Goal: Contribute content: Contribute content

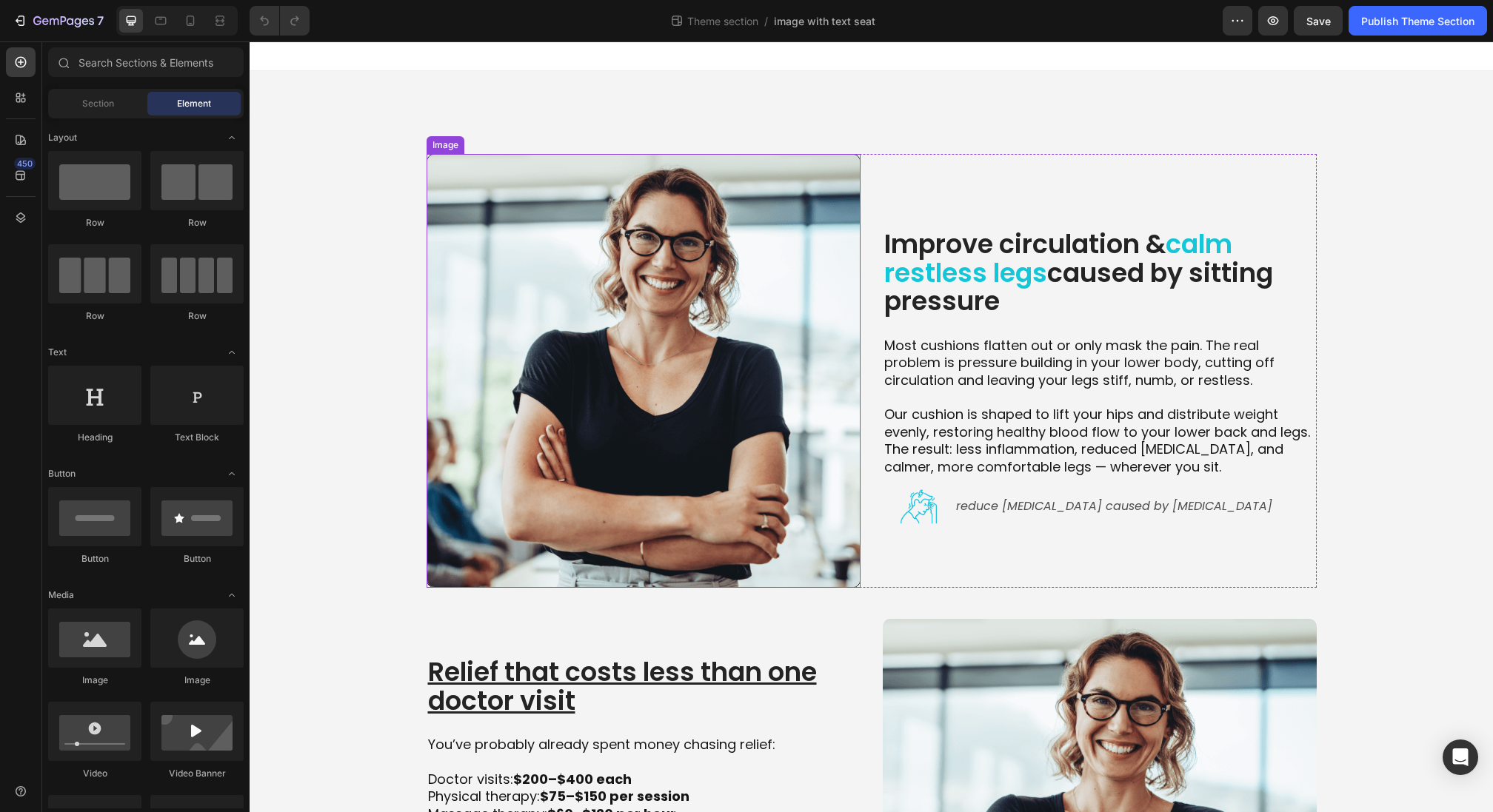
click at [588, 308] on img at bounding box center [643, 371] width 434 height 434
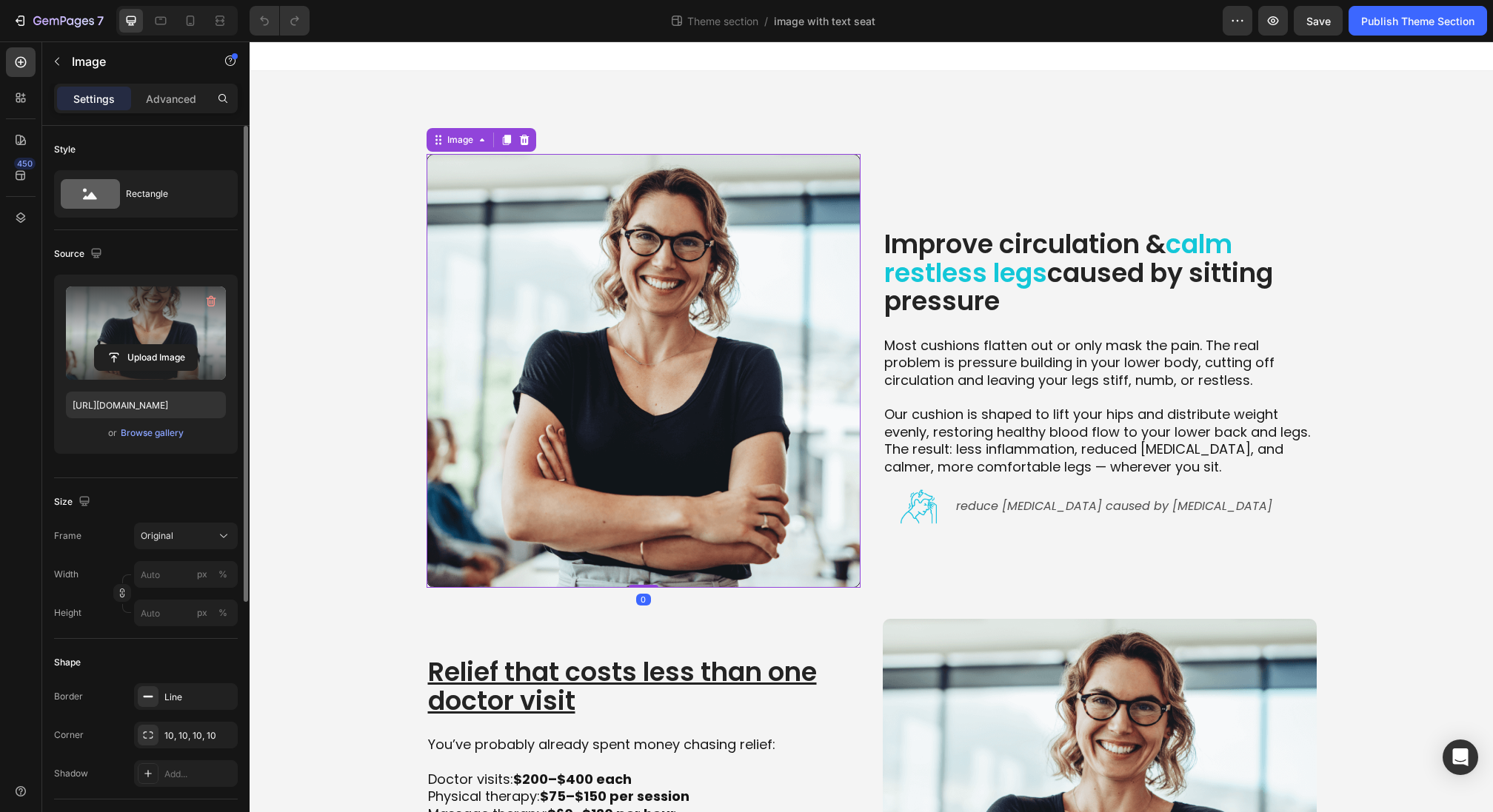
click at [159, 338] on label at bounding box center [145, 333] width 160 height 93
click at [159, 345] on input "file" at bounding box center [146, 358] width 102 height 26
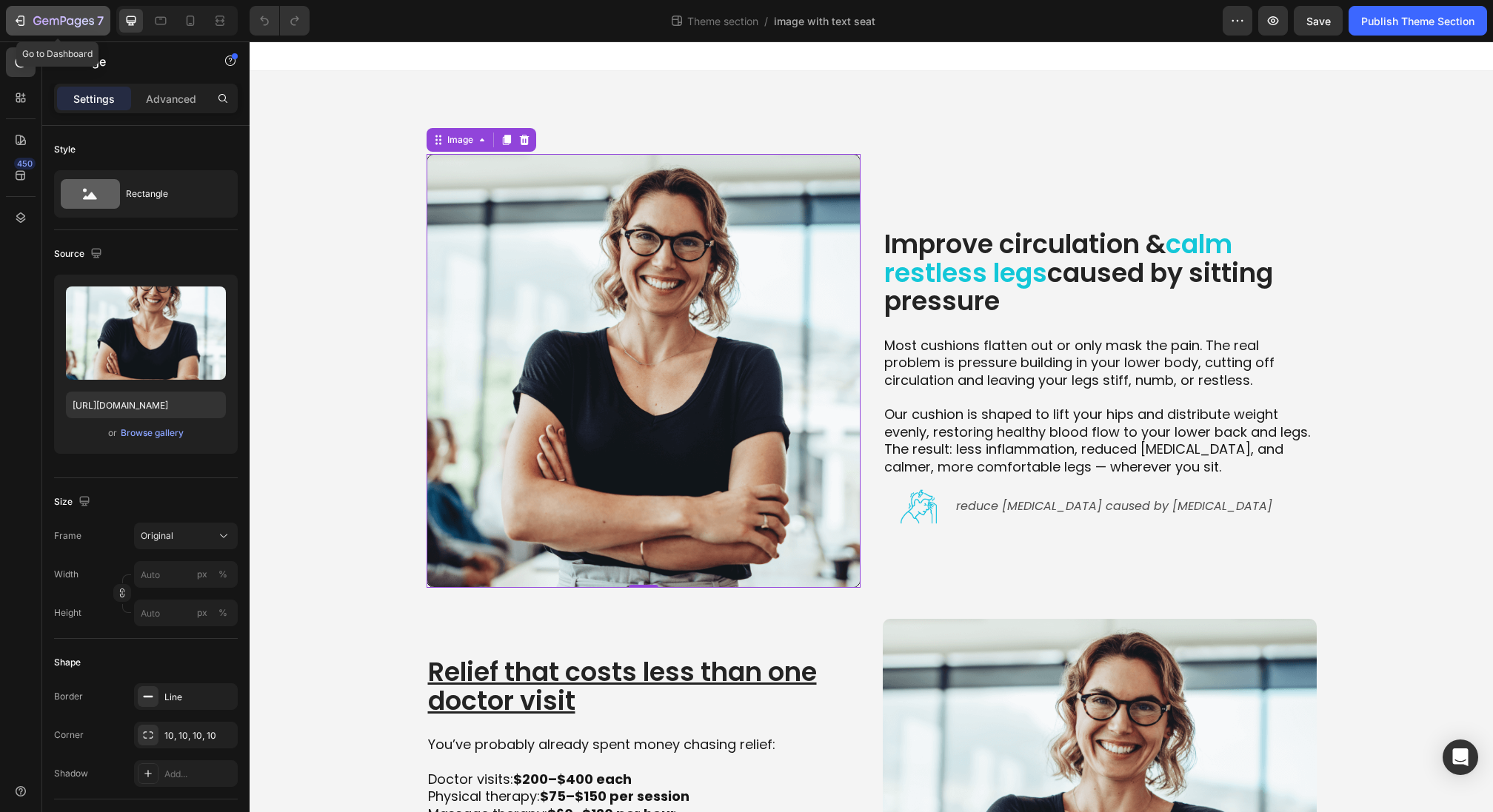
click at [69, 19] on icon "button" at bounding box center [69, 20] width 6 height 6
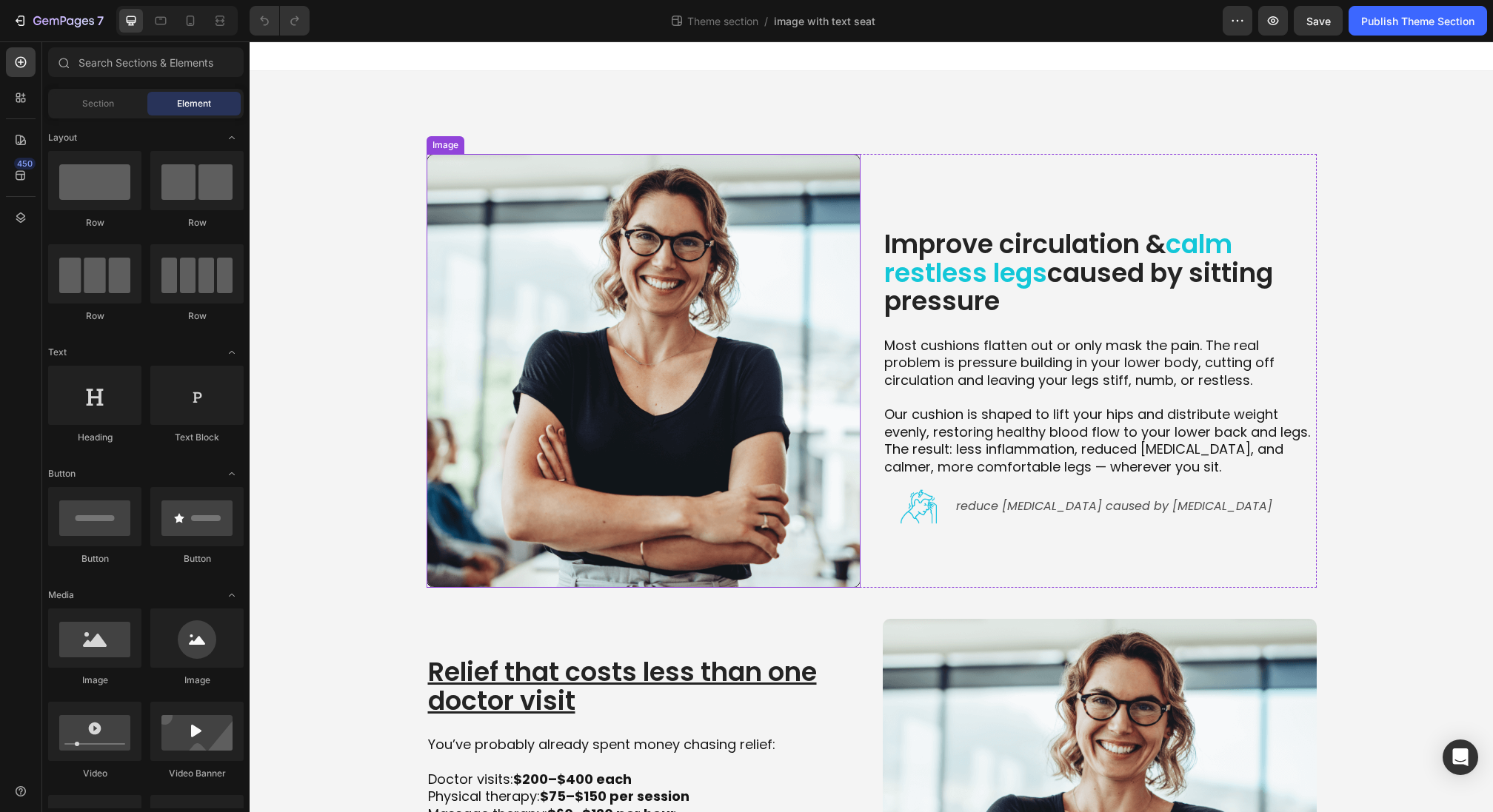
click at [620, 402] on img at bounding box center [643, 371] width 434 height 434
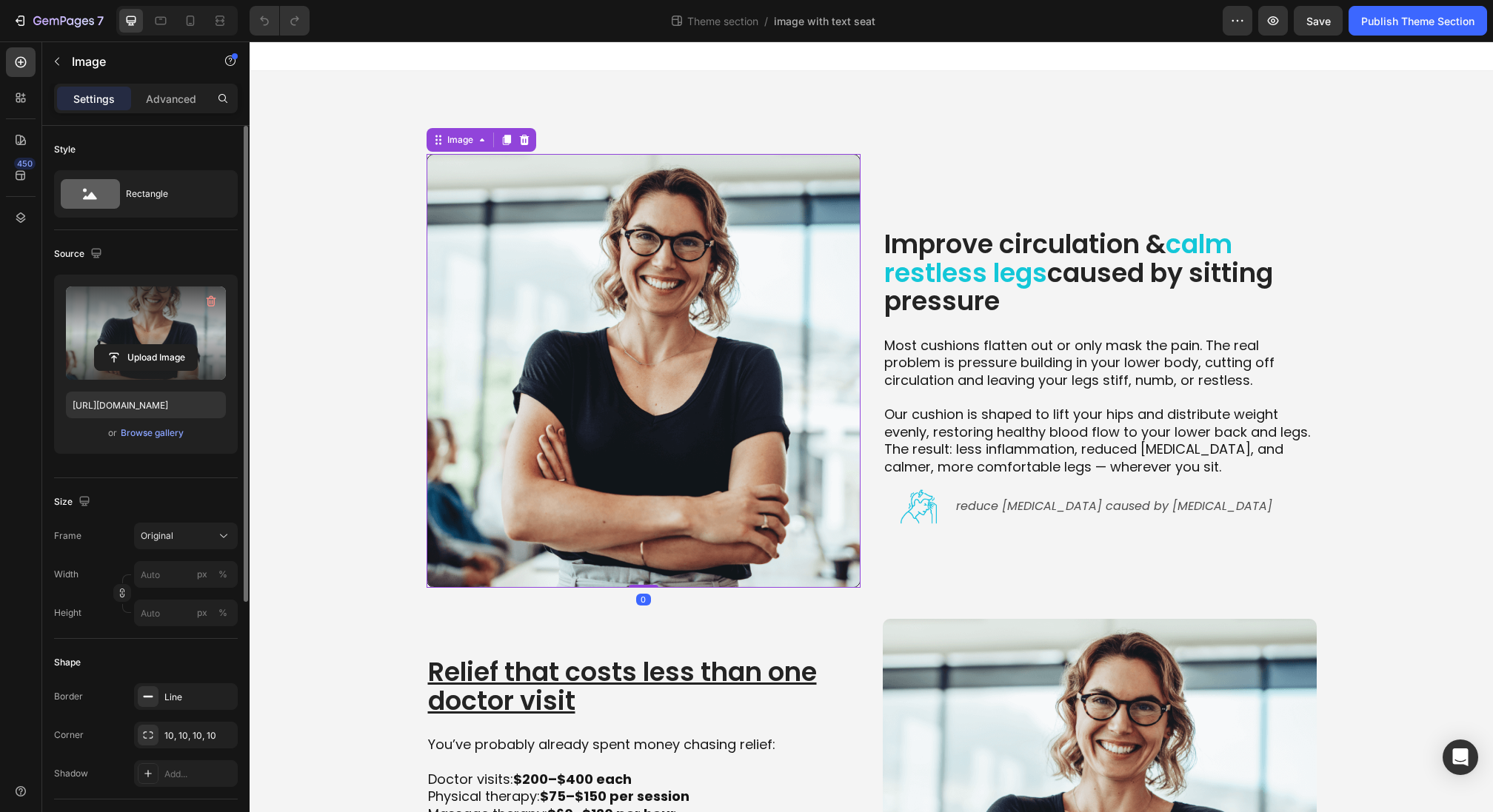
click at [179, 343] on label at bounding box center [145, 333] width 160 height 93
click at [179, 345] on input "file" at bounding box center [146, 358] width 102 height 26
click at [178, 436] on div "Browse gallery" at bounding box center [152, 433] width 63 height 14
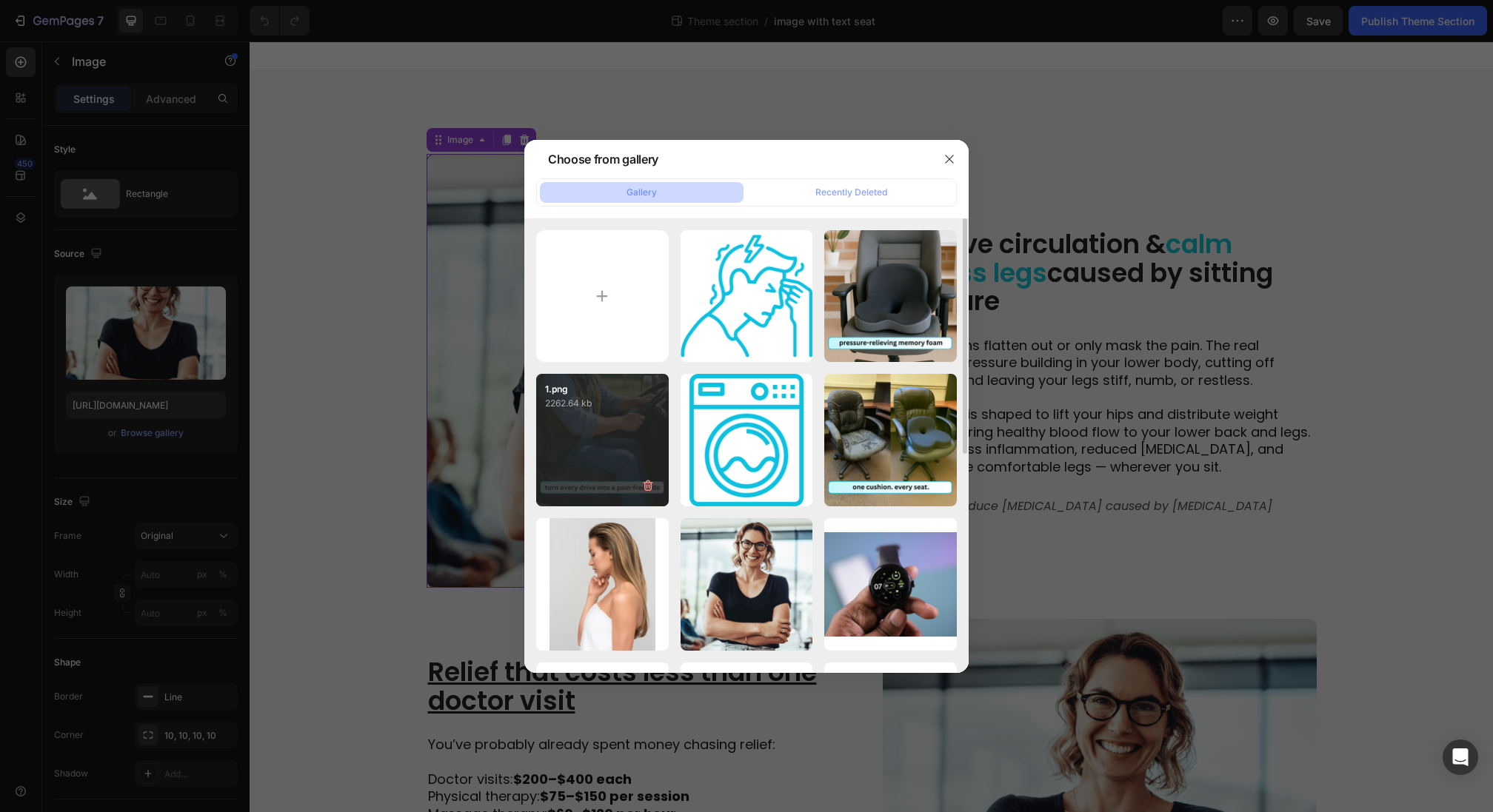
click at [570, 436] on div "1.png 2262.64 kb" at bounding box center [602, 439] width 132 height 132
type input "https://cdn.shopify.com/s/files/1/0955/9189/1209/files/gempages_569627354058458…"
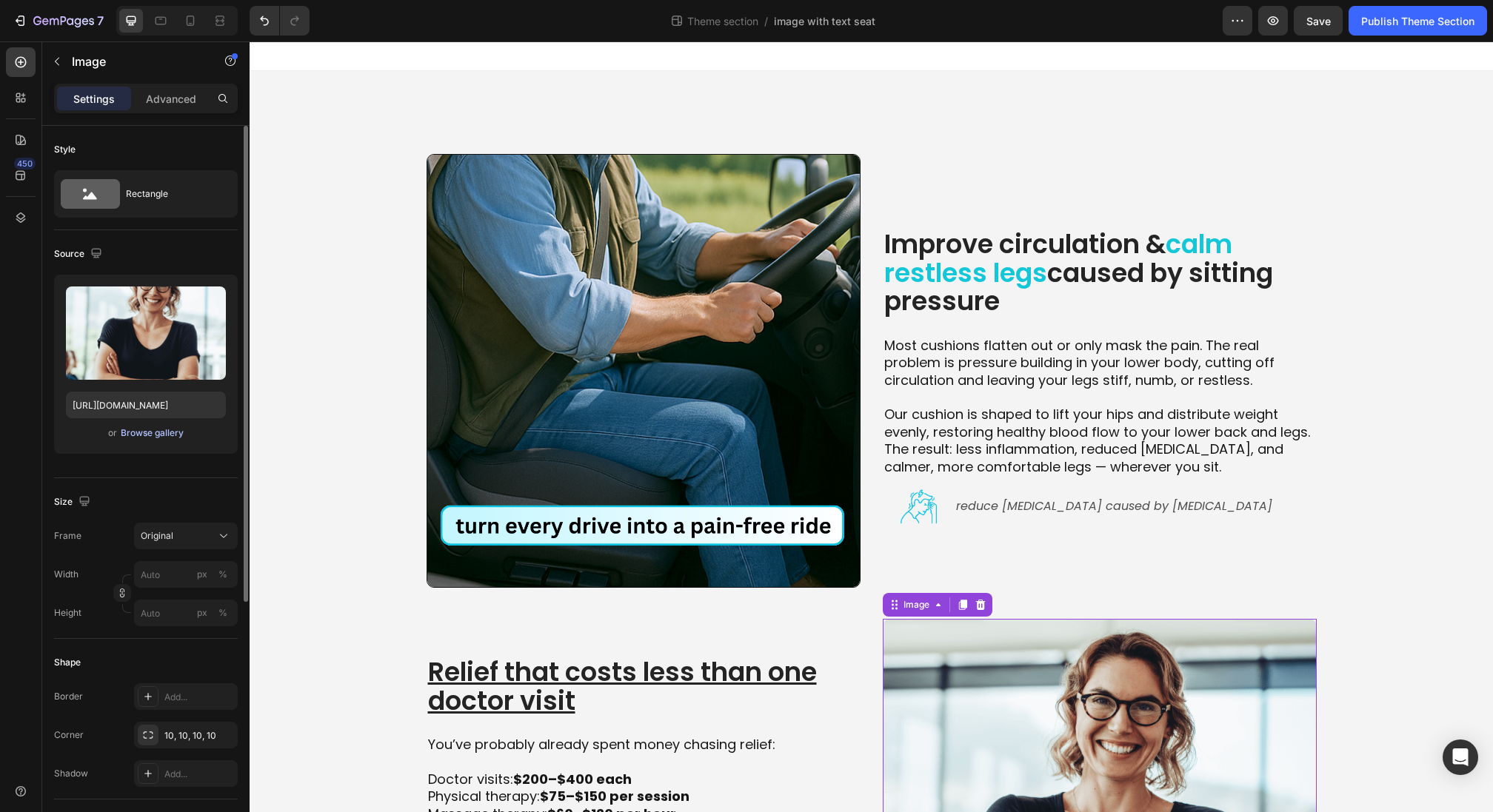
click at [156, 436] on div "Browse gallery" at bounding box center [152, 433] width 63 height 14
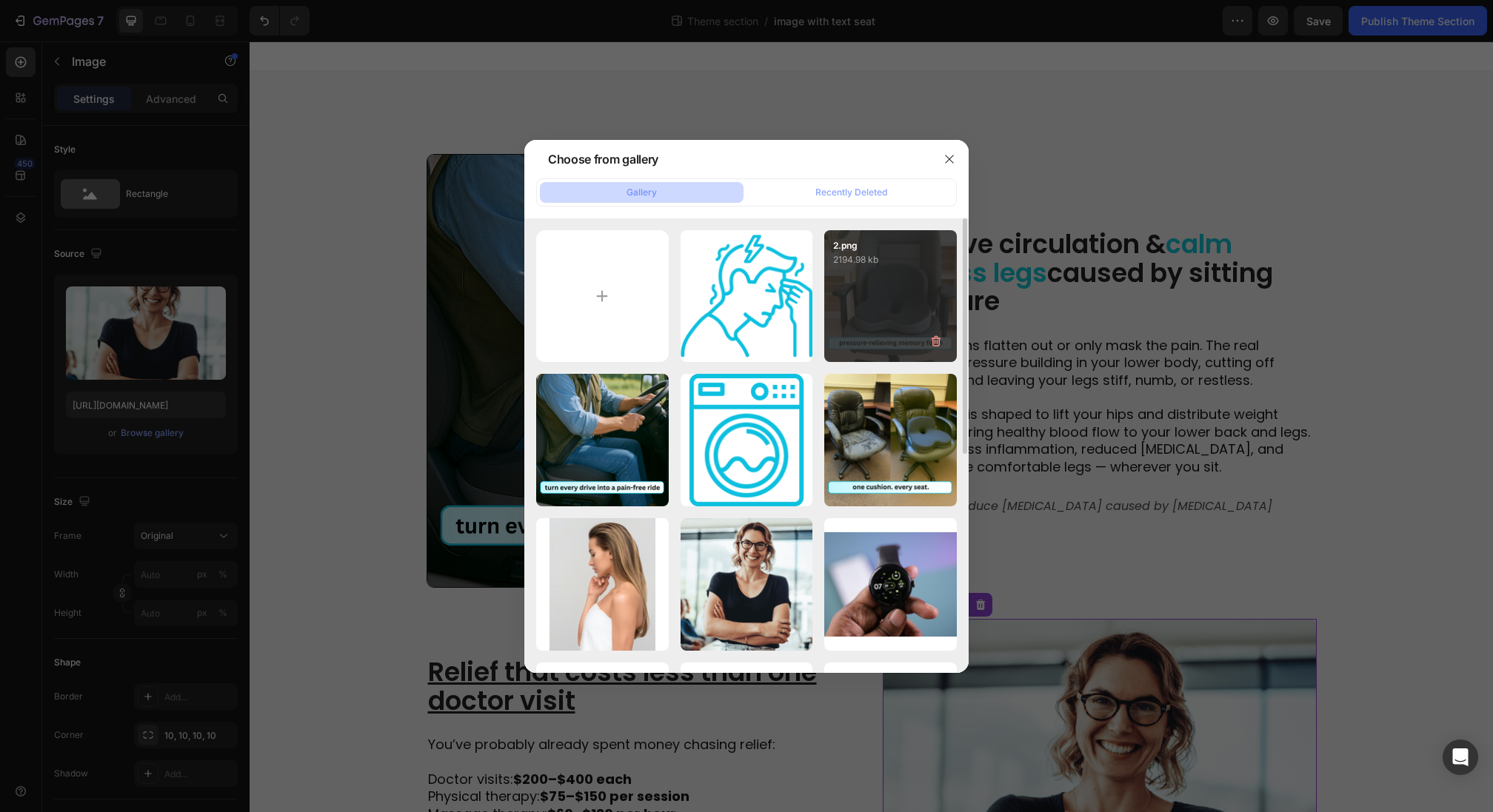
click at [885, 347] on div "2.png 2194.98 kb" at bounding box center [890, 296] width 132 height 132
type input "https://cdn.shopify.com/s/files/1/0955/9189/1209/files/gempages_569627354058458…"
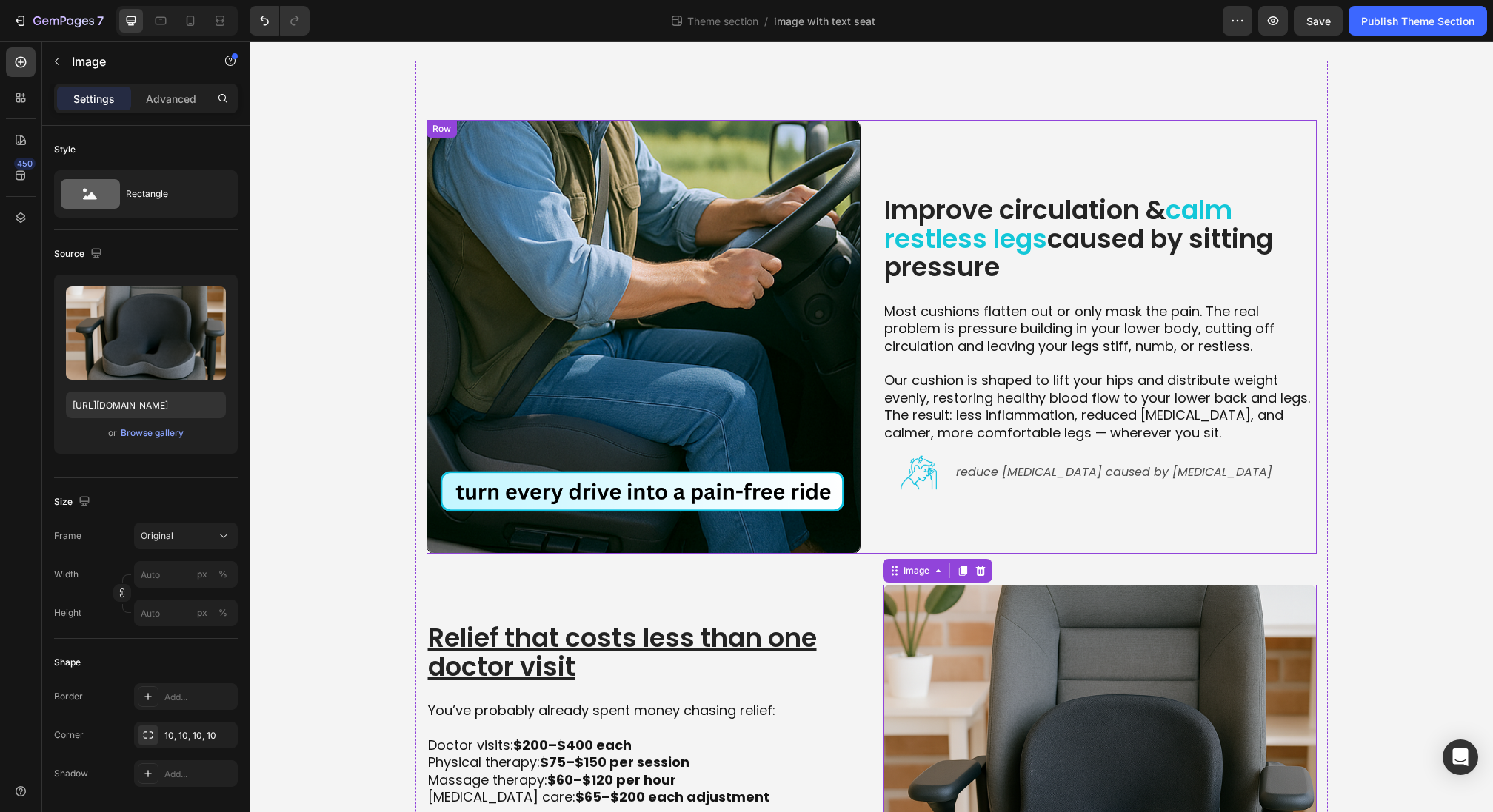
scroll to position [311, 0]
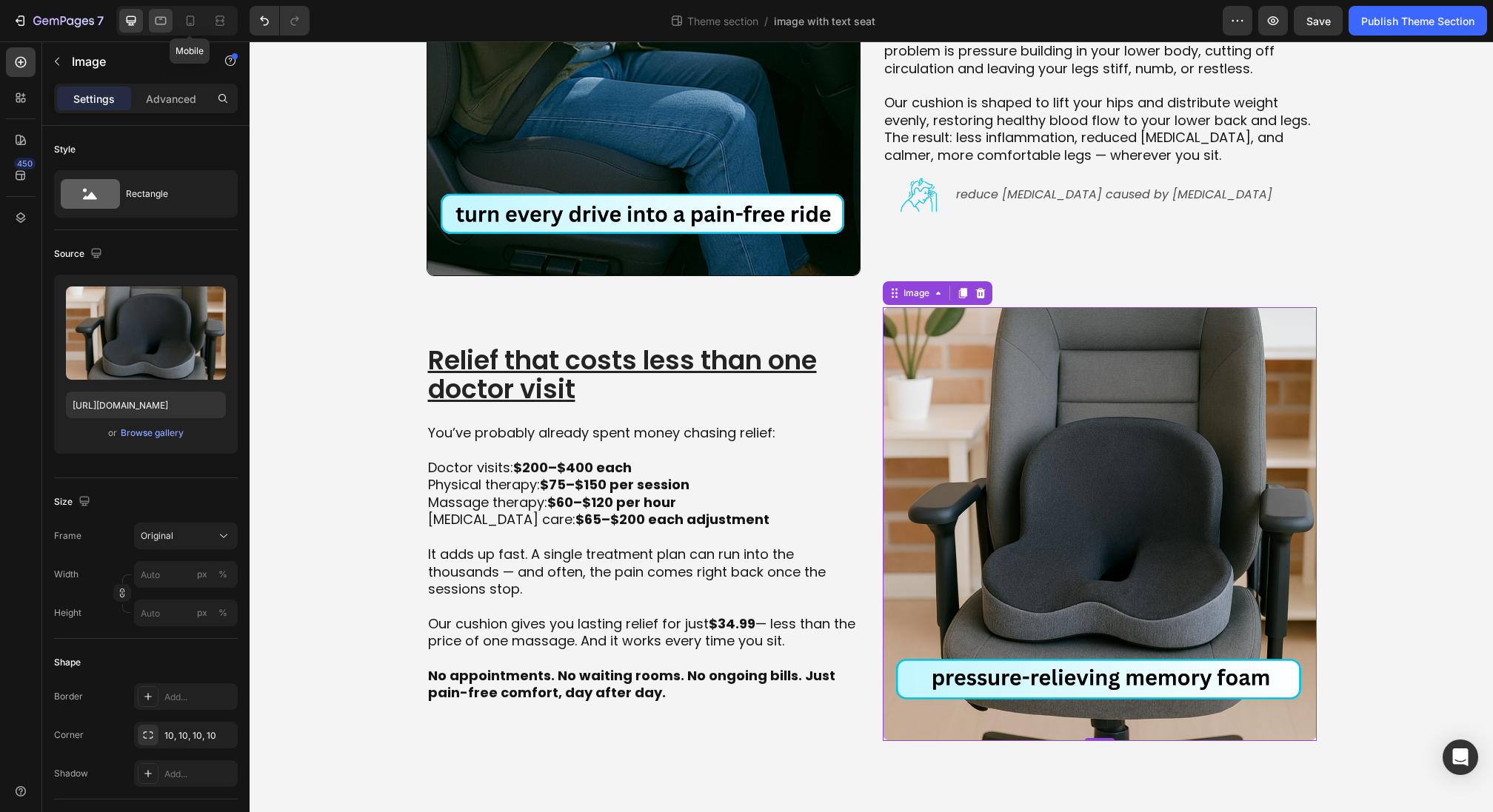
click at [161, 26] on icon at bounding box center [161, 21] width 15 height 15
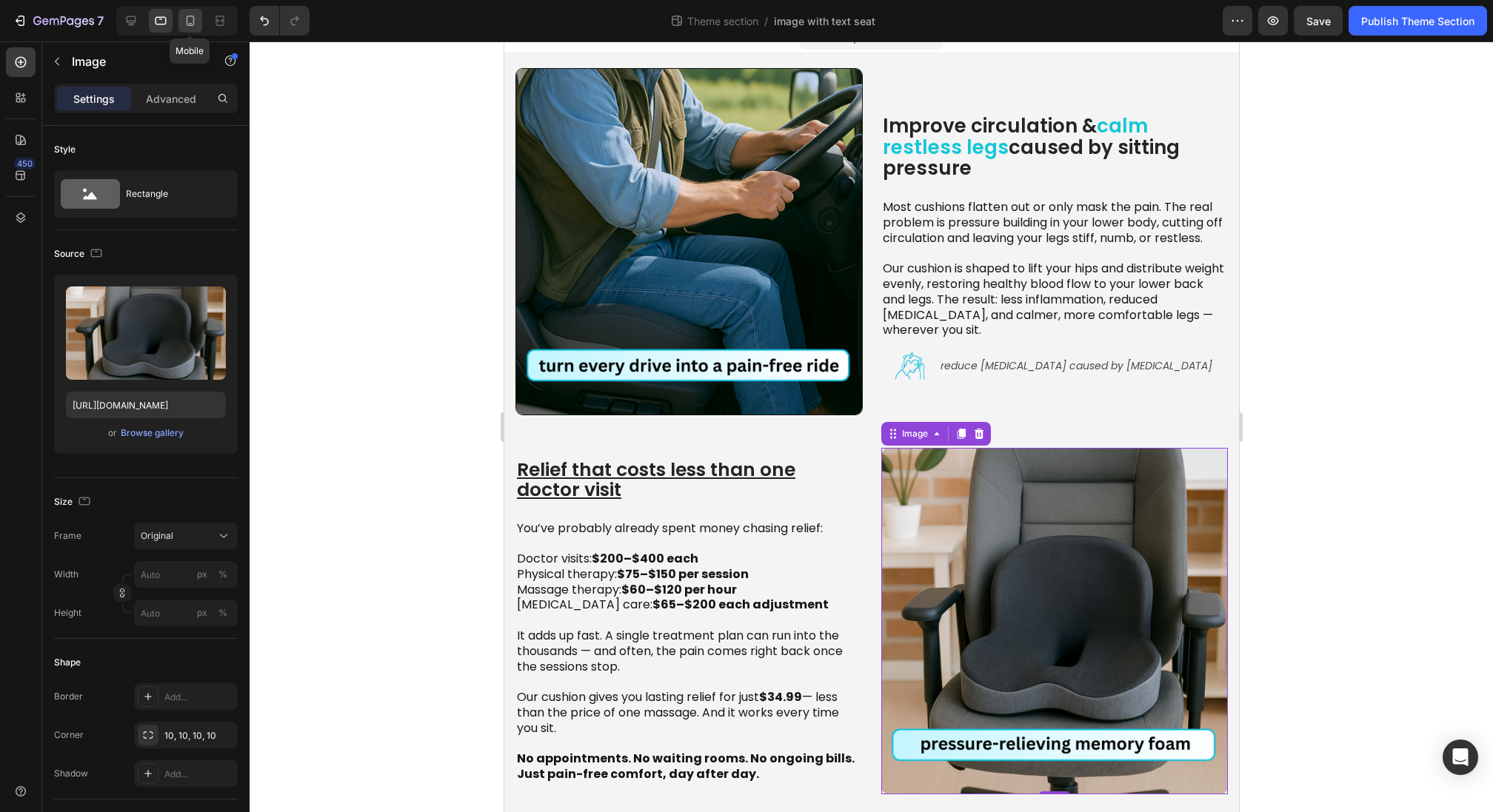
click at [187, 25] on icon at bounding box center [190, 20] width 8 height 10
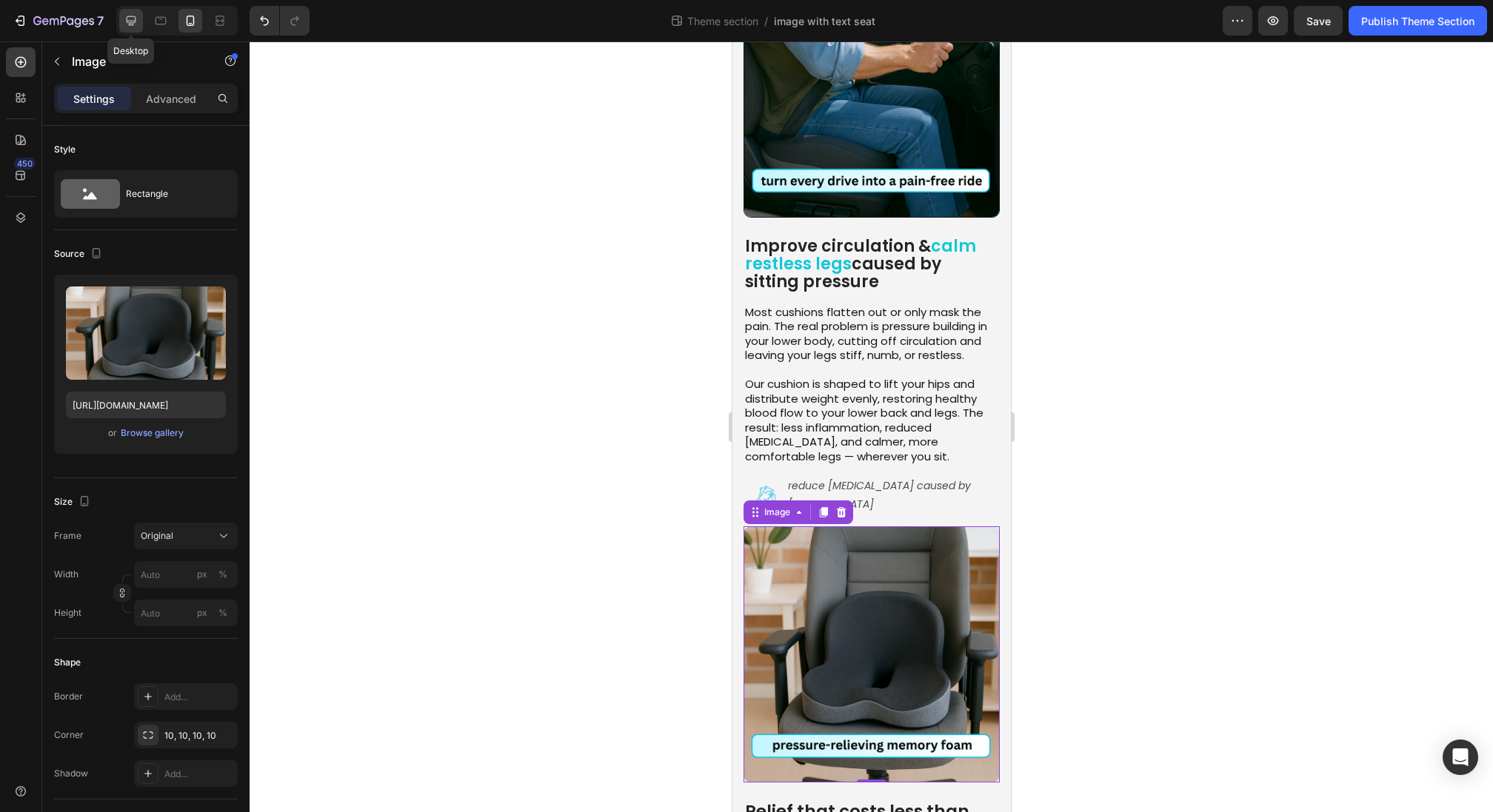
click at [120, 28] on div at bounding box center [132, 21] width 24 height 24
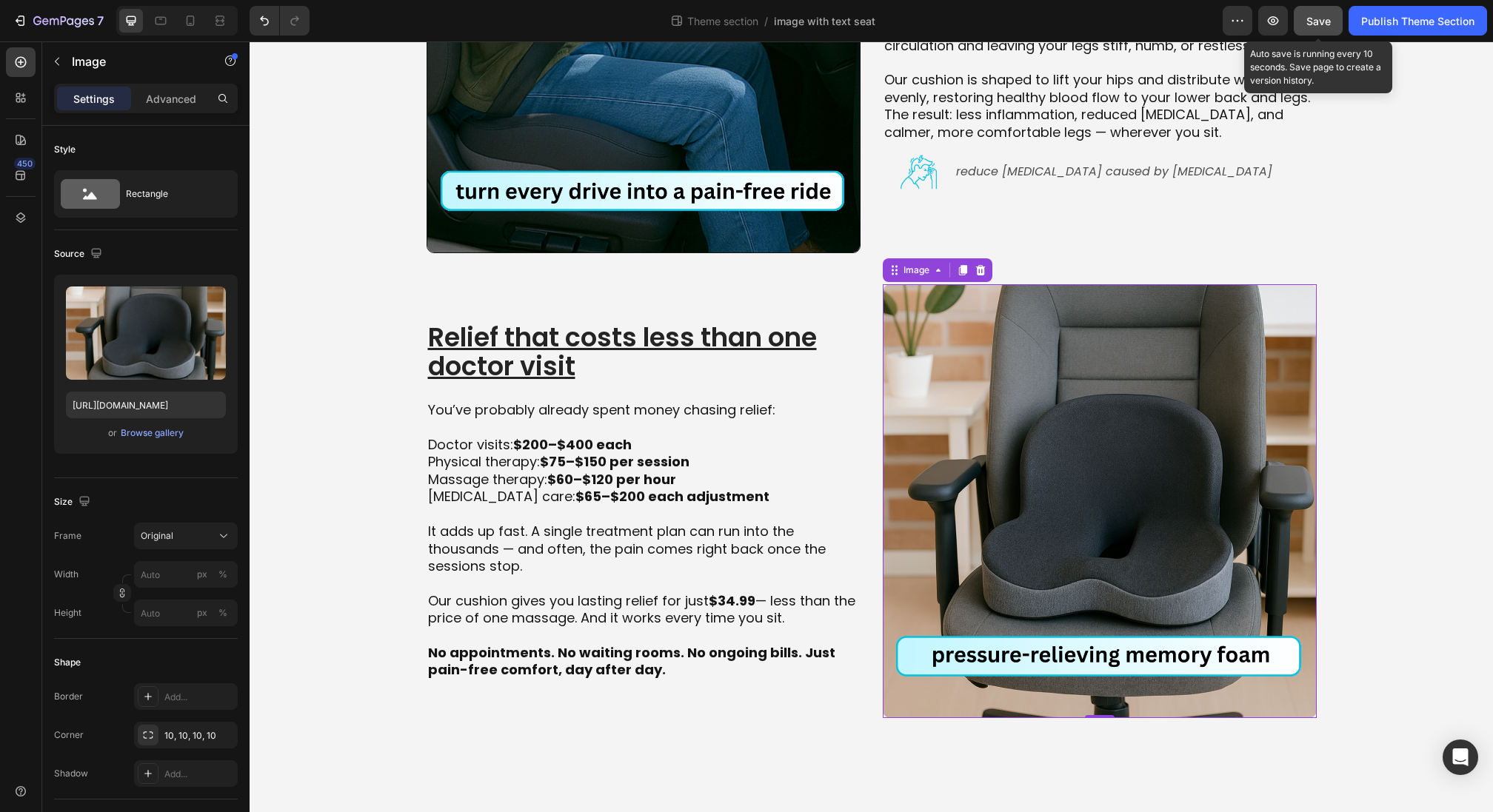
click at [1321, 15] on span "Save" at bounding box center [1318, 21] width 25 height 13
click at [1384, 26] on div "Publish Theme Section" at bounding box center [1418, 21] width 113 height 16
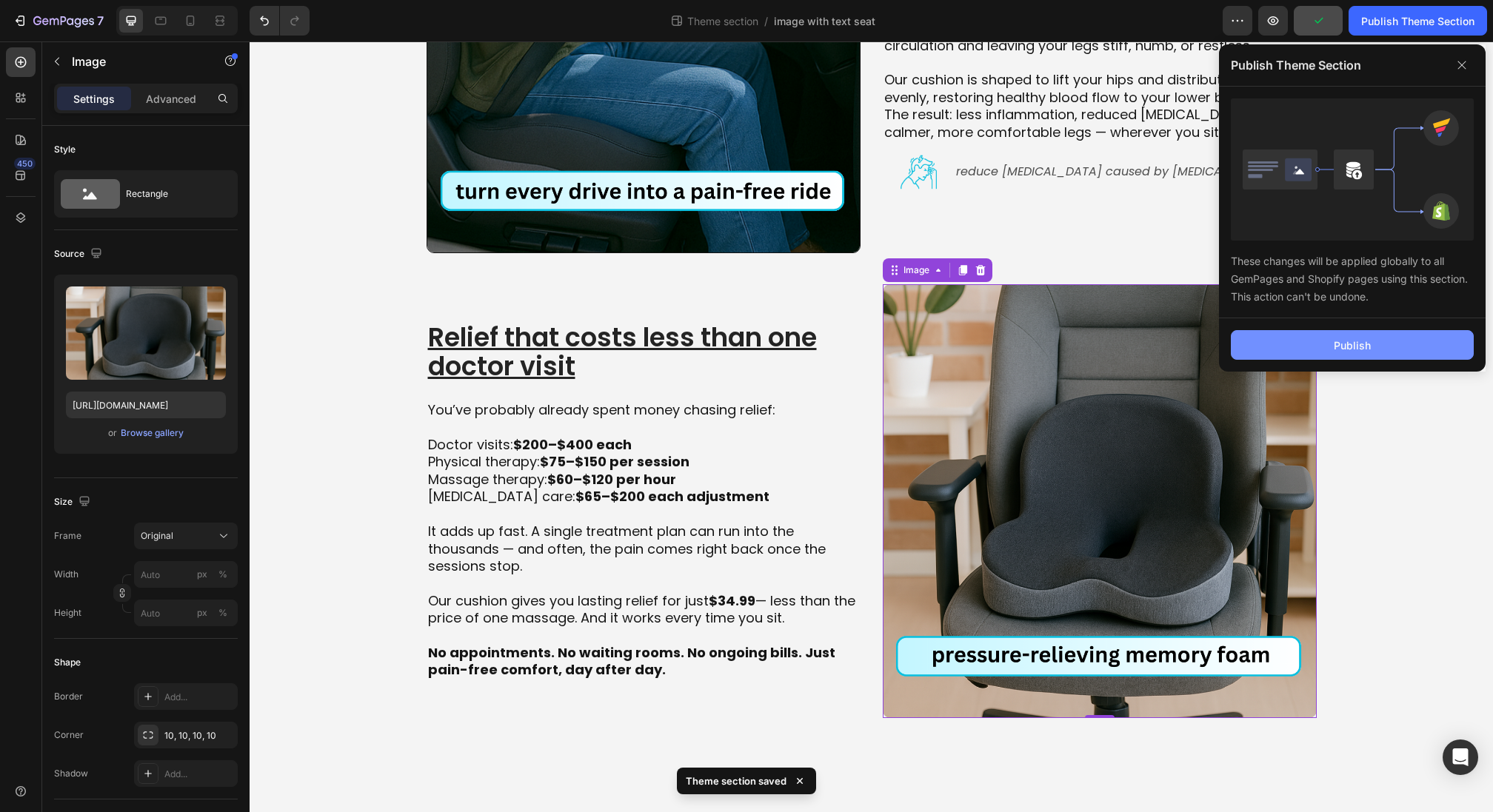
click at [1376, 353] on button "Publish" at bounding box center [1352, 345] width 243 height 29
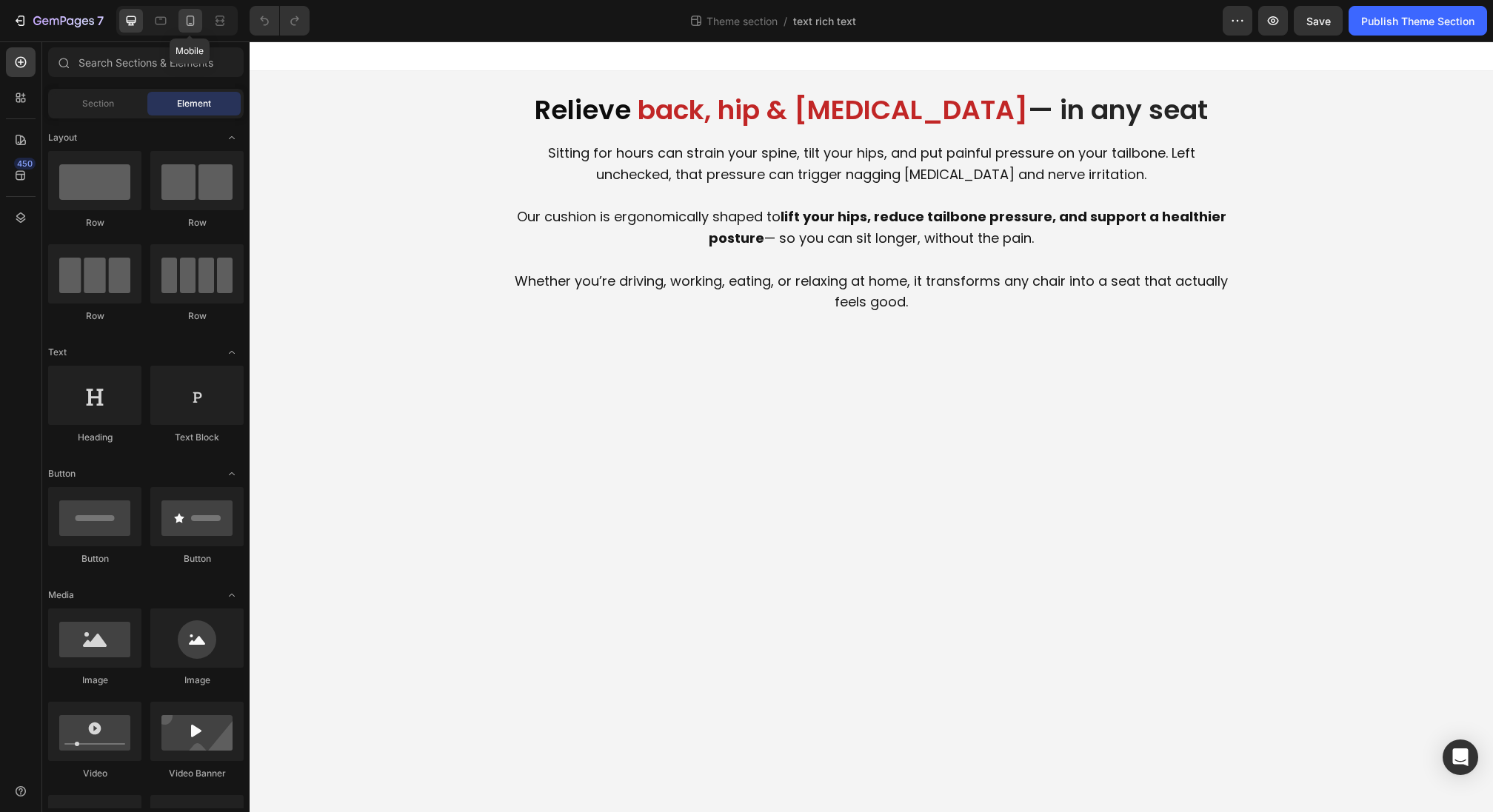
click at [183, 24] on icon at bounding box center [190, 21] width 15 height 15
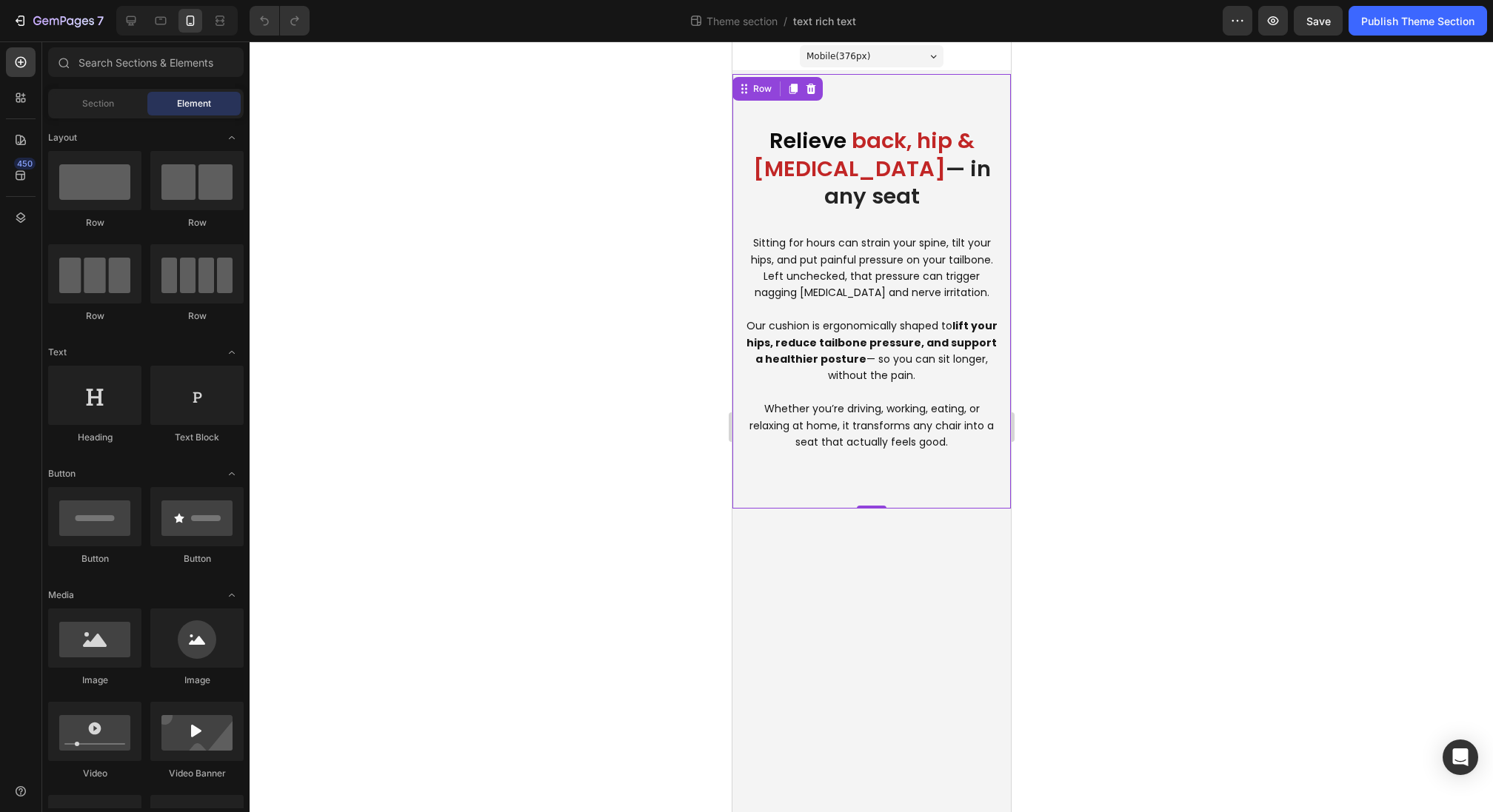
click at [806, 94] on div "Relieve back, hip & tailbone pain — in any seat Heading Sitting for hours can s…" at bounding box center [871, 291] width 279 height 435
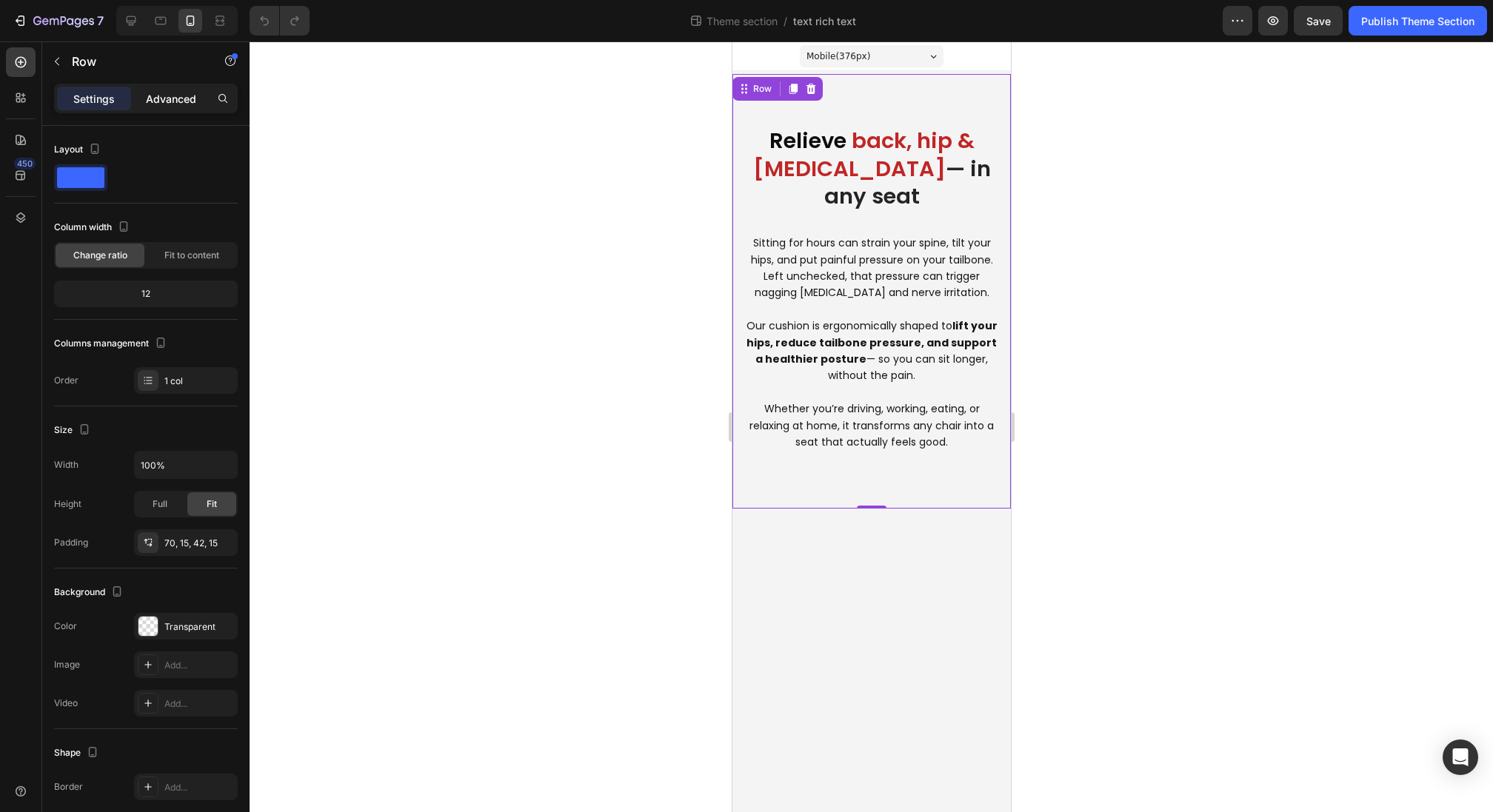
click at [177, 92] on div "Advanced" at bounding box center [171, 99] width 74 height 24
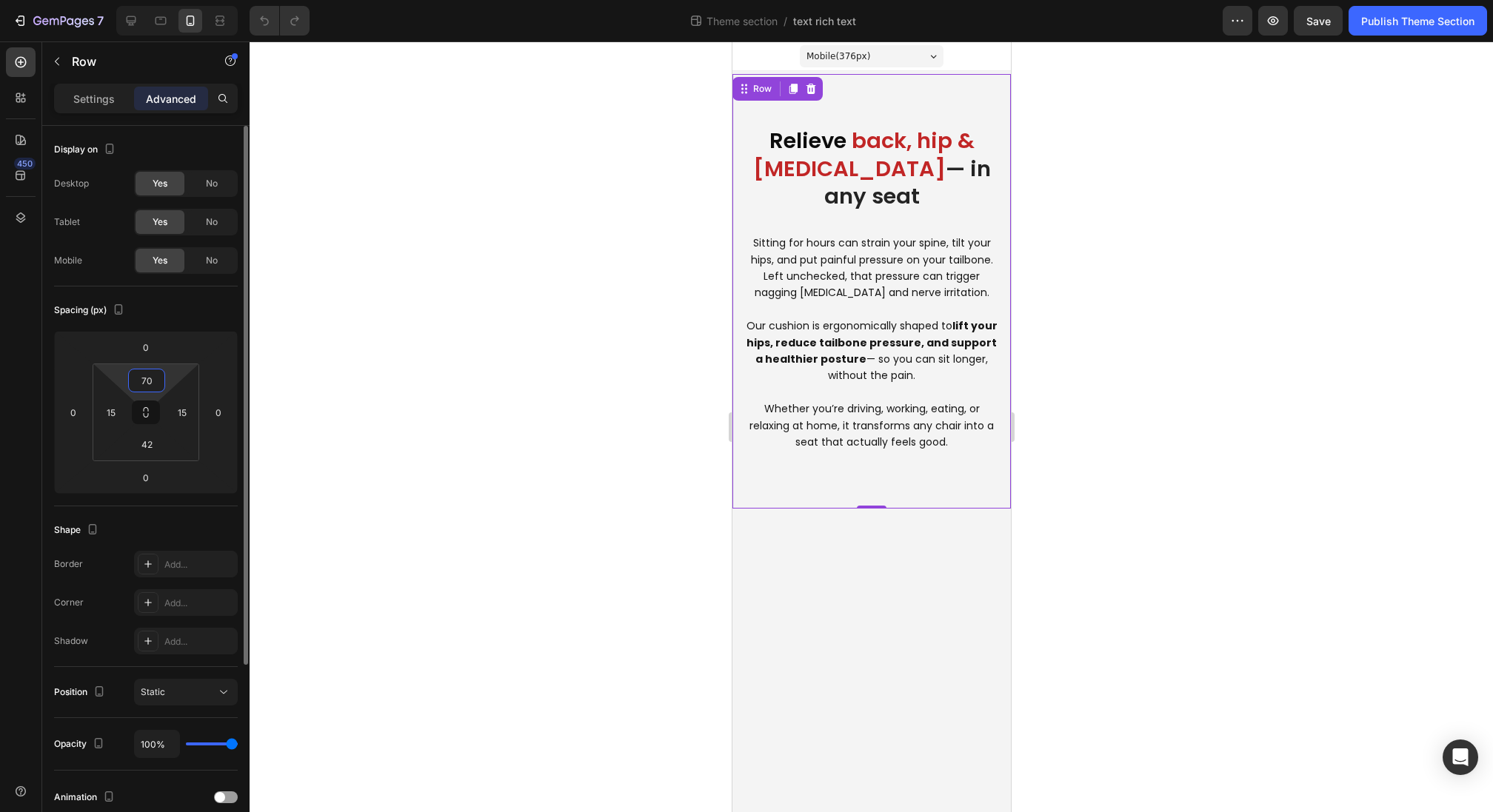
click at [150, 376] on input "70" at bounding box center [146, 380] width 29 height 22
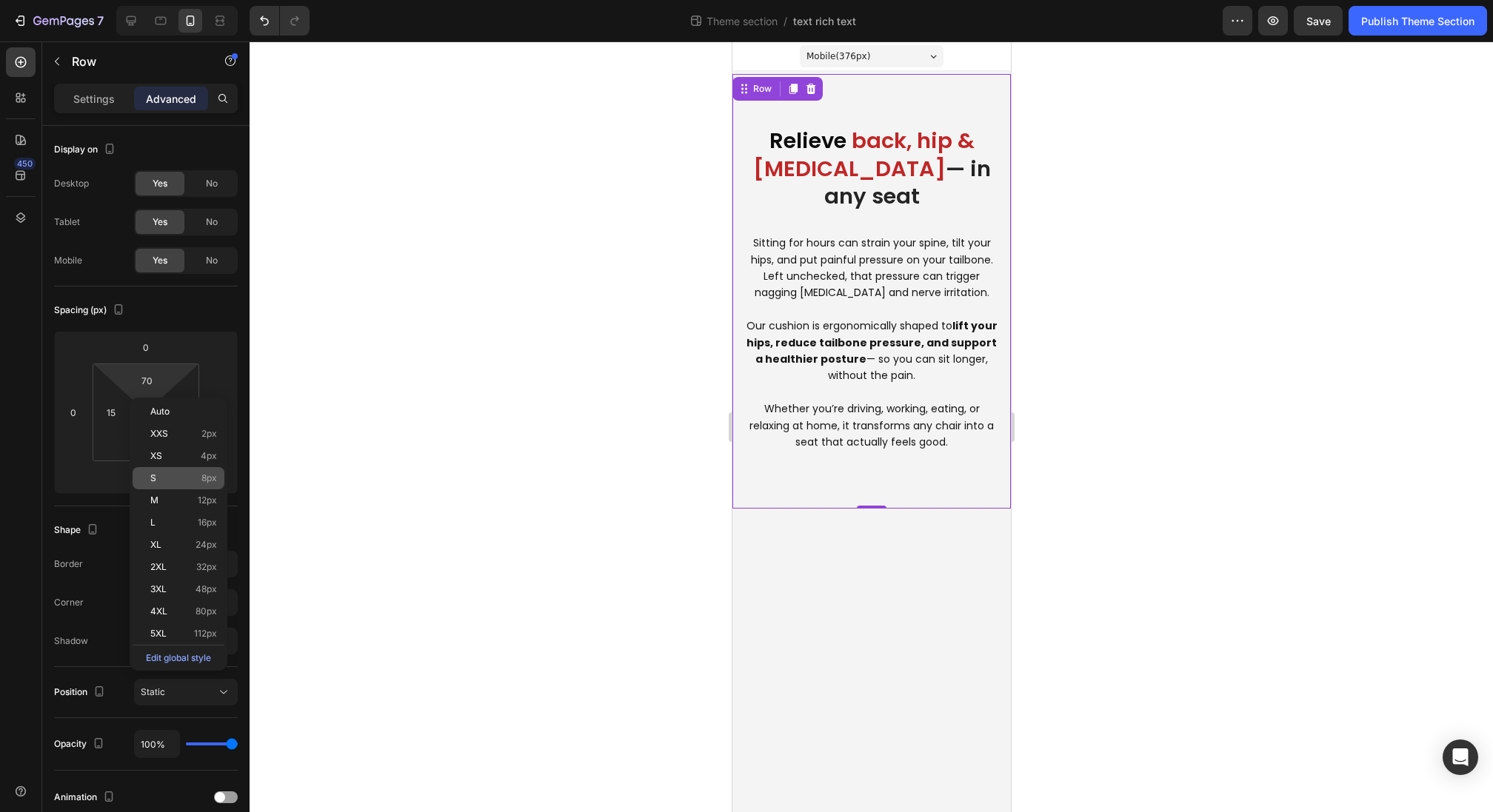
click at [185, 480] on p "S 8px" at bounding box center [184, 478] width 67 height 10
type input "8"
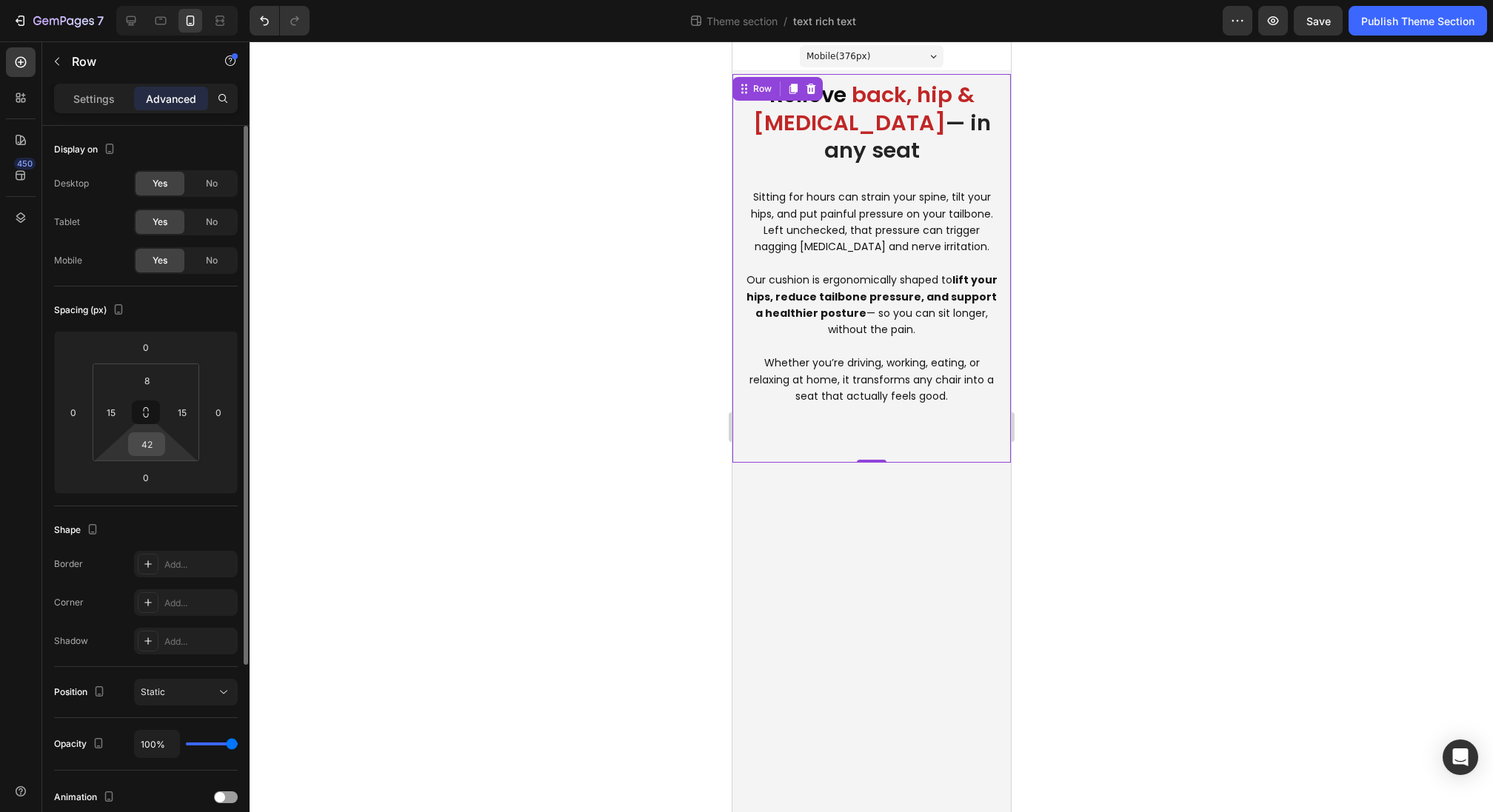
click at [154, 448] on input "42" at bounding box center [146, 444] width 29 height 22
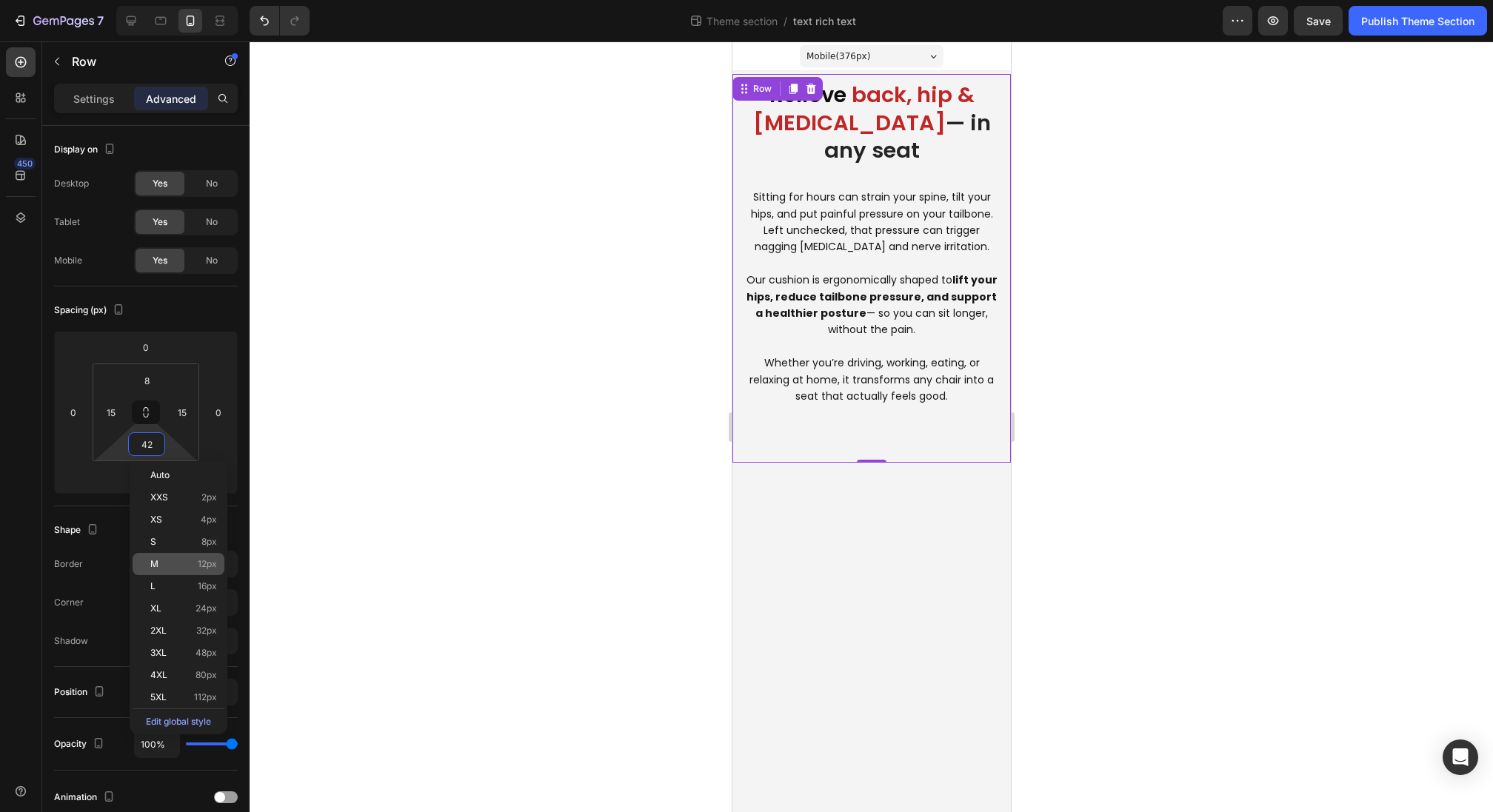
click at [185, 554] on div "M 12px" at bounding box center [178, 564] width 92 height 22
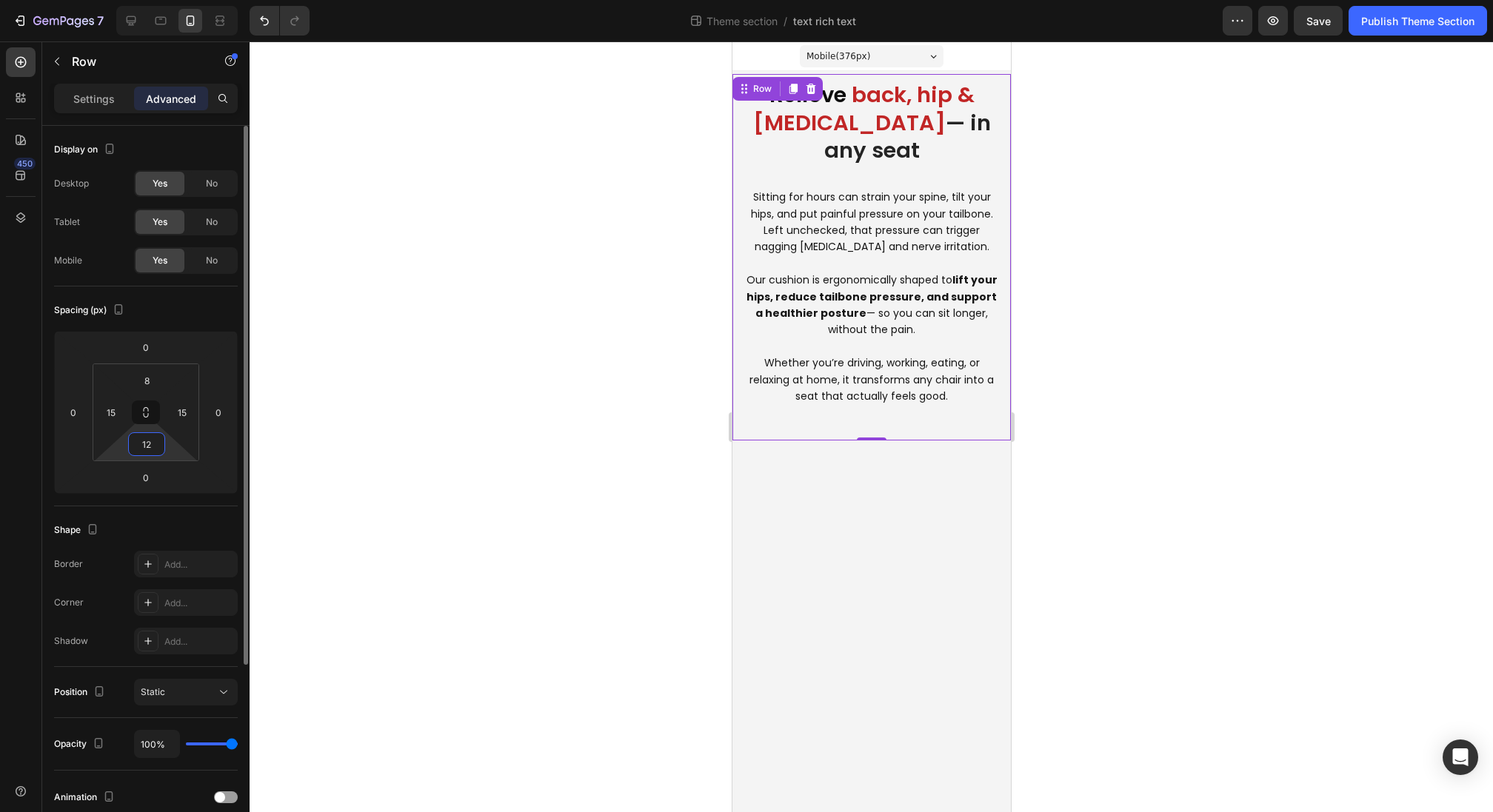
click at [154, 443] on input "12" at bounding box center [146, 444] width 29 height 22
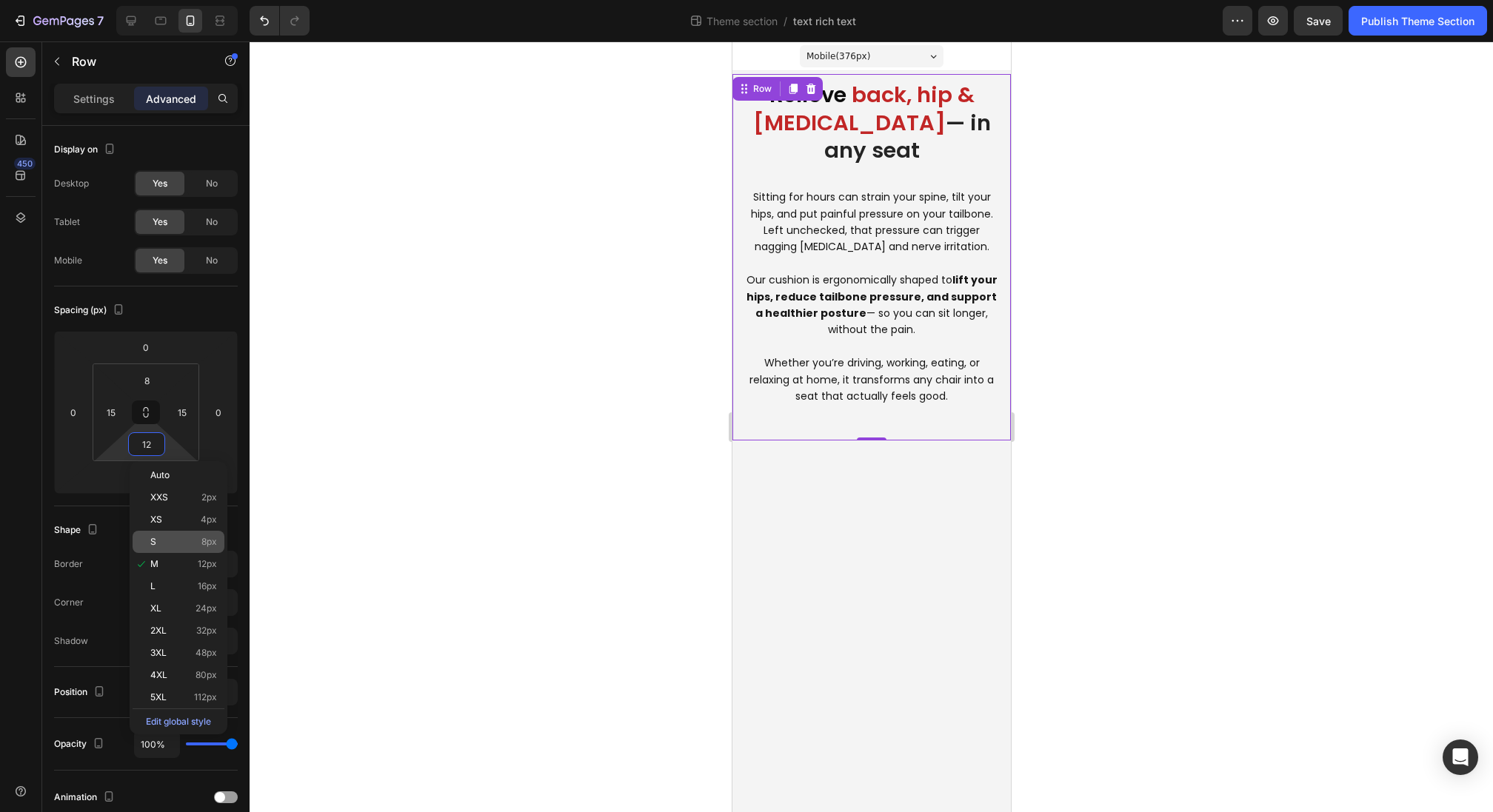
click at [188, 546] on p "S 8px" at bounding box center [184, 542] width 67 height 10
type input "8"
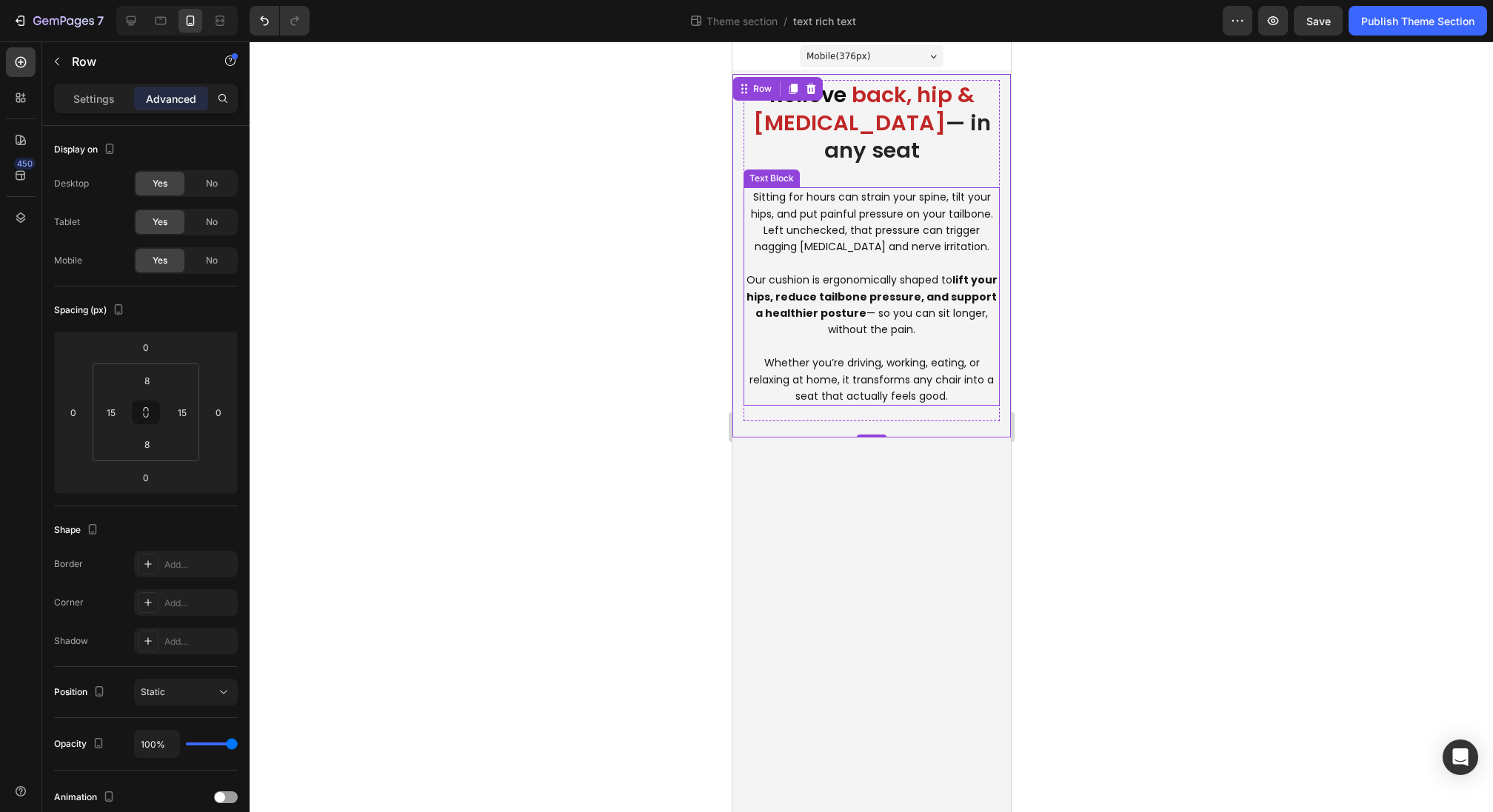
click at [864, 381] on p "Whether you’re driving, working, eating, or relaxing at home, it transforms any…" at bounding box center [871, 379] width 253 height 49
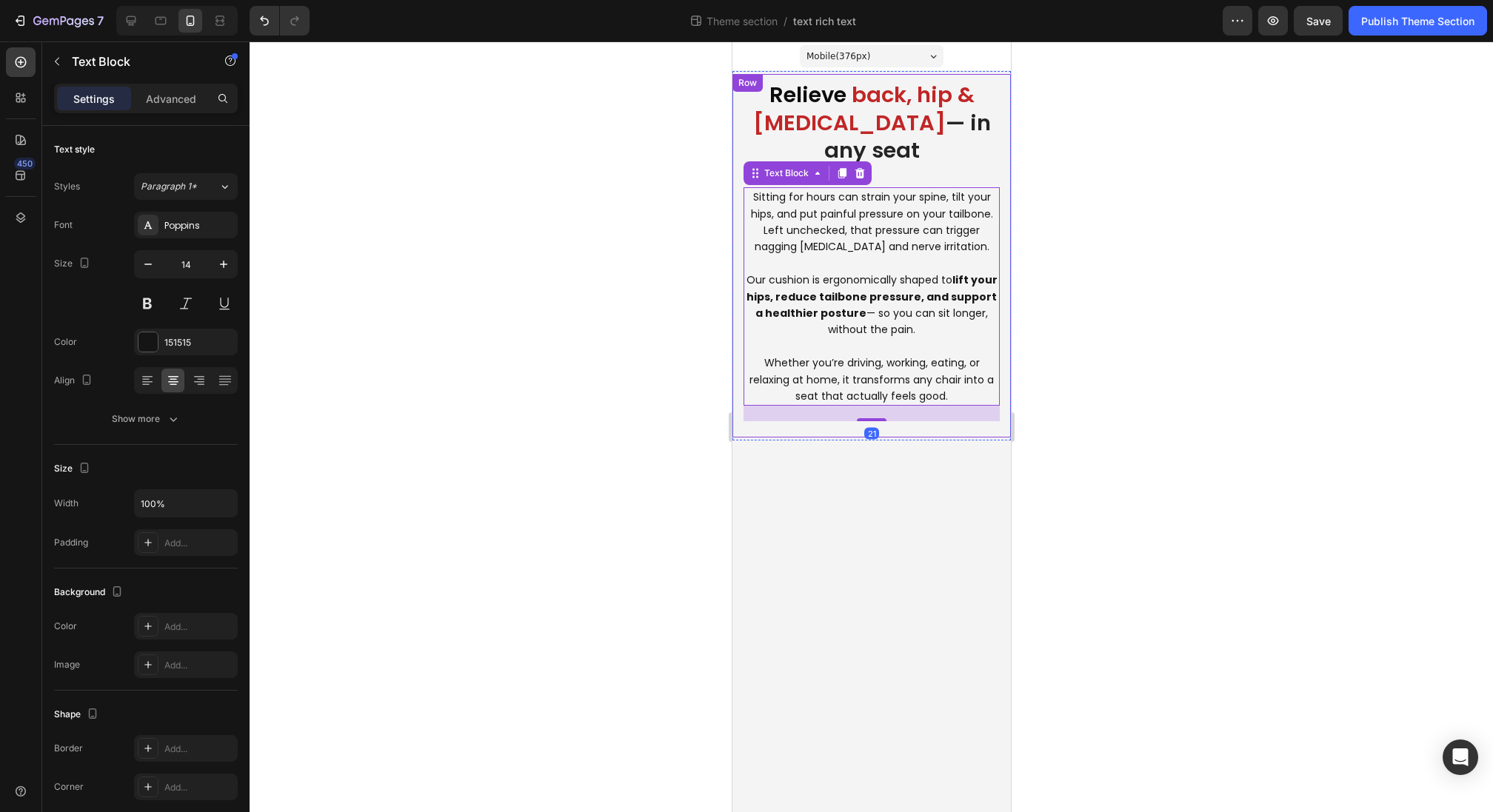
click at [870, 421] on div "Relieve back, hip & tailbone pain — in any seat Heading Sitting for hours can s…" at bounding box center [871, 256] width 256 height 352
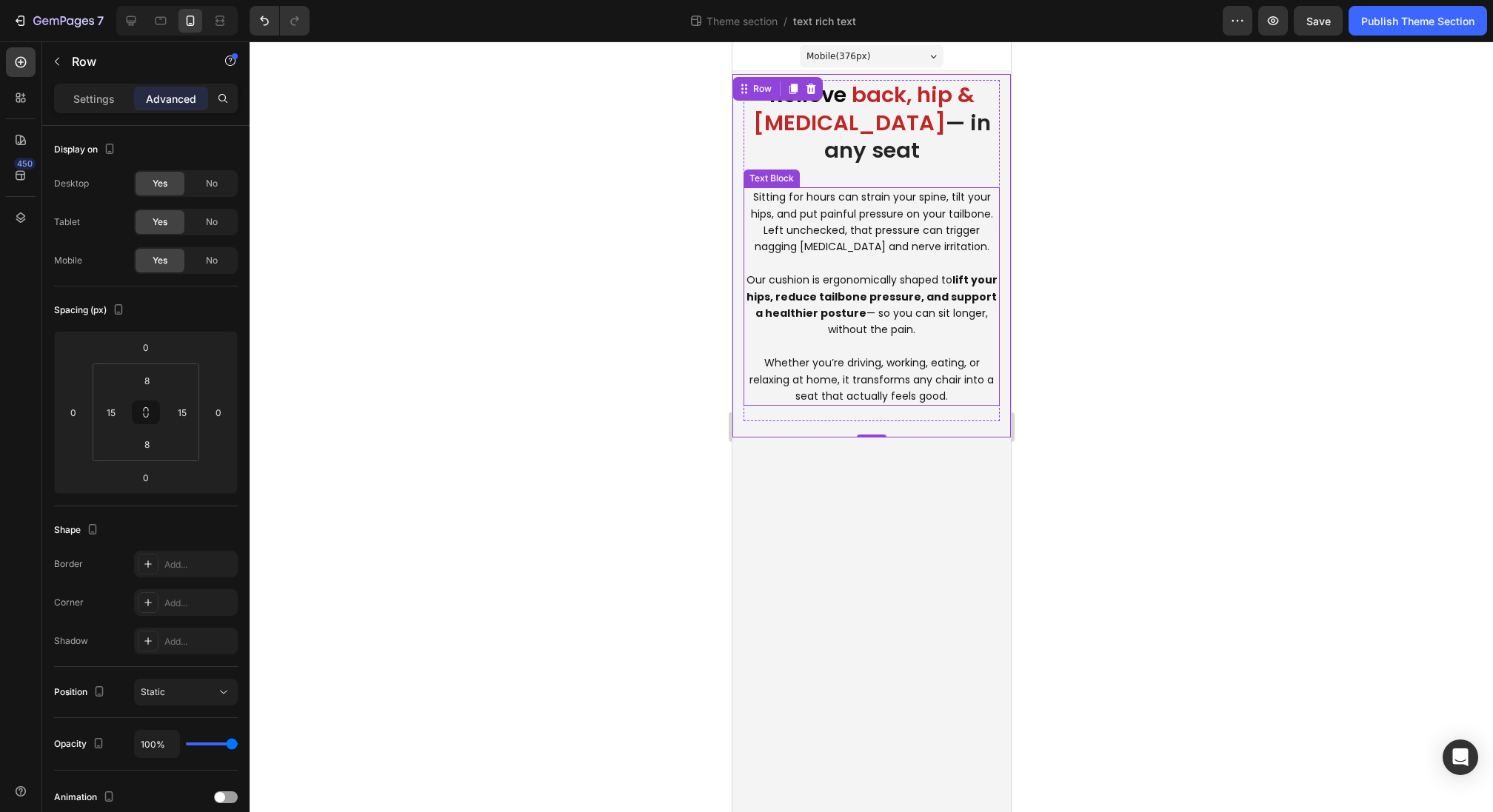
click at [863, 386] on p "Whether you’re driving, working, eating, or relaxing at home, it transforms any…" at bounding box center [871, 379] width 253 height 49
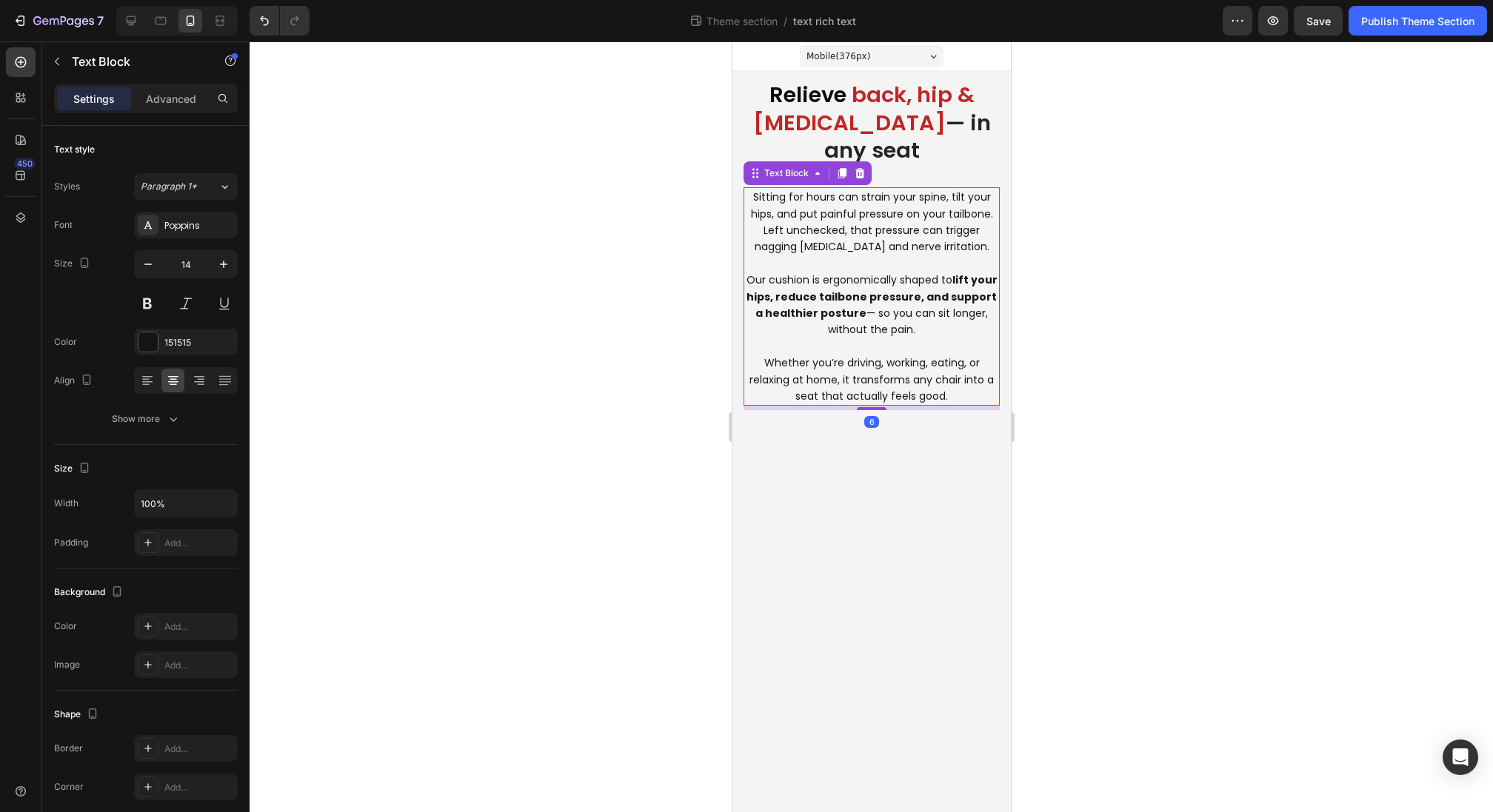
drag, startPoint x: 864, startPoint y: 418, endPoint x: 863, endPoint y: 388, distance: 30.0
click at [863, 392] on div "Sitting for hours can strain your spine, tilt your hips, and put painful pressu…" at bounding box center [871, 296] width 256 height 218
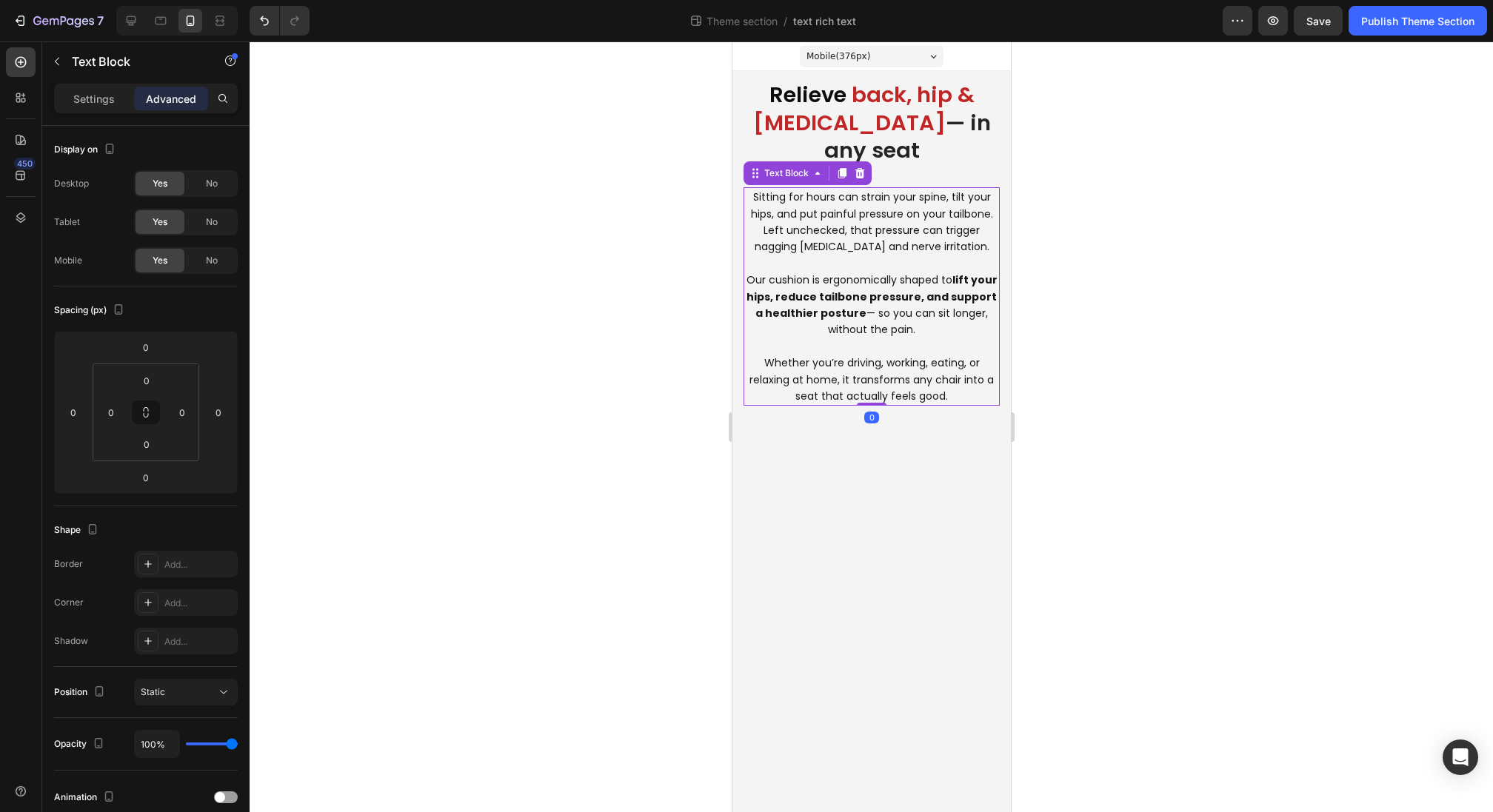
click at [775, 260] on p at bounding box center [871, 264] width 253 height 16
click at [78, 88] on div "Settings" at bounding box center [93, 99] width 74 height 24
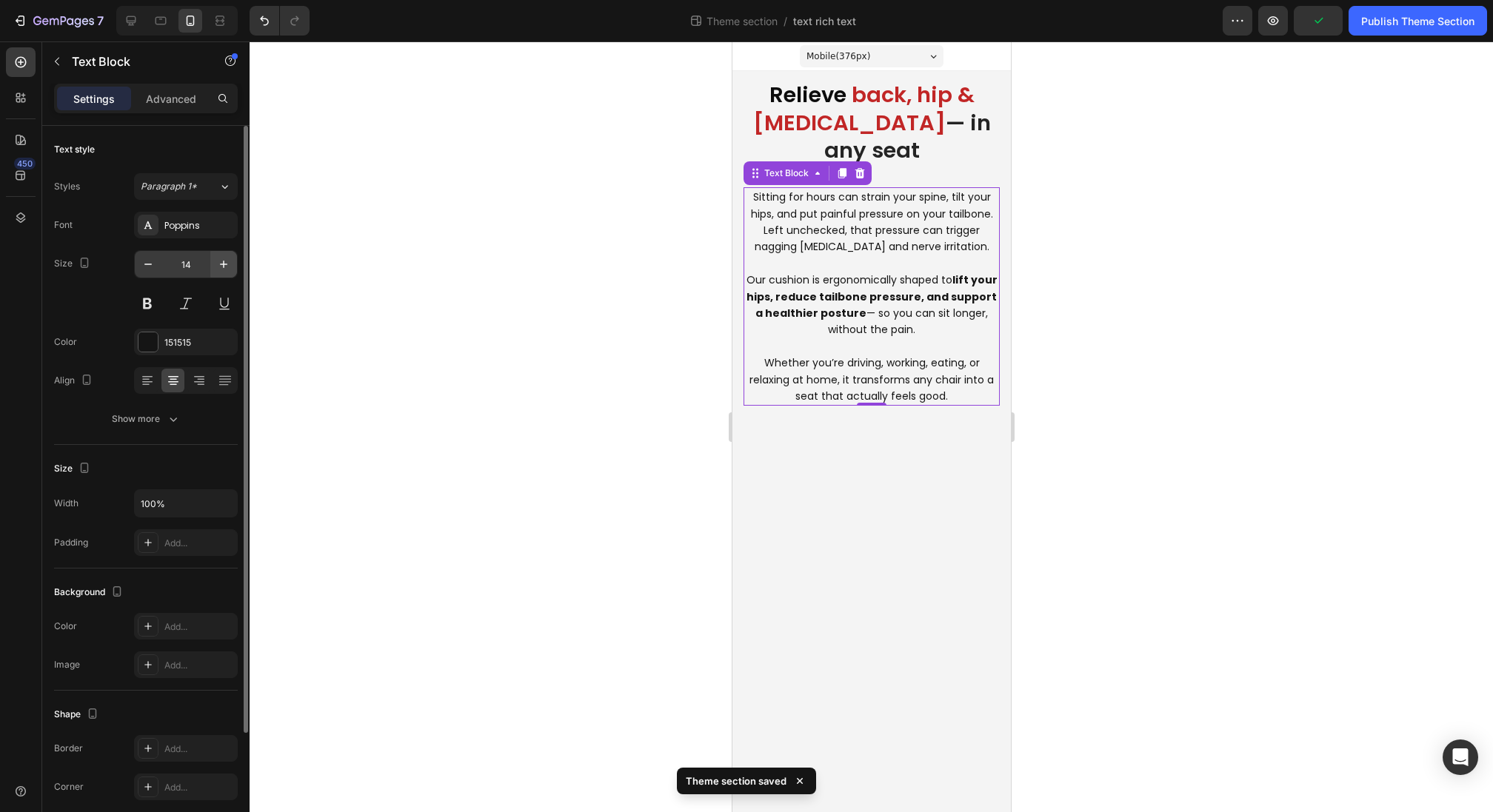
click at [224, 253] on button "button" at bounding box center [223, 264] width 26 height 26
type input "15"
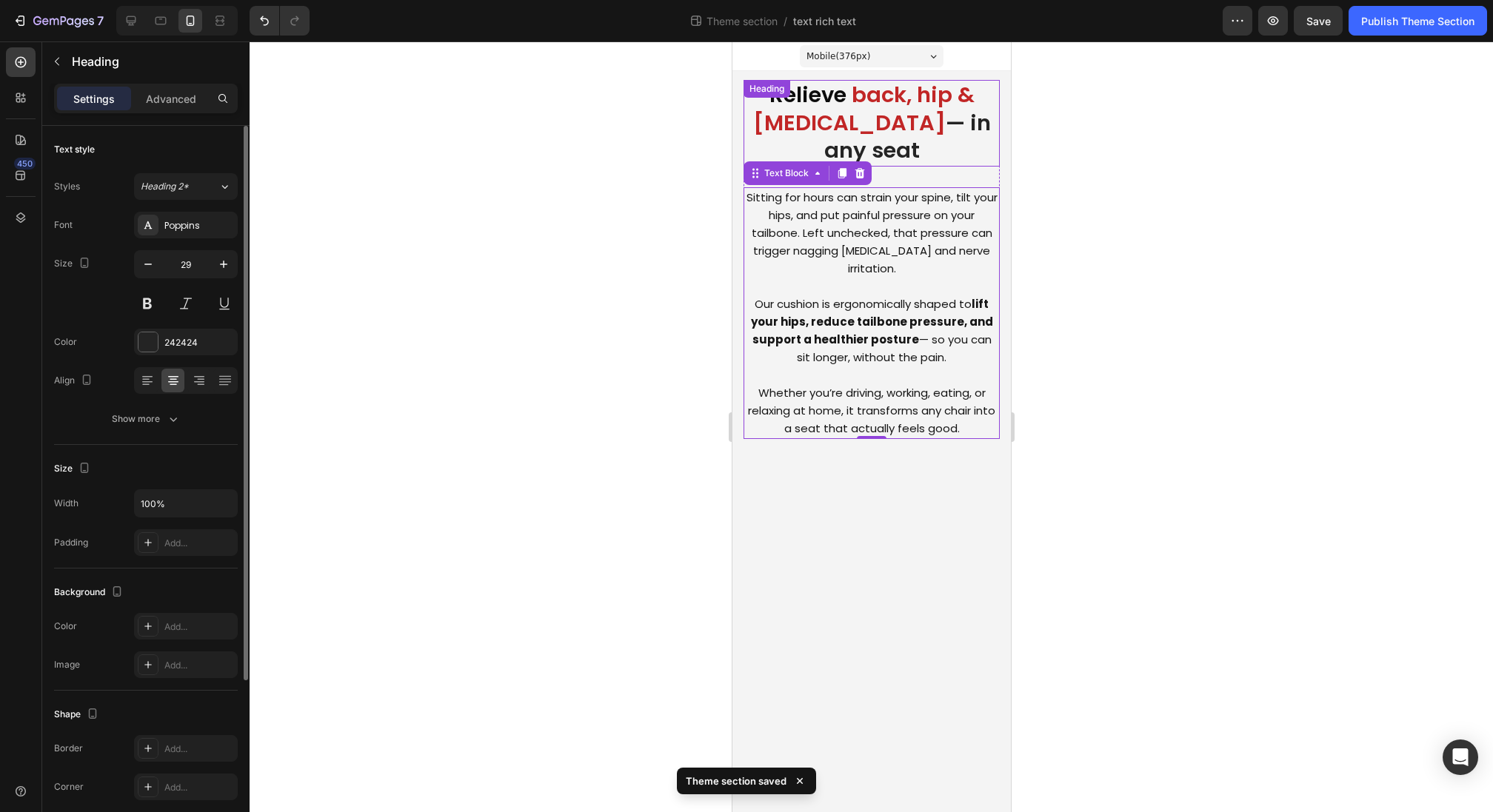
click at [863, 155] on h2 "Relieve back, hip & tailbone pain — in any seat" at bounding box center [871, 123] width 256 height 87
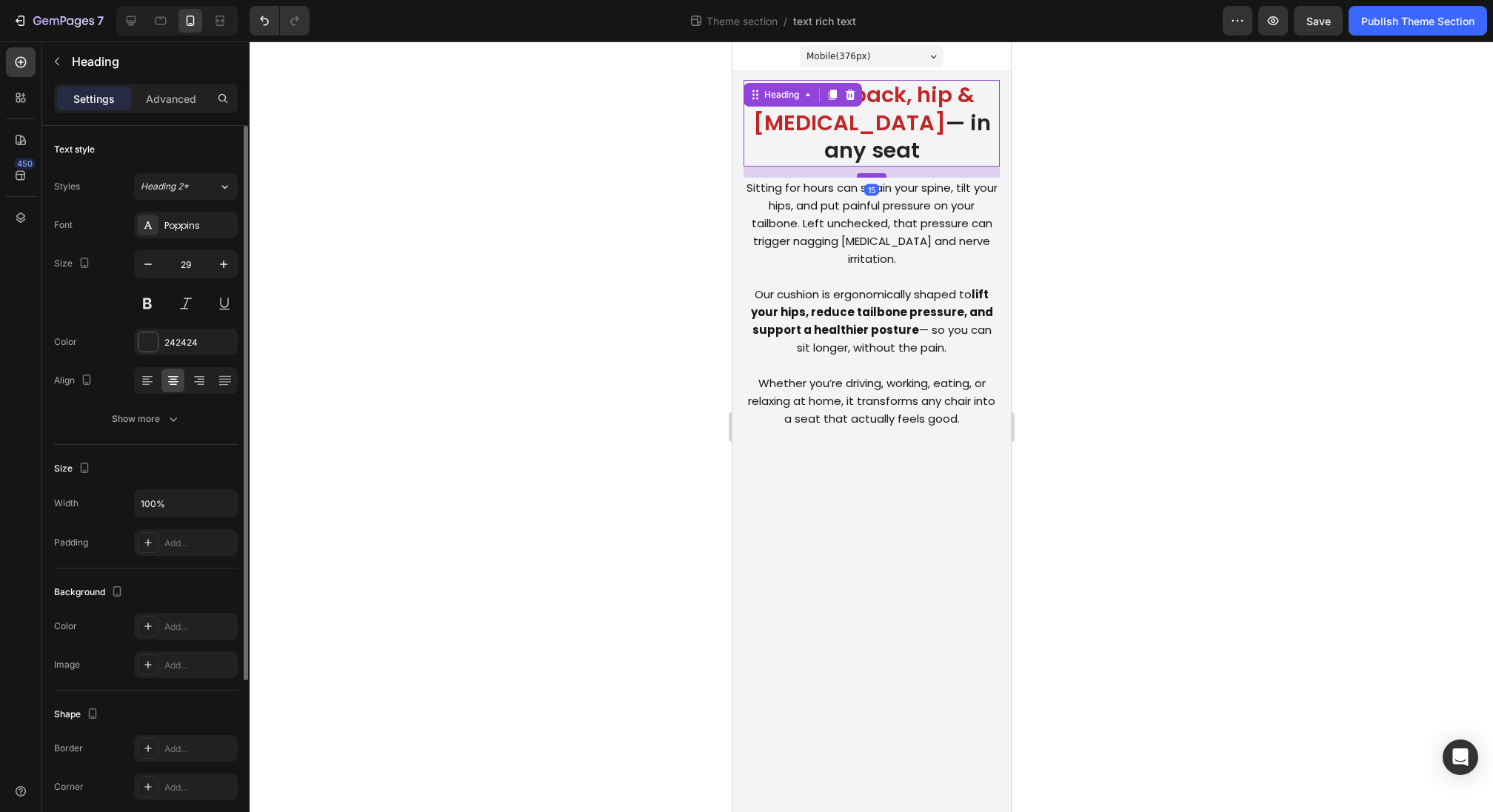
drag, startPoint x: 878, startPoint y: 185, endPoint x: 875, endPoint y: 175, distance: 10.4
click at [875, 175] on div at bounding box center [871, 175] width 29 height 5
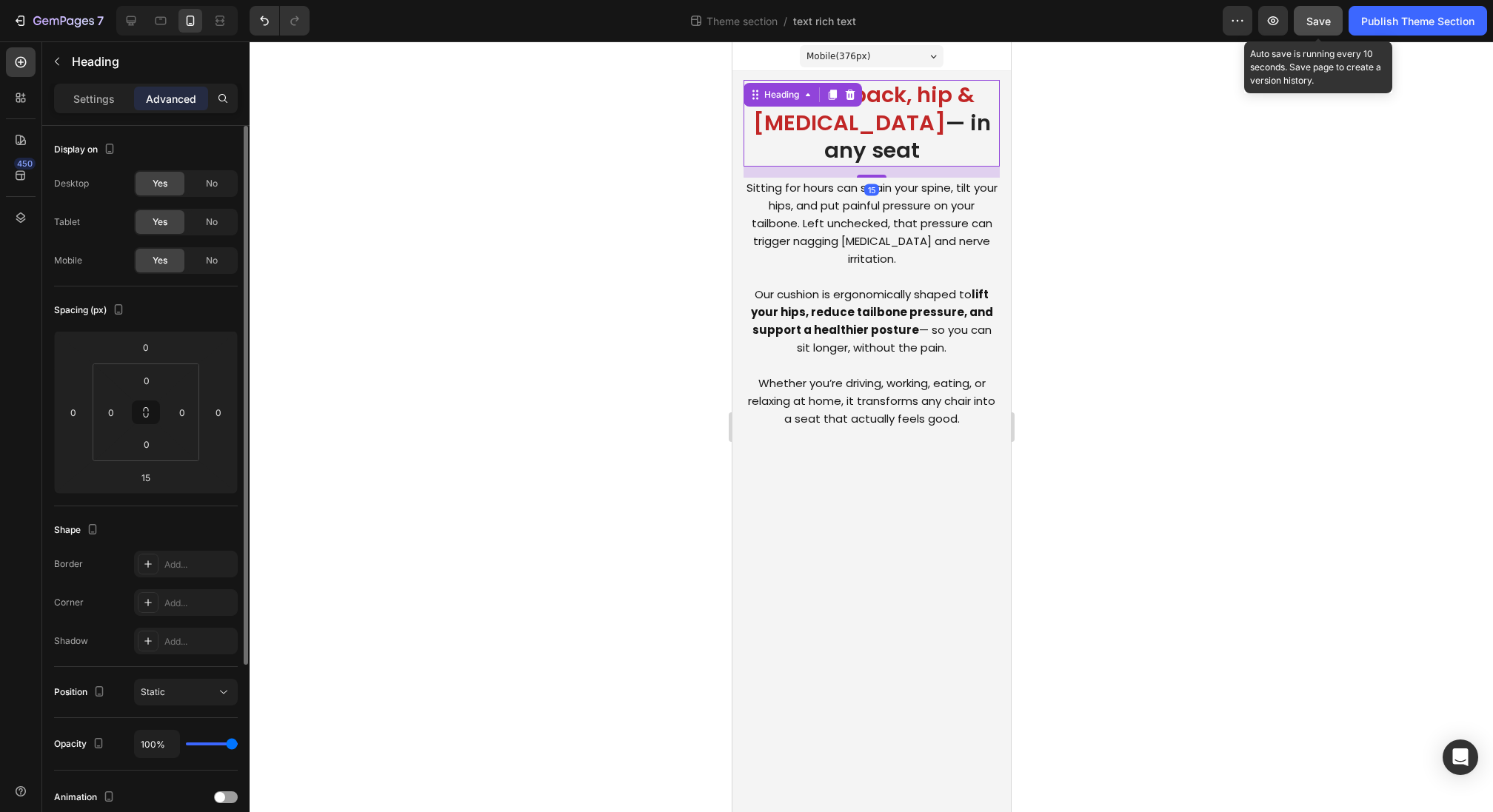
click at [1333, 21] on button "Save" at bounding box center [1318, 20] width 49 height 29
click at [1370, 26] on div "Publish Theme Section" at bounding box center [1418, 21] width 113 height 16
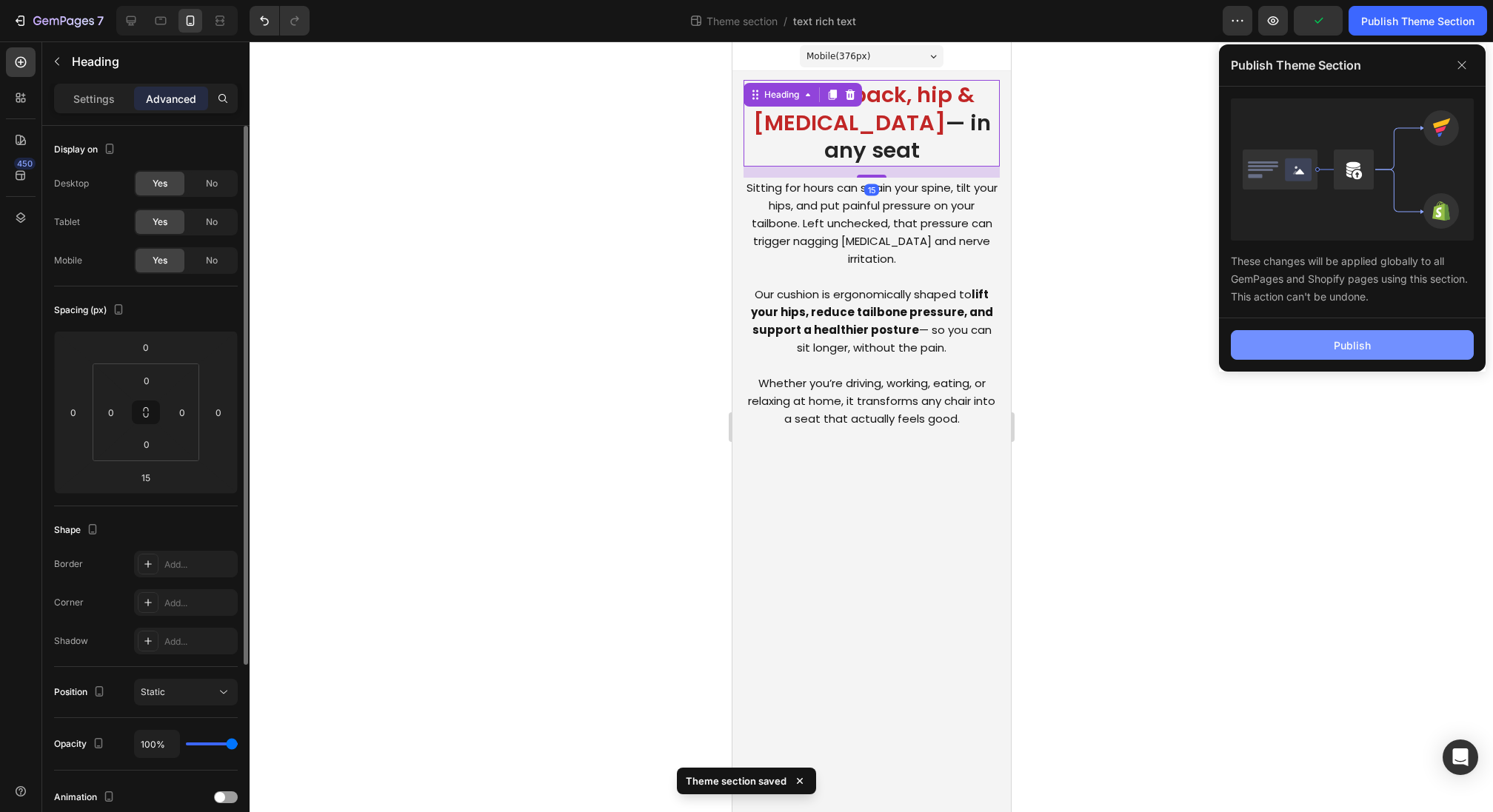
click at [1327, 342] on button "Publish" at bounding box center [1352, 345] width 243 height 29
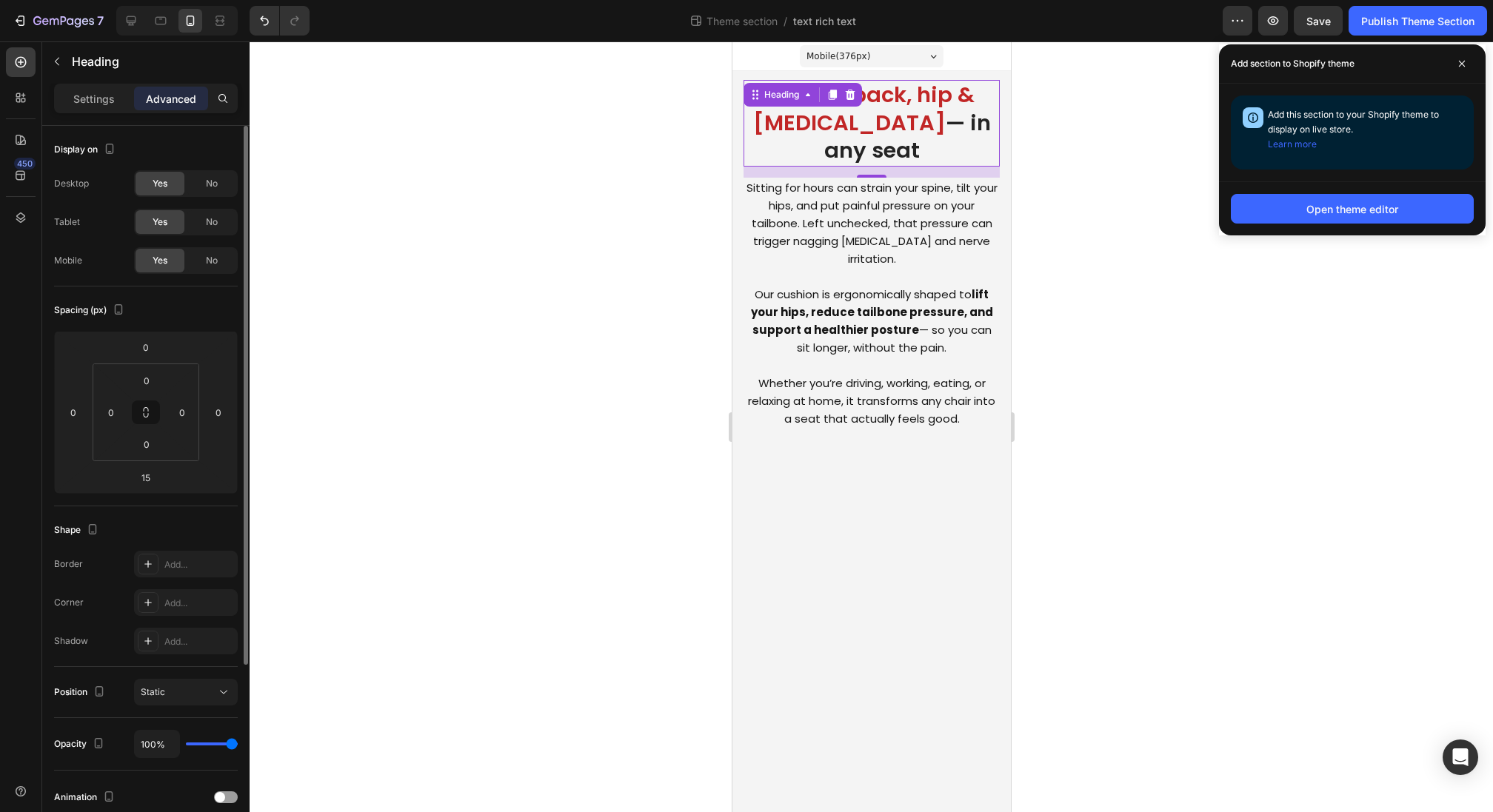
click at [447, 158] on div at bounding box center [871, 427] width 1244 height 771
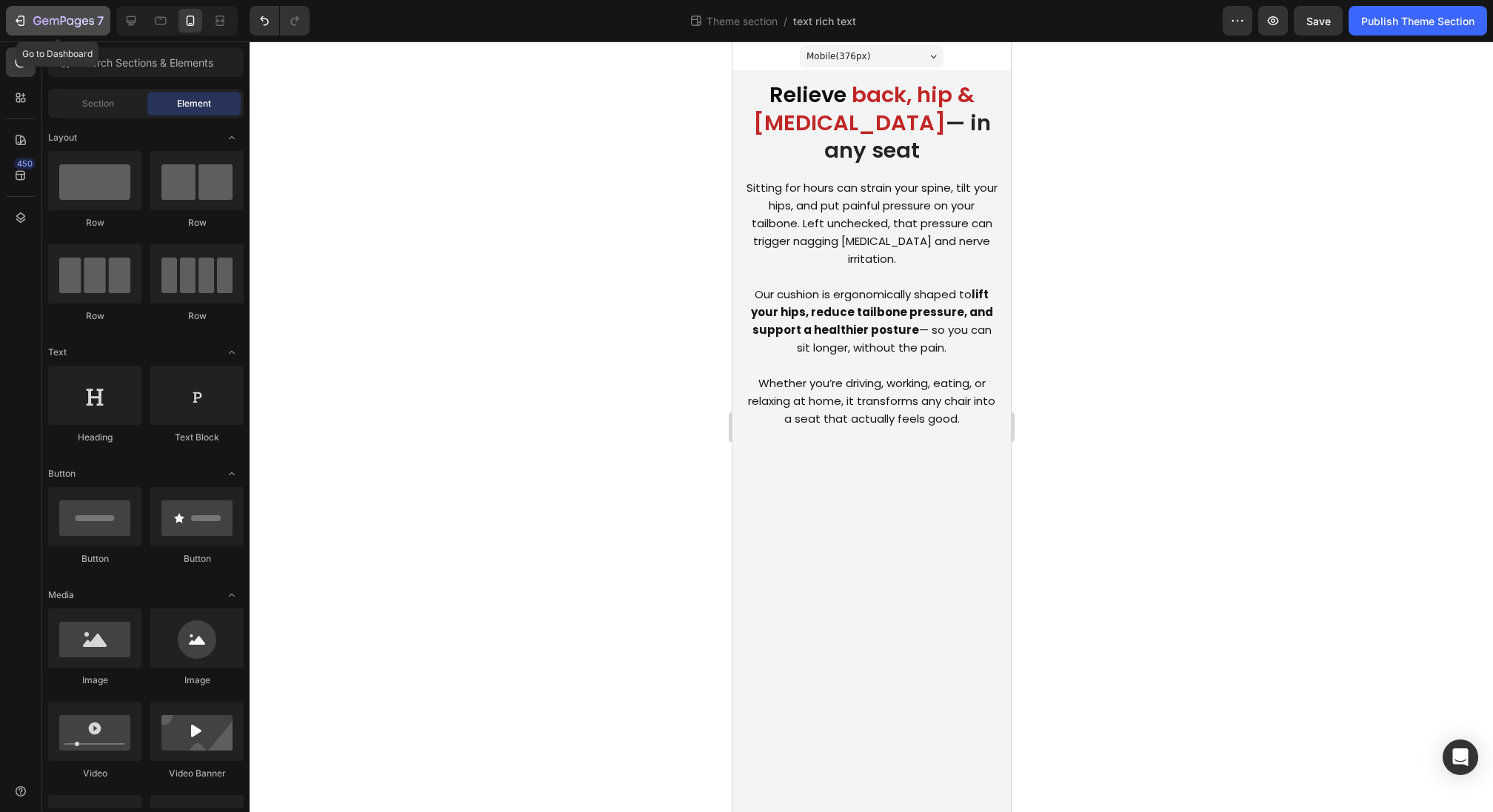
click at [86, 22] on icon "button" at bounding box center [85, 20] width 6 height 6
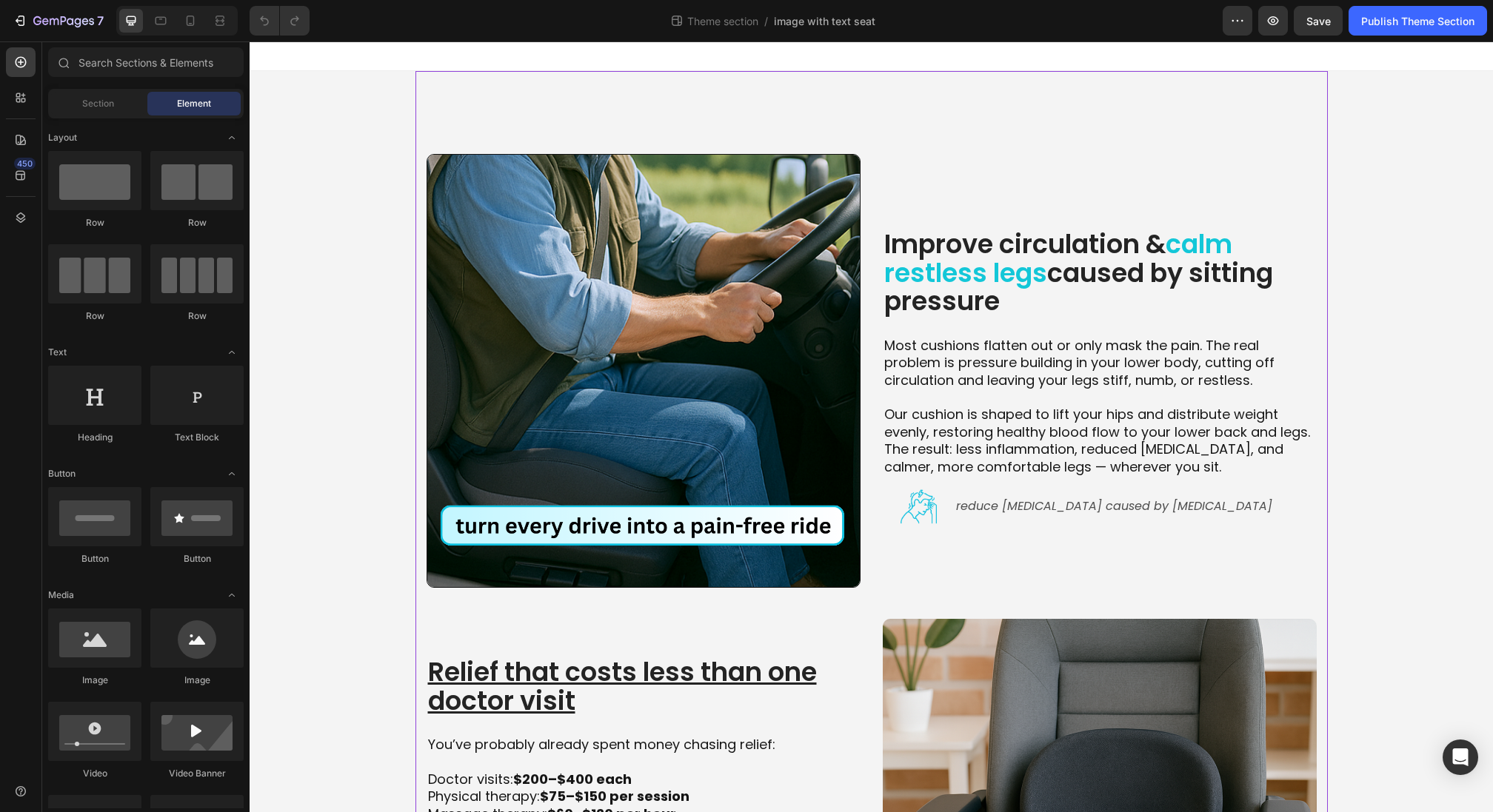
click at [491, 86] on div "Improve circulation & calm restless legs caused by sitting pressure Heading Mos…" at bounding box center [872, 609] width 913 height 1077
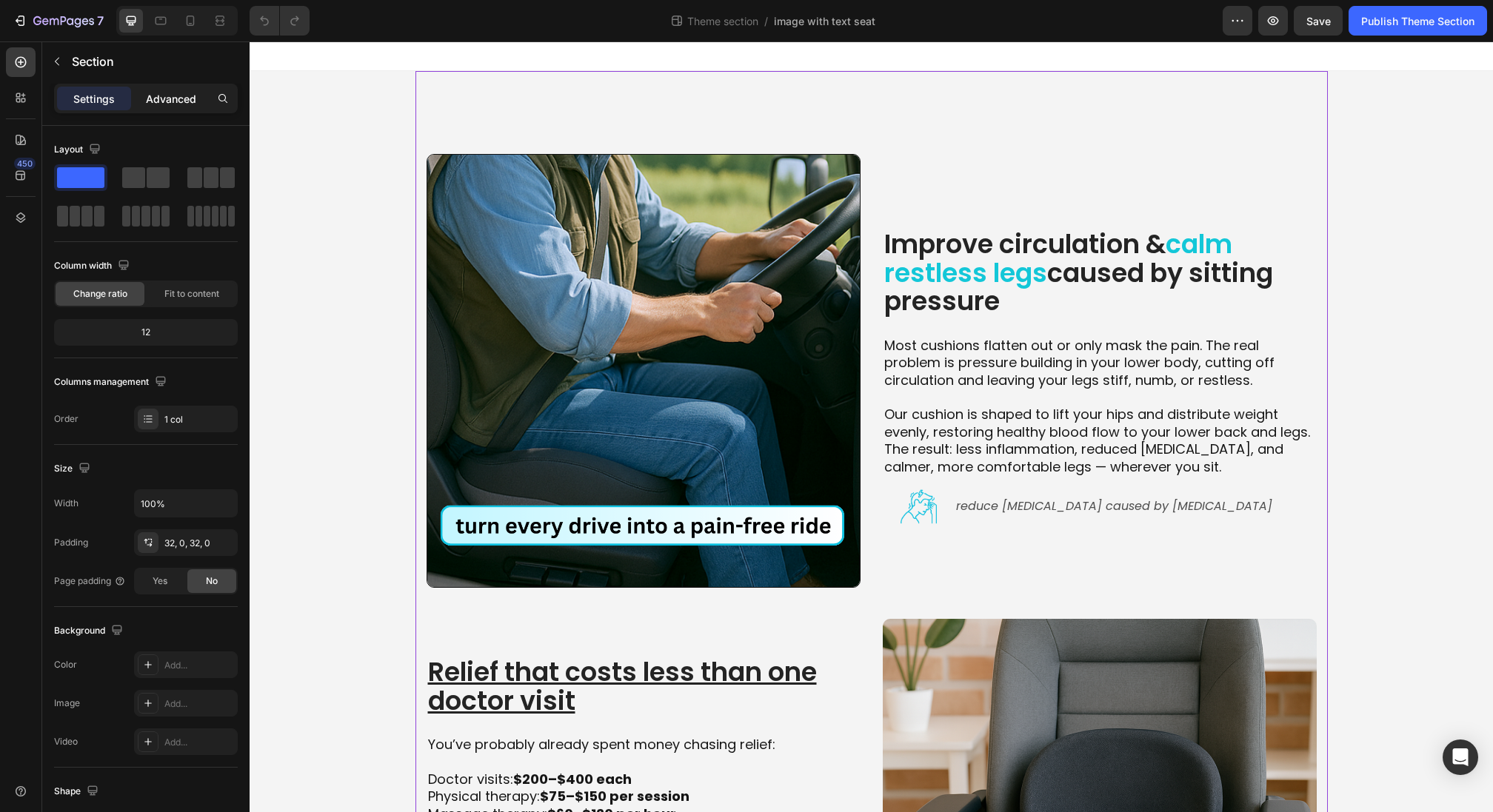
click at [167, 97] on p "Advanced" at bounding box center [171, 99] width 50 height 16
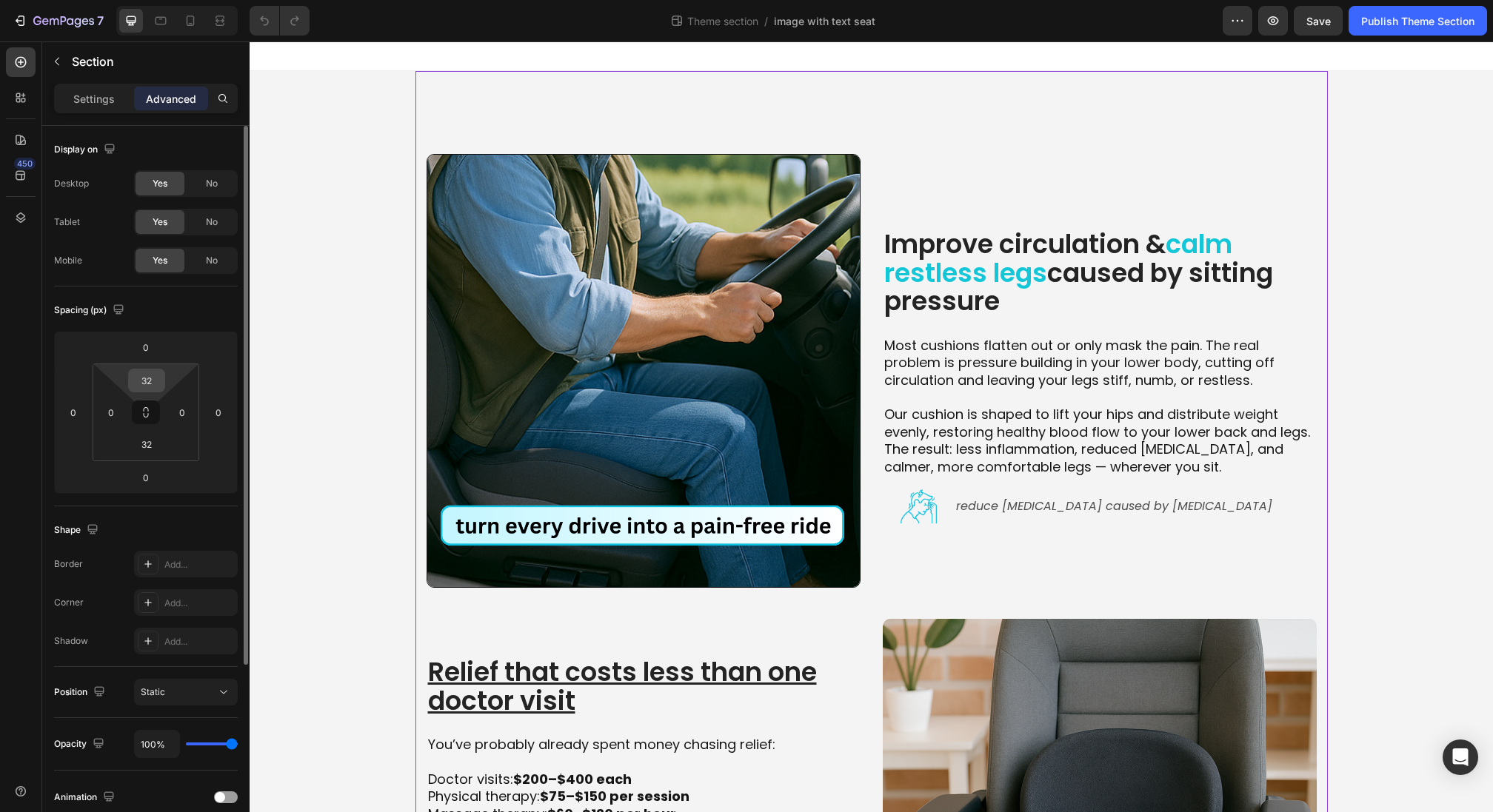
click at [163, 374] on div "32" at bounding box center [146, 381] width 37 height 24
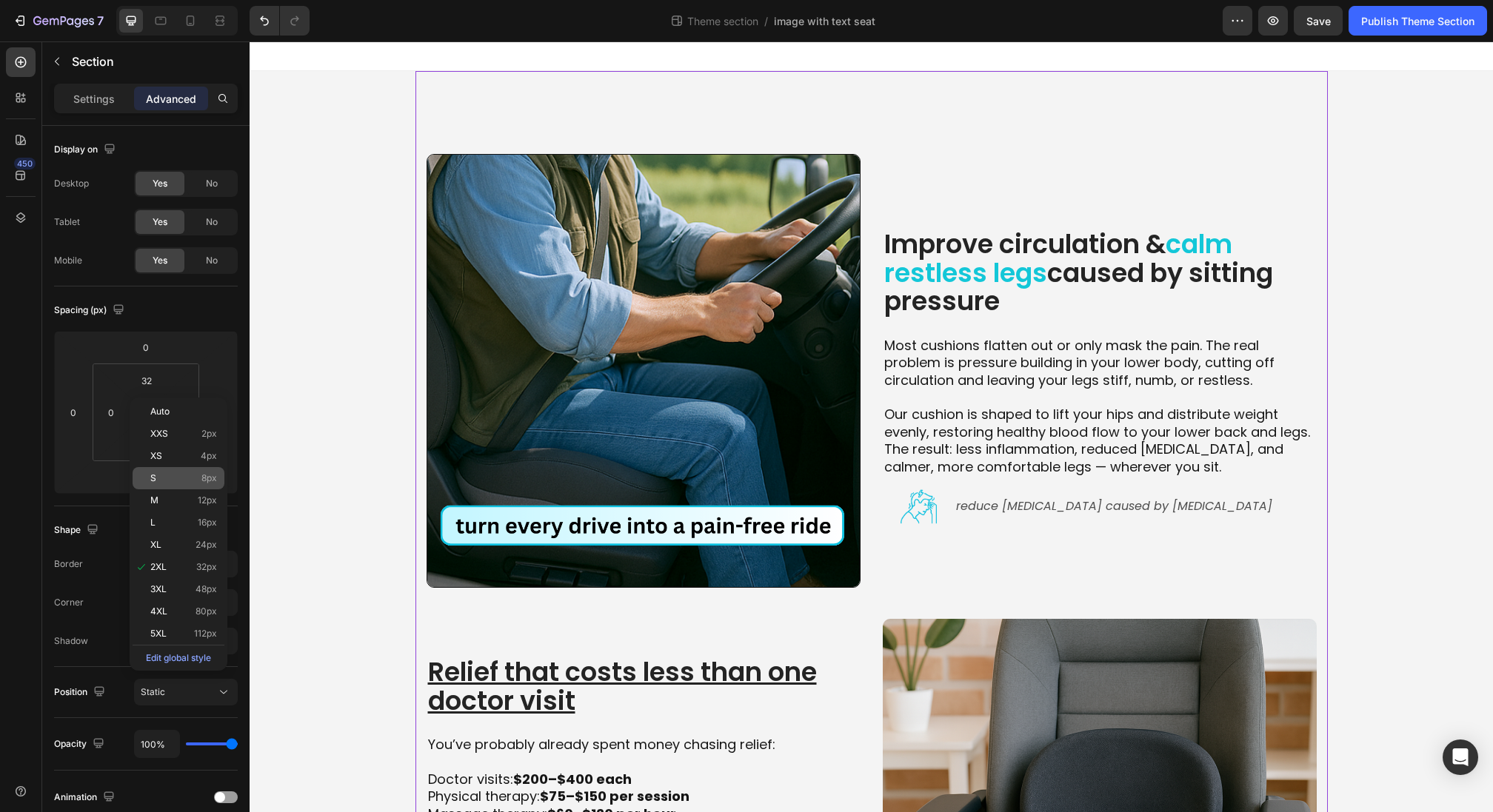
click at [158, 480] on p "S 8px" at bounding box center [184, 478] width 67 height 10
type input "8"
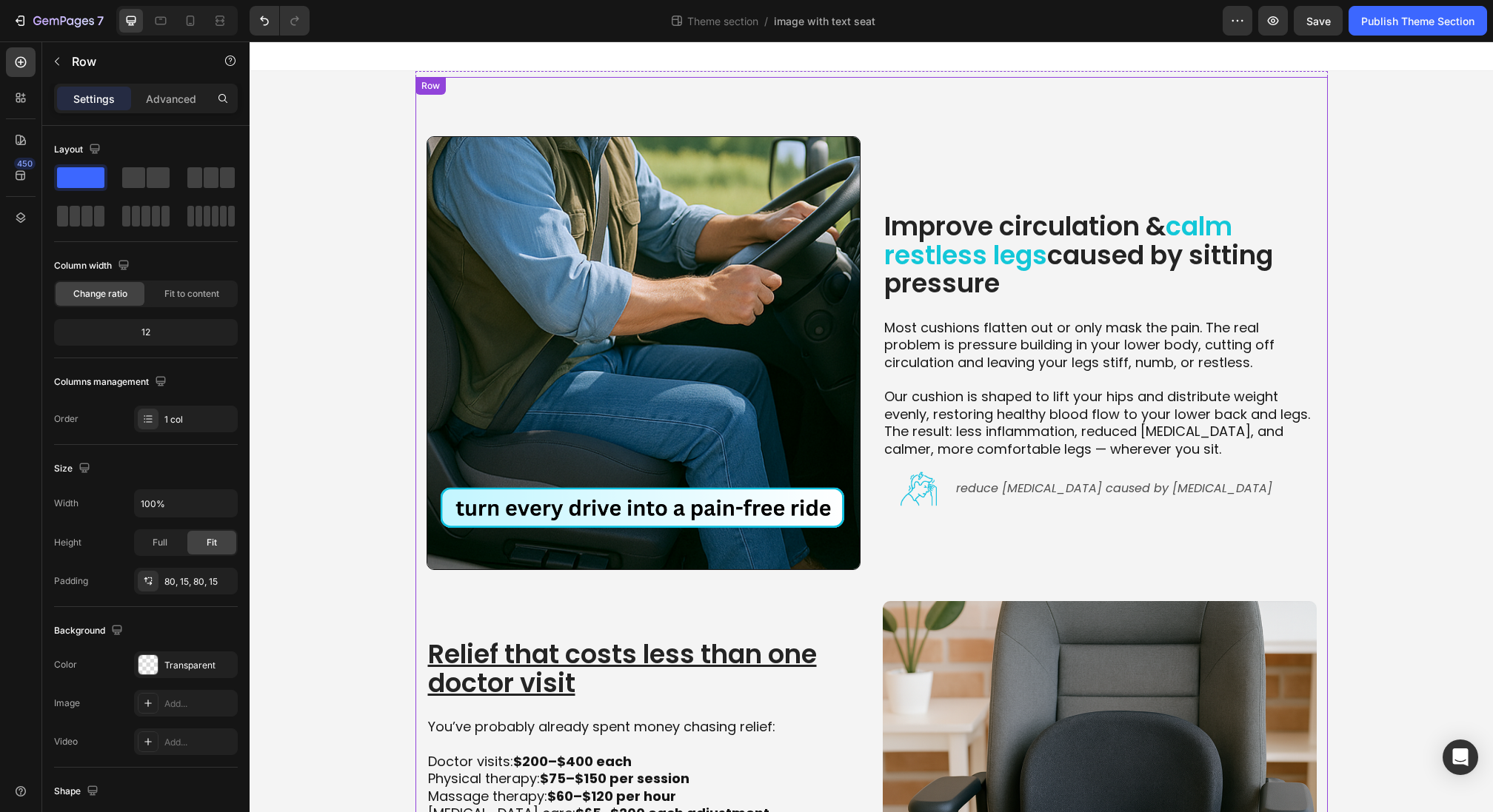
click at [647, 91] on div "Improve circulation & calm restless legs caused by sitting pressure Heading Mos…" at bounding box center [872, 591] width 913 height 1029
click at [160, 99] on p "Advanced" at bounding box center [171, 99] width 50 height 16
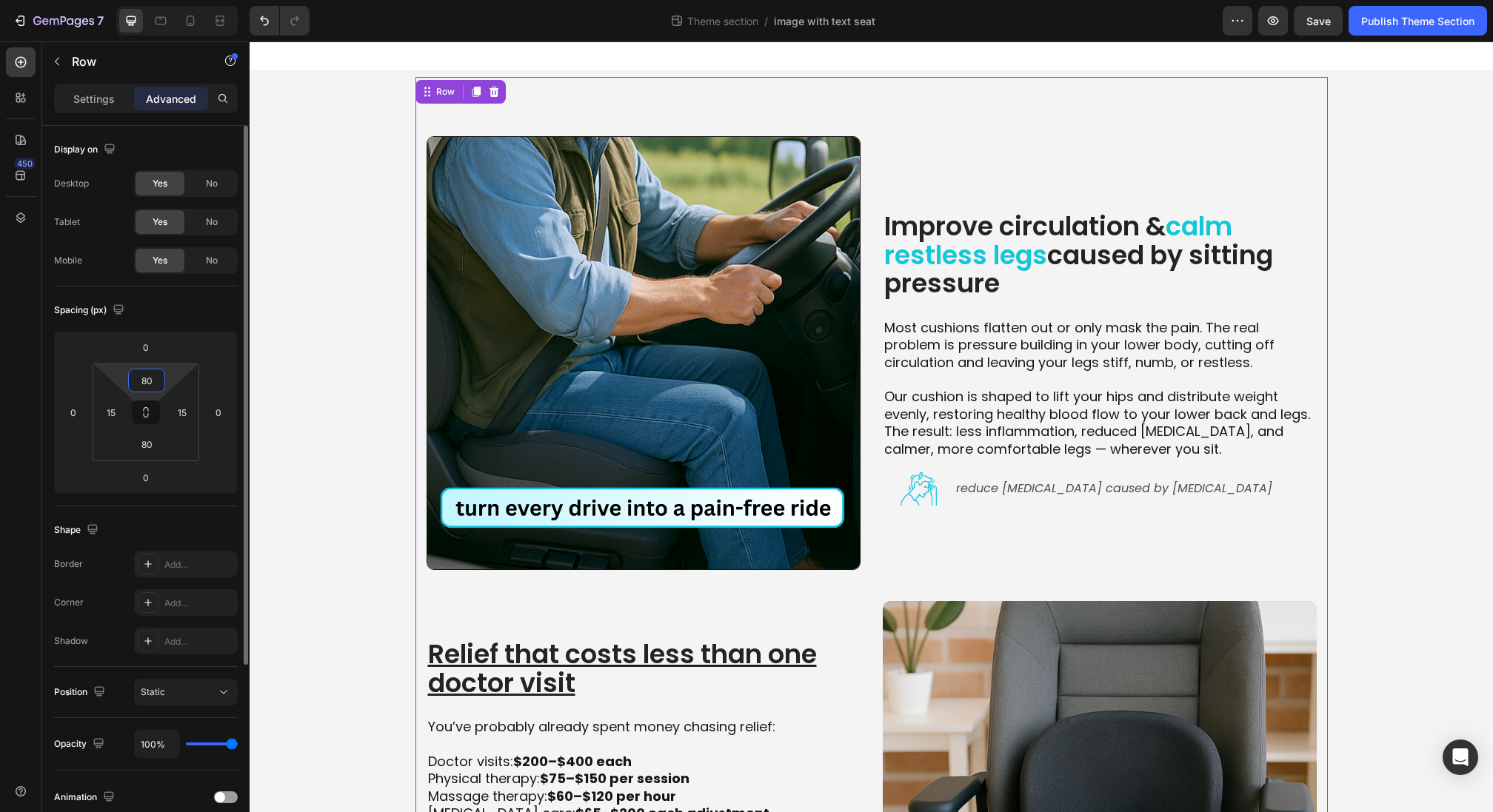
click at [153, 385] on input "80" at bounding box center [146, 380] width 29 height 22
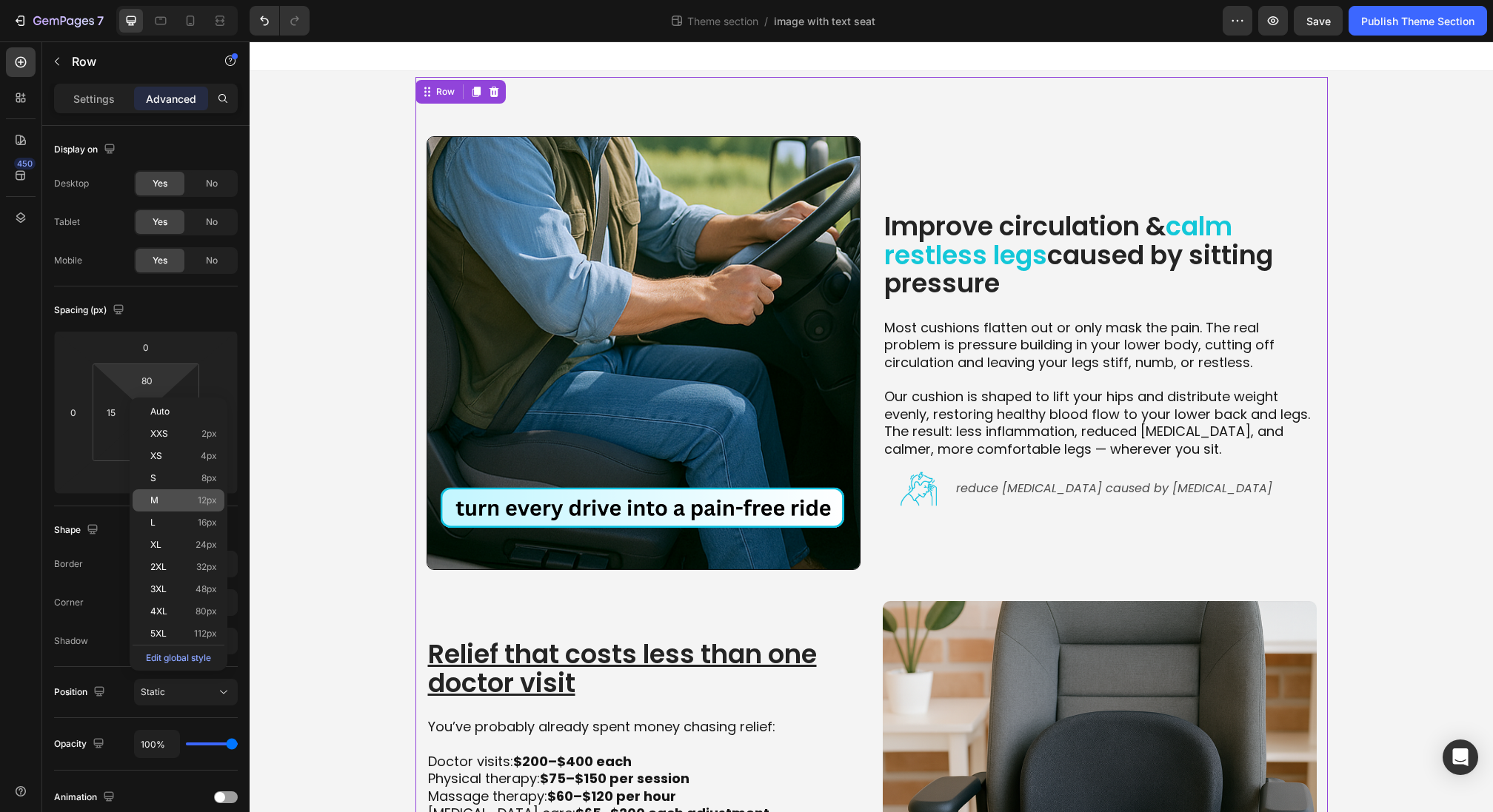
click at [176, 502] on p "M 12px" at bounding box center [184, 500] width 67 height 10
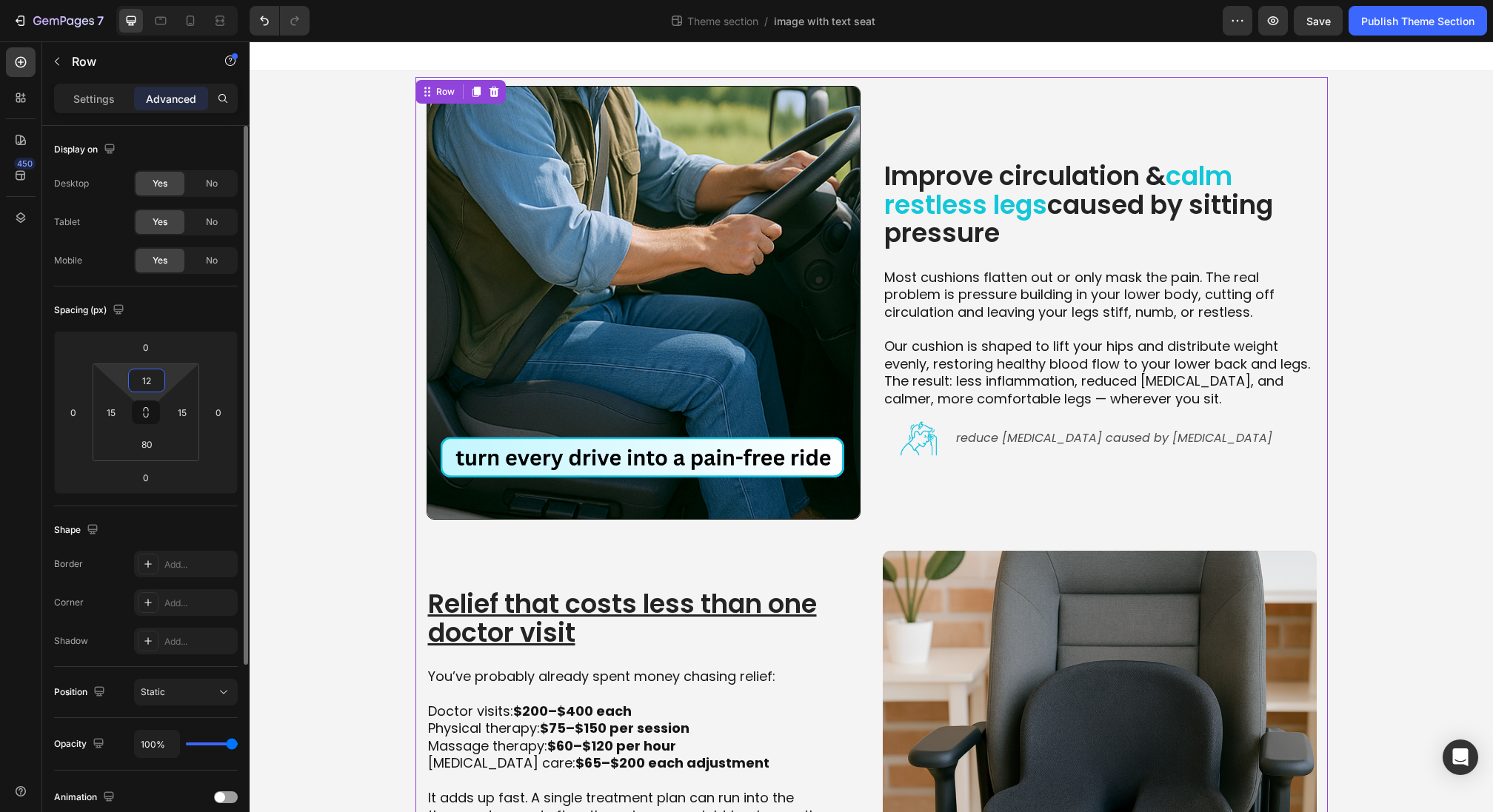
click at [145, 373] on input "12" at bounding box center [146, 380] width 29 height 22
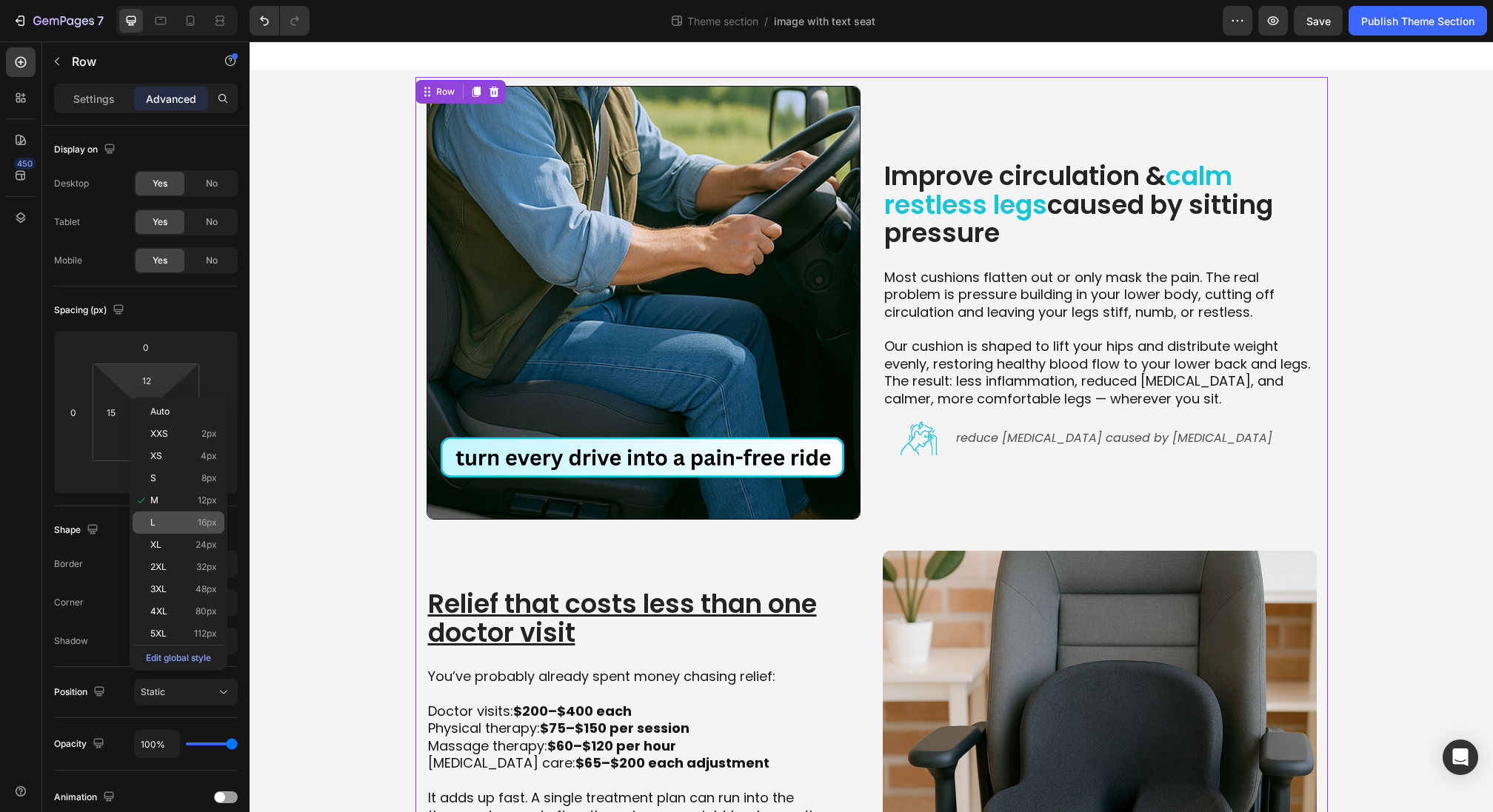
click at [194, 526] on p "L 16px" at bounding box center [184, 522] width 67 height 10
type input "16"
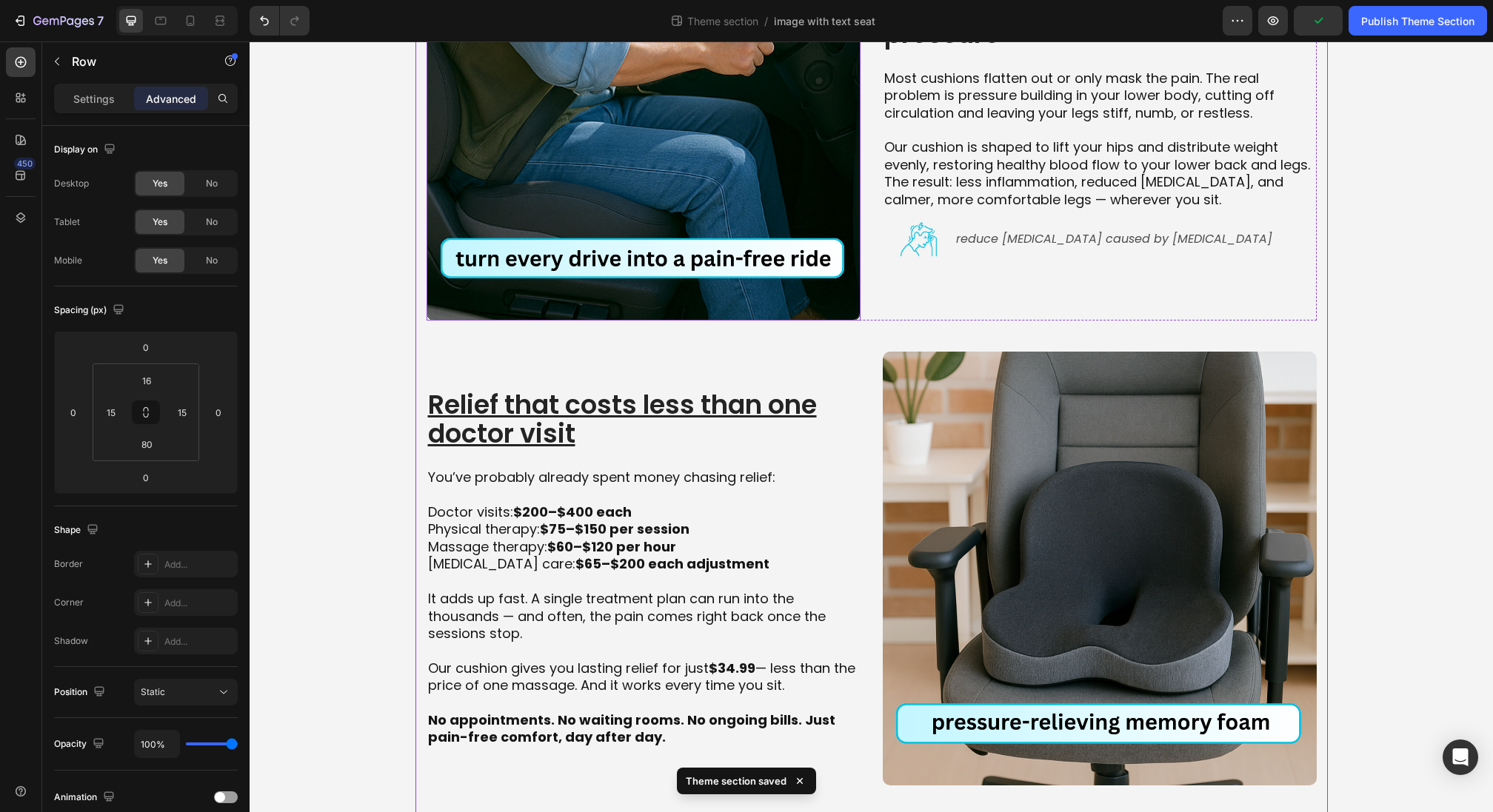
scroll to position [269, 0]
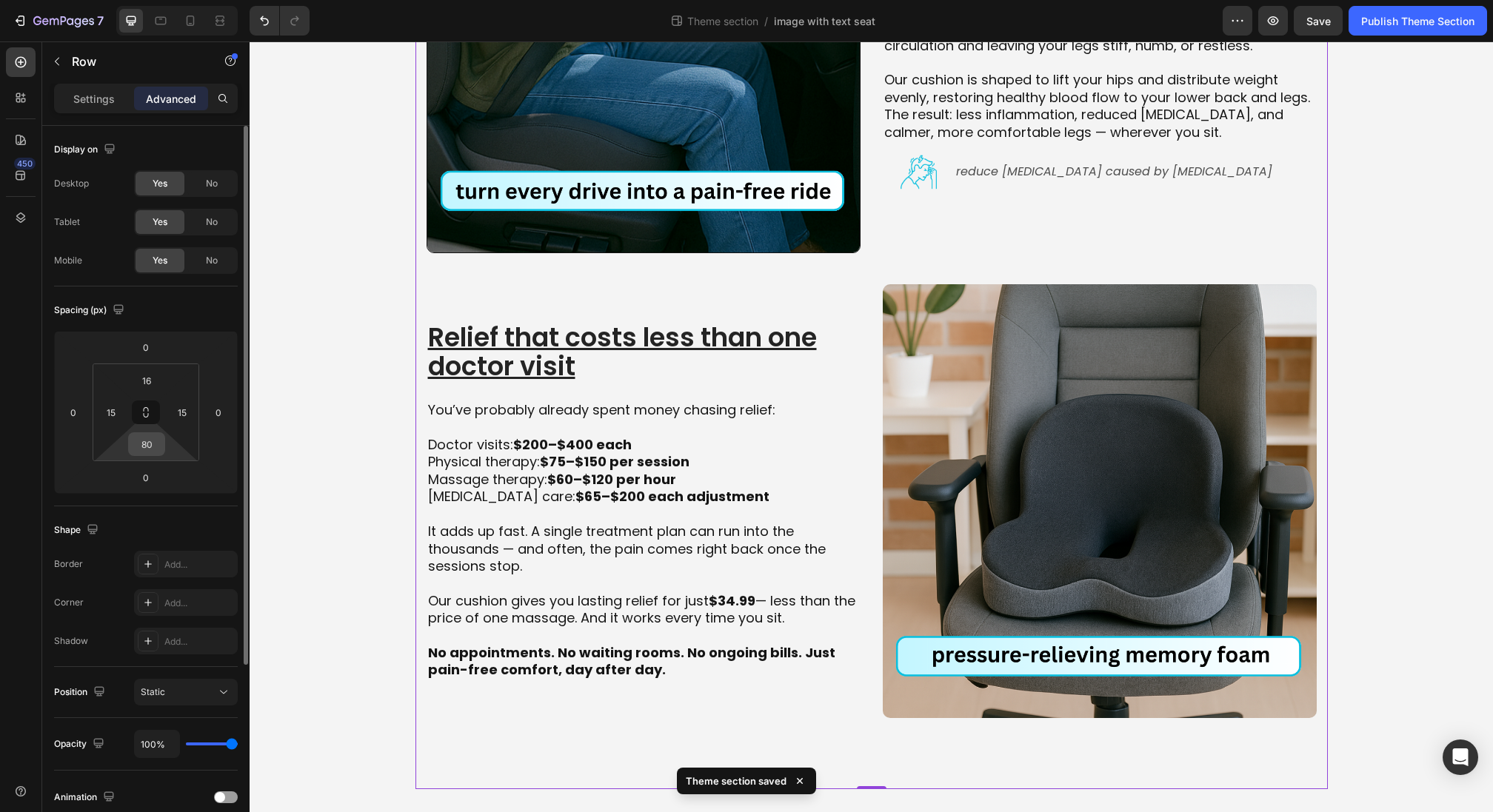
click at [149, 441] on input "80" at bounding box center [146, 444] width 29 height 22
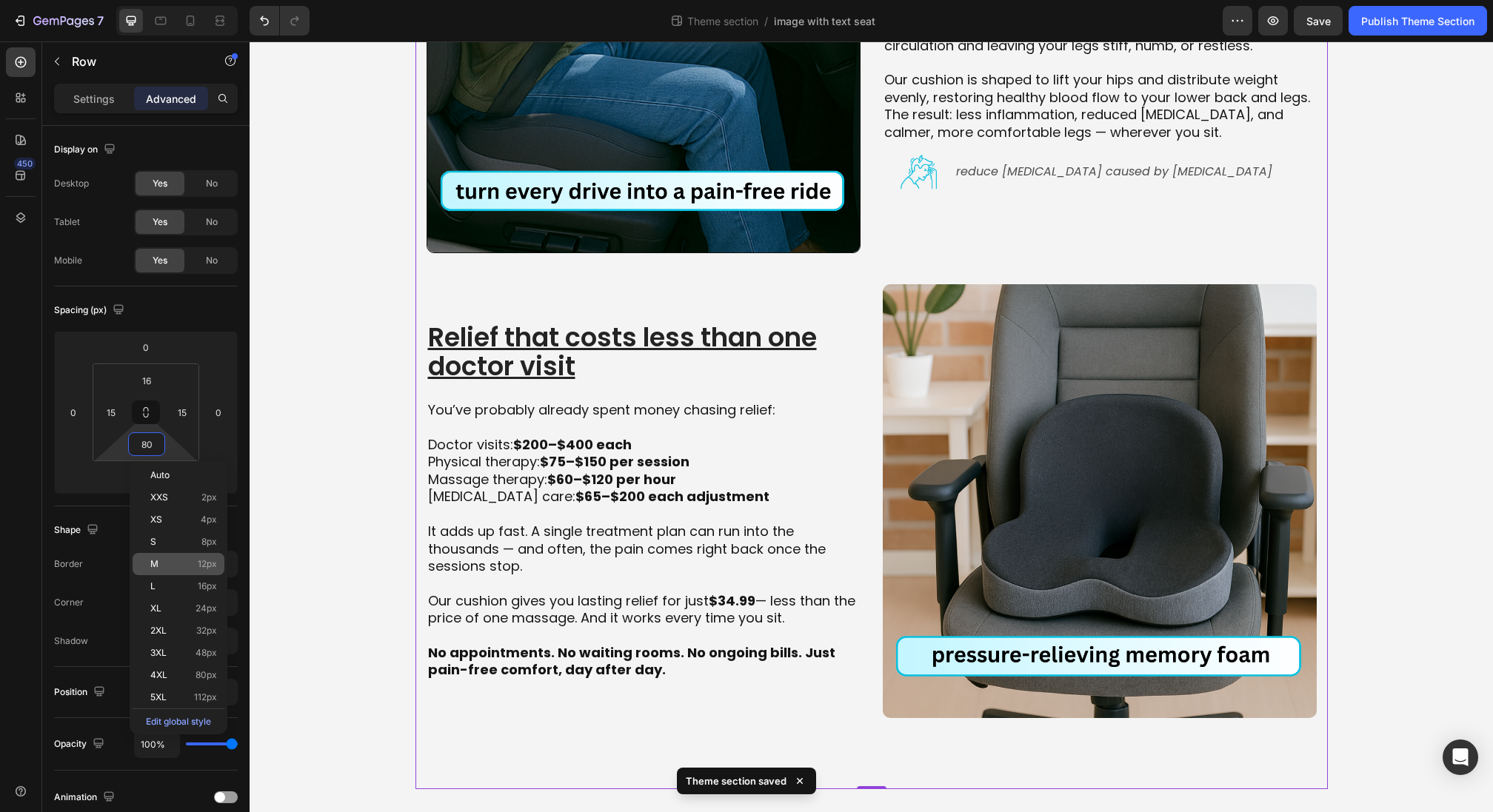
click at [185, 568] on p "M 12px" at bounding box center [184, 564] width 67 height 10
type input "12"
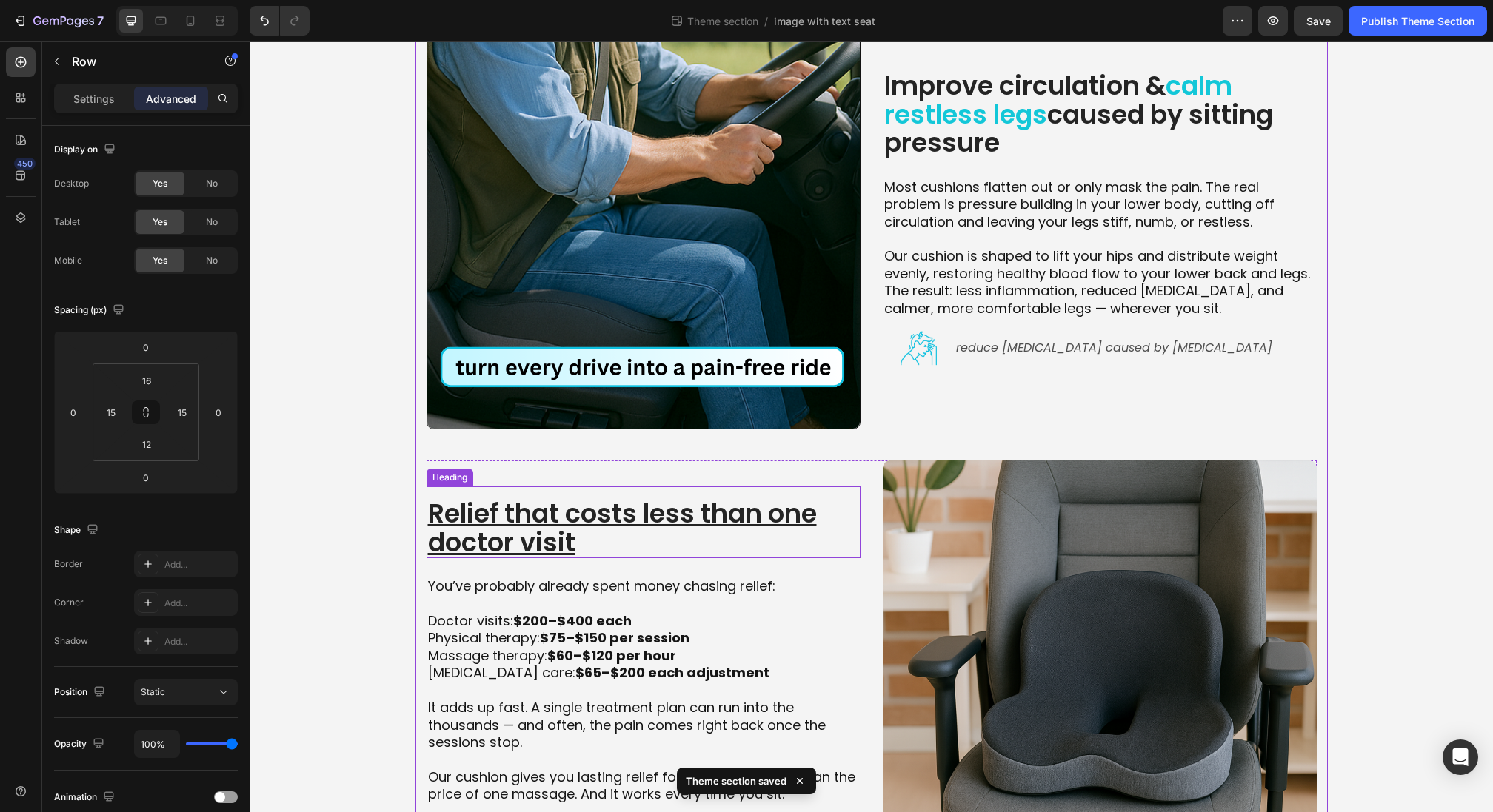
scroll to position [0, 0]
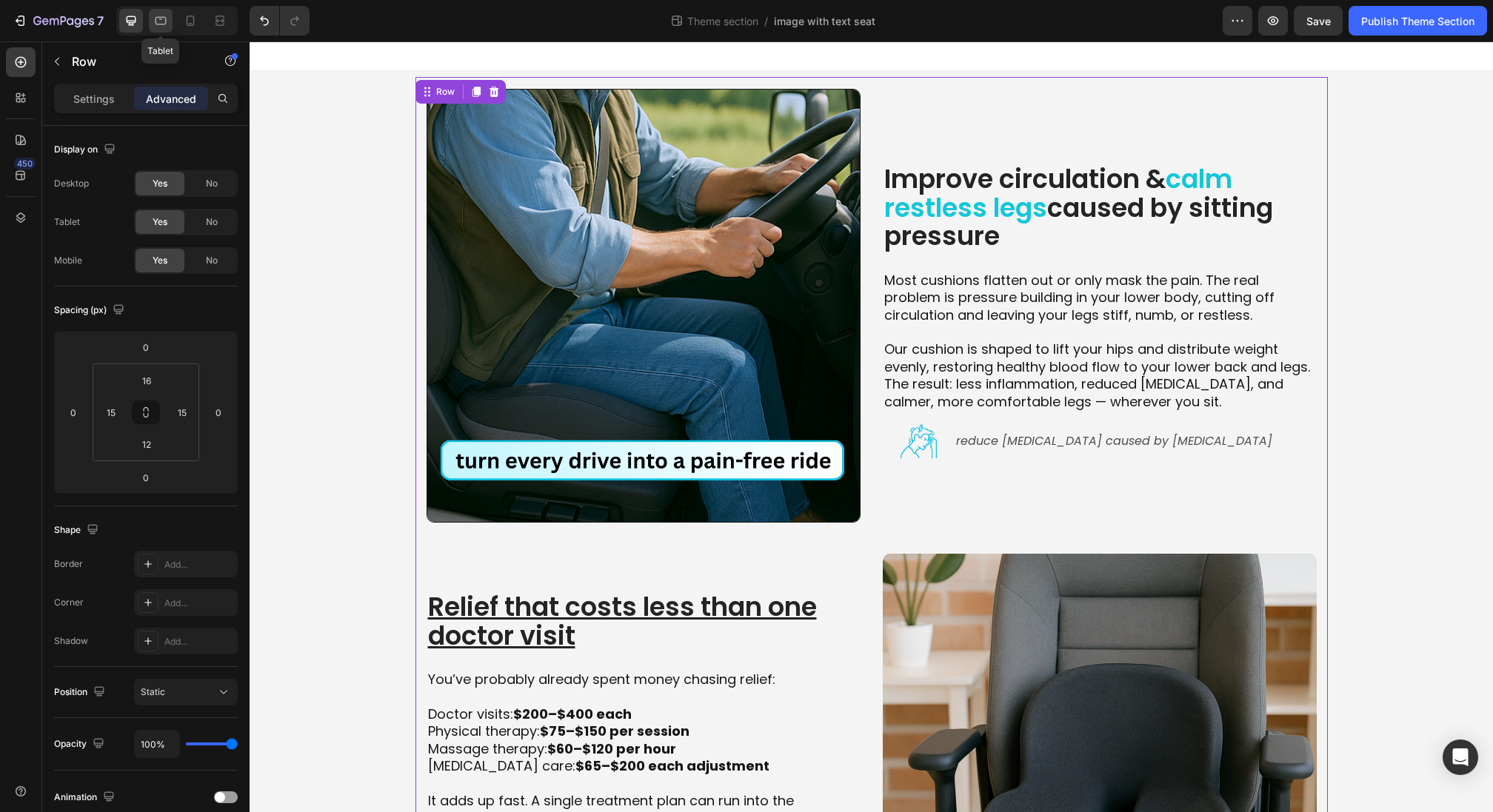
click at [161, 17] on icon at bounding box center [161, 21] width 11 height 8
type input "8"
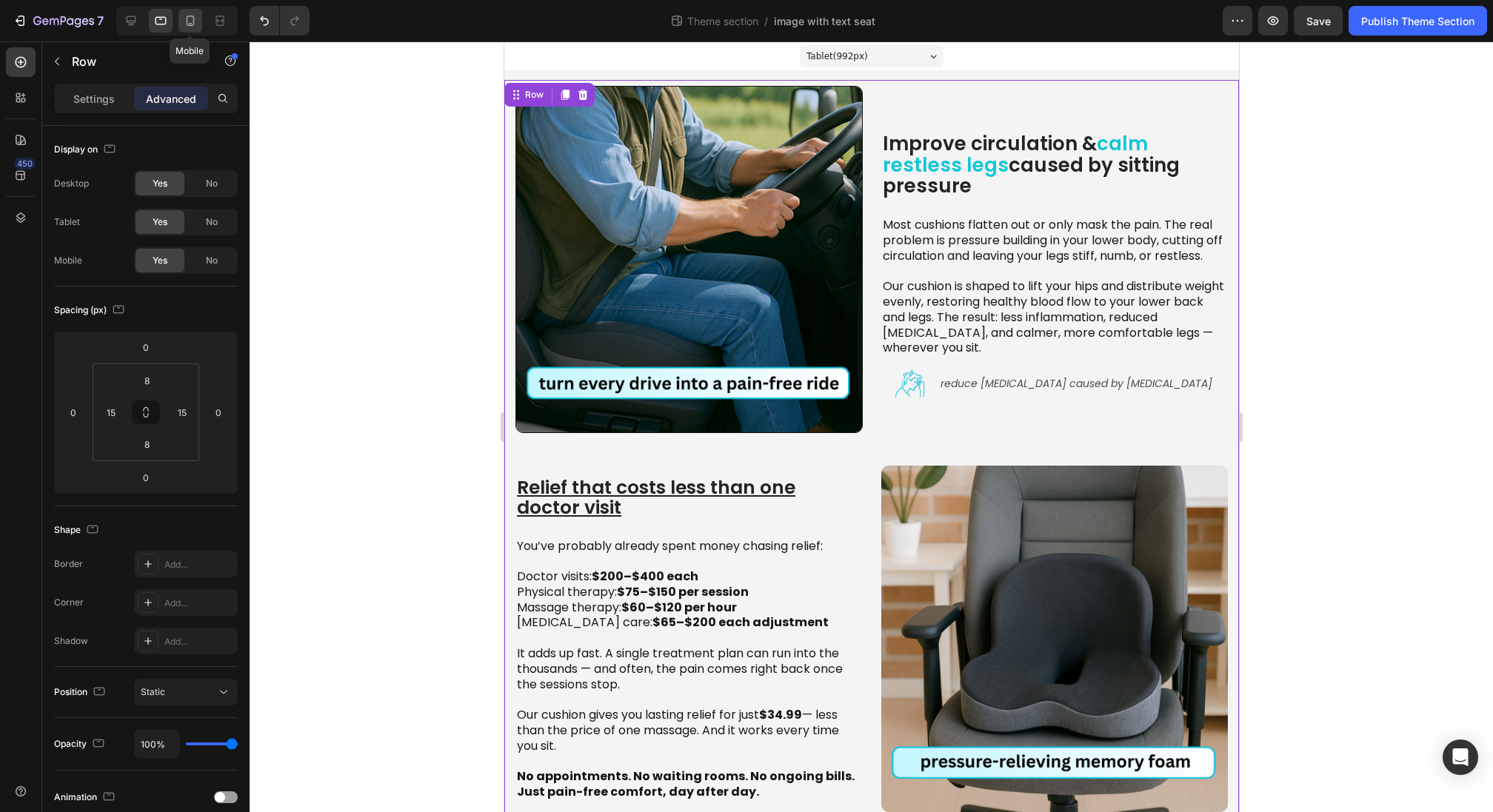
click at [197, 22] on icon at bounding box center [190, 21] width 15 height 15
type input "28"
type input "0"
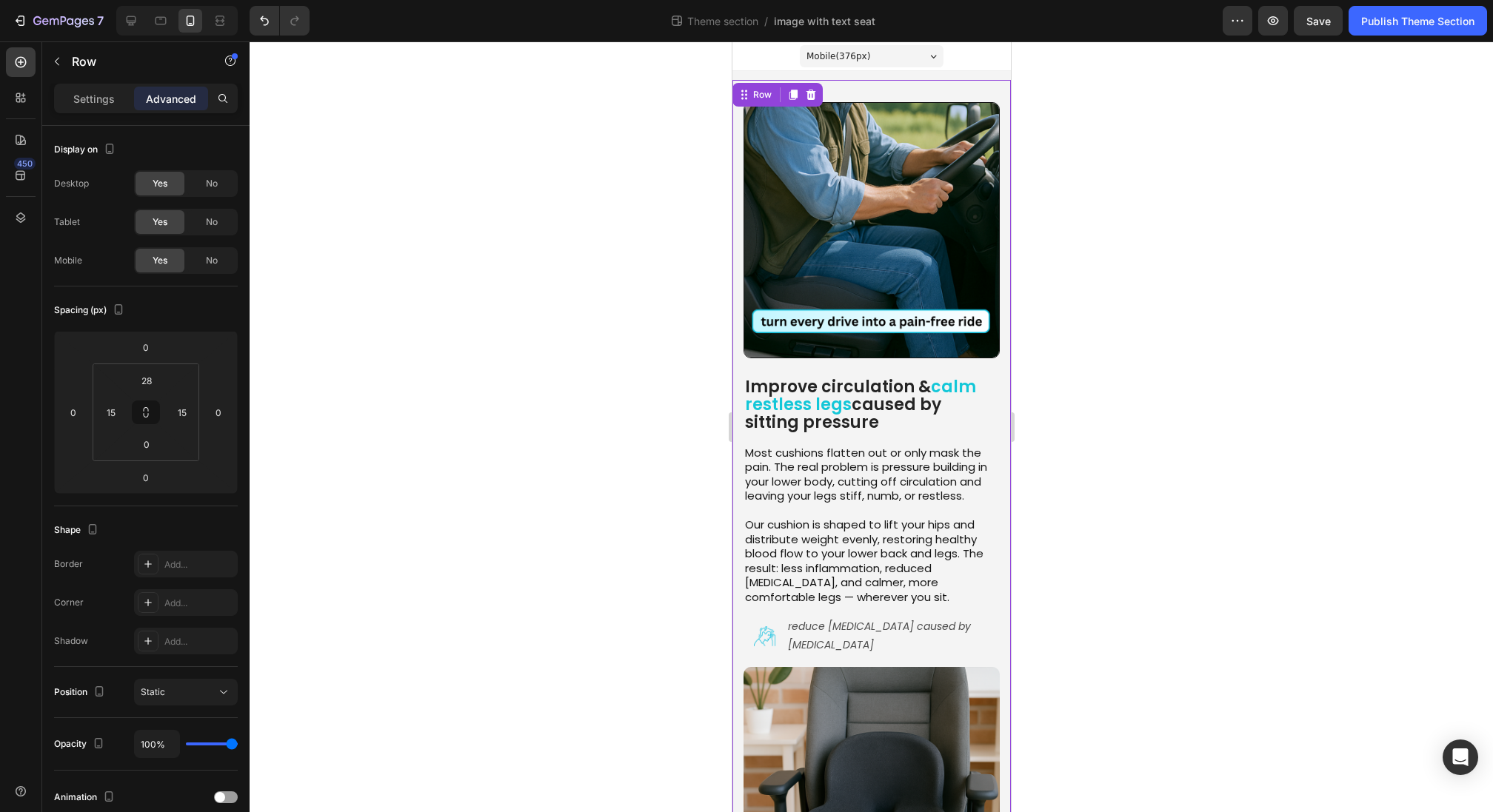
click at [868, 91] on div "Improve circulation & calm restless legs caused by sitting pressure Heading Mos…" at bounding box center [871, 692] width 279 height 1225
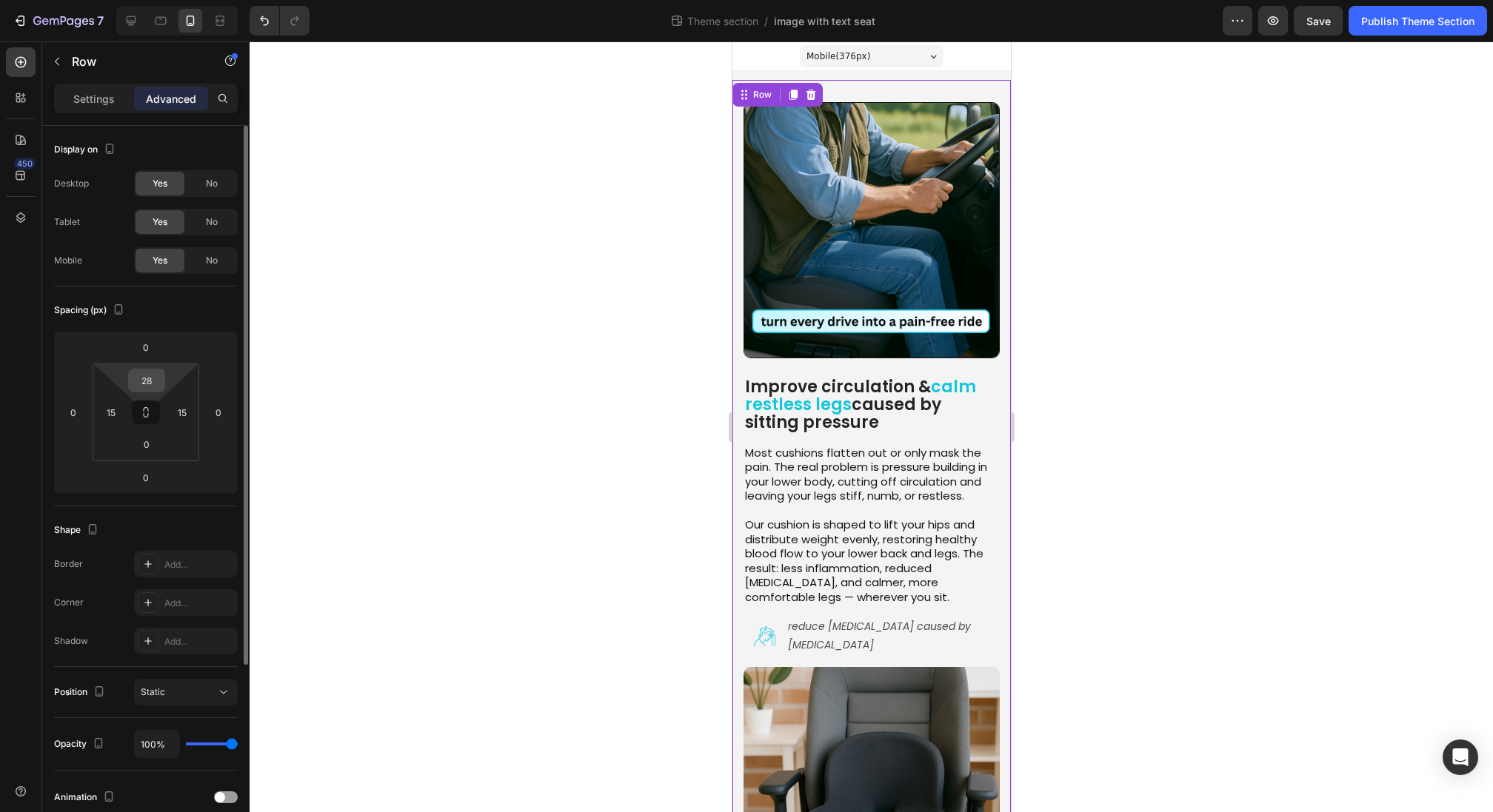
click at [149, 379] on input "28" at bounding box center [146, 380] width 29 height 22
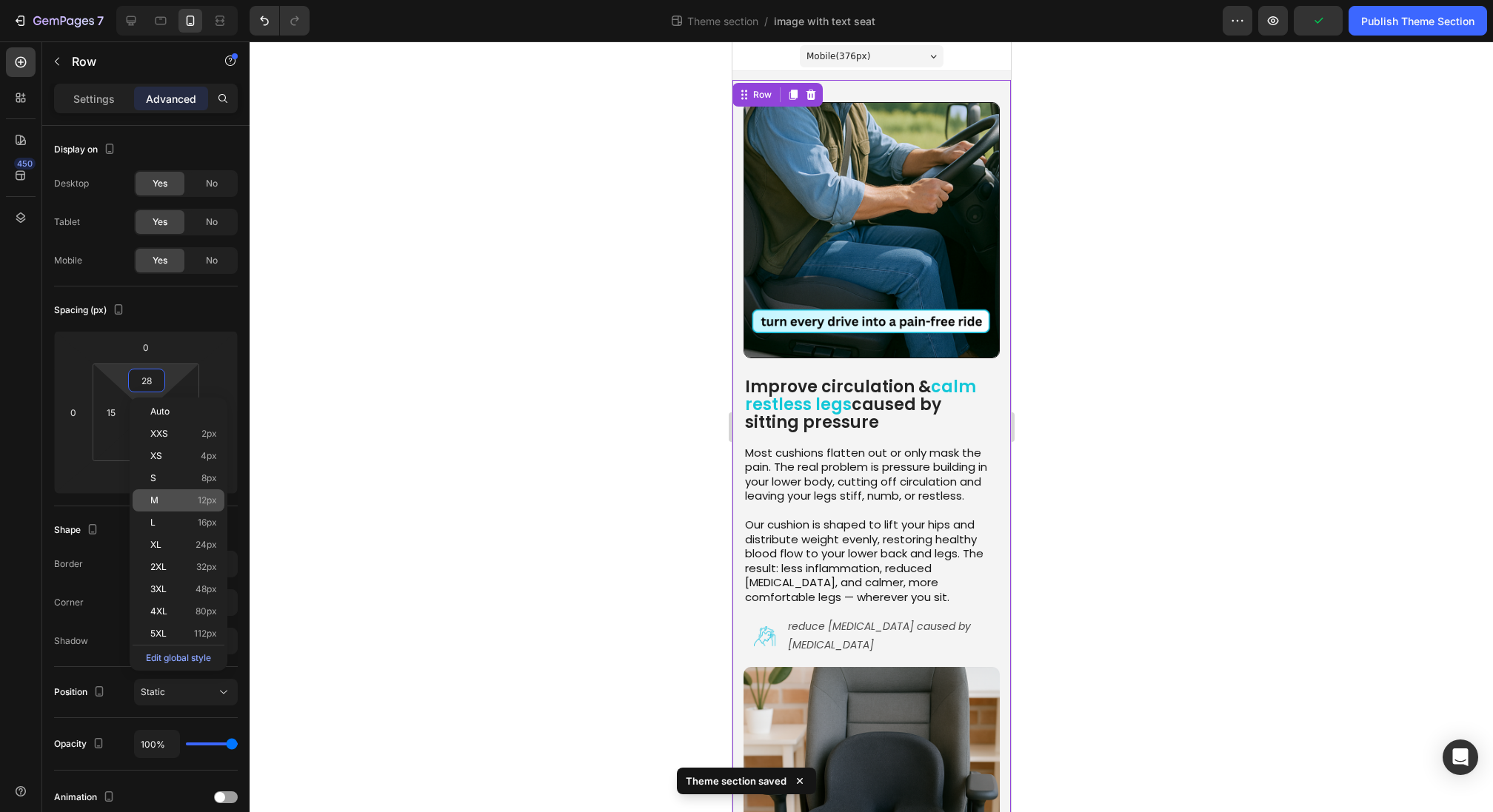
click at [174, 507] on div "M 12px" at bounding box center [178, 501] width 92 height 22
type input "12"
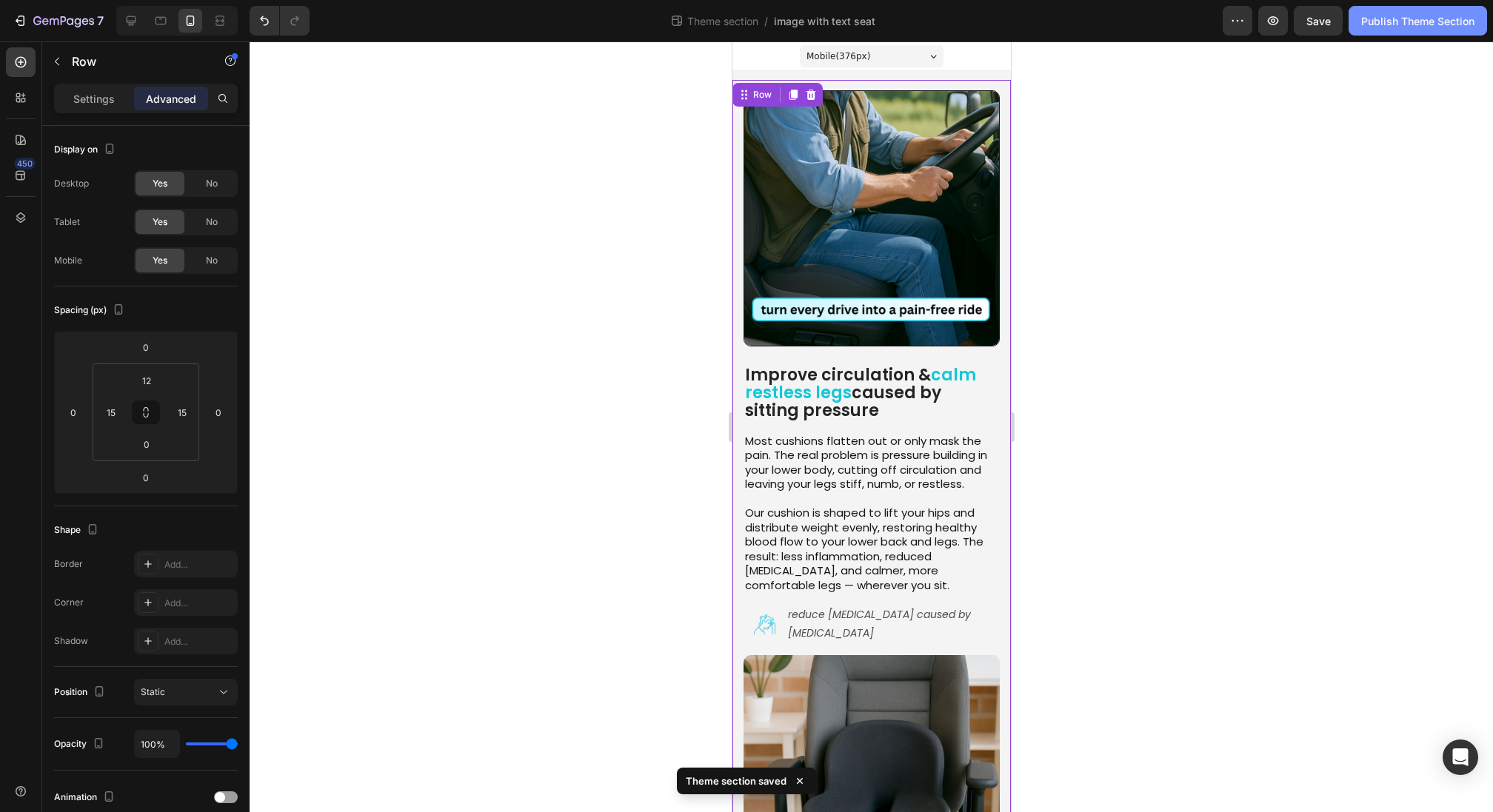
click at [1397, 20] on div "Publish Theme Section" at bounding box center [1418, 21] width 113 height 16
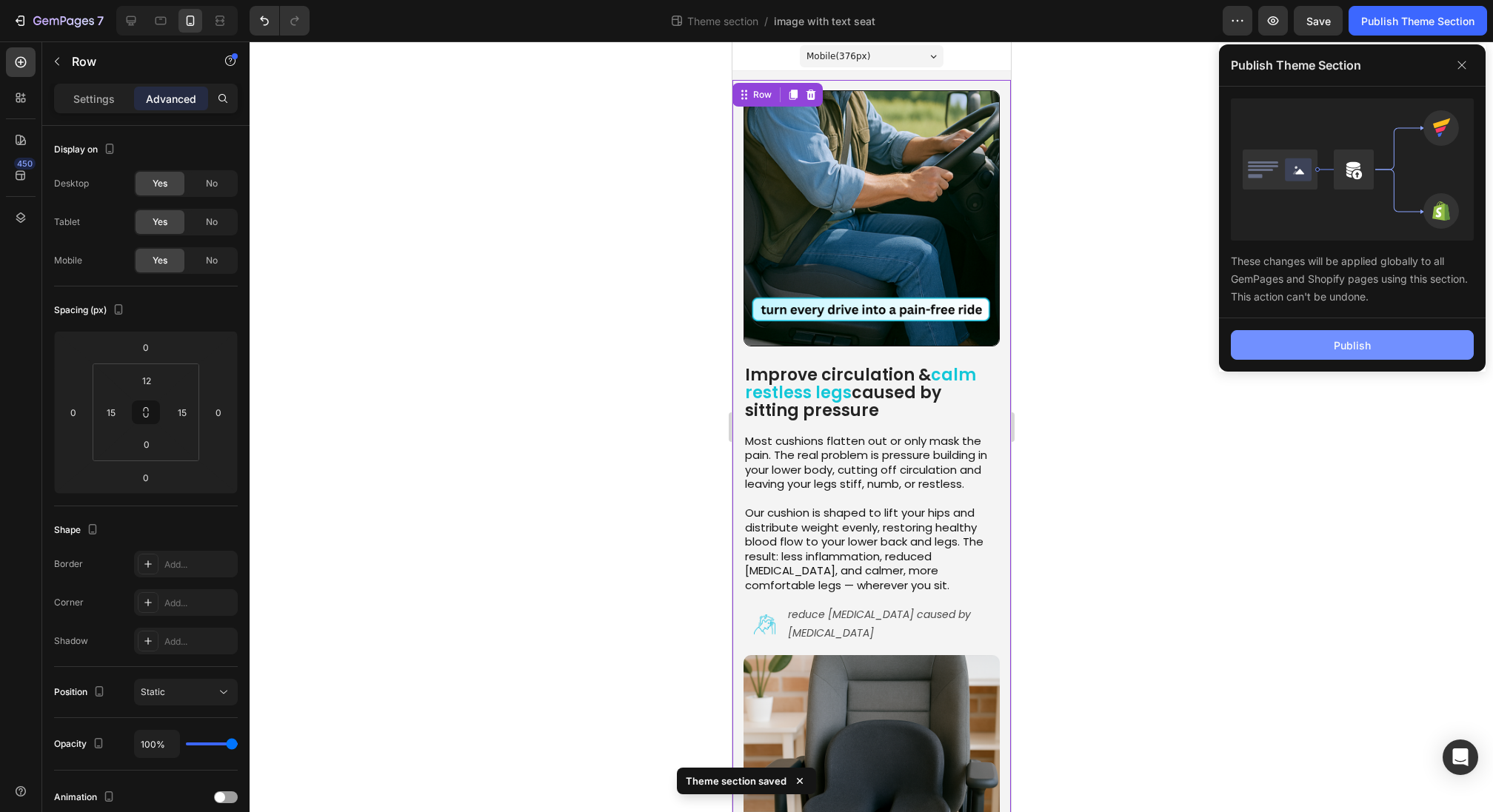
click at [1288, 334] on button "Publish" at bounding box center [1352, 345] width 243 height 29
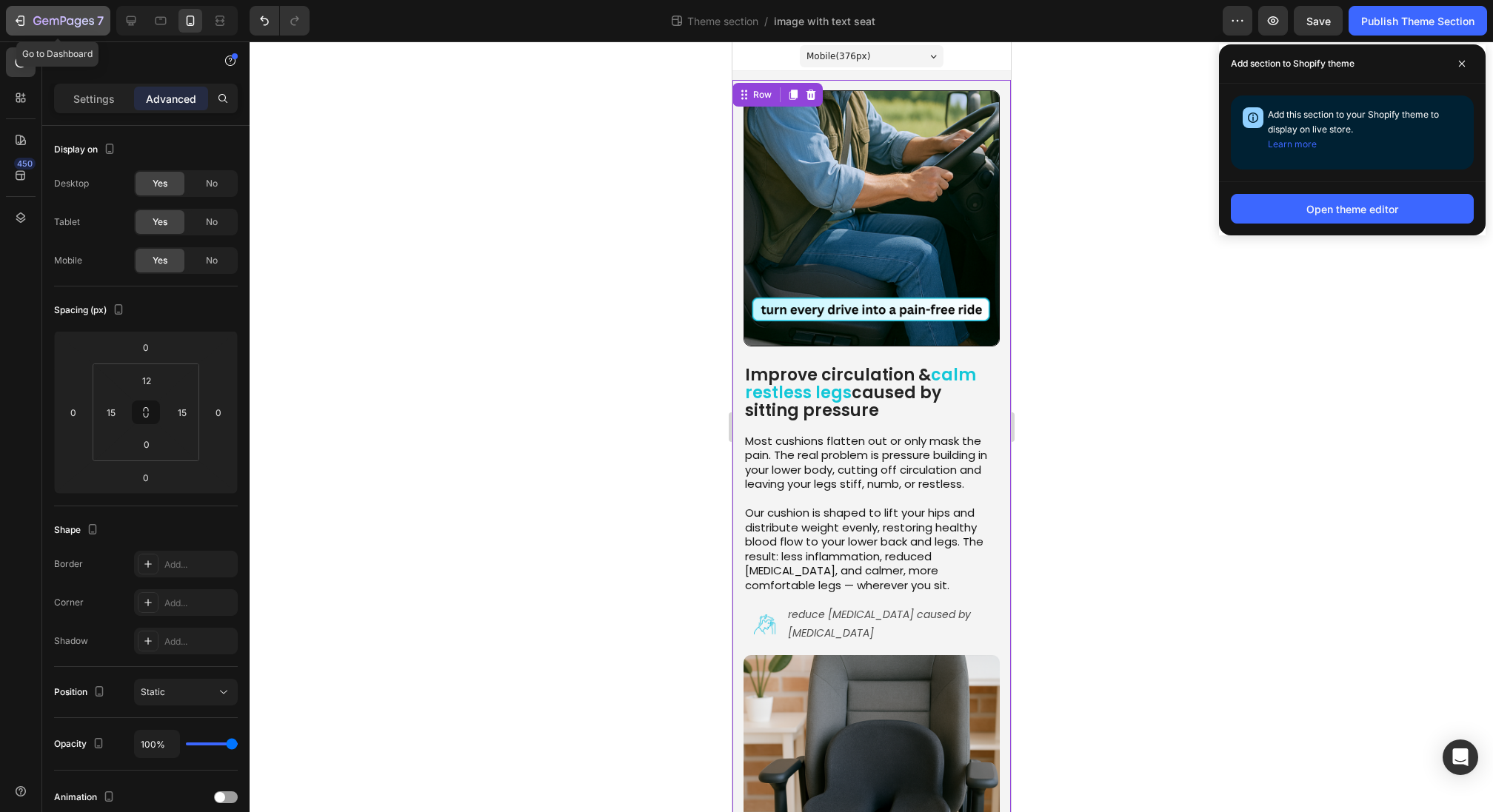
click at [61, 19] on icon "button" at bounding box center [63, 22] width 60 height 13
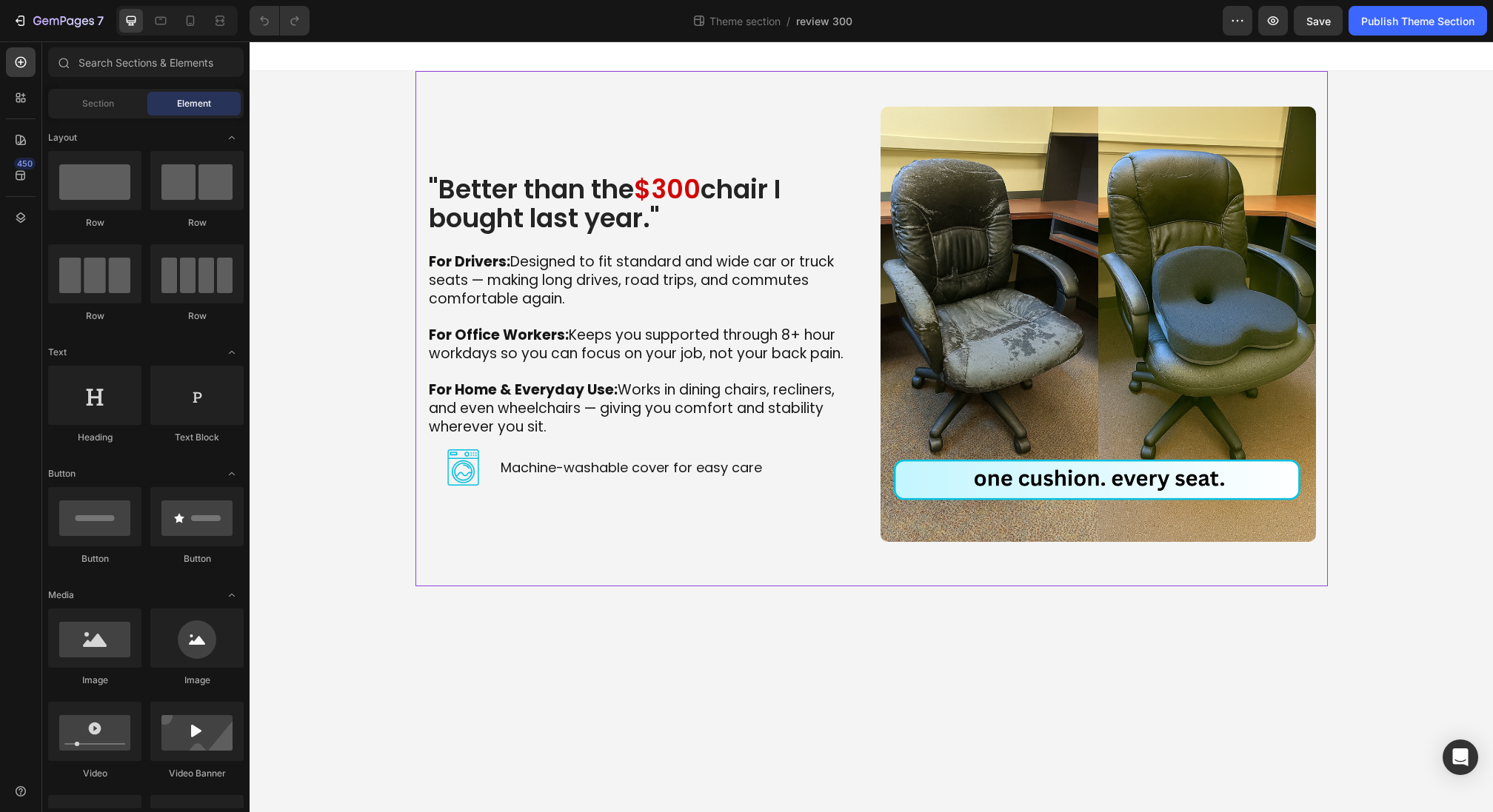
click at [486, 87] on div ""Better than the $300 chair I bought last year." Heading For Drivers: Designed …" at bounding box center [872, 329] width 913 height 515
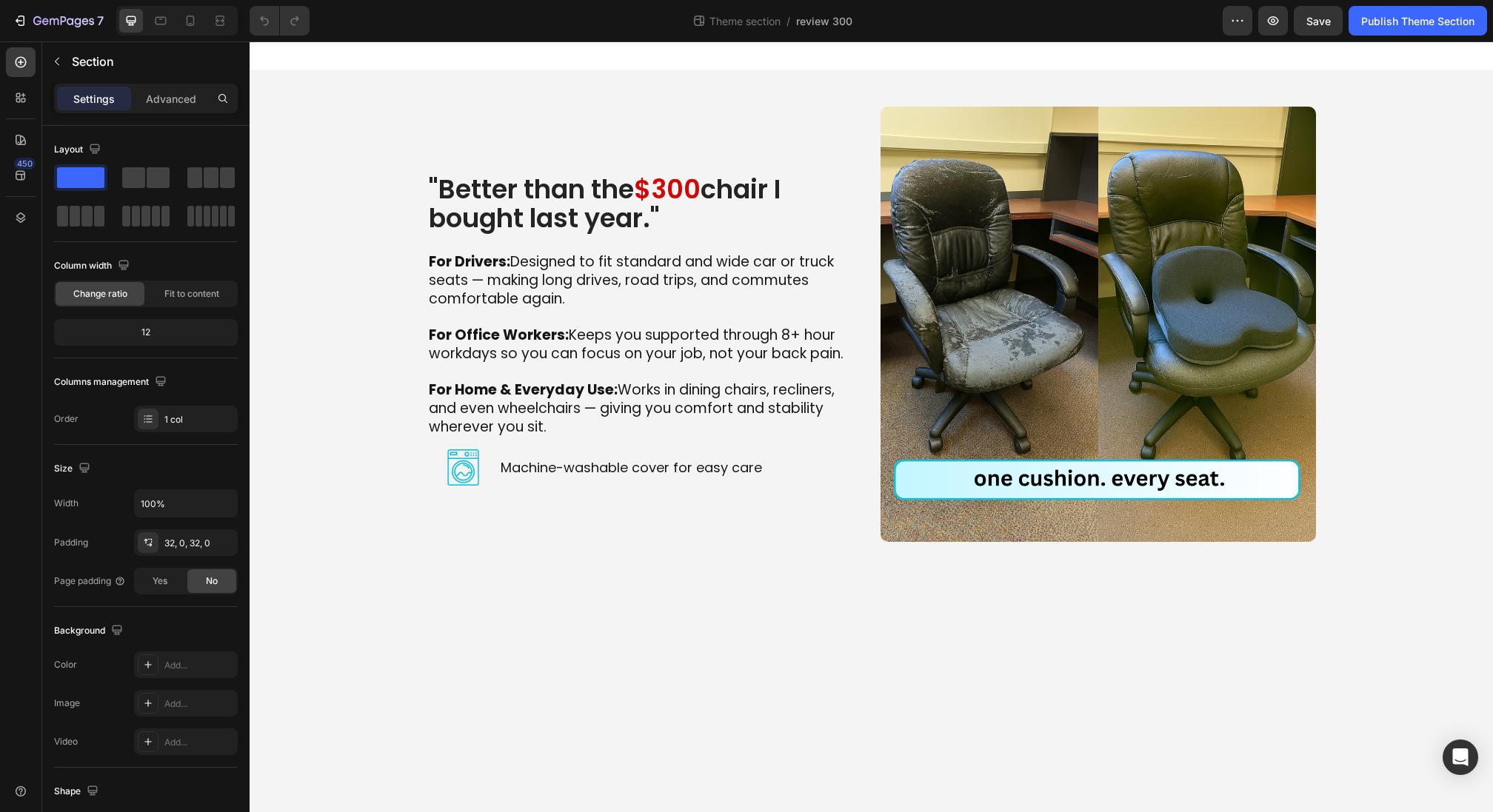
click at [319, 120] on div ""Better than the $300 chair I bought last year." Heading For Drivers: Designed …" at bounding box center [871, 329] width 1244 height 515
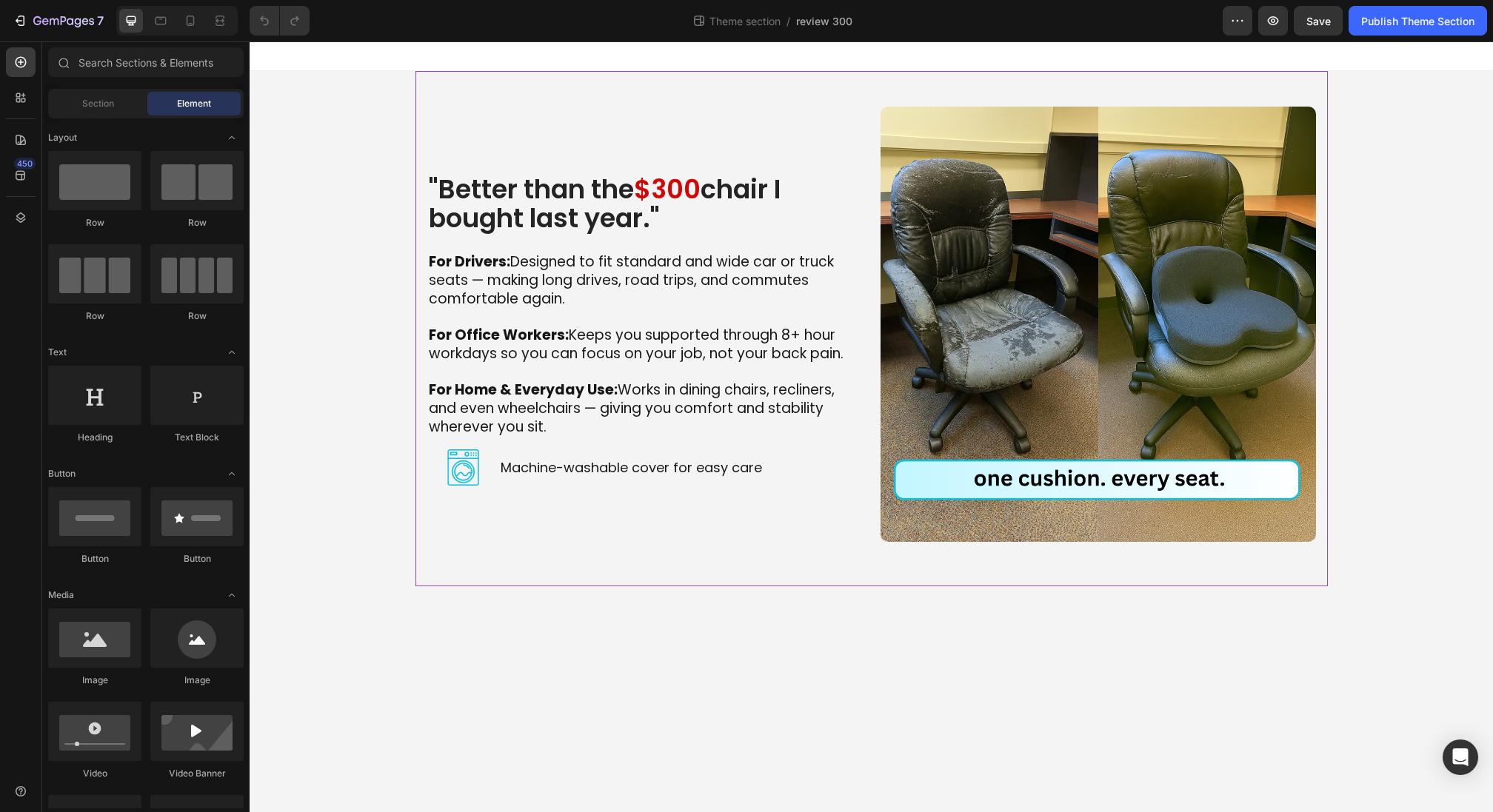
click at [479, 92] on div ""Better than the $300 chair I bought last year." Heading For Drivers: Designed …" at bounding box center [872, 329] width 913 height 515
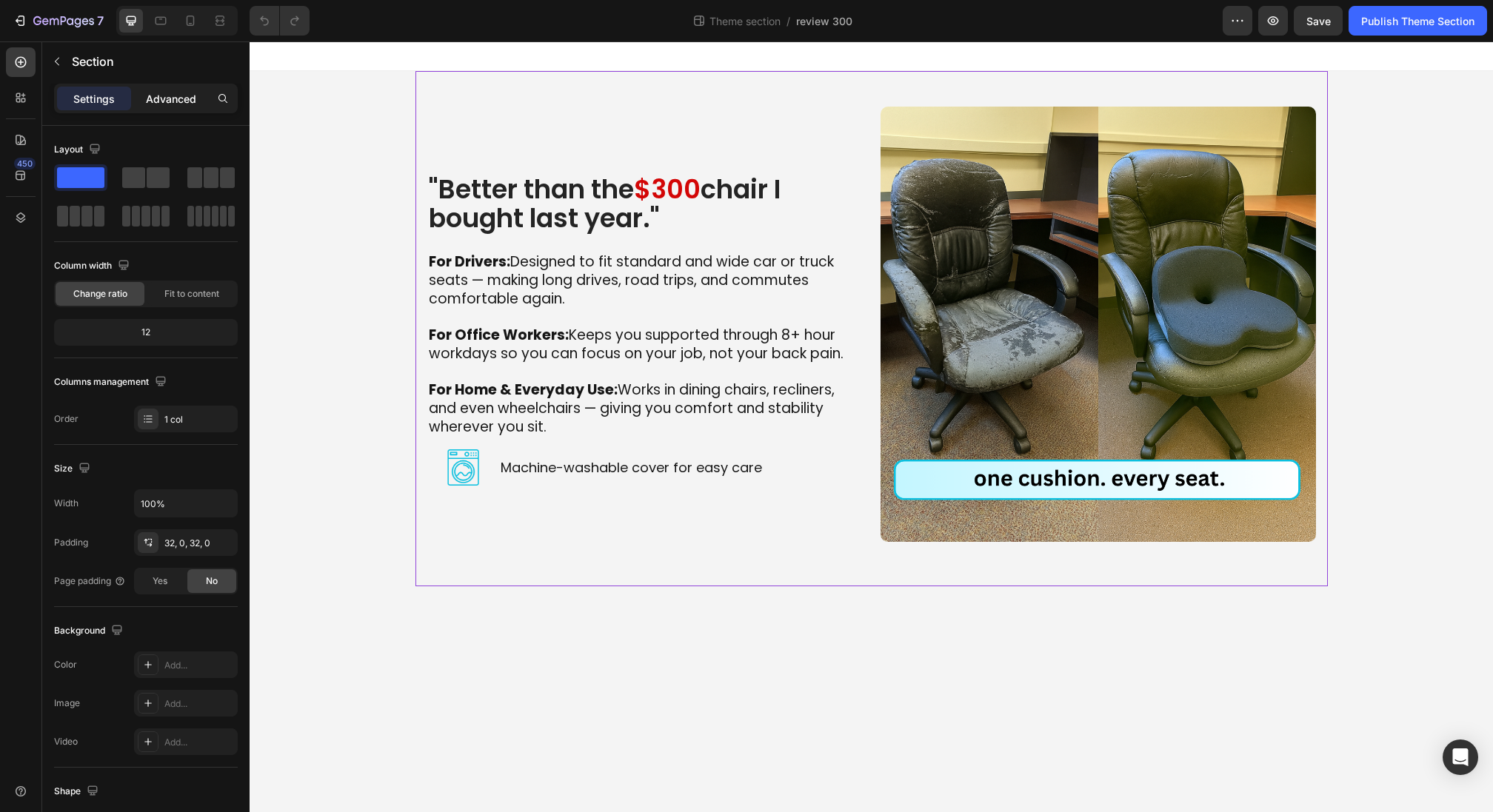
click at [153, 103] on p "Advanced" at bounding box center [171, 99] width 50 height 16
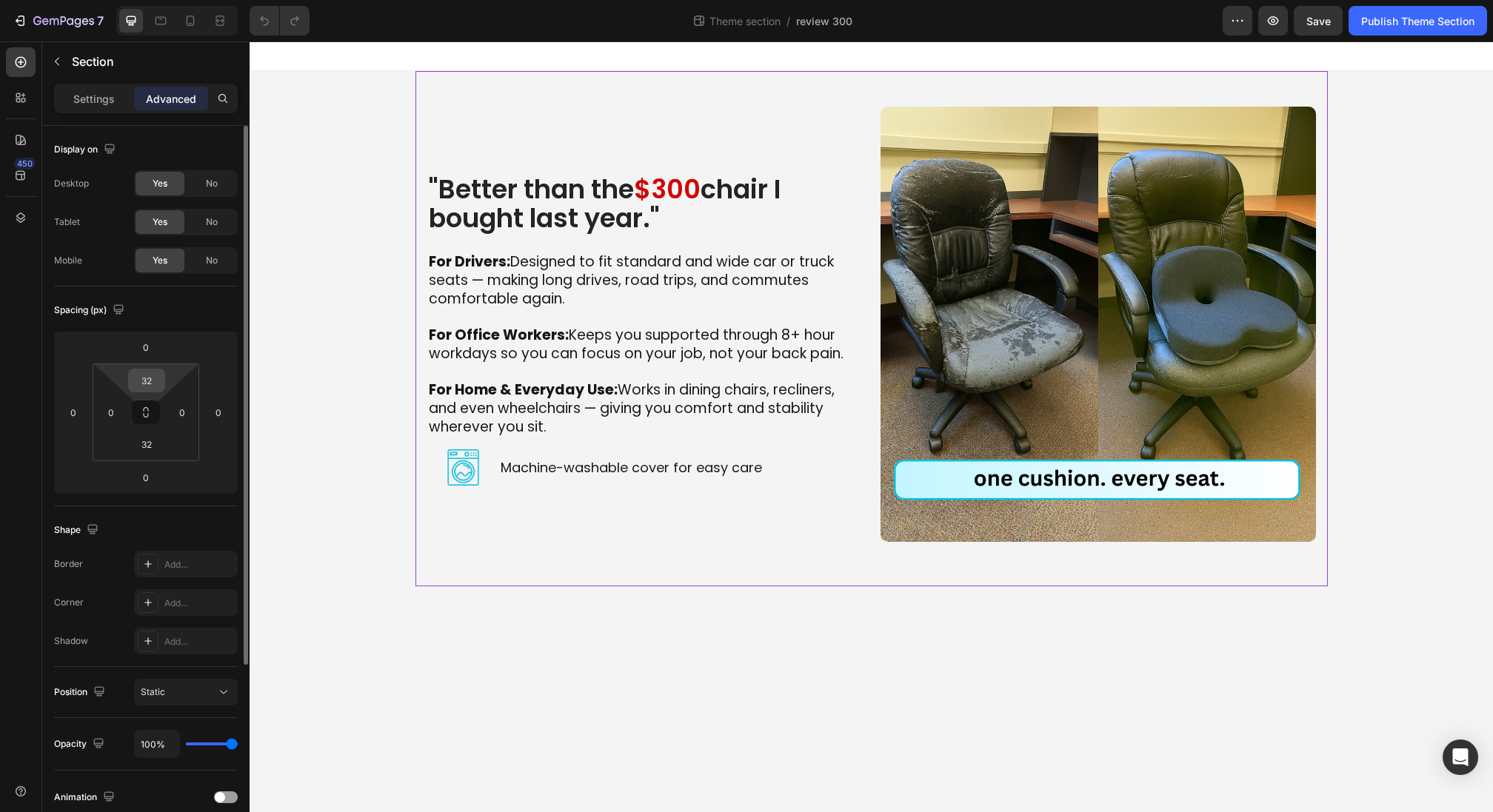
click at [154, 389] on input "32" at bounding box center [146, 380] width 29 height 22
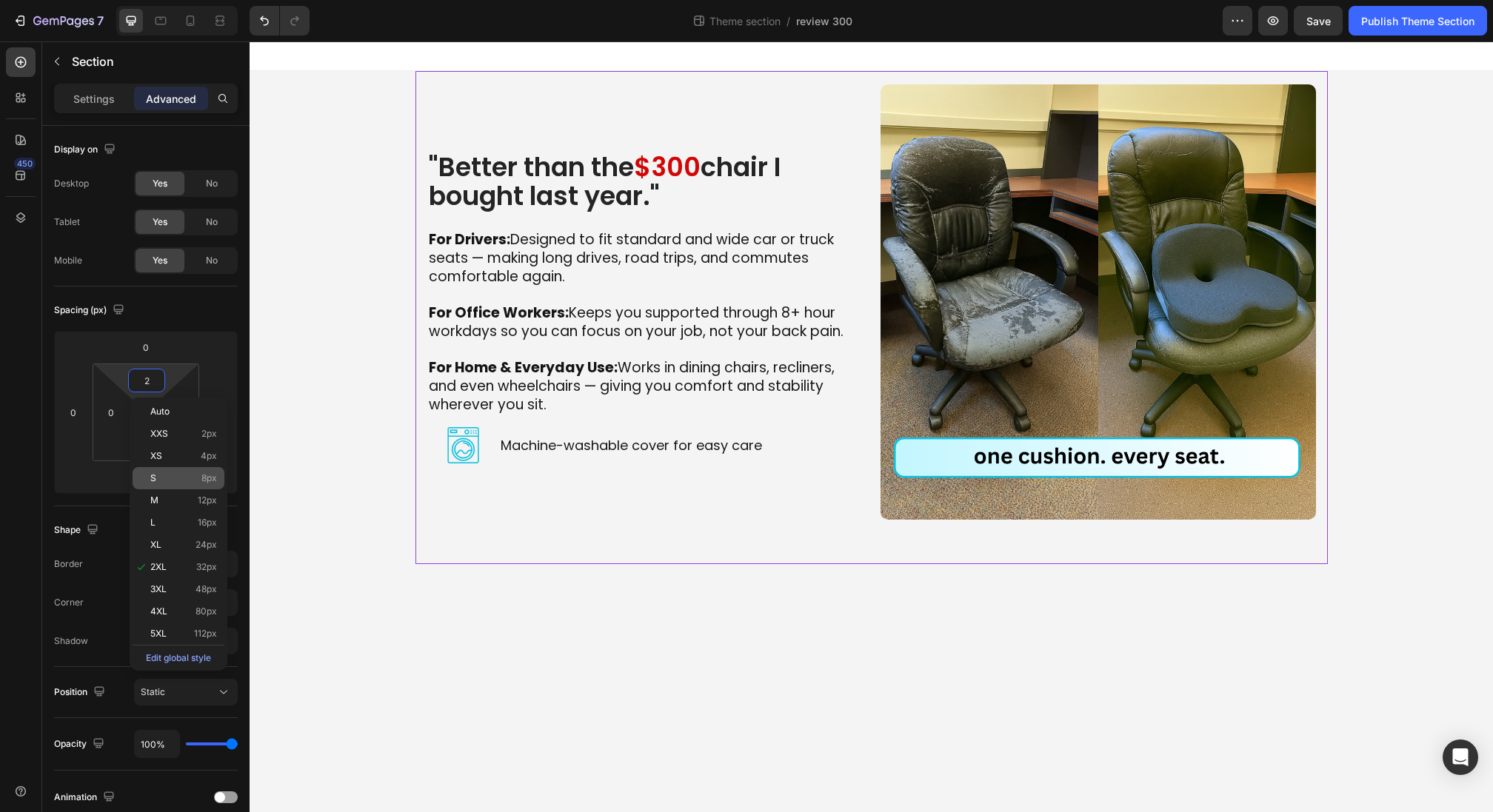
click at [174, 480] on p "S 8px" at bounding box center [184, 478] width 67 height 10
type input "8"
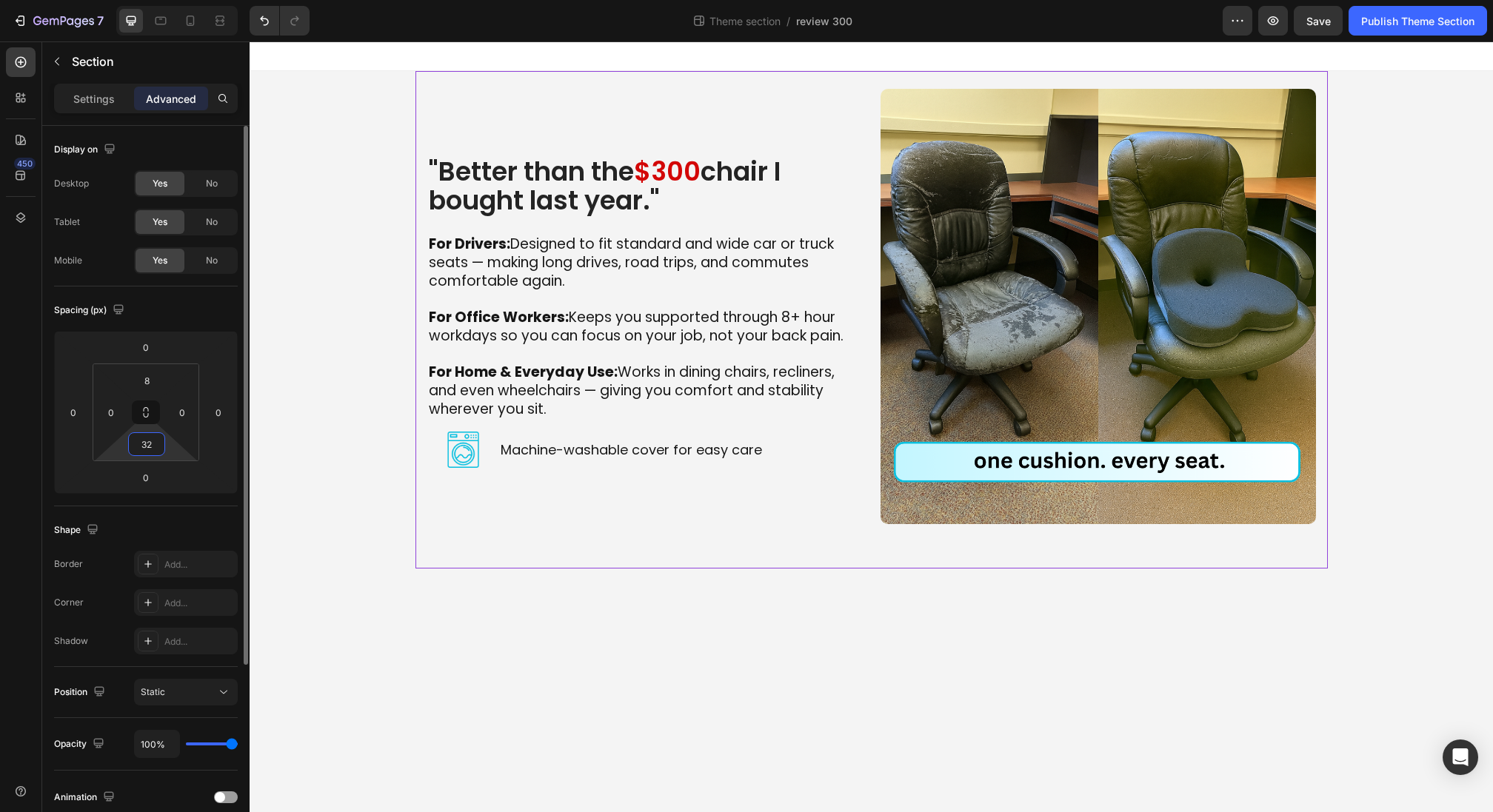
click at [154, 438] on input "32" at bounding box center [146, 444] width 29 height 22
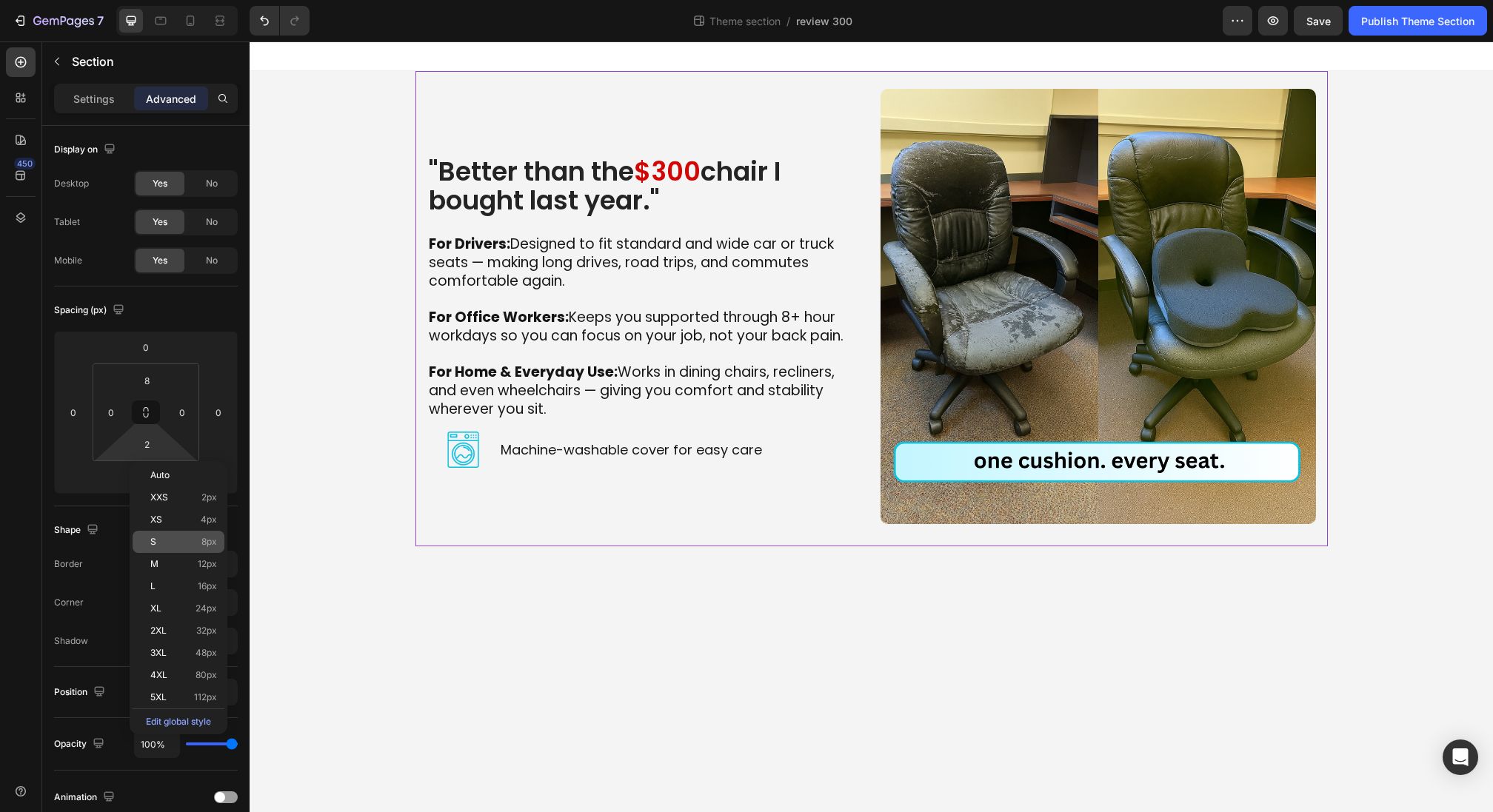
click at [177, 538] on p "S 8px" at bounding box center [184, 542] width 67 height 10
type input "8"
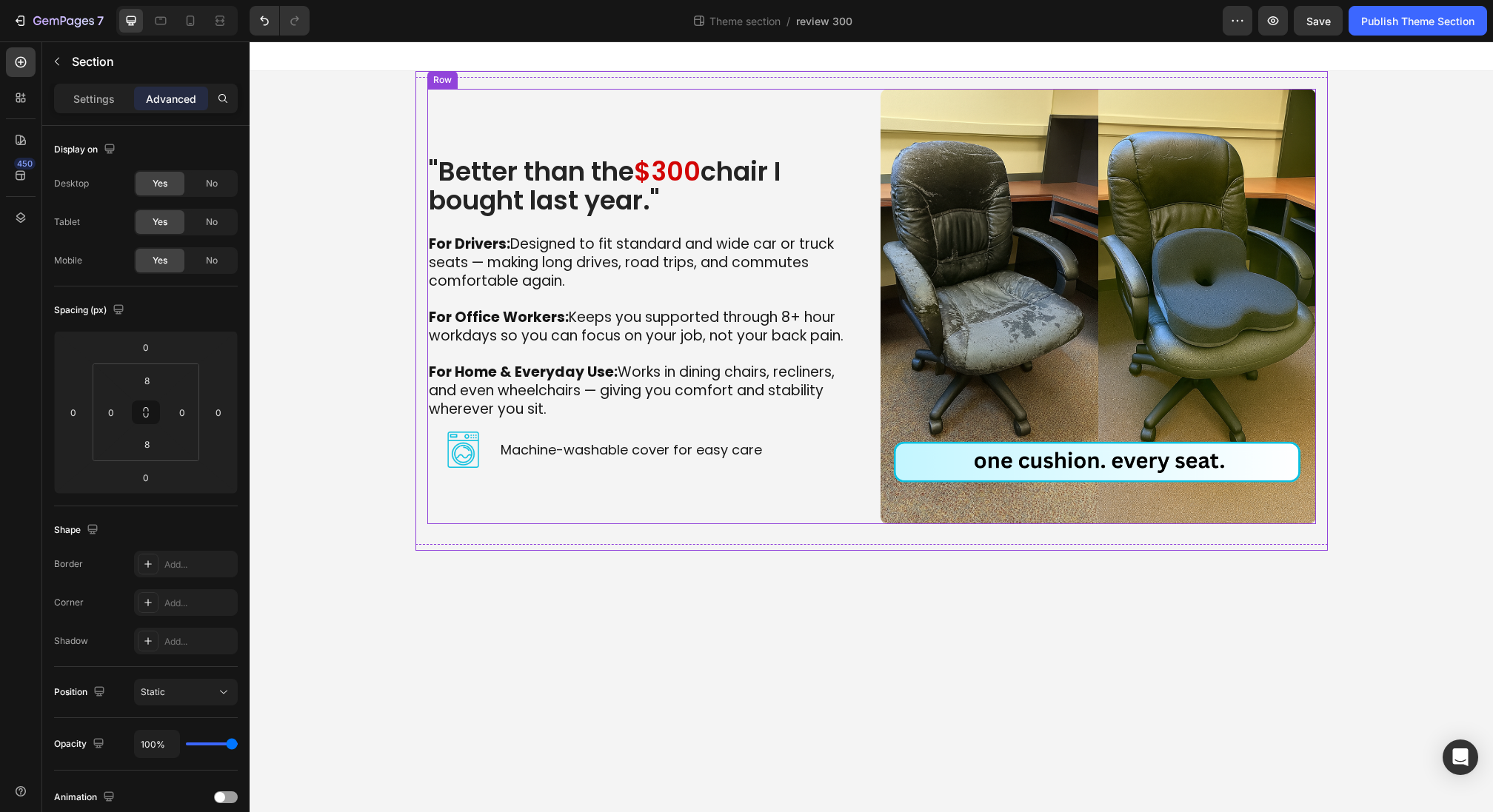
click at [826, 522] on div ""Better than the $300 chair I bought last year." Heading For Drivers: Designed …" at bounding box center [645, 306] width 436 height 436
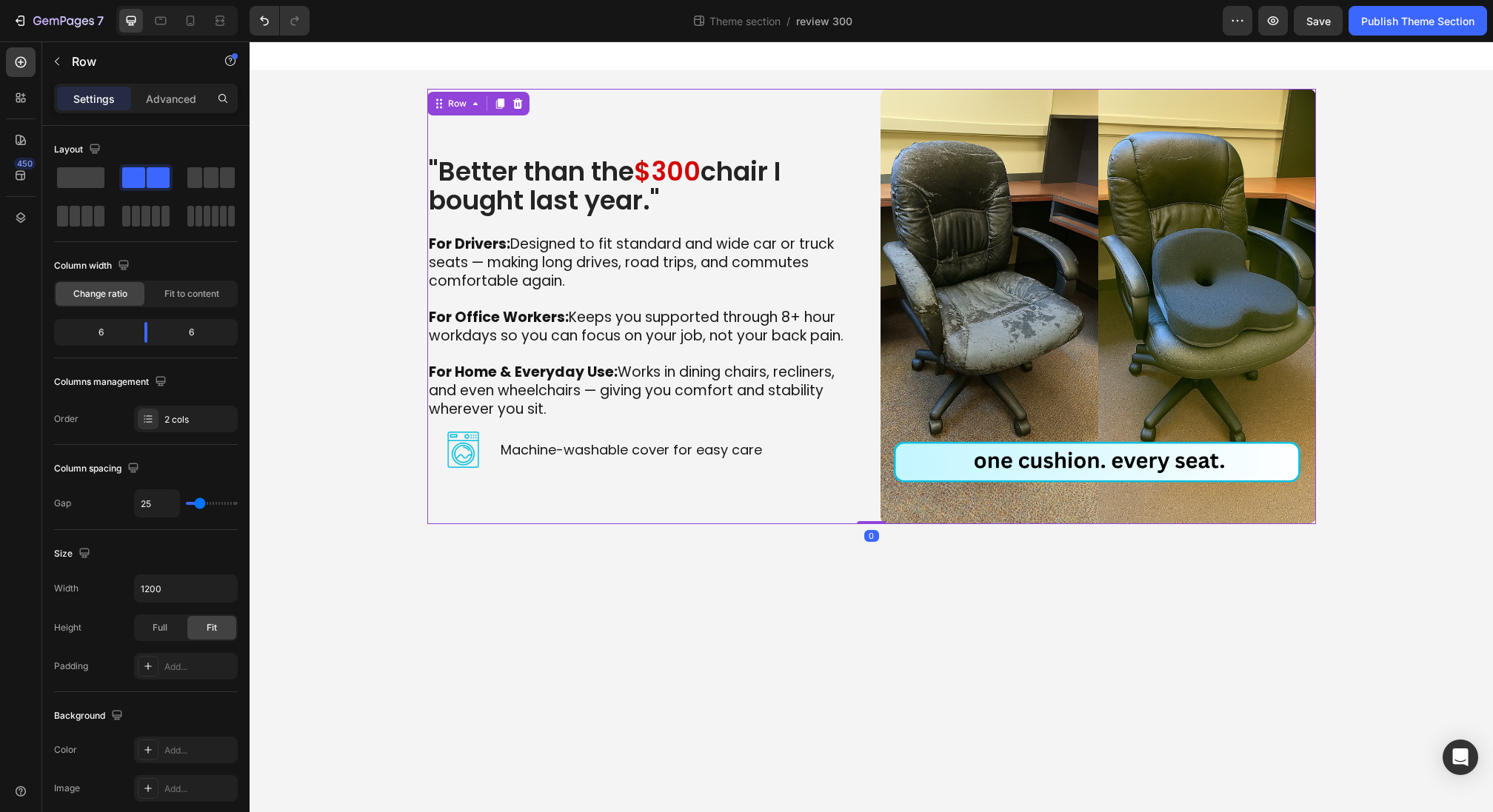
drag, startPoint x: 863, startPoint y: 533, endPoint x: 862, endPoint y: 512, distance: 21.0
click at [862, 512] on div ""Better than the $300 chair I bought last year." Heading For Drivers: Designed …" at bounding box center [872, 306] width 889 height 436
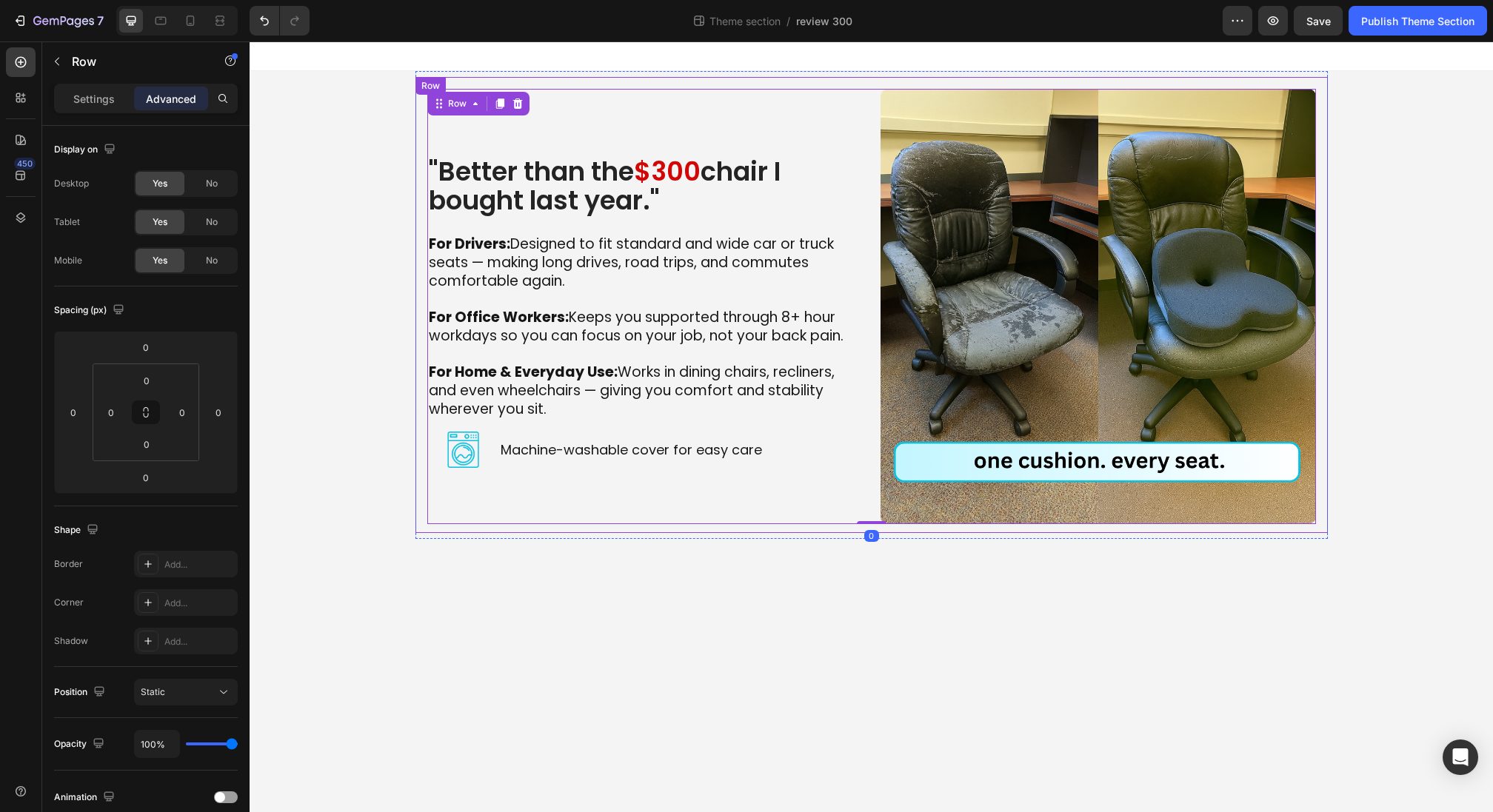
click at [518, 79] on div ""Better than the $300 chair I bought last year." Heading For Drivers: Designed …" at bounding box center [872, 304] width 913 height 456
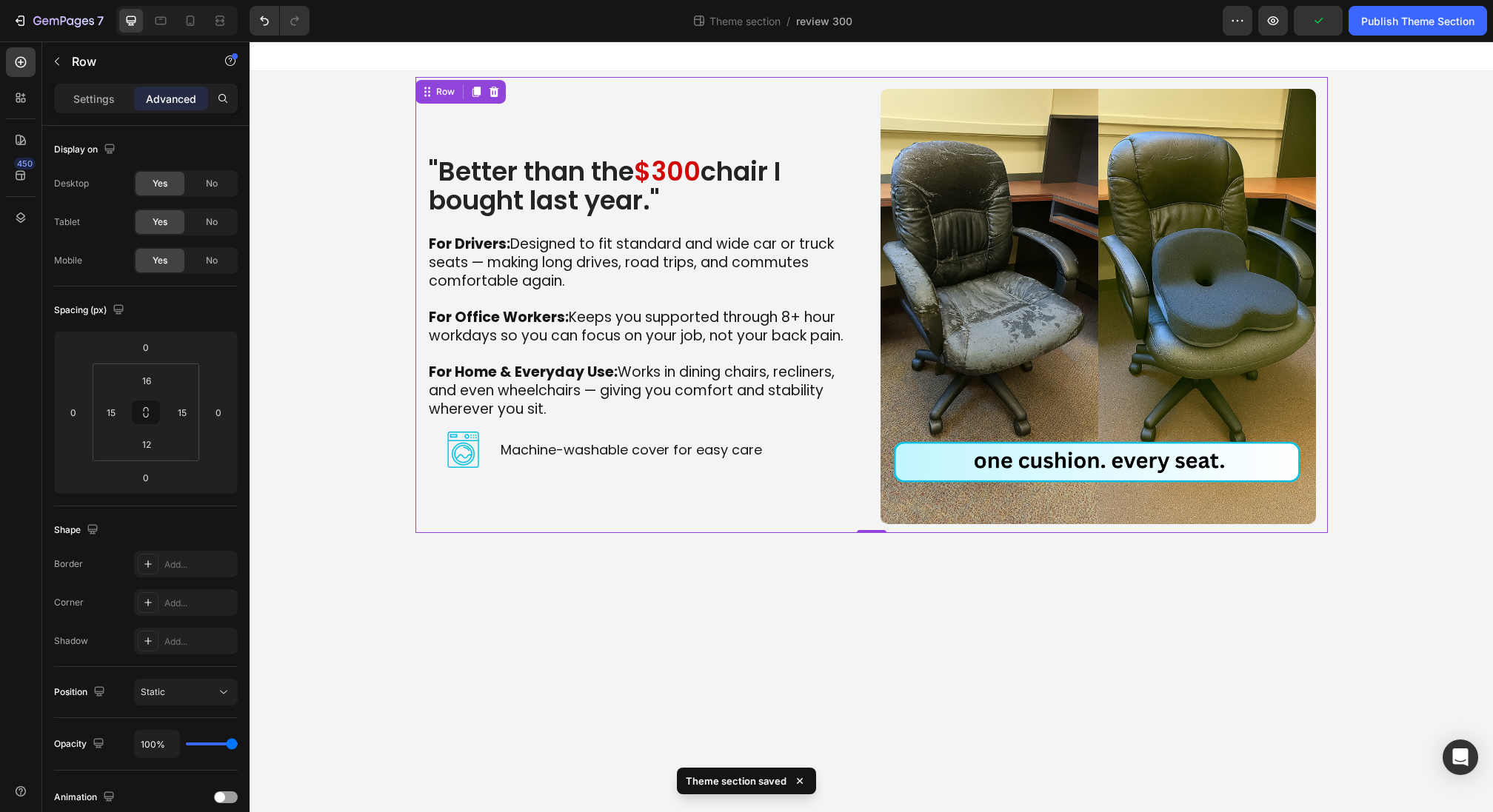
click at [172, 16] on div at bounding box center [176, 20] width 122 height 29
click at [168, 17] on div at bounding box center [161, 21] width 24 height 24
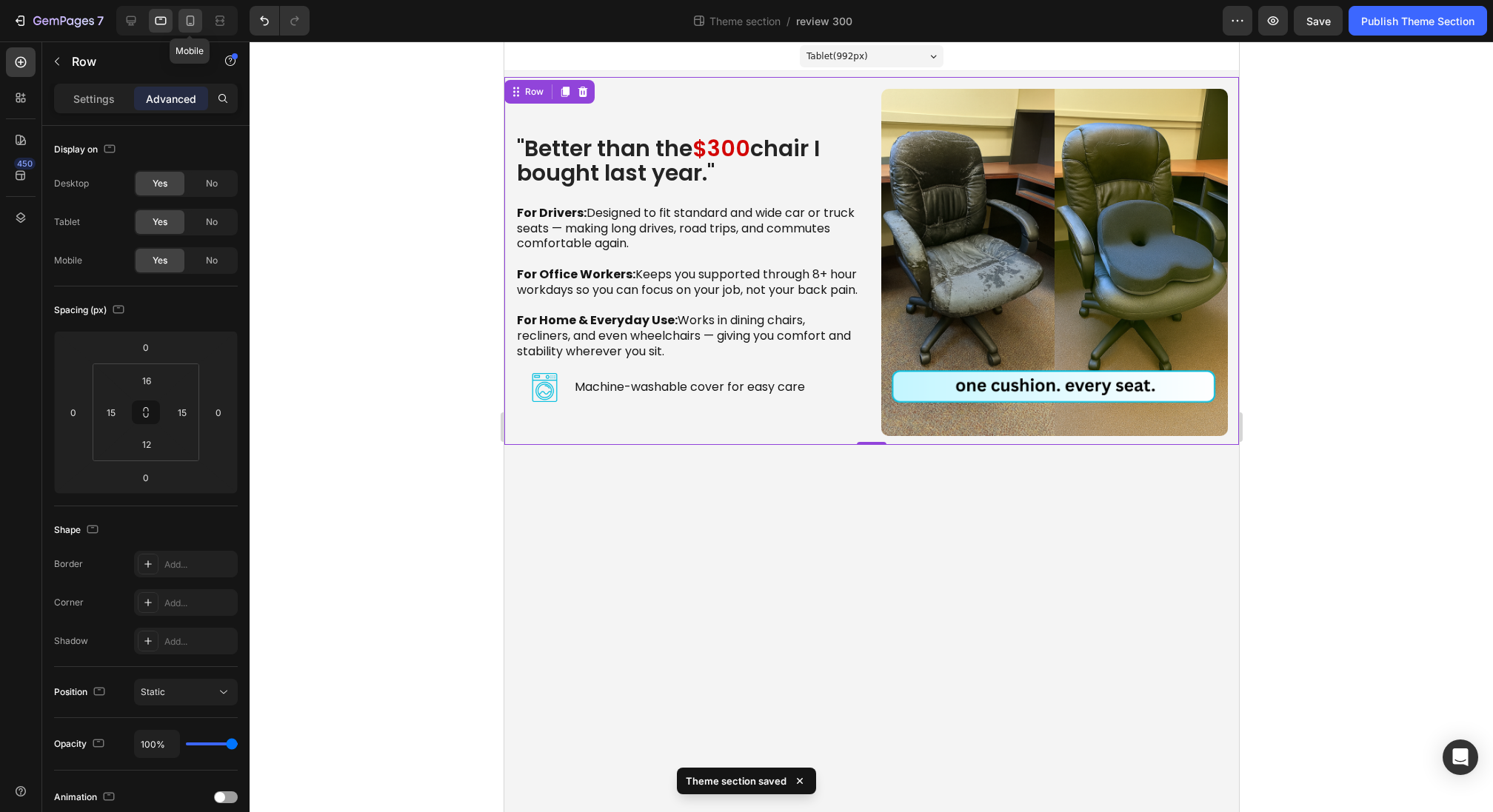
click at [188, 21] on icon at bounding box center [190, 21] width 15 height 15
type input "28"
type input "0"
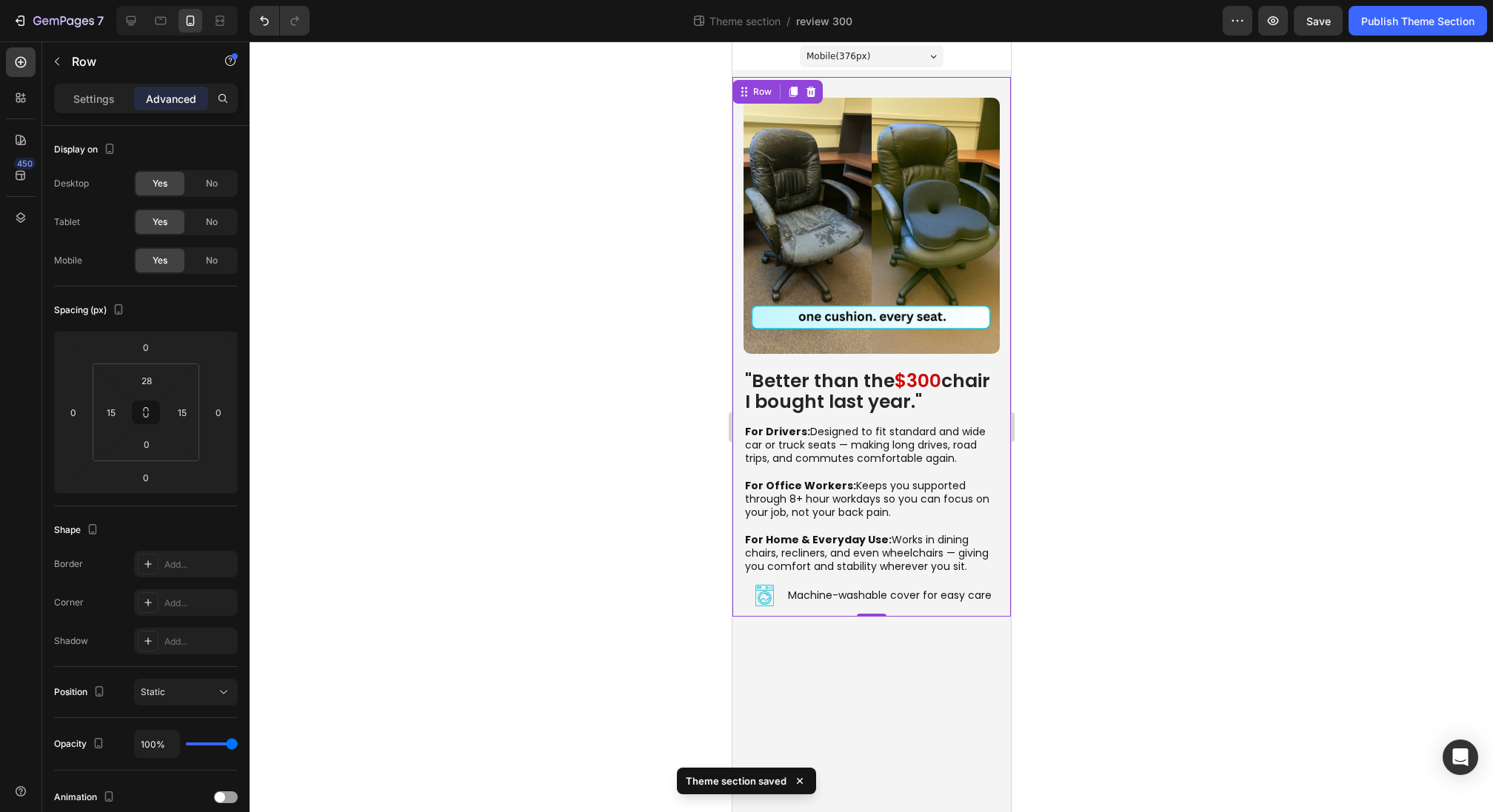
click at [885, 88] on div ""Better than the $300 chair I bought last year." Heading For Drivers: Designed …" at bounding box center [871, 346] width 279 height 540
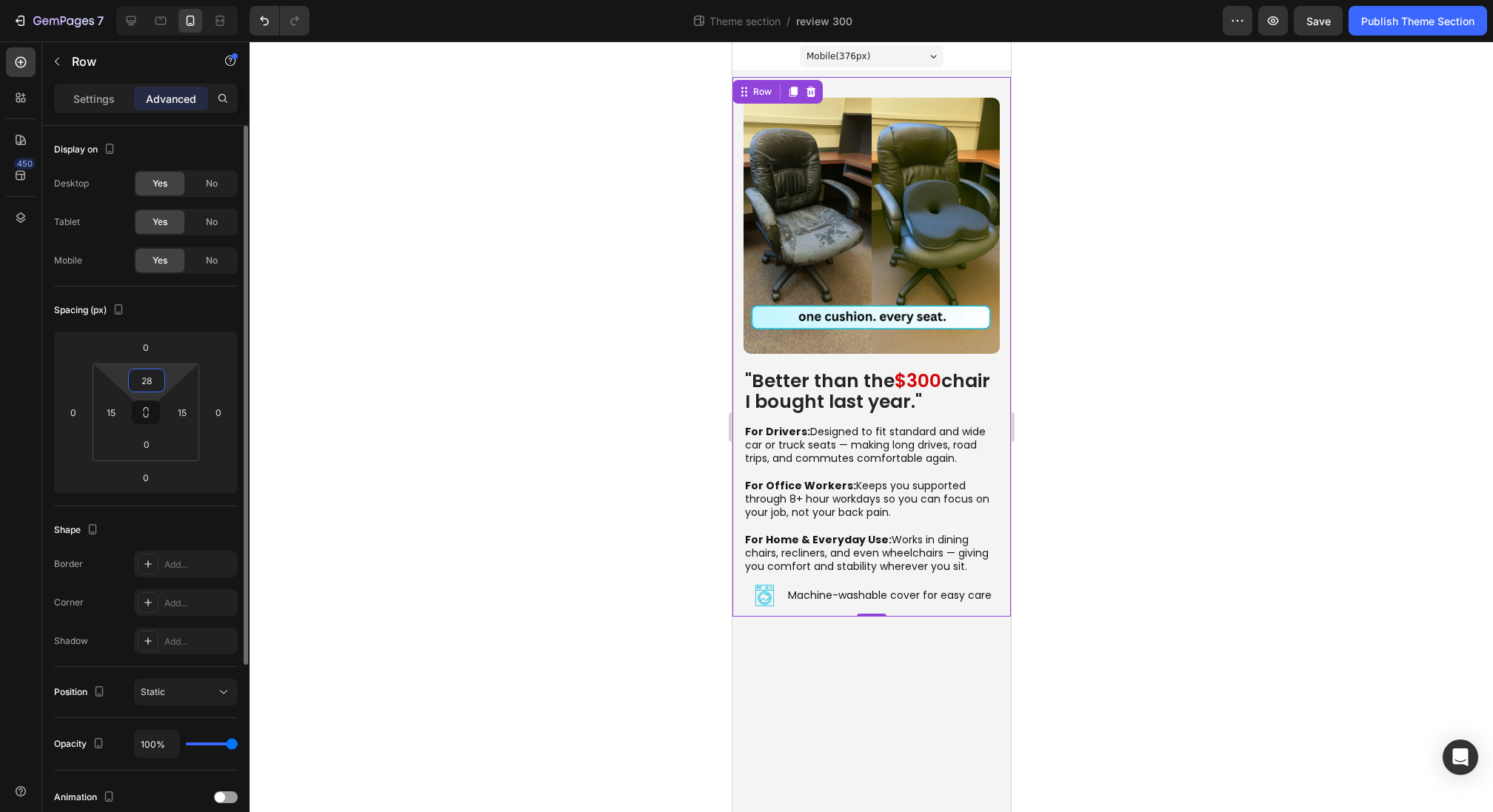
click at [146, 380] on input "28" at bounding box center [146, 380] width 29 height 22
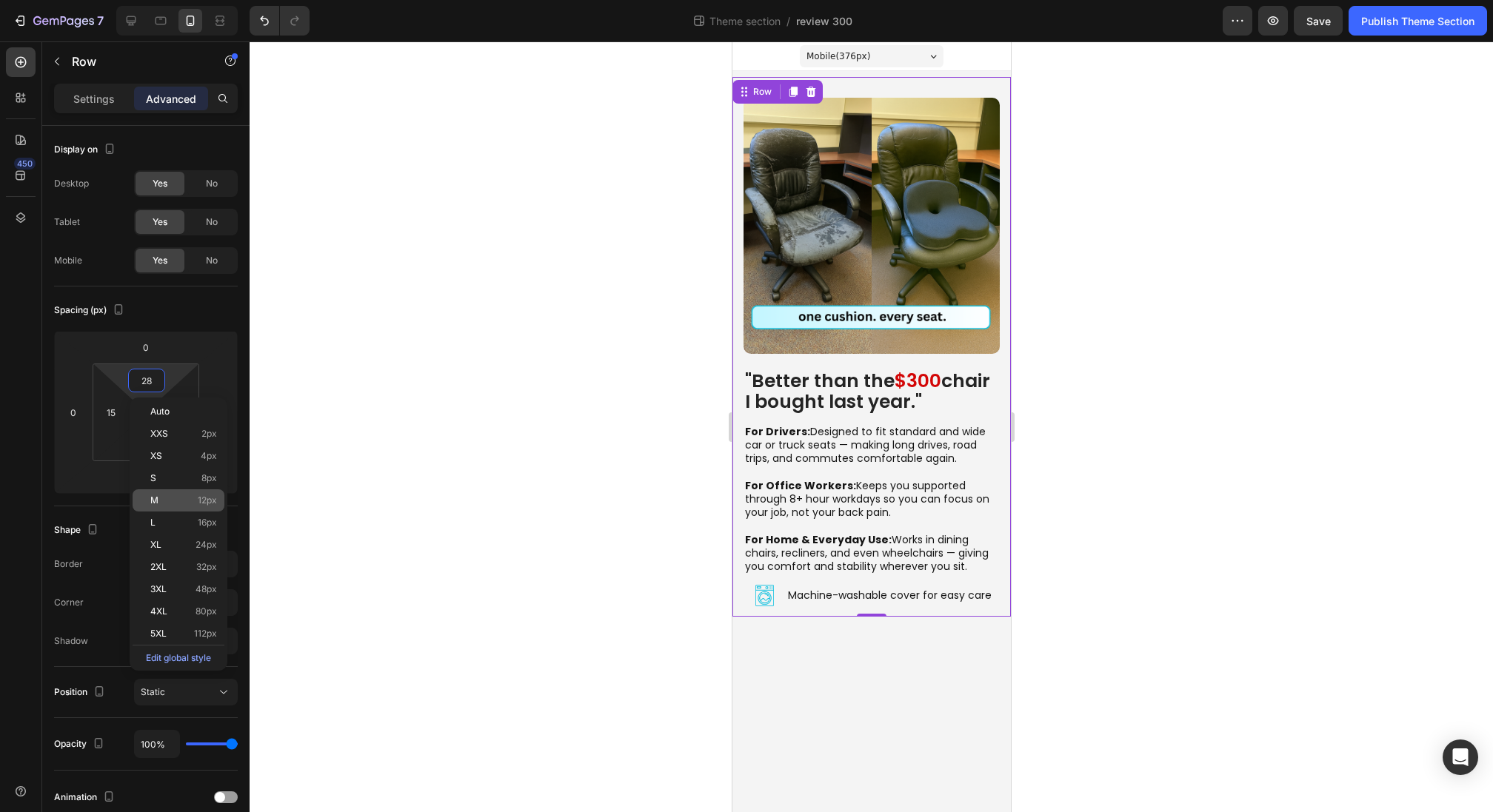
click at [200, 497] on span "12px" at bounding box center [206, 500] width 19 height 10
type input "12"
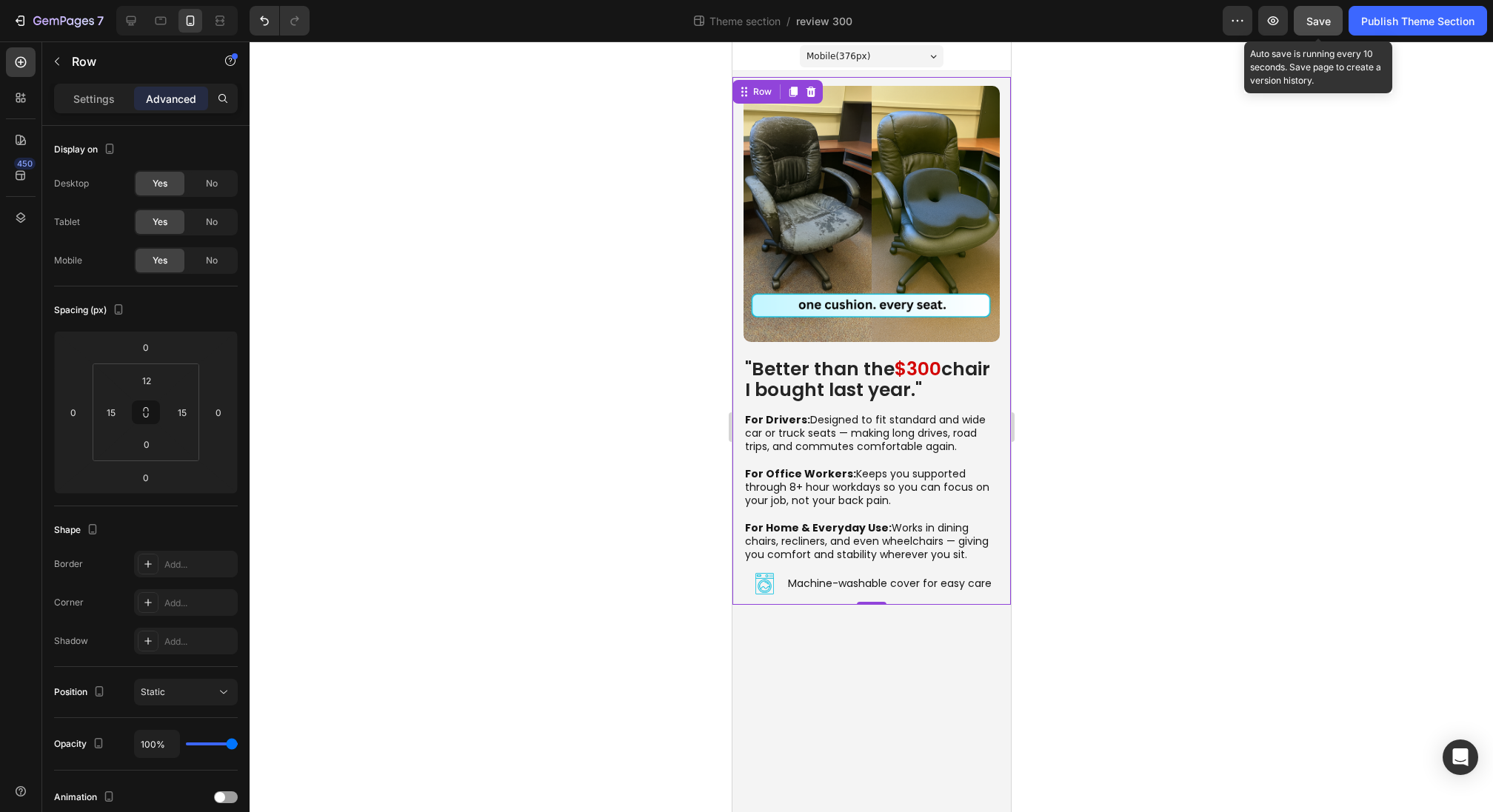
click at [1310, 17] on span "Save" at bounding box center [1318, 21] width 25 height 13
click at [1355, 20] on button "Publish Theme Section" at bounding box center [1418, 20] width 139 height 29
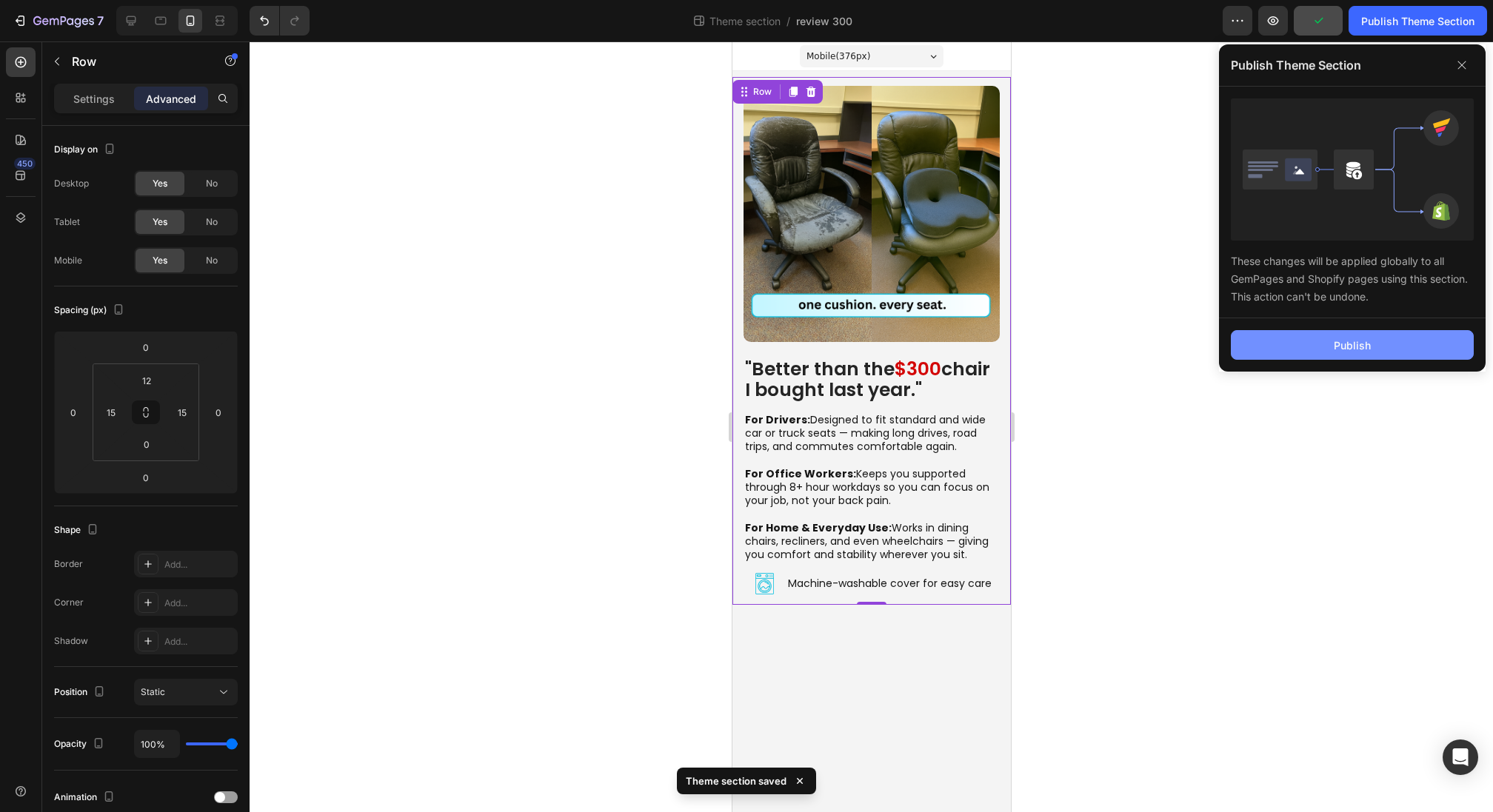
click at [1312, 346] on button "Publish" at bounding box center [1352, 345] width 243 height 29
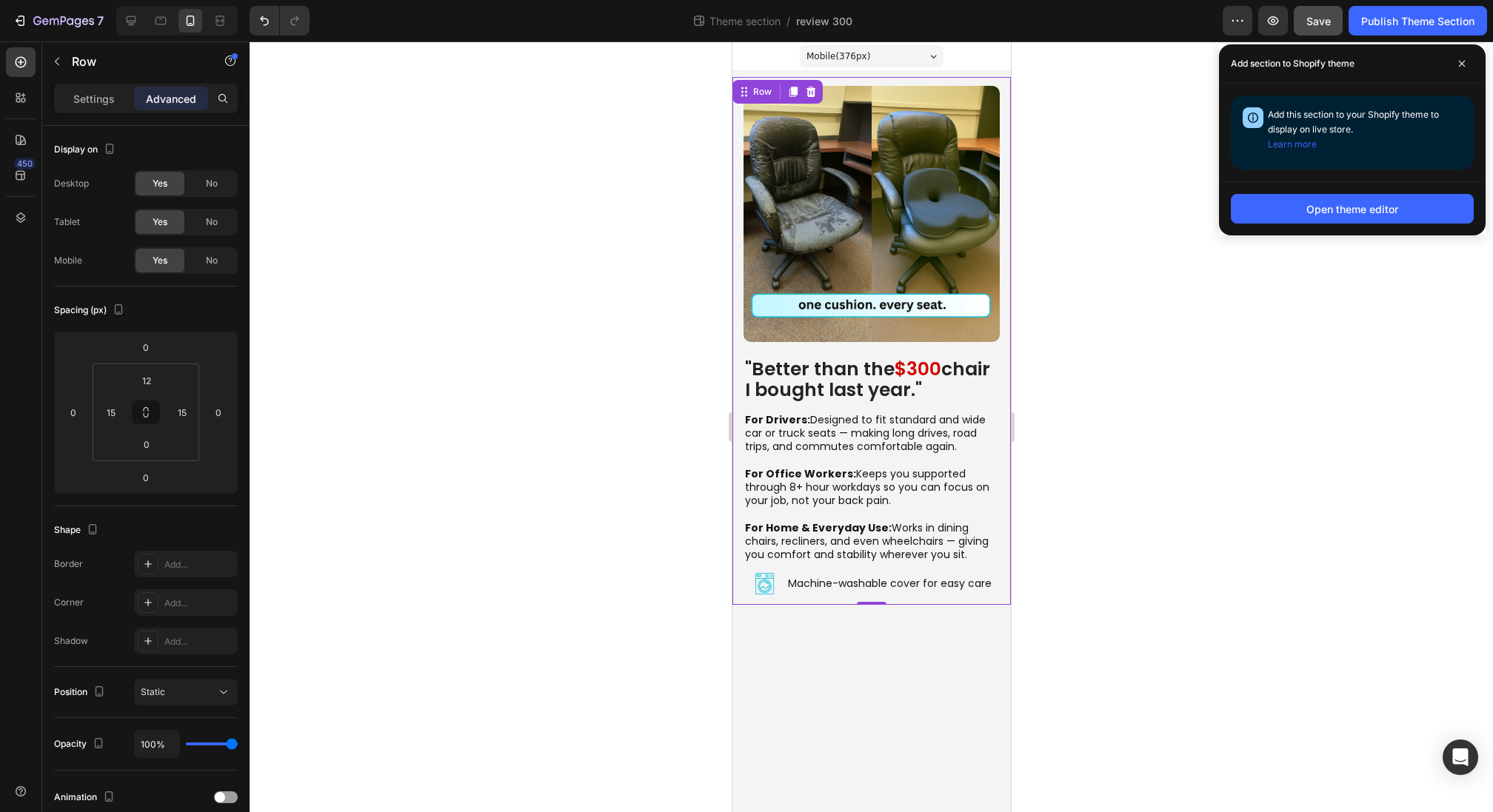
click at [483, 141] on div at bounding box center [871, 427] width 1244 height 771
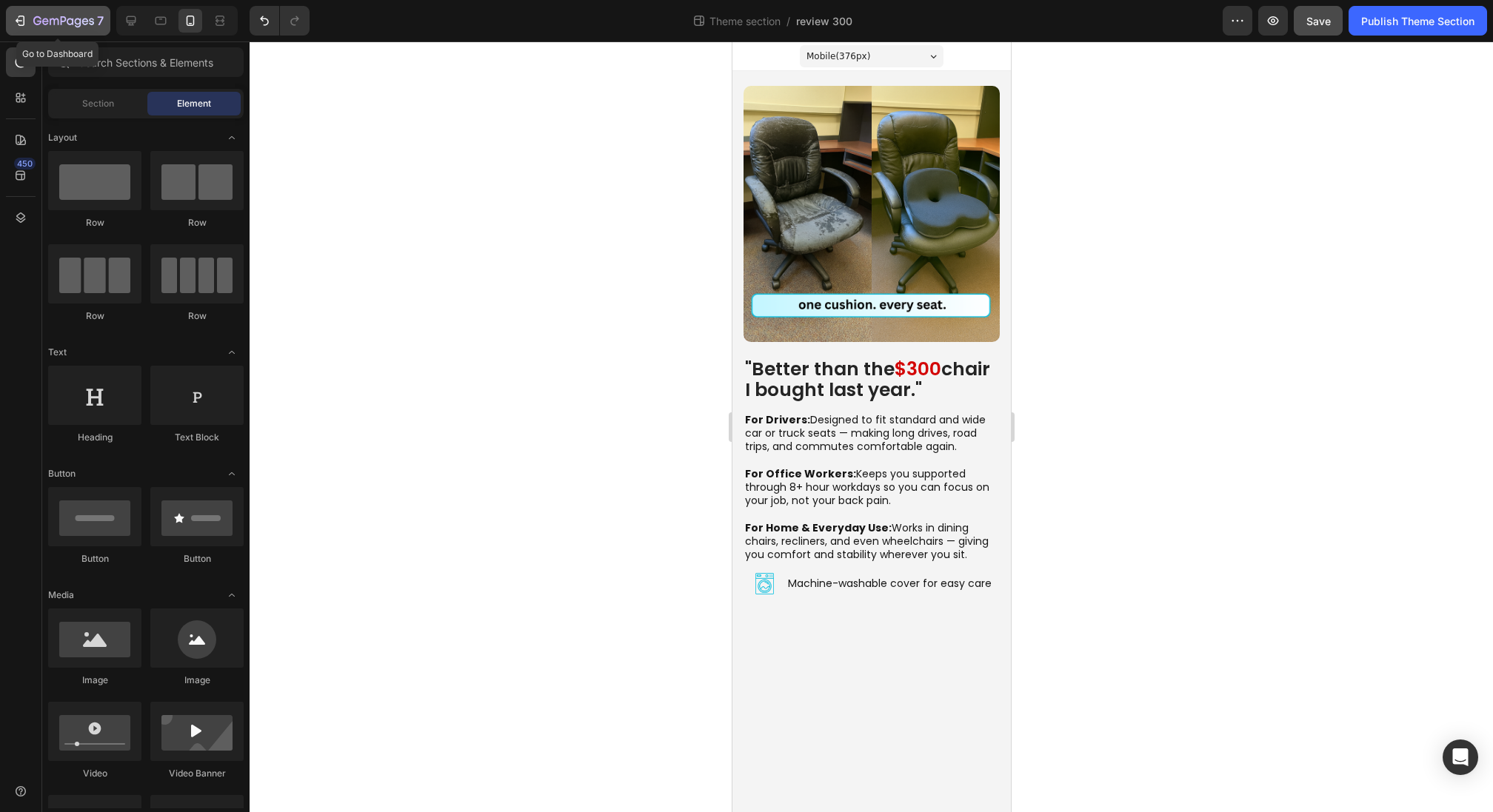
click at [48, 25] on icon "button" at bounding box center [63, 22] width 60 height 13
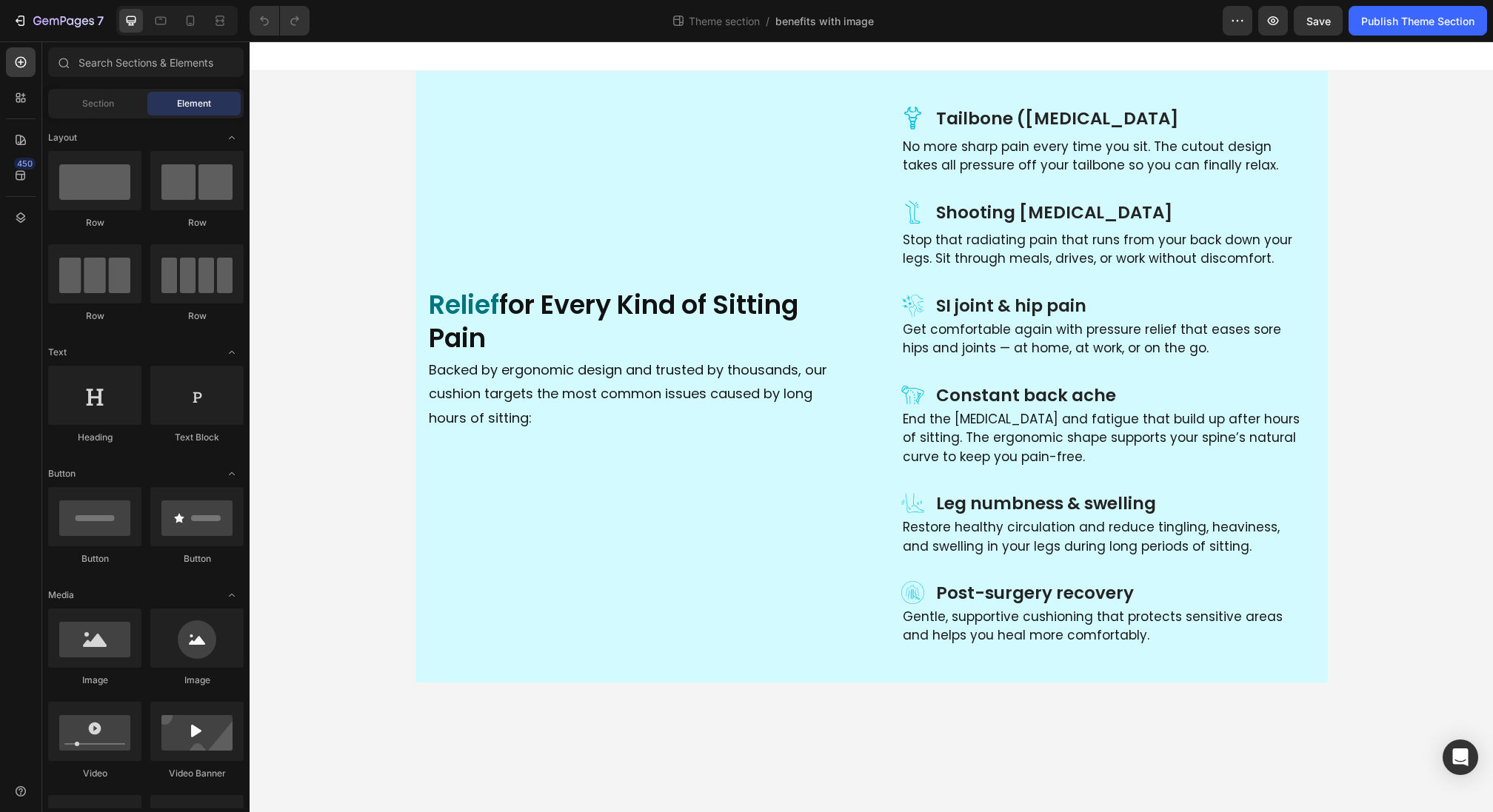
click at [380, 200] on div "Icon Tailbone ([MEDICAL_DATA] Heading Row No more sharp pain every time you sit…" at bounding box center [871, 377] width 1244 height 612
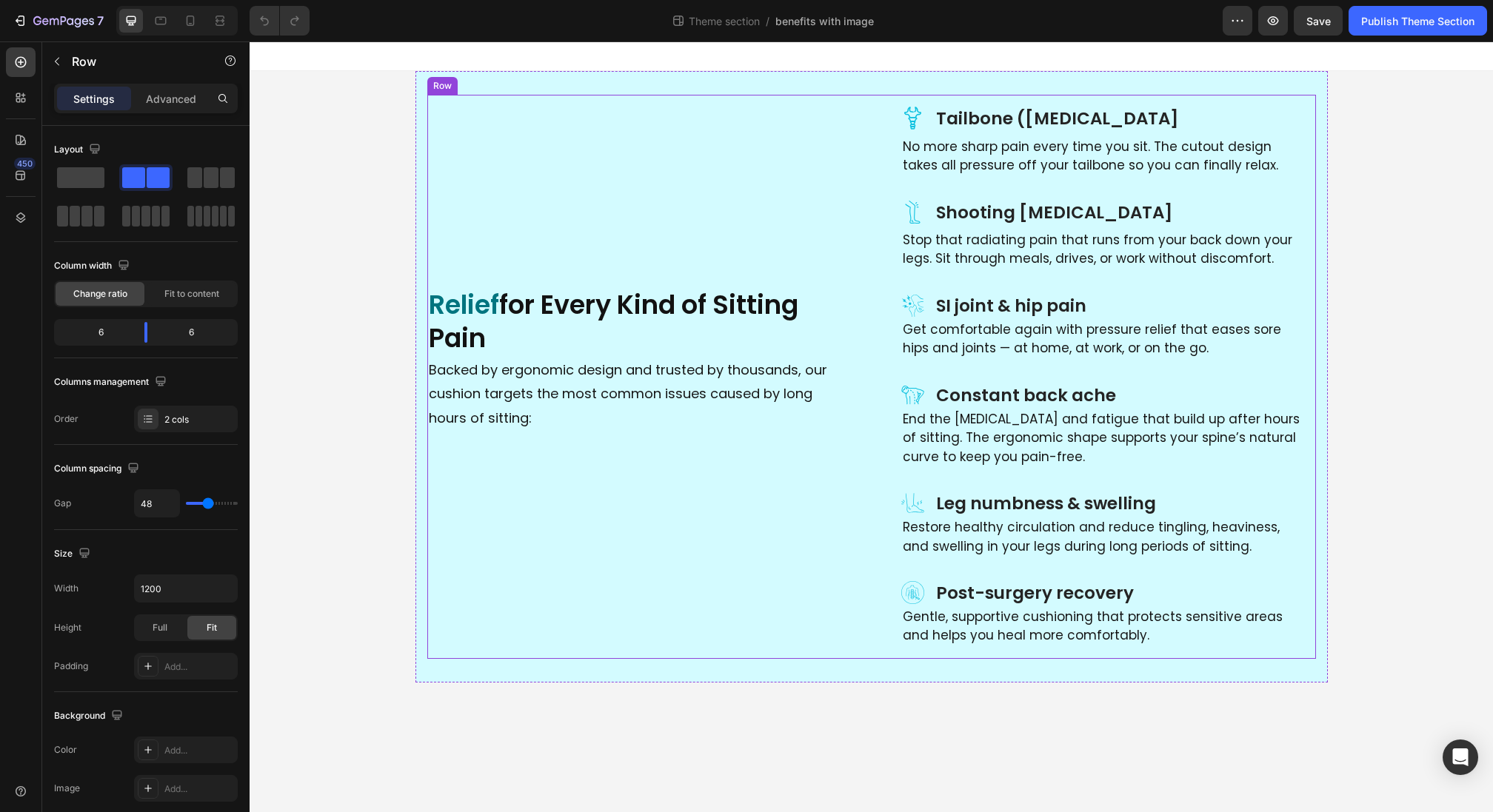
click at [451, 121] on div "Relief for Every Kind of Sitting Pain Heading Backed by ergonomic design and tr…" at bounding box center [641, 377] width 427 height 564
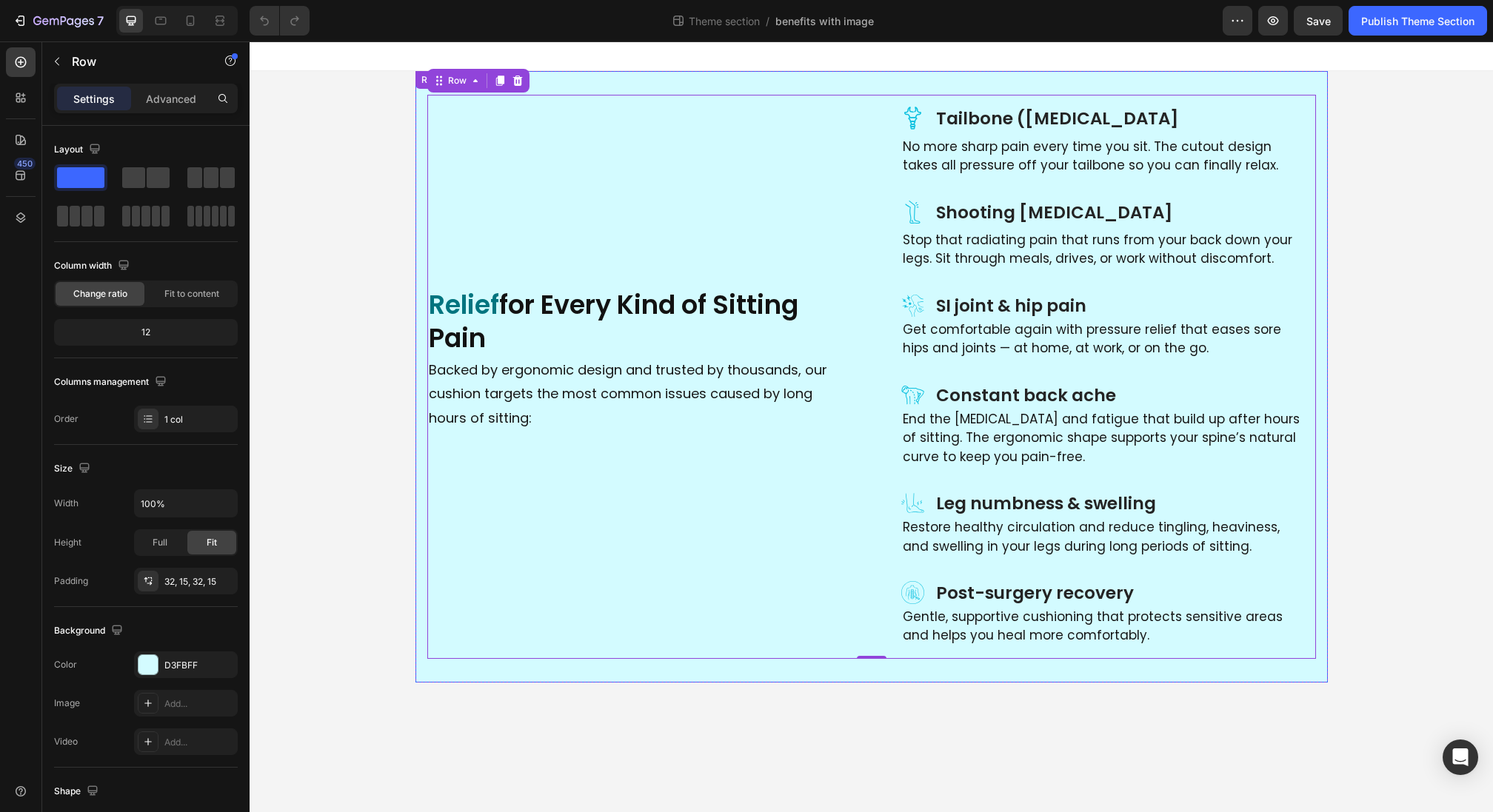
click at [421, 88] on div "Row" at bounding box center [430, 79] width 30 height 17
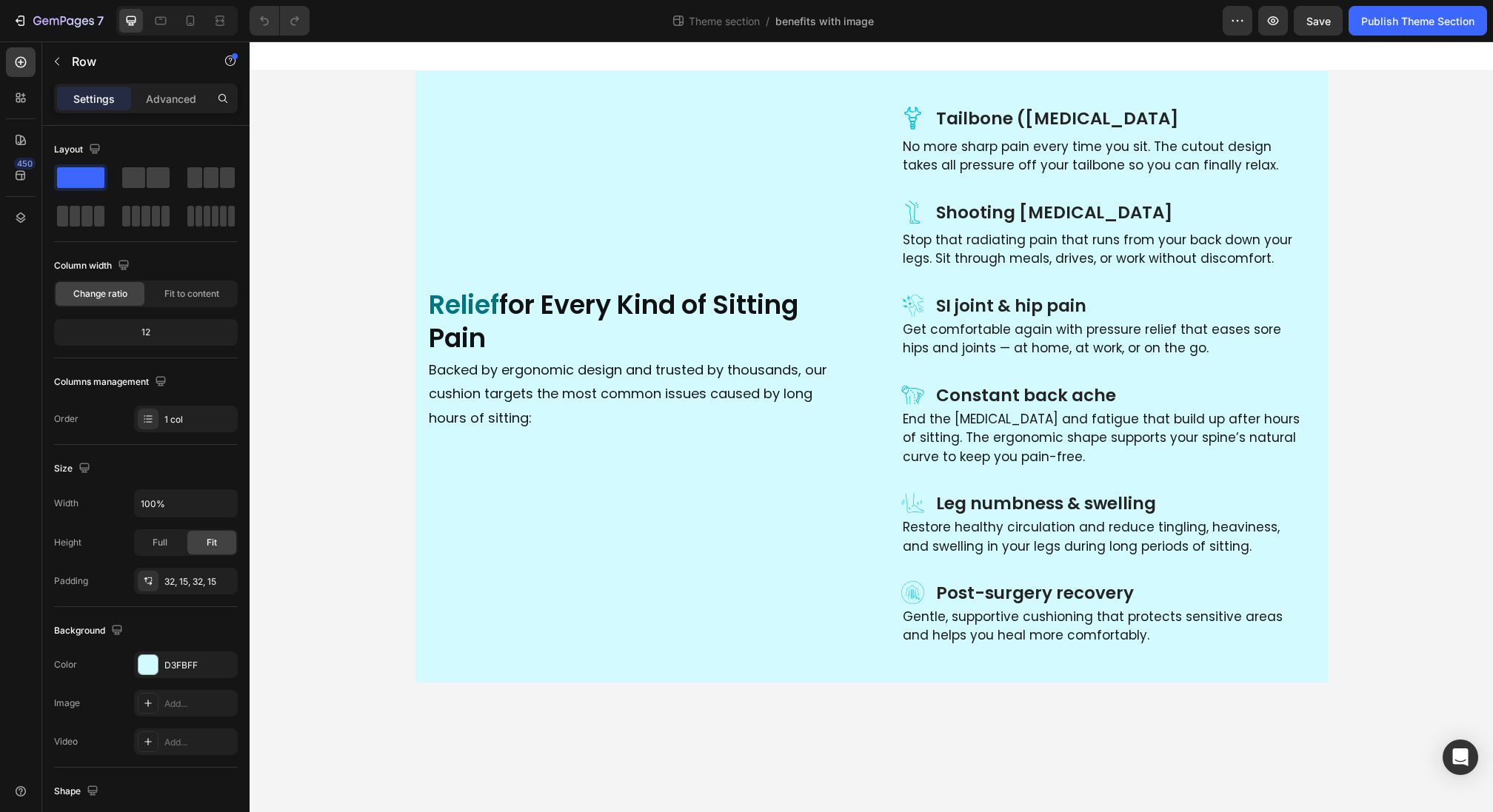
click at [384, 109] on div "Icon Tailbone ([MEDICAL_DATA] Heading Row No more sharp pain every time you sit…" at bounding box center [871, 377] width 1244 height 612
click at [463, 85] on div "Icon Tailbone ([MEDICAL_DATA] Heading Row No more sharp pain every time you sit…" at bounding box center [872, 377] width 913 height 612
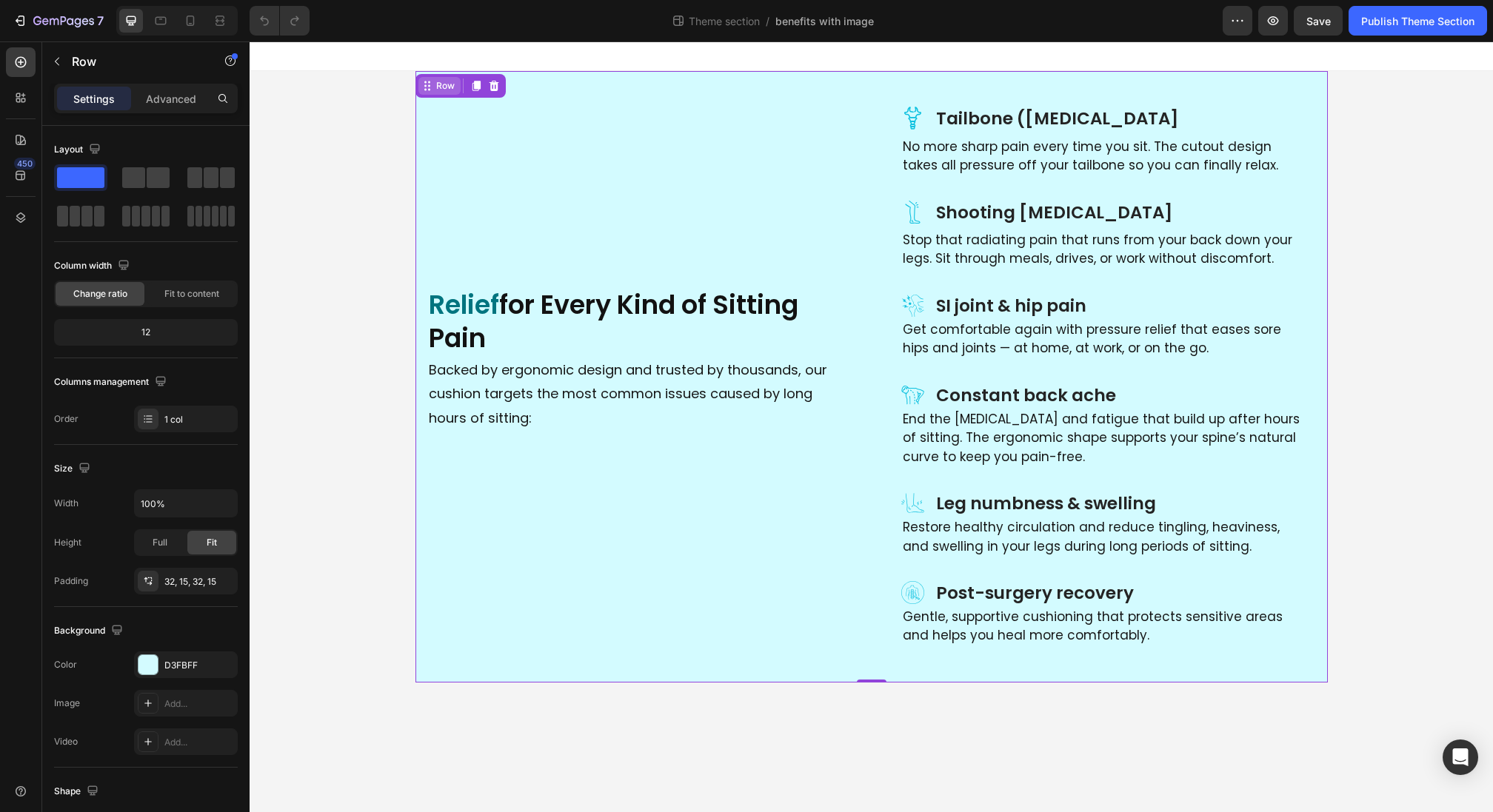
click at [444, 82] on div "Row" at bounding box center [445, 86] width 25 height 14
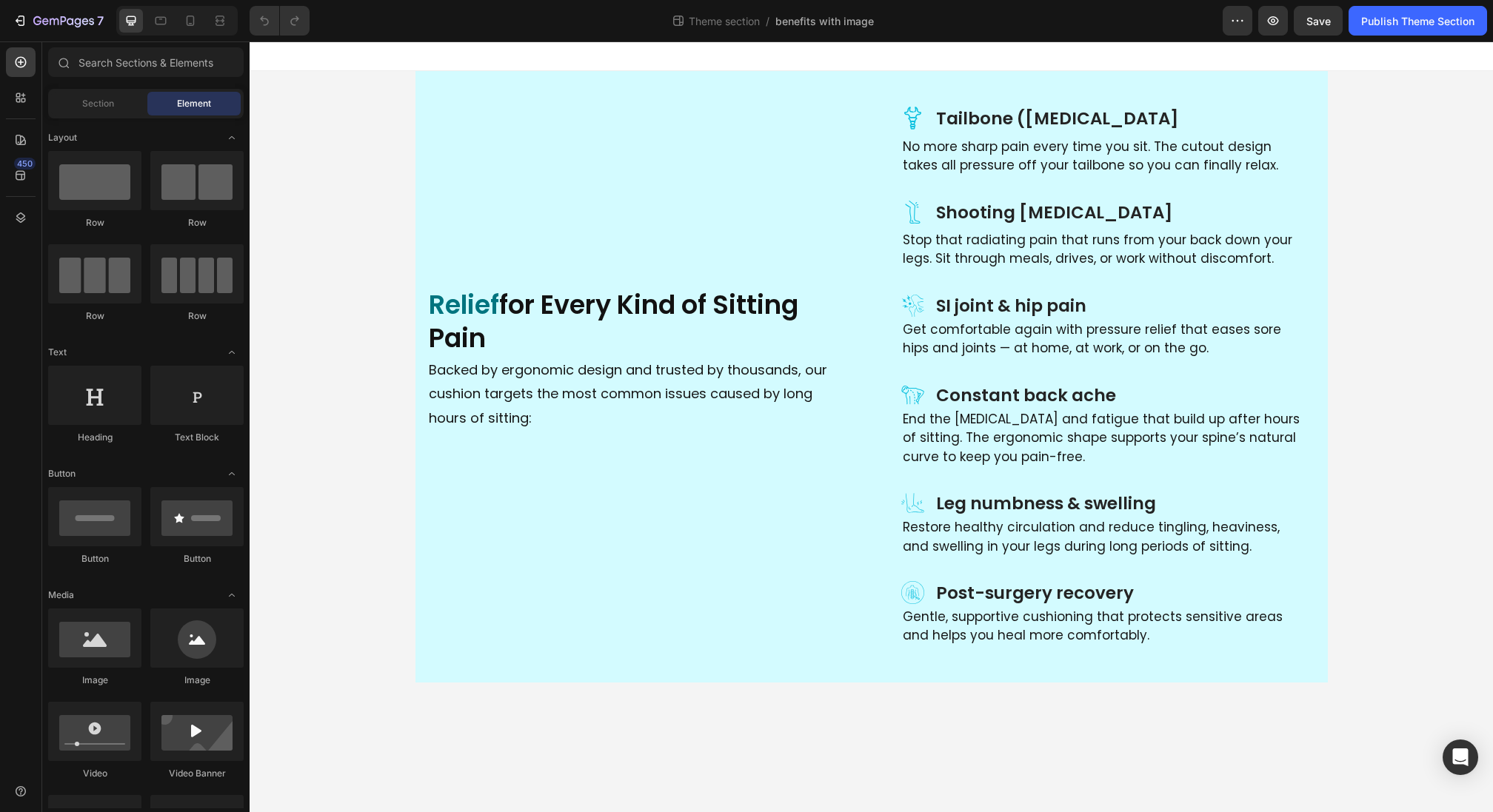
click at [376, 121] on div "Icon Tailbone (coccyx) pain Heading Row No more sharp pain every time you sit. …" at bounding box center [871, 377] width 1244 height 612
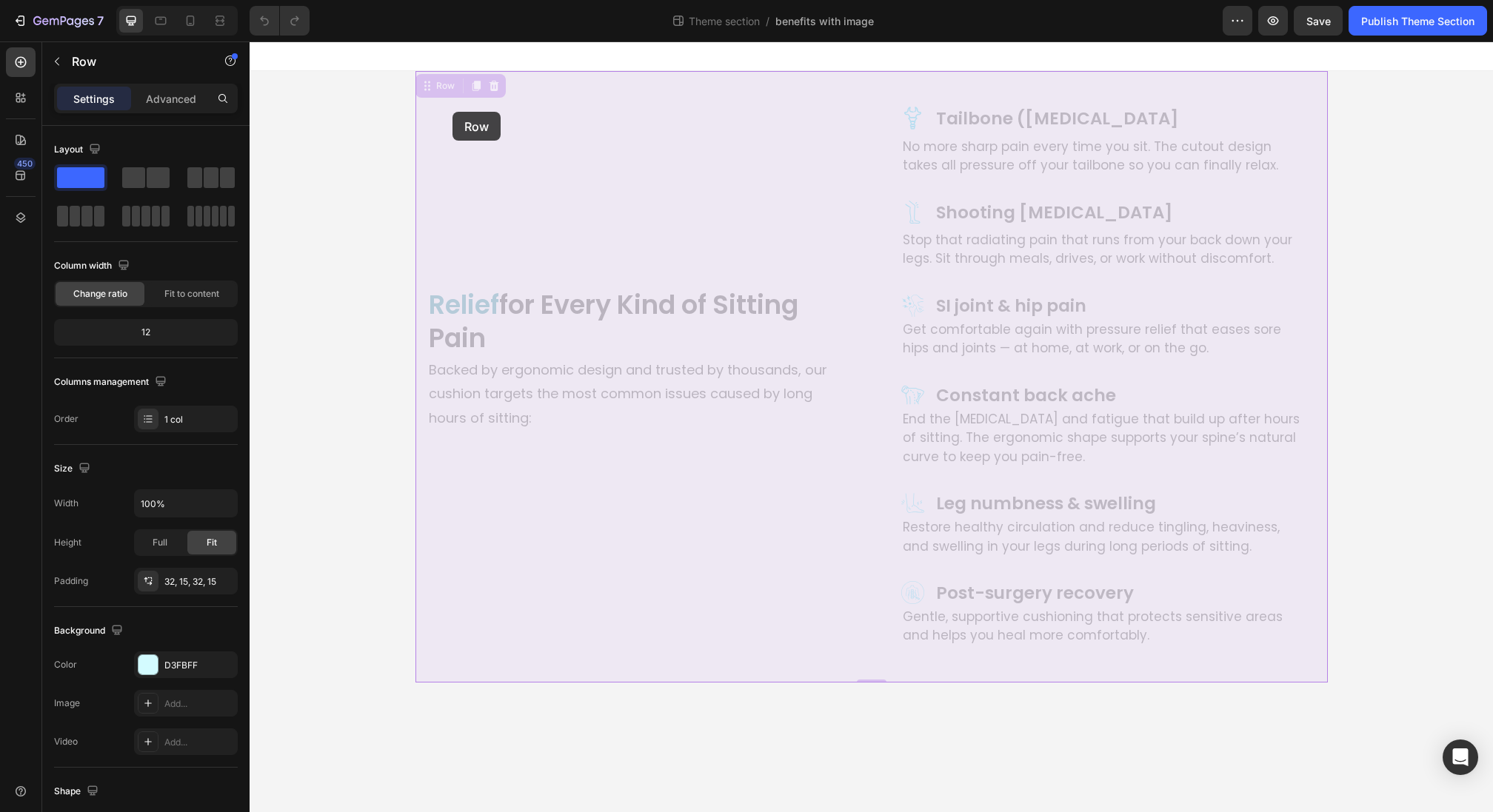
drag, startPoint x: 452, startPoint y: 87, endPoint x: 452, endPoint y: 111, distance: 24.0
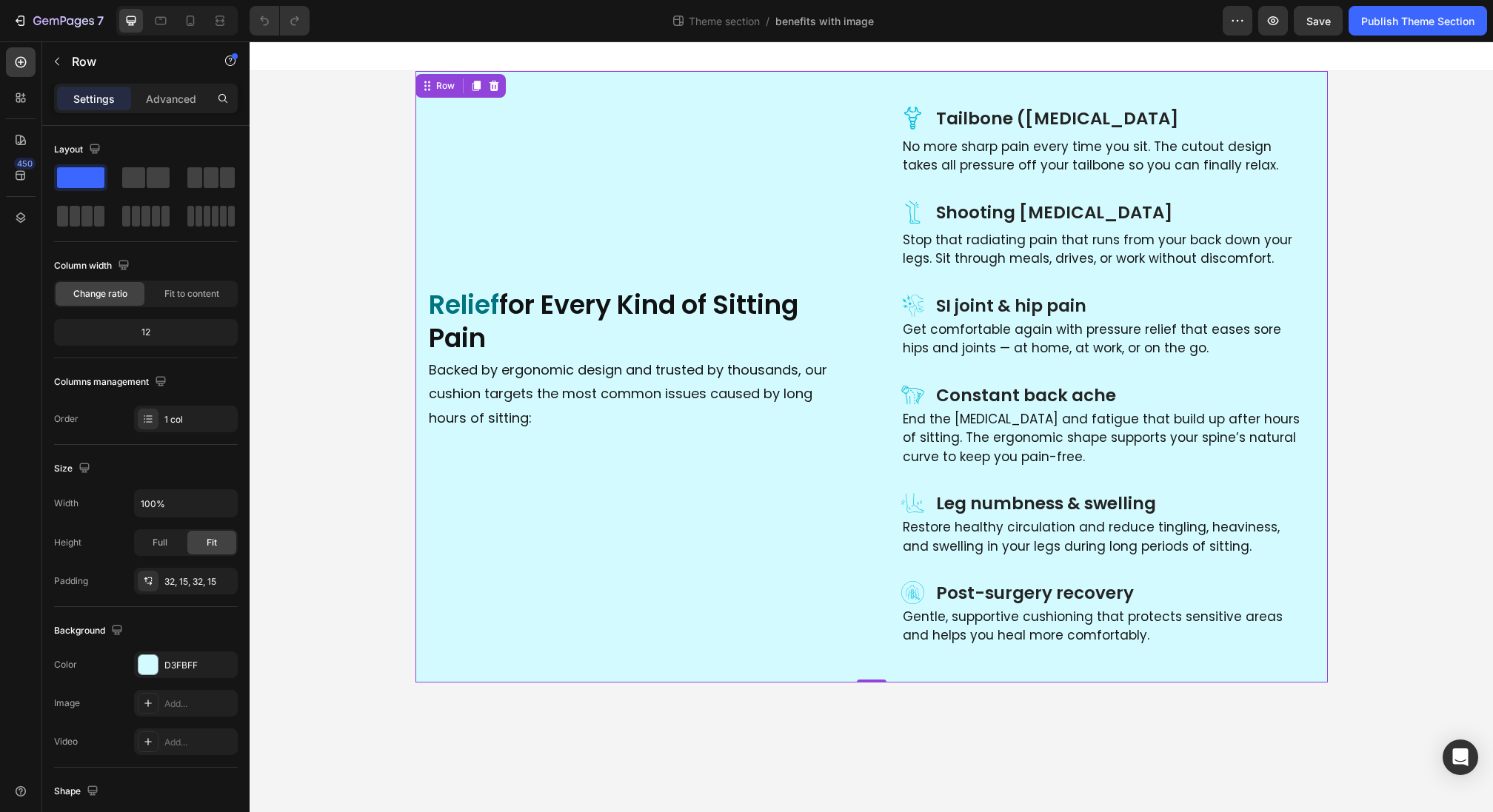
click at [287, 141] on div "Icon Tailbone (coccyx) pain Heading Row No more sharp pain every time you sit. …" at bounding box center [871, 377] width 1244 height 612
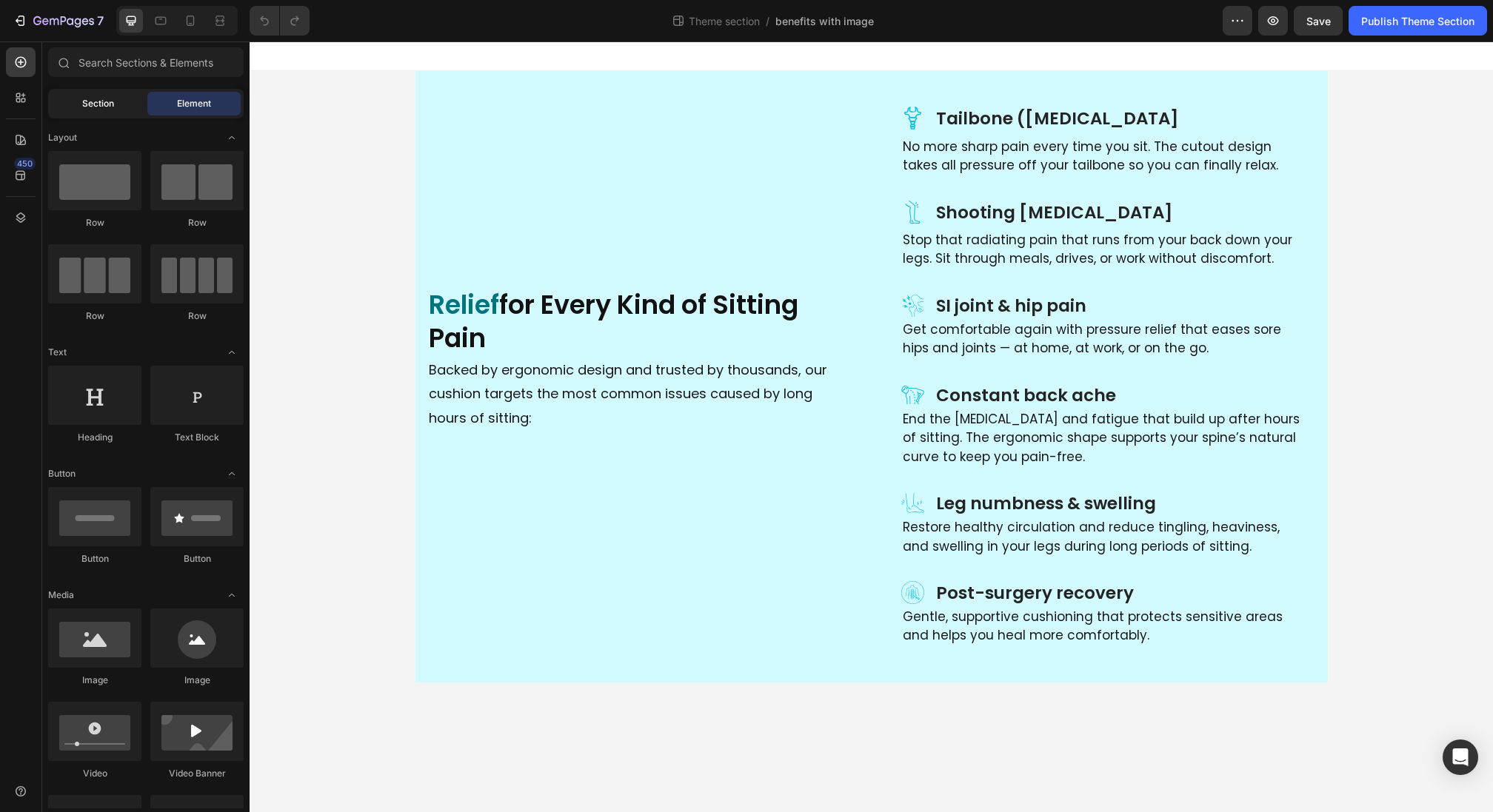
click at [66, 103] on div "Section" at bounding box center [98, 104] width 93 height 24
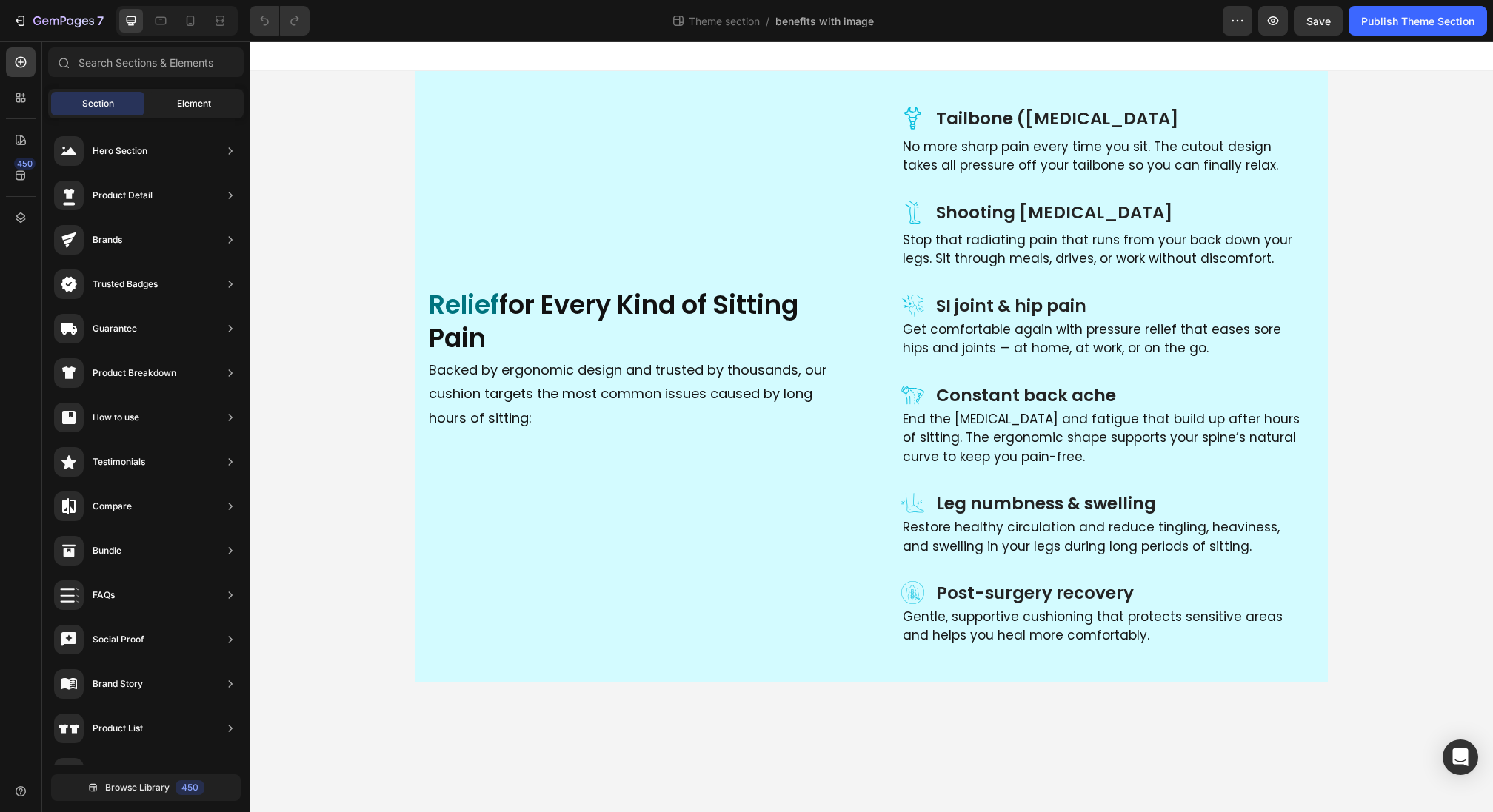
click at [172, 113] on div "Element" at bounding box center [194, 104] width 93 height 24
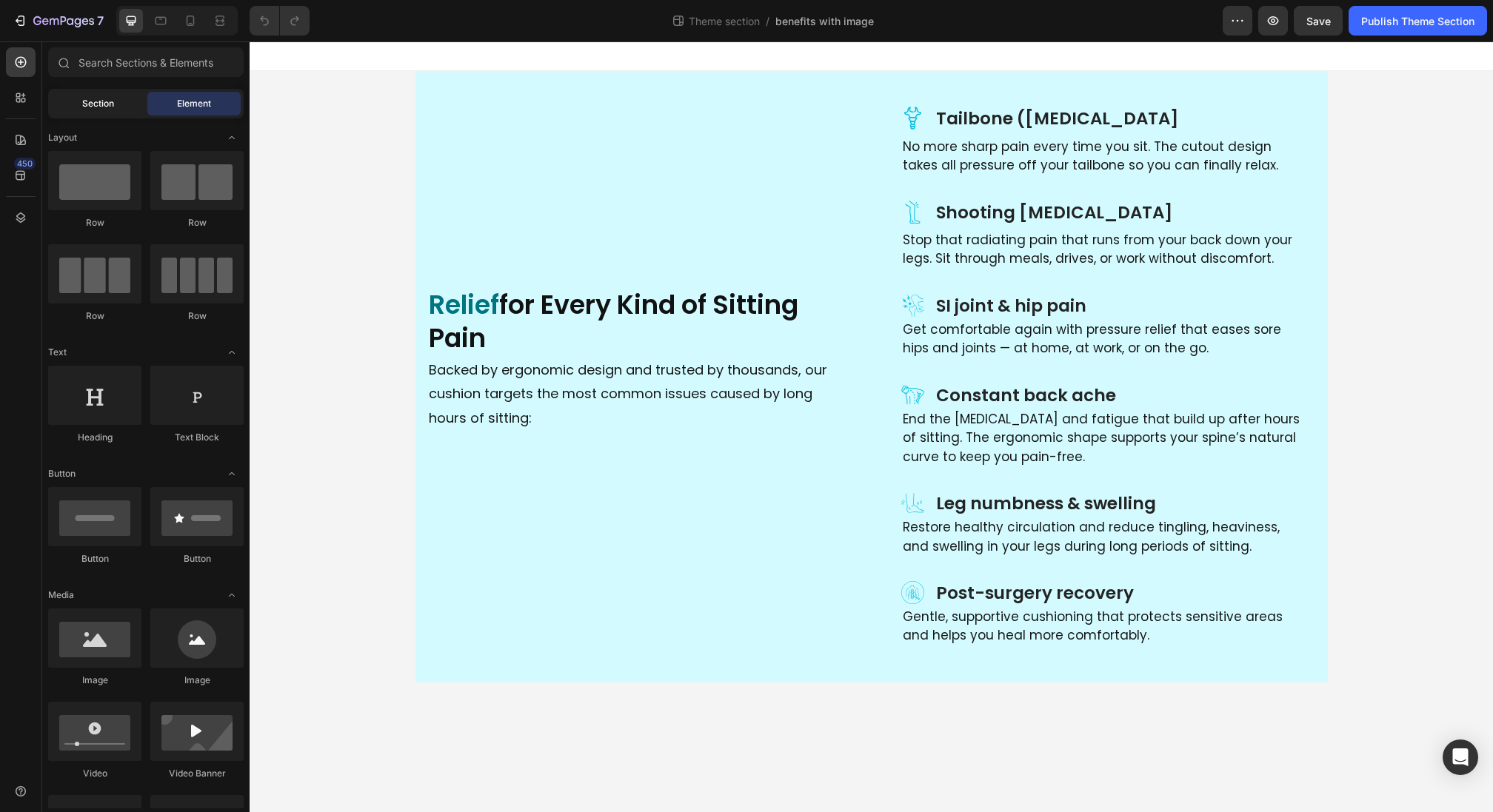
click at [111, 114] on div "Section" at bounding box center [98, 104] width 93 height 24
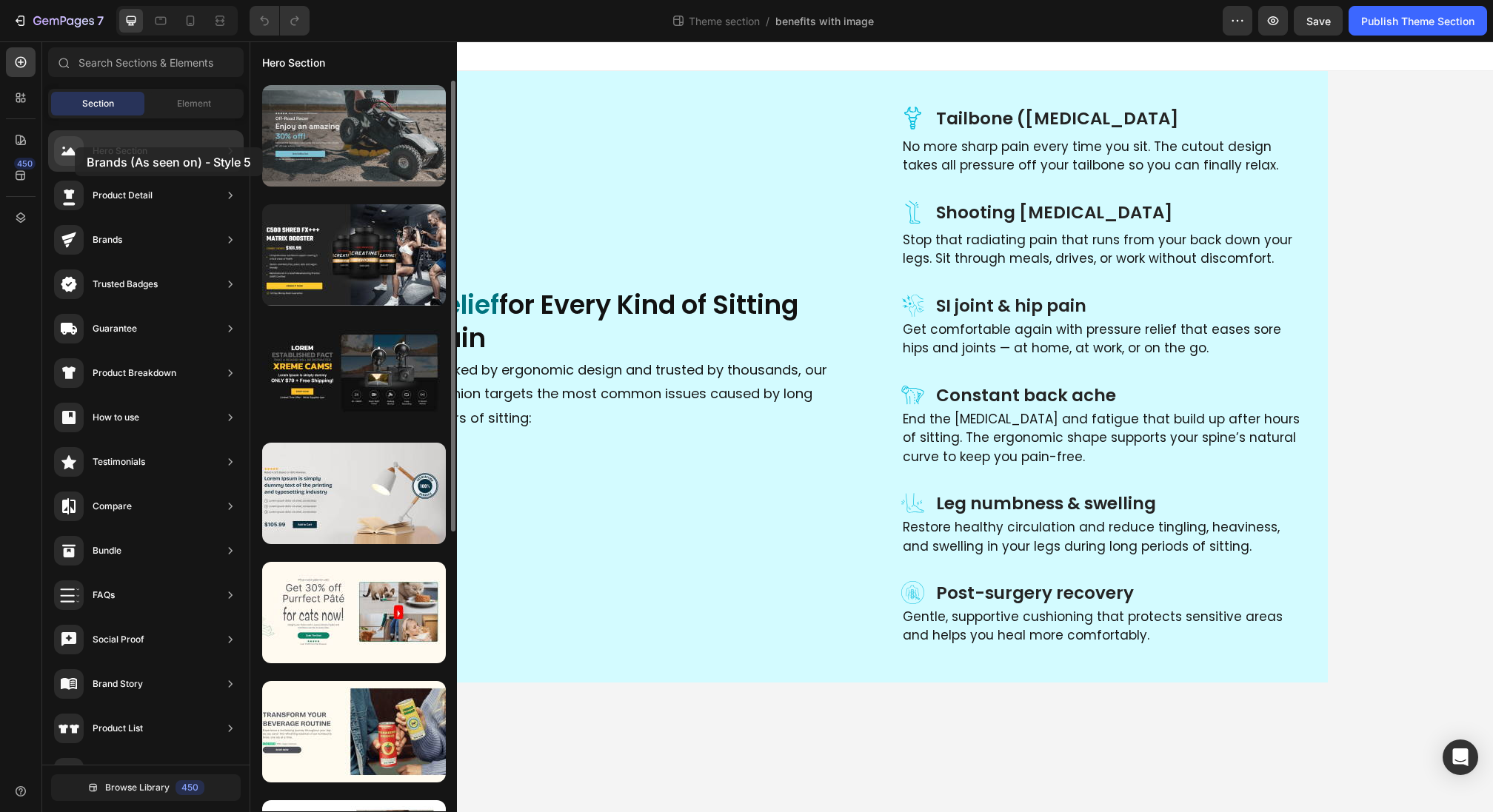
drag, startPoint x: 320, startPoint y: 135, endPoint x: 295, endPoint y: 140, distance: 25.5
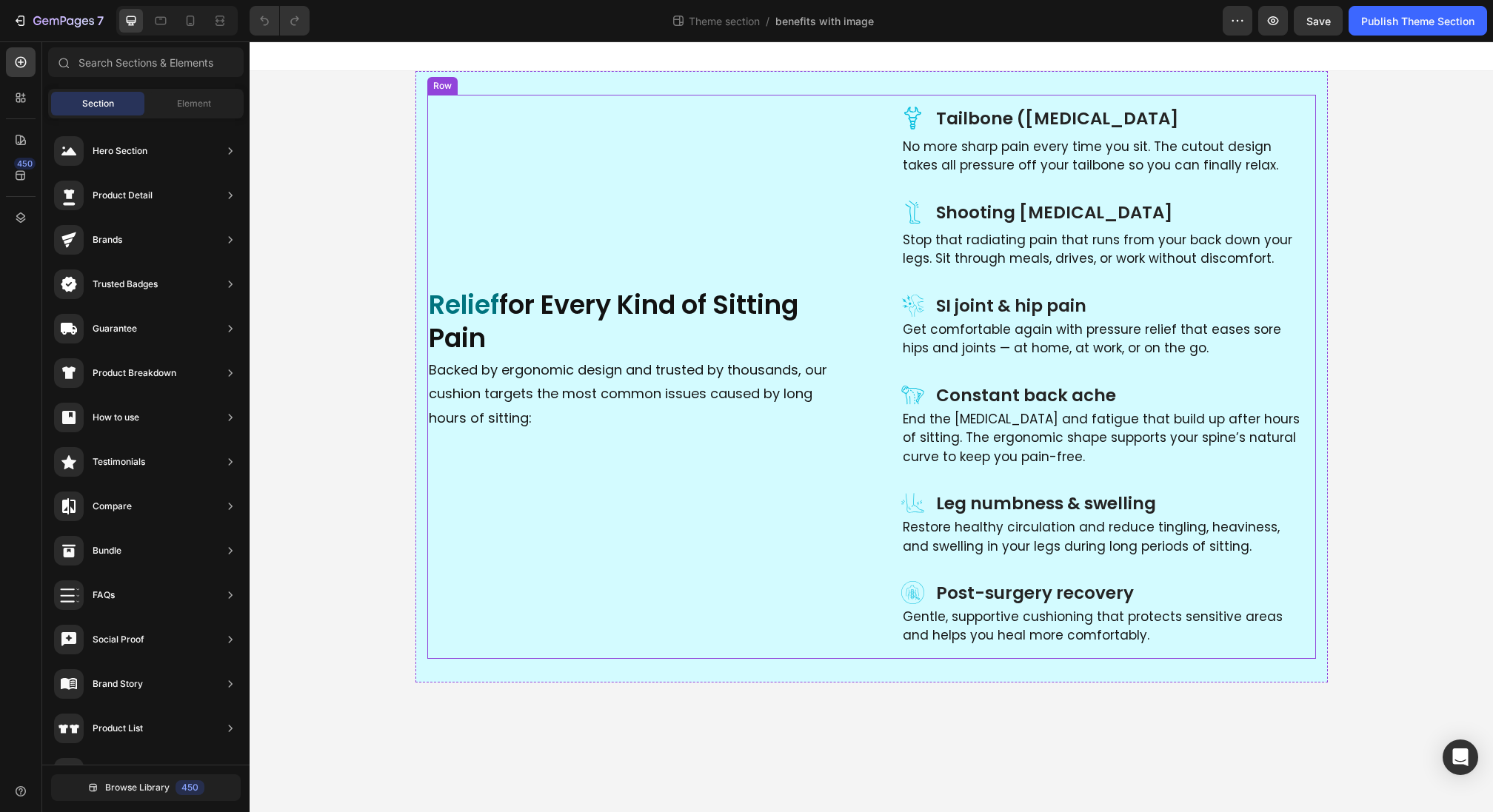
click at [566, 125] on div "Relief for Every Kind of Sitting Pain Heading Backed by ergonomic design and tr…" at bounding box center [641, 377] width 427 height 564
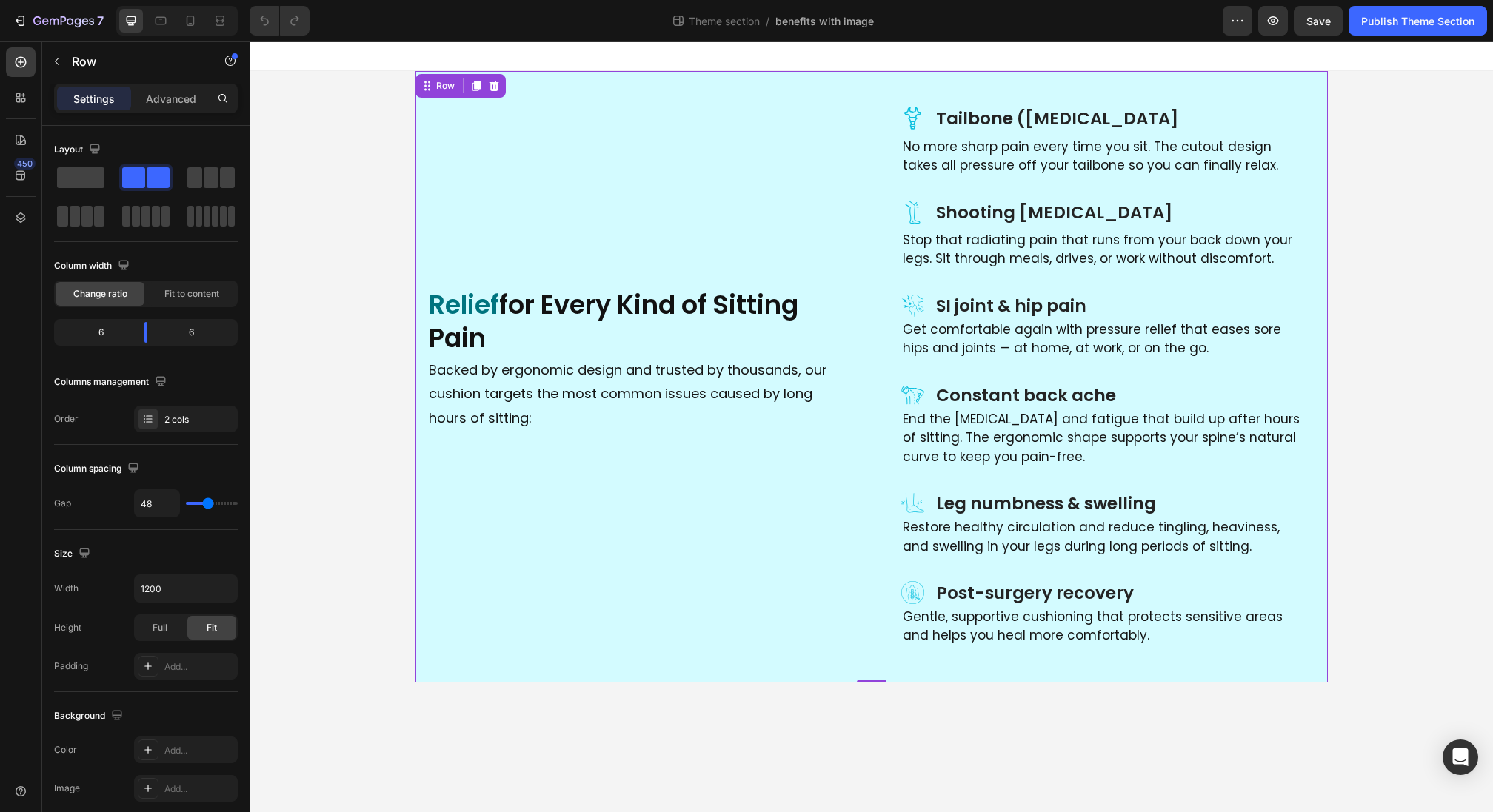
click at [576, 80] on div "Icon Tailbone ([MEDICAL_DATA] Heading Row No more sharp pain every time you sit…" at bounding box center [872, 377] width 913 height 612
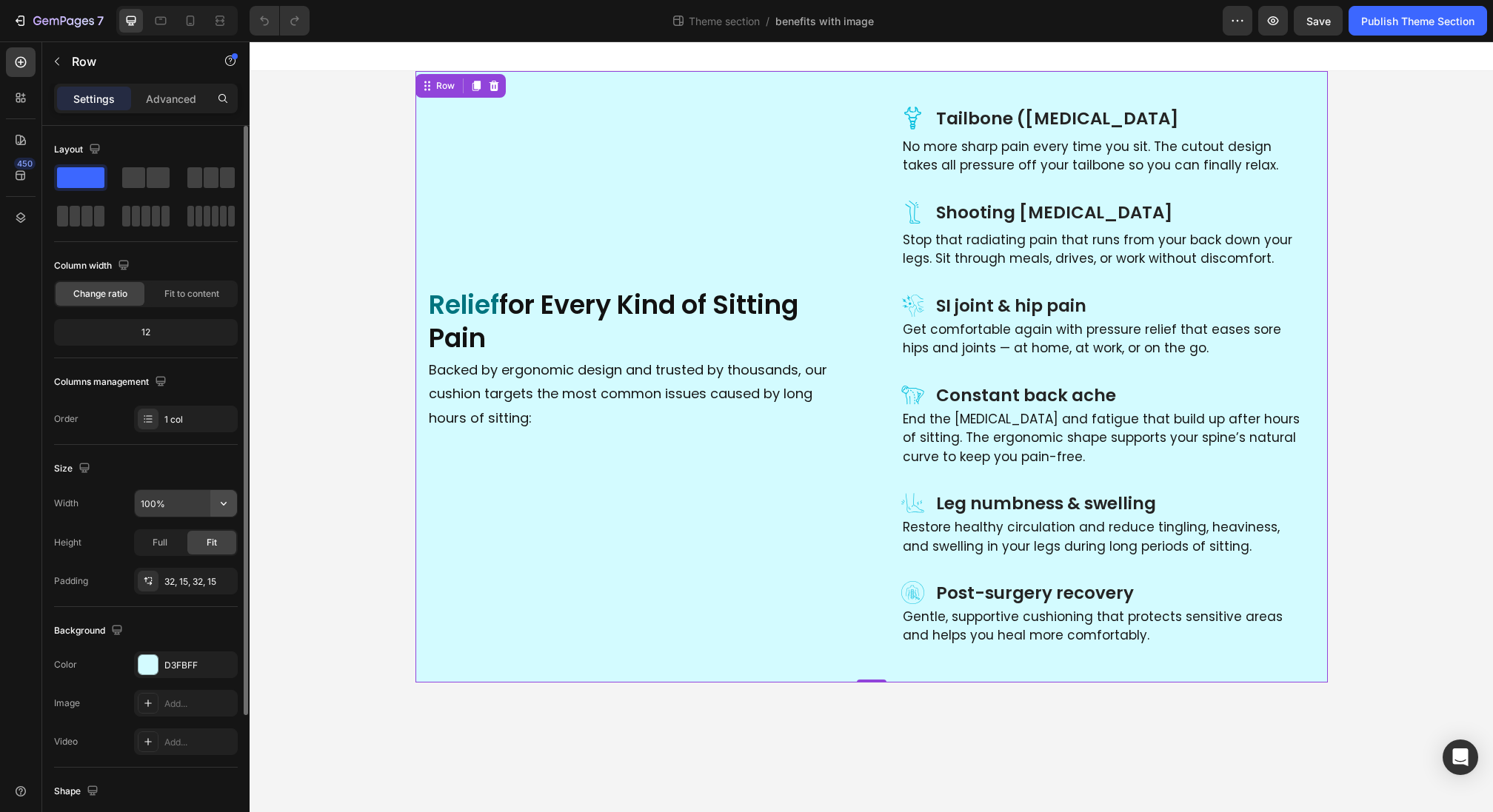
click at [218, 506] on button "button" at bounding box center [223, 503] width 26 height 26
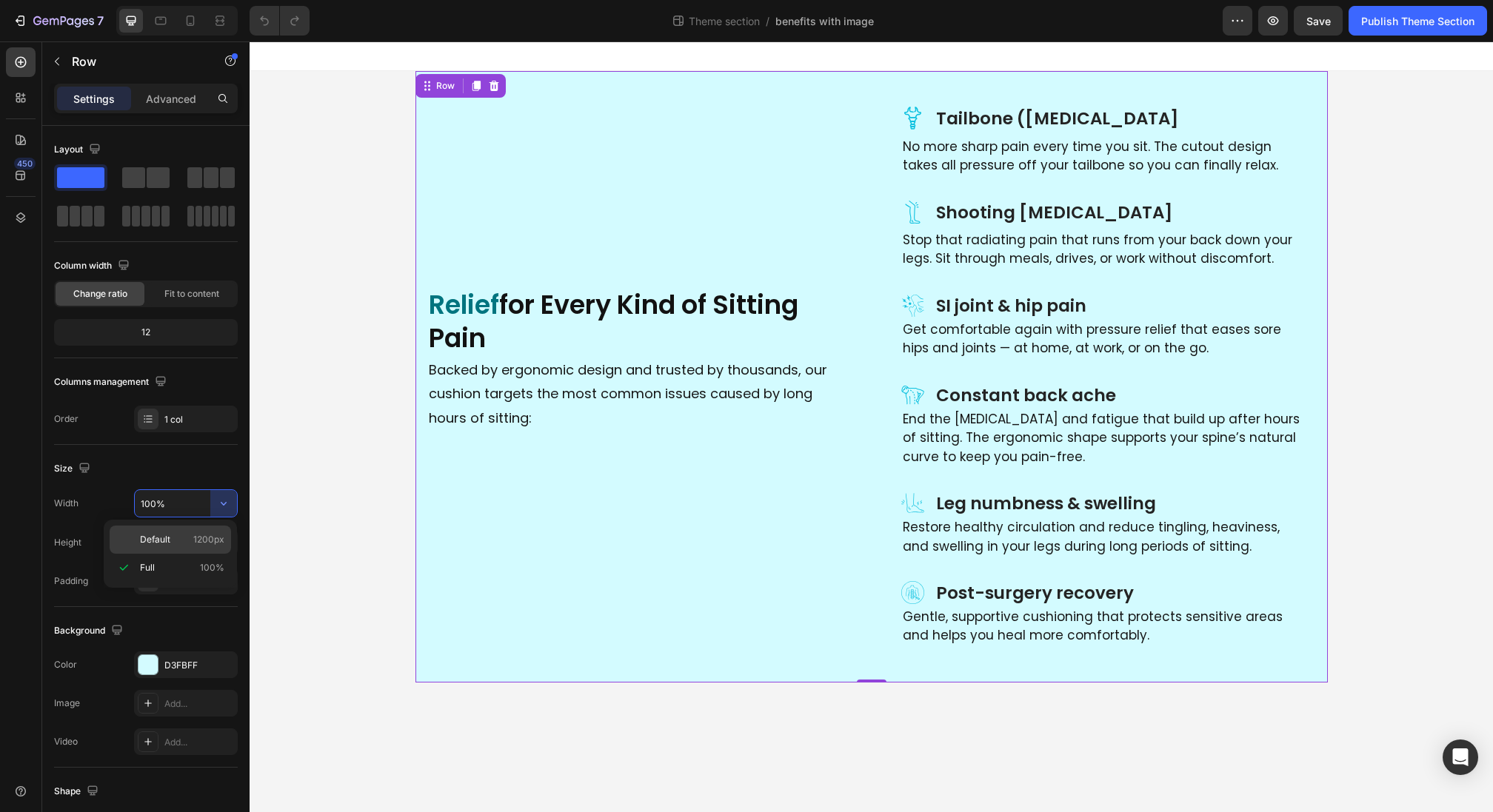
click at [195, 537] on span "1200px" at bounding box center [209, 540] width 31 height 14
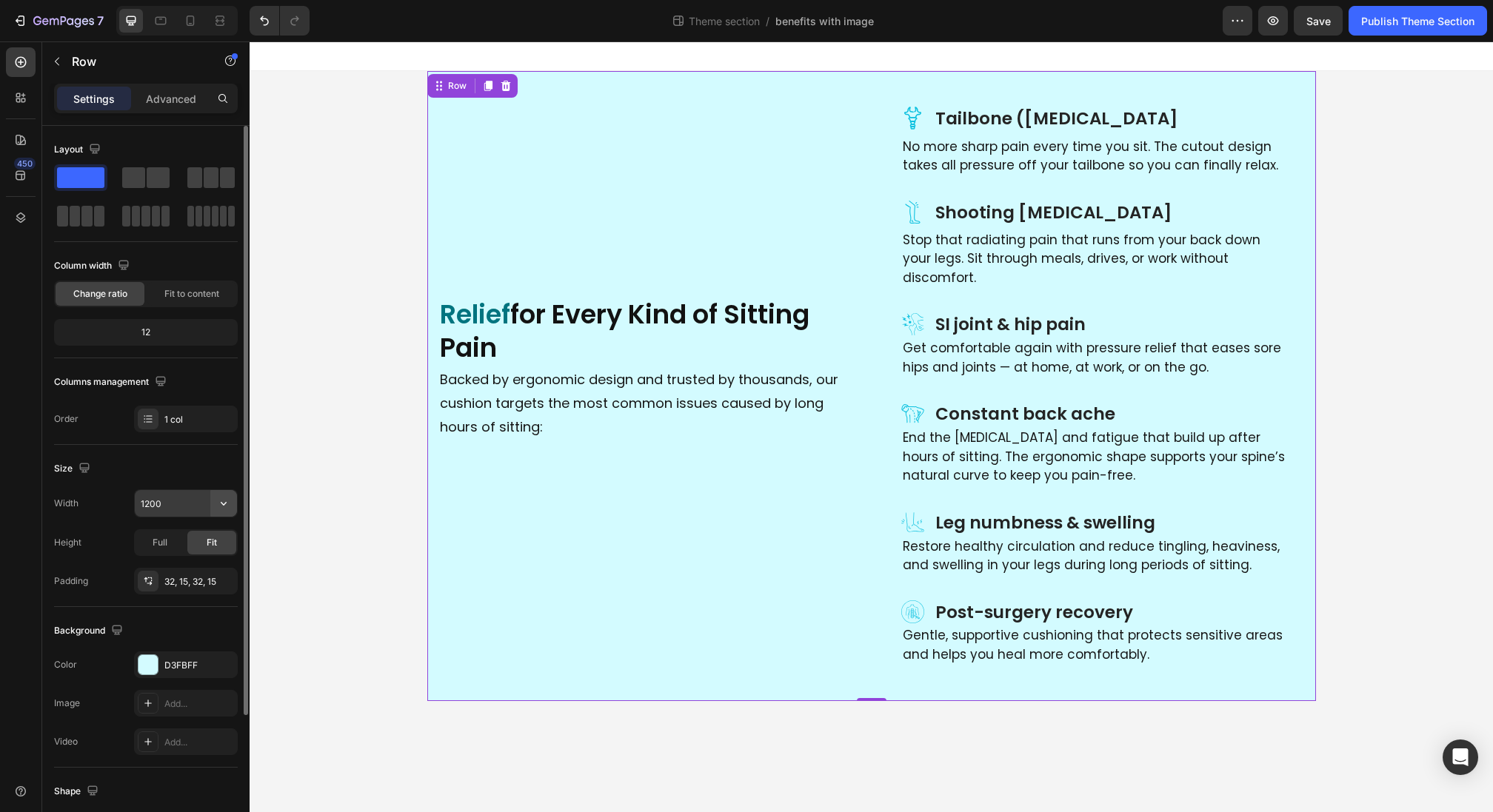
click at [221, 501] on icon "button" at bounding box center [224, 503] width 15 height 15
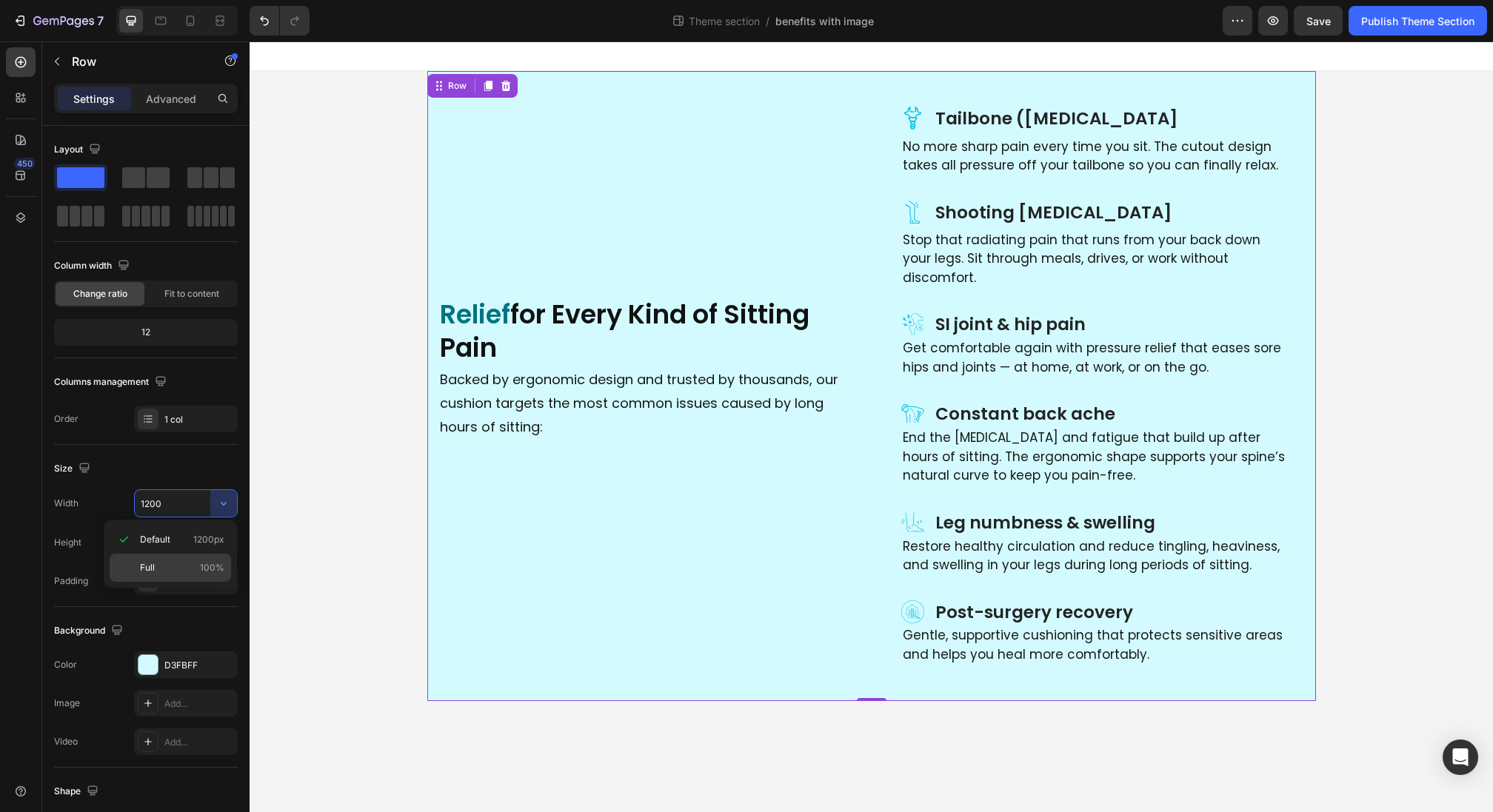
click at [178, 561] on div "Full 100%" at bounding box center [170, 567] width 122 height 28
type input "100%"
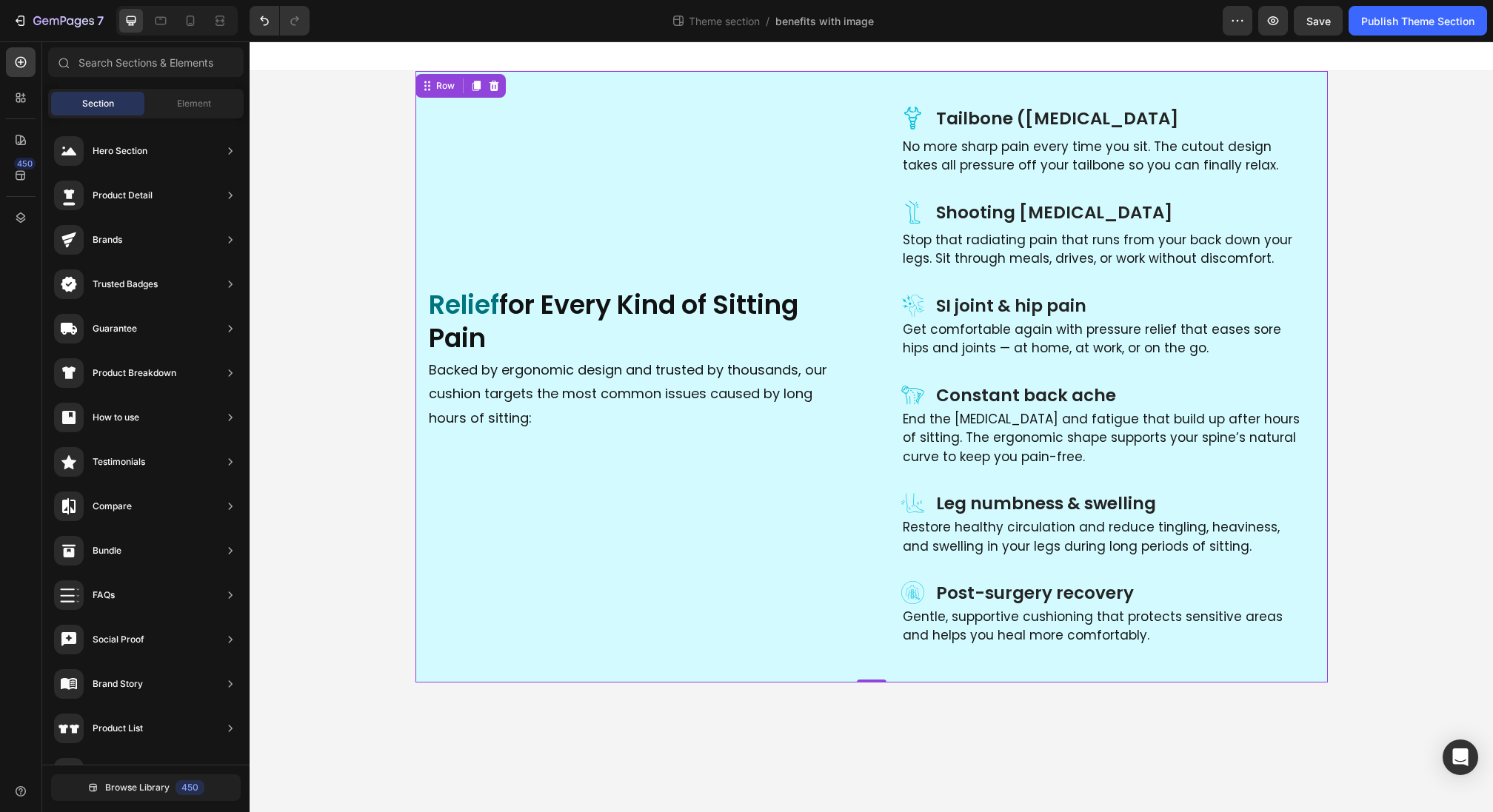
click at [380, 171] on div "Icon Tailbone ([MEDICAL_DATA] Heading Row No more sharp pain every time you sit…" at bounding box center [871, 377] width 1244 height 612
click at [443, 101] on div "Relief for Every Kind of Sitting Pain Heading Backed by ergonomic design and tr…" at bounding box center [641, 377] width 427 height 564
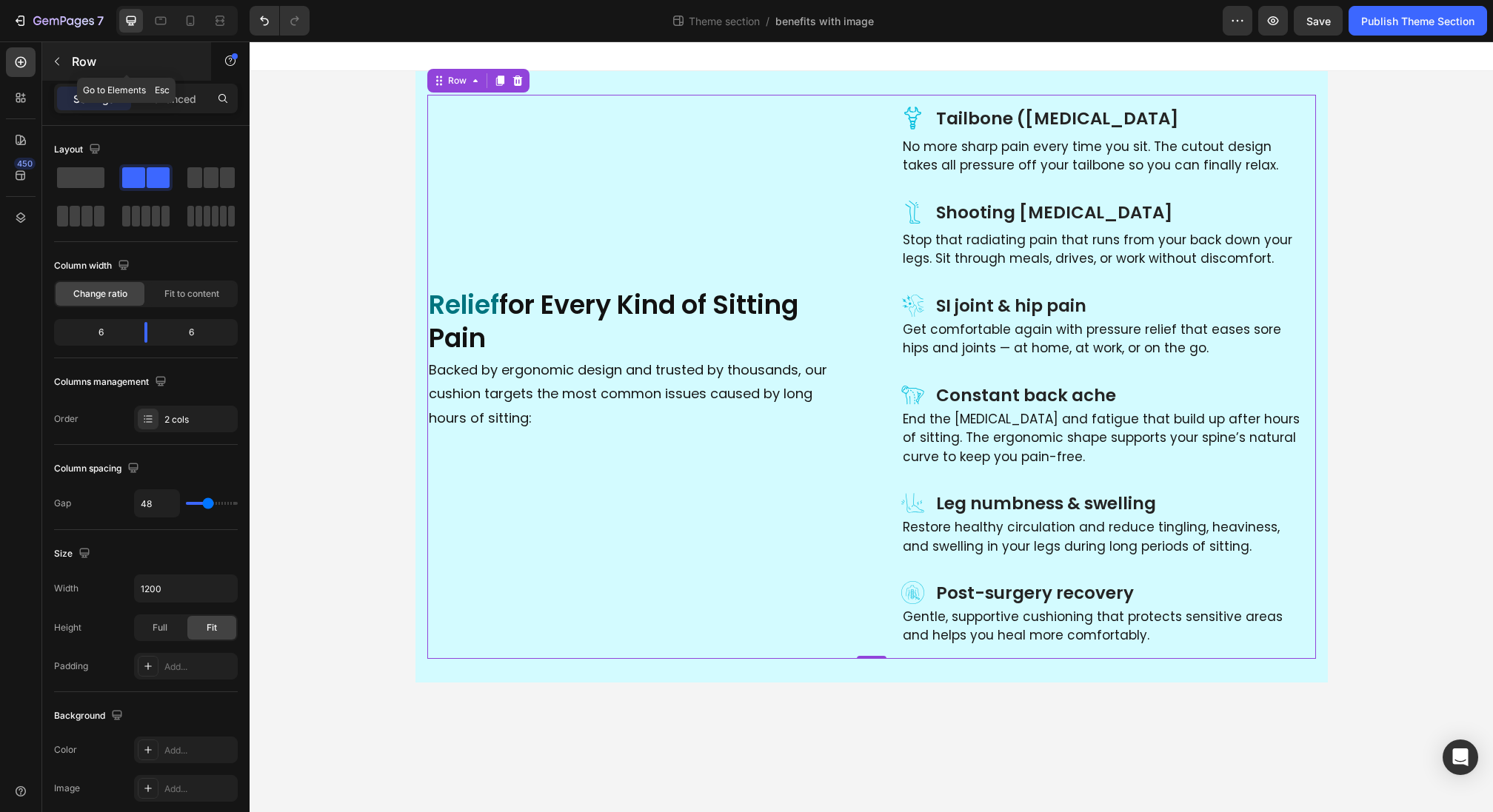
click at [51, 67] on icon "button" at bounding box center [57, 61] width 12 height 12
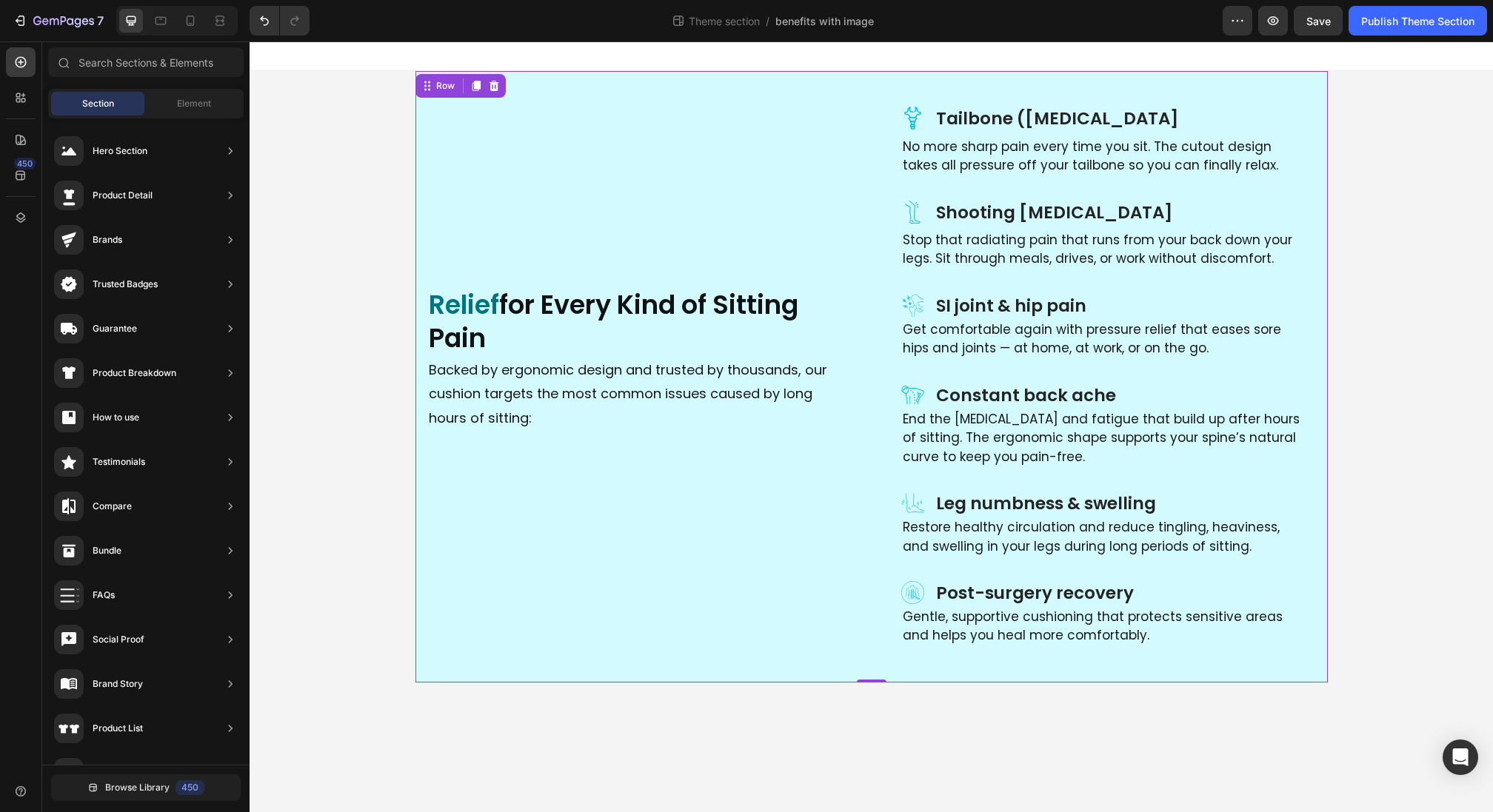
click at [503, 75] on div "Icon Tailbone ([MEDICAL_DATA] Heading Row No more sharp pain every time you sit…" at bounding box center [872, 377] width 913 height 612
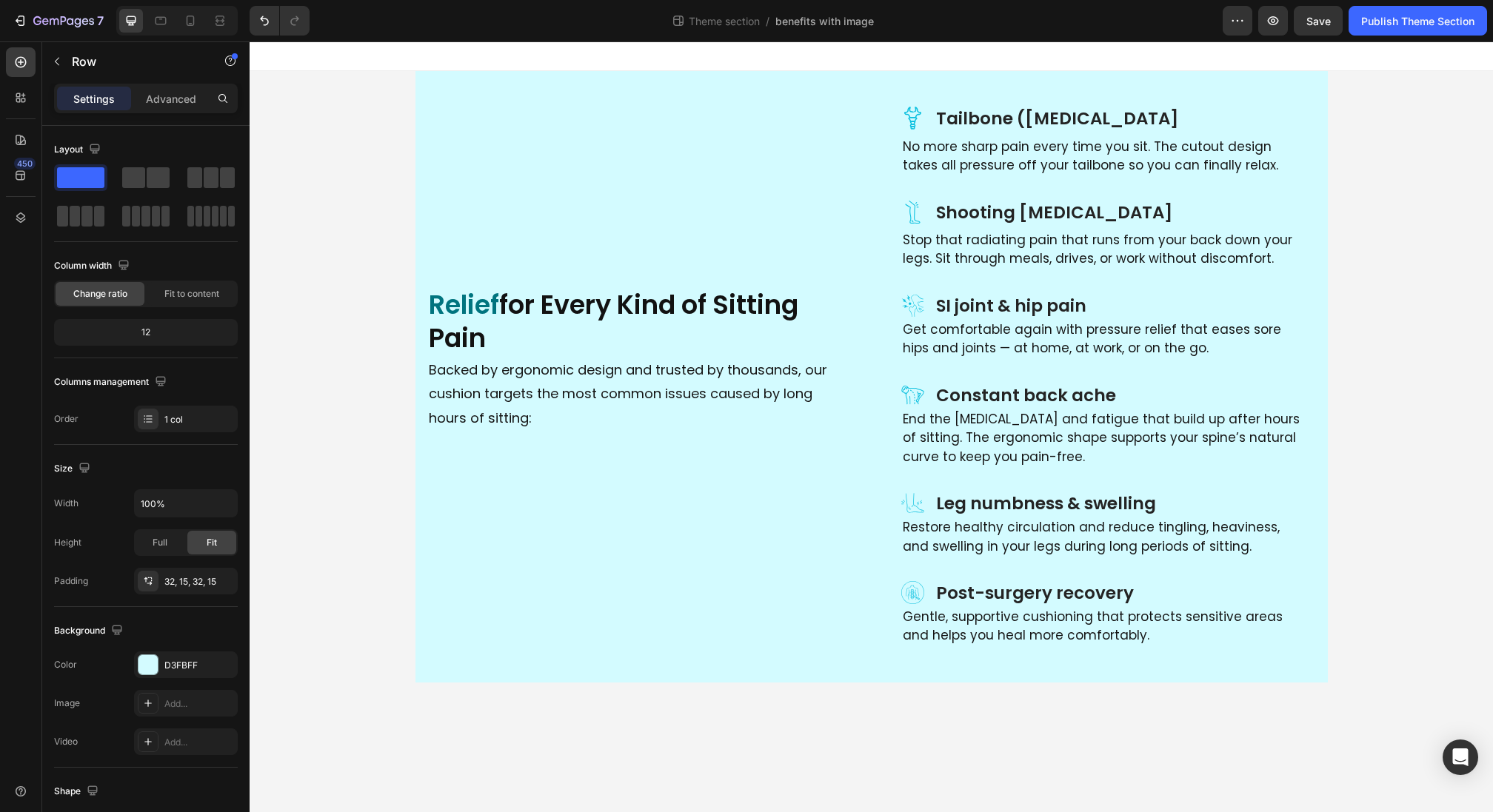
click at [1437, 100] on div "Icon Tailbone ([MEDICAL_DATA] Heading Row No more sharp pain every time you sit…" at bounding box center [871, 377] width 1244 height 612
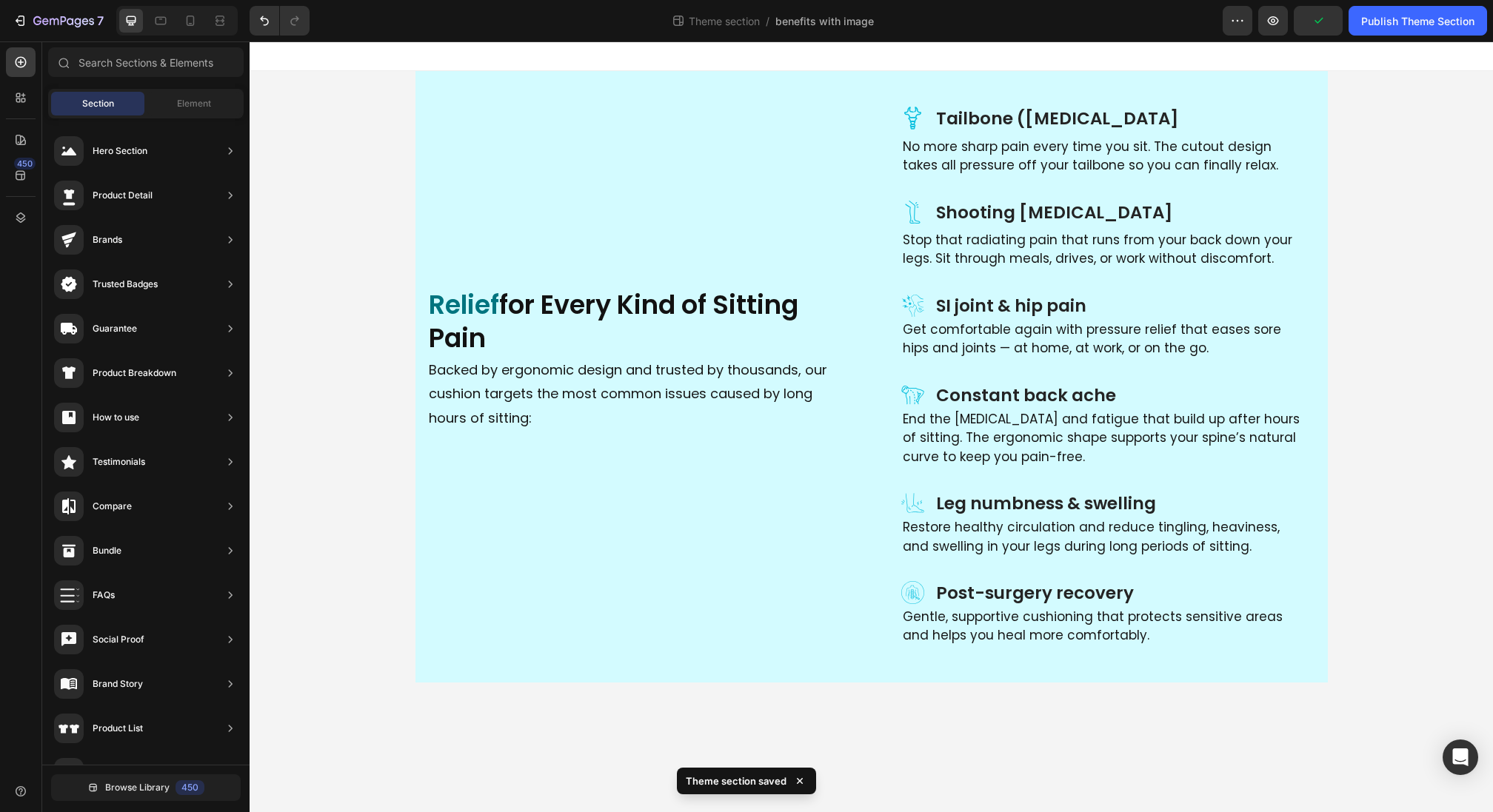
click at [356, 78] on div "Icon Tailbone ([MEDICAL_DATA] Heading Row No more sharp pain every time you sit…" at bounding box center [871, 377] width 1244 height 612
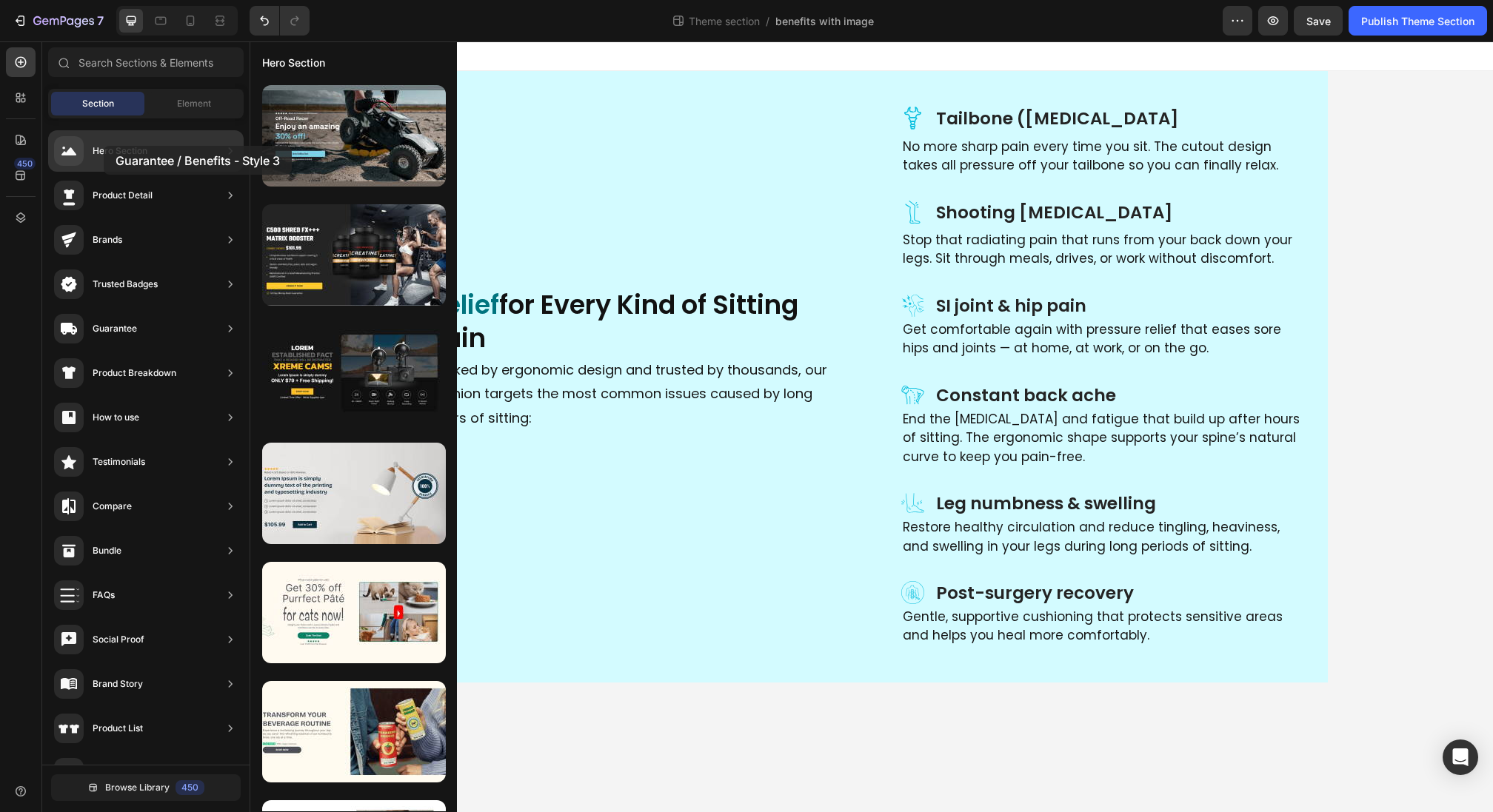
drag, startPoint x: 353, startPoint y: 267, endPoint x: 103, endPoint y: 146, distance: 277.7
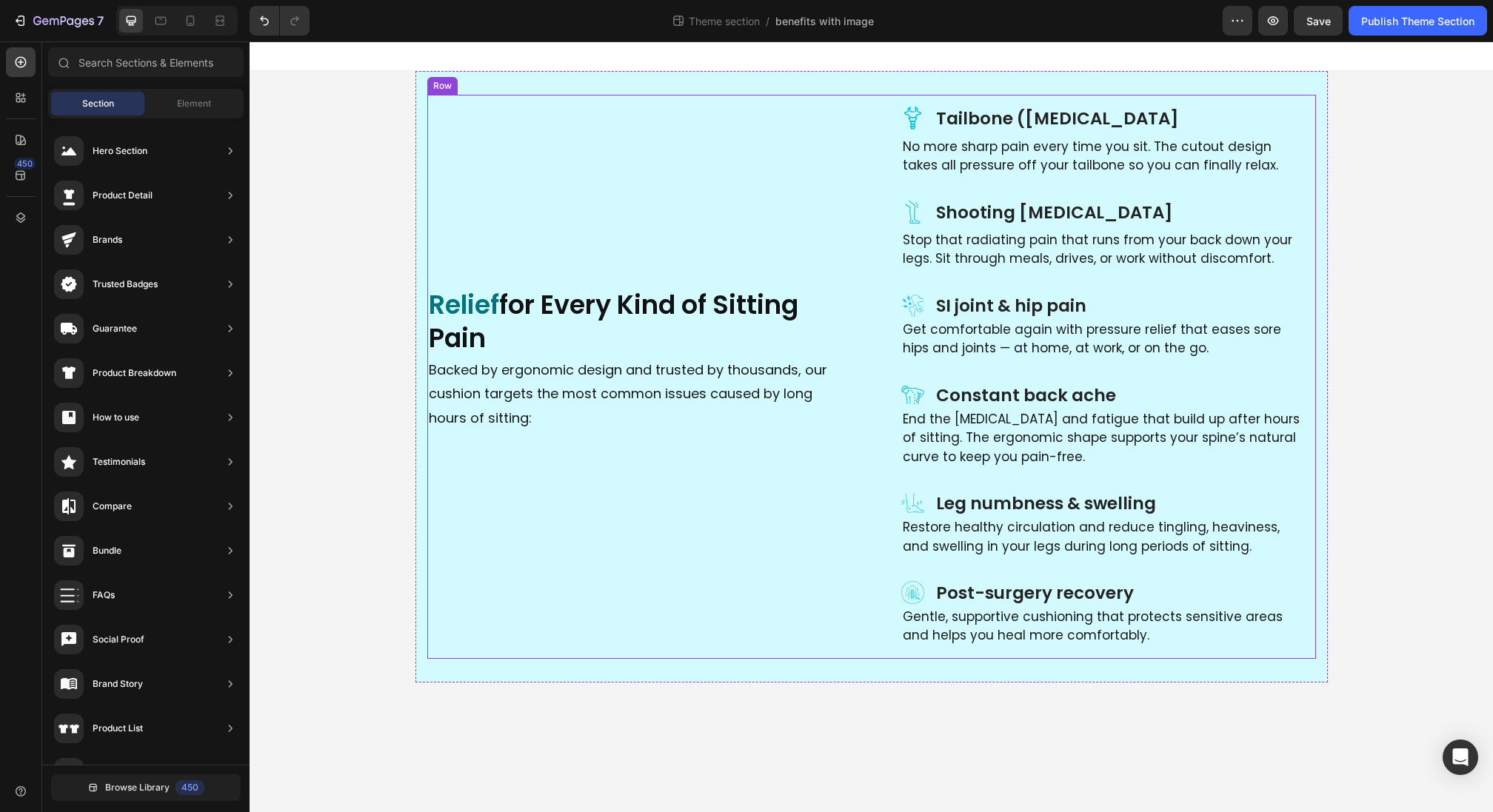
click at [487, 95] on div "Relief for Every Kind of Sitting Pain Heading Backed by ergonomic design and tr…" at bounding box center [641, 377] width 427 height 564
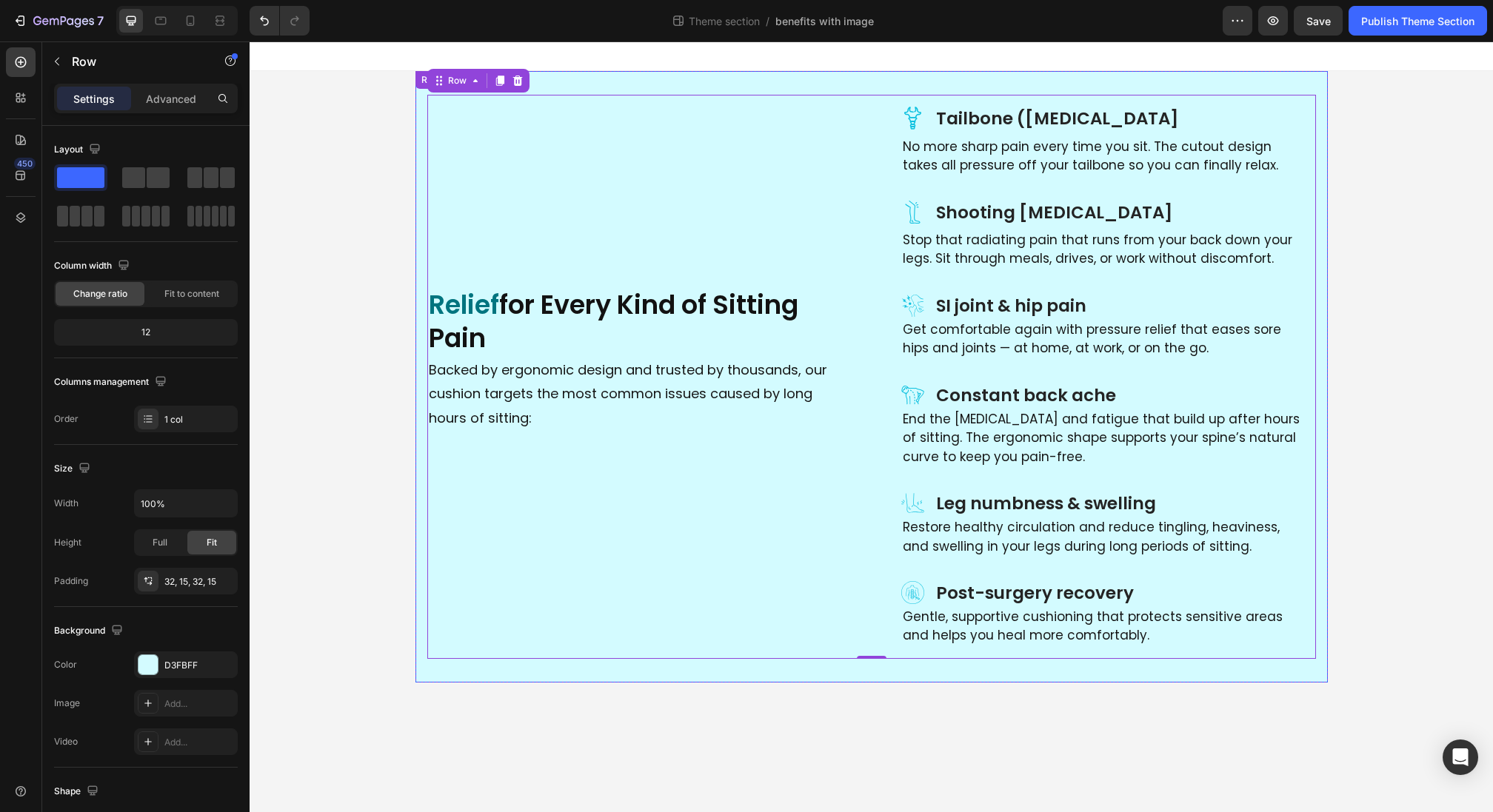
click at [597, 80] on div "Icon Tailbone ([MEDICAL_DATA] Heading Row No more sharp pain every time you sit…" at bounding box center [872, 377] width 913 height 612
click at [440, 77] on div "Row" at bounding box center [439, 85] width 42 height 17
click at [442, 83] on div "Row" at bounding box center [445, 86] width 25 height 14
click at [443, 84] on div "Row" at bounding box center [445, 86] width 25 height 14
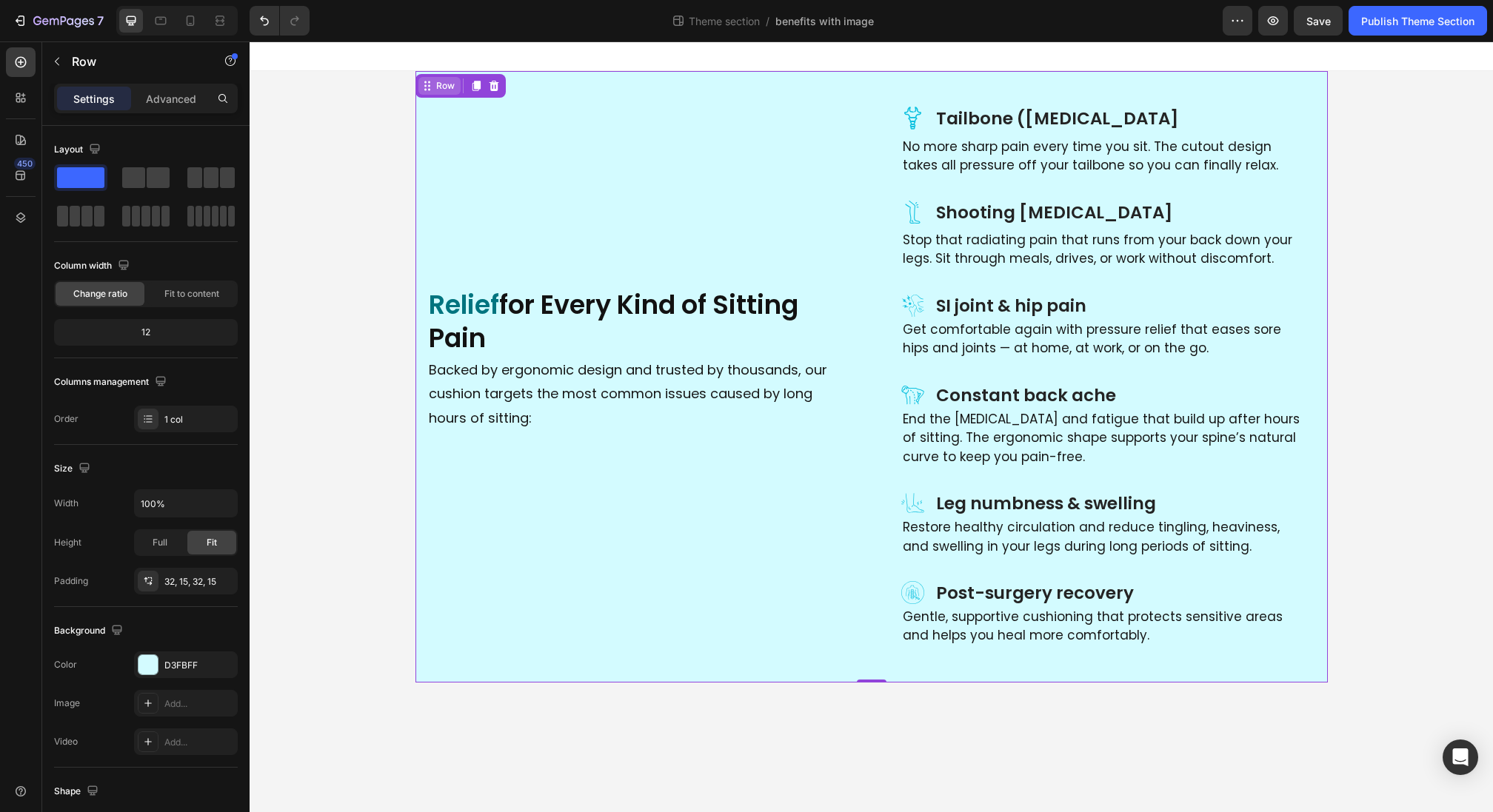
click at [443, 84] on div "Row" at bounding box center [445, 86] width 25 height 14
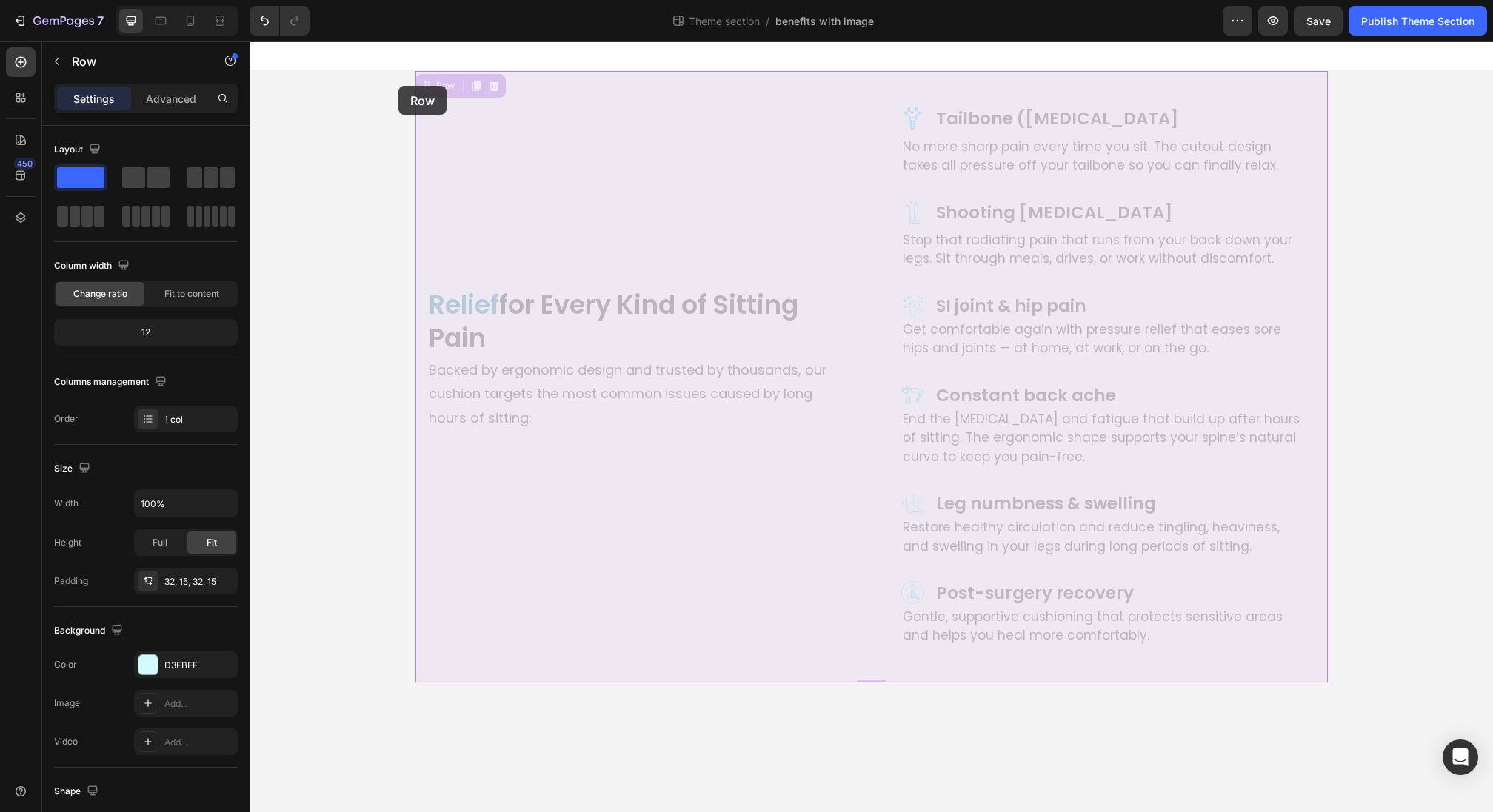
drag, startPoint x: 444, startPoint y: 86, endPoint x: 399, endPoint y: 86, distance: 45.0
click at [399, 86] on div "Icon Tailbone ([MEDICAL_DATA] Heading Row No more sharp pain every time you sit…" at bounding box center [871, 362] width 1244 height 641
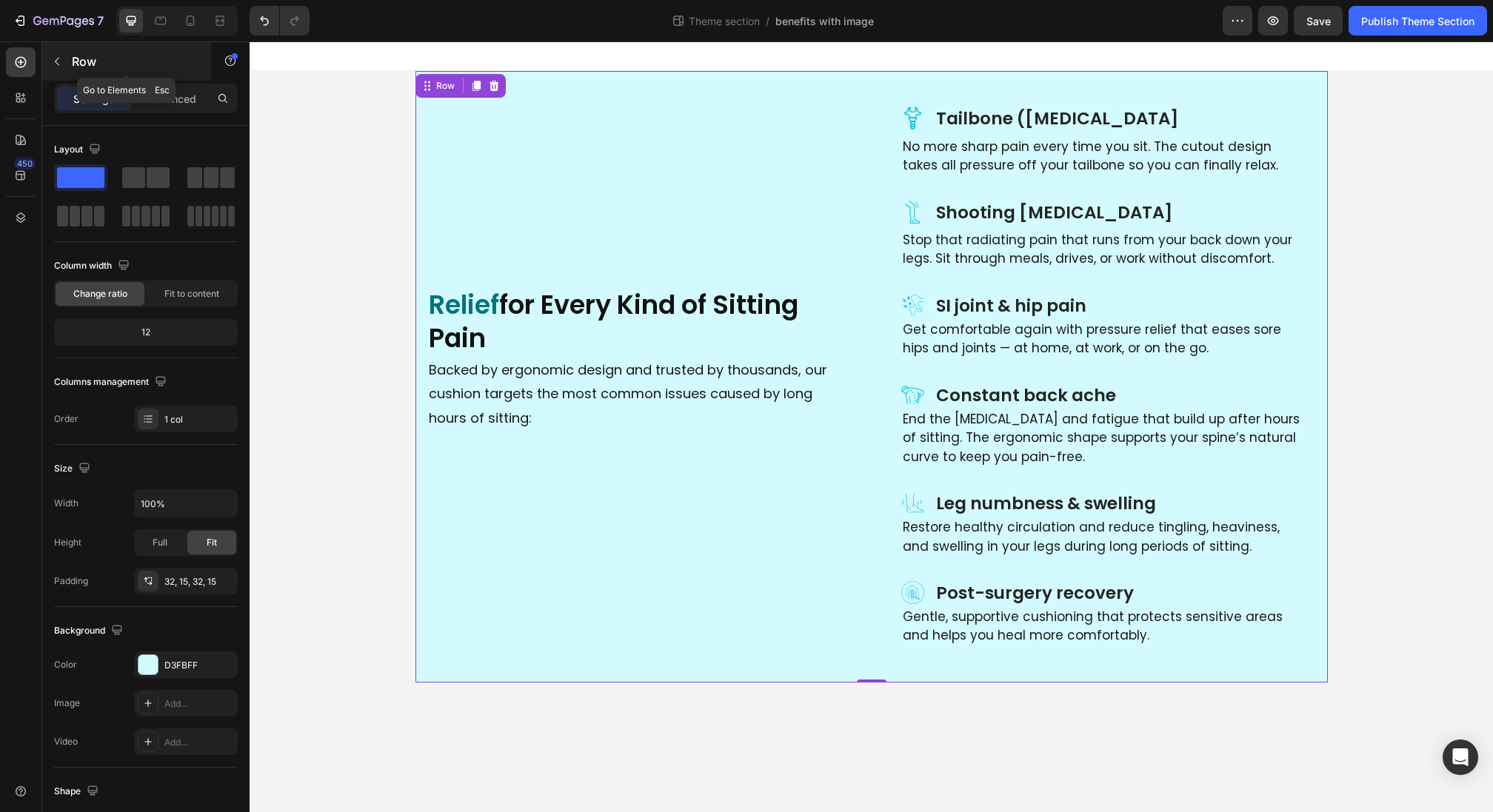
click at [60, 60] on icon "button" at bounding box center [57, 61] width 12 height 12
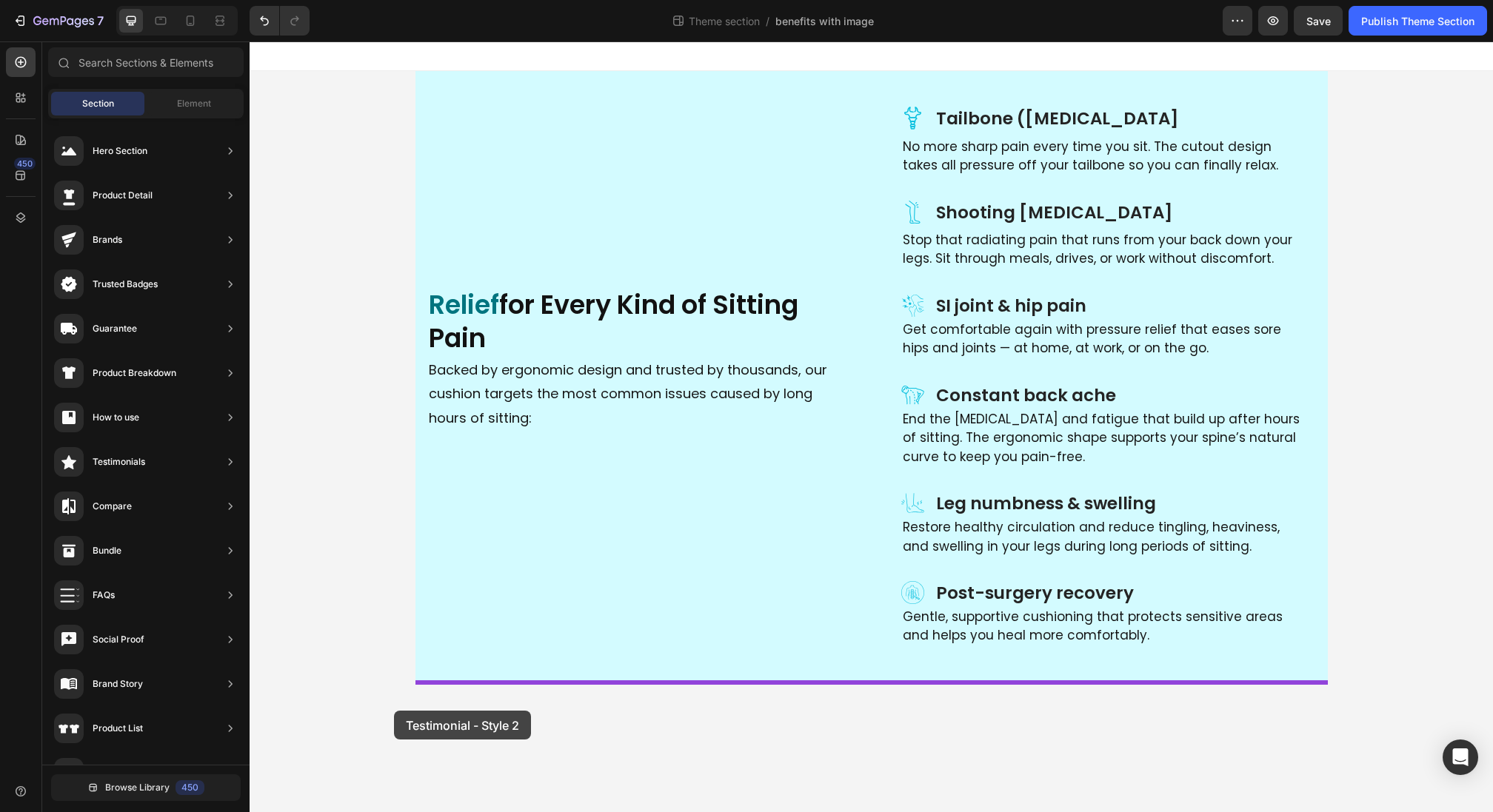
drag, startPoint x: 619, startPoint y: 287, endPoint x: 394, endPoint y: 711, distance: 480.0
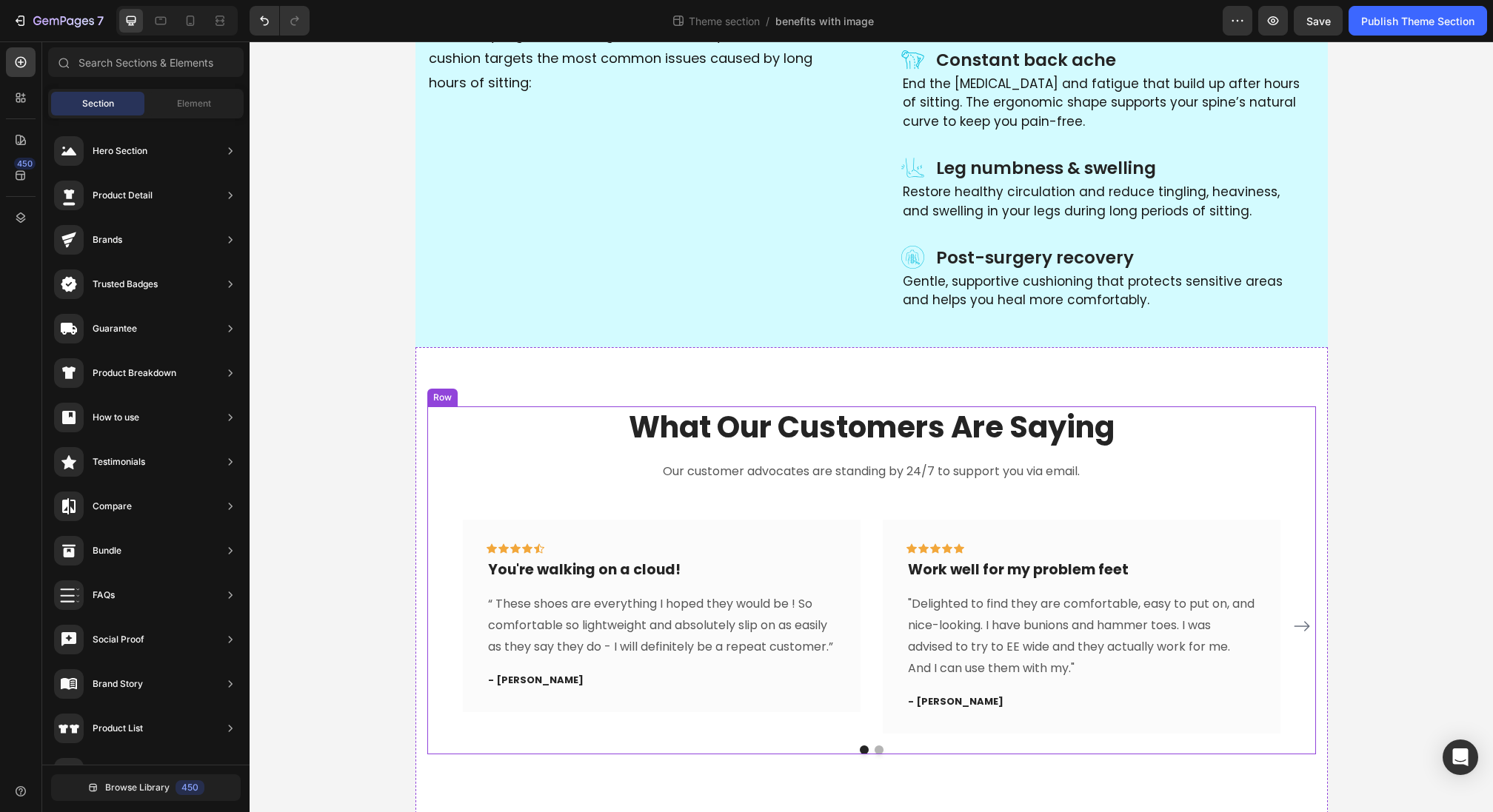
scroll to position [336, 0]
click at [430, 356] on div "What Our Customers Are Saying Heading Our customer advocates are standing by 24…" at bounding box center [872, 579] width 913 height 467
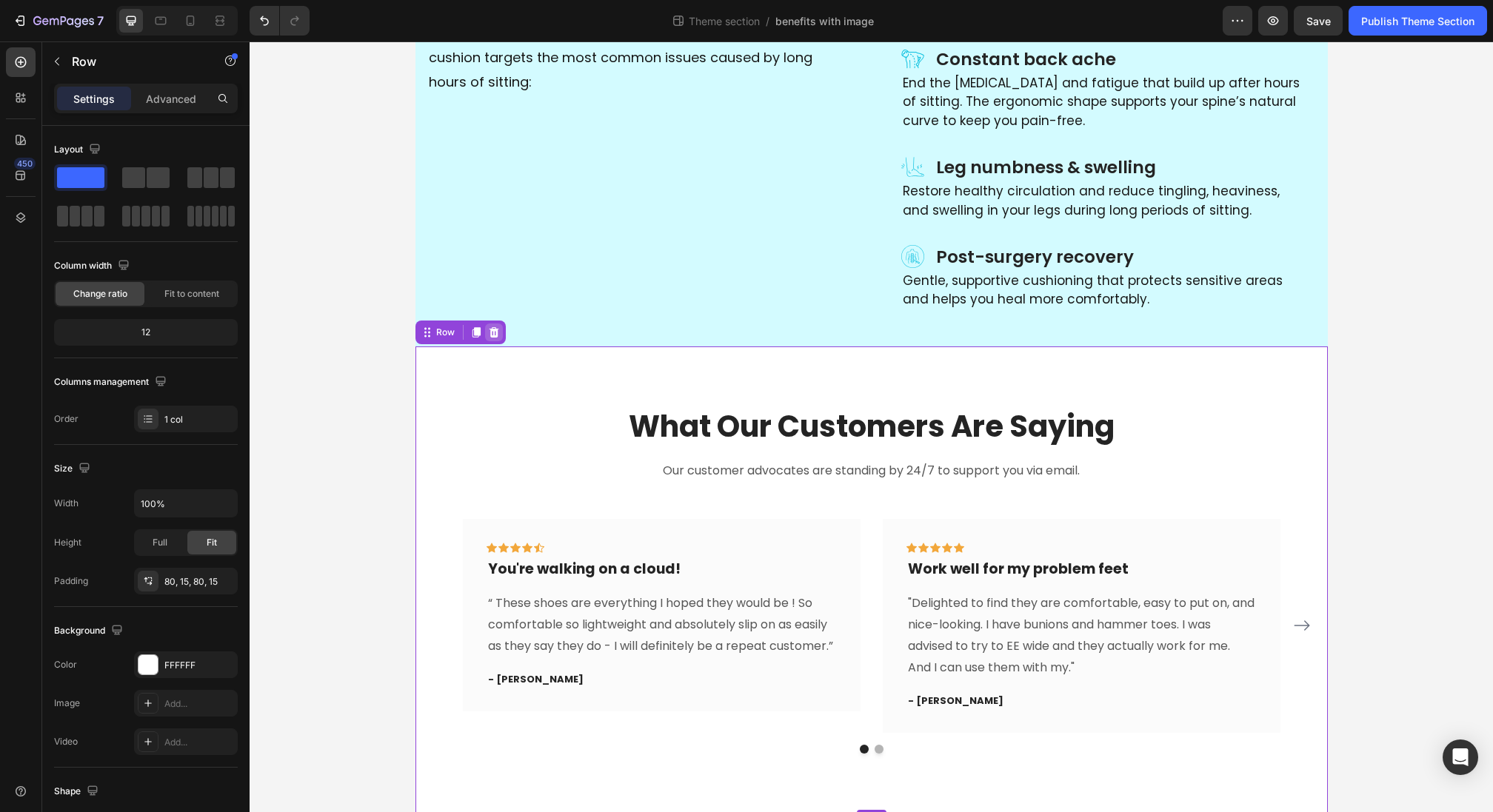
click at [489, 331] on icon at bounding box center [493, 332] width 10 height 10
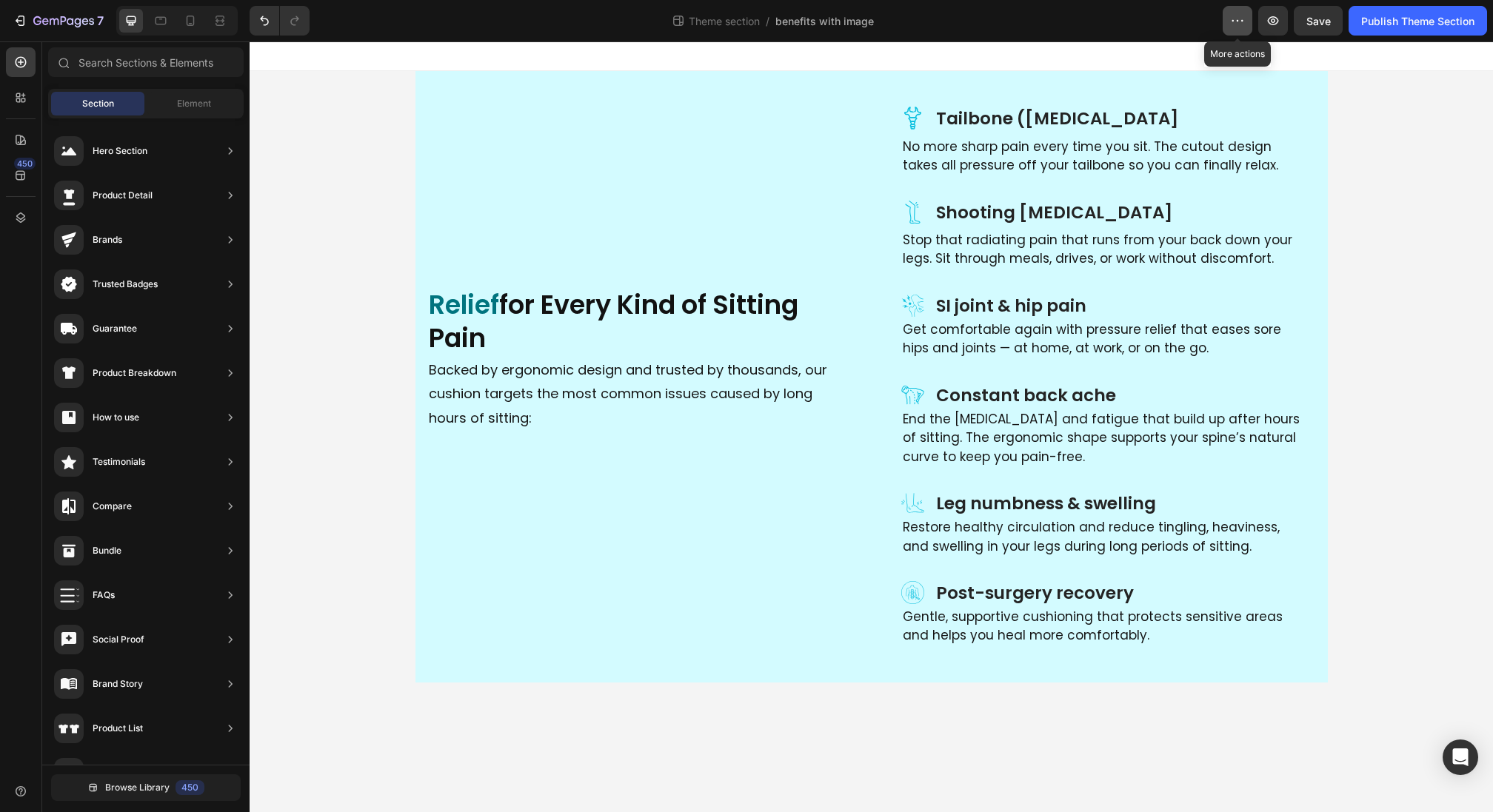
click at [1238, 26] on icon "button" at bounding box center [1237, 21] width 15 height 15
click at [10, 25] on button "7" at bounding box center [58, 20] width 104 height 29
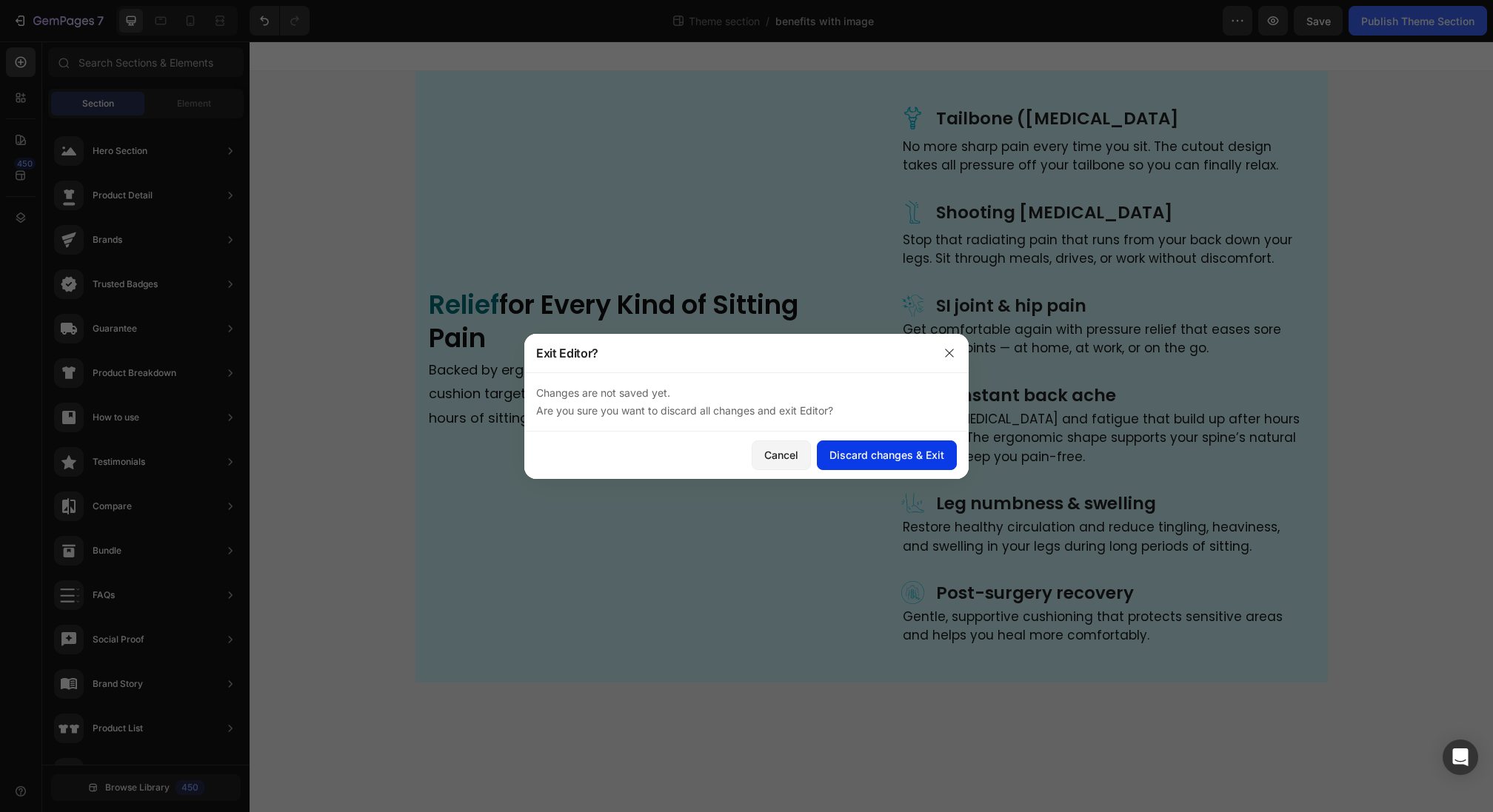
click at [866, 459] on div "Discard changes & Exit" at bounding box center [887, 455] width 115 height 16
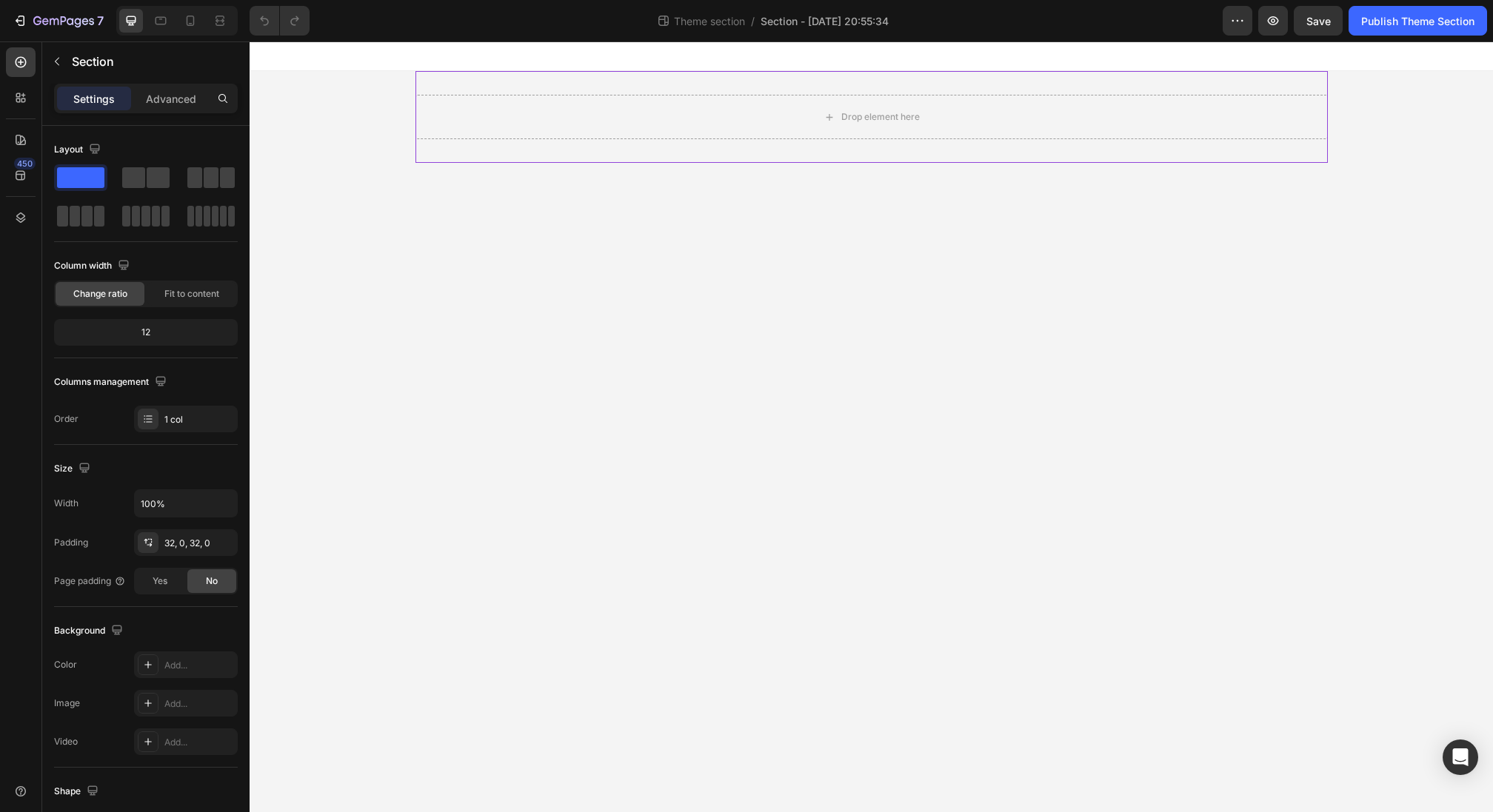
click at [751, 72] on div "Drop element here" at bounding box center [872, 117] width 913 height 92
click at [751, 84] on div "Drop element here" at bounding box center [872, 117] width 913 height 92
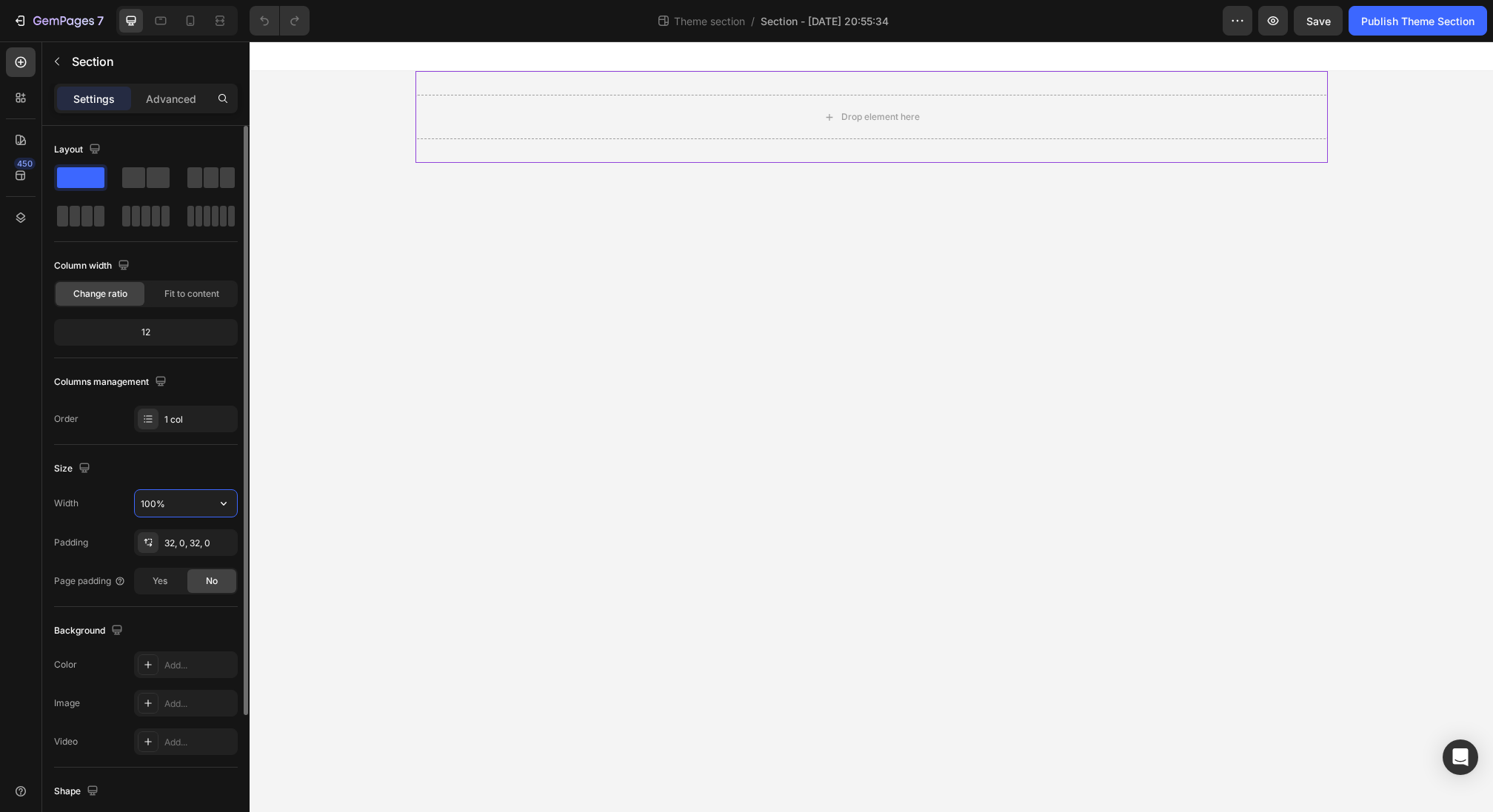
click at [190, 502] on input "100%" at bounding box center [186, 503] width 102 height 26
click at [232, 502] on button "button" at bounding box center [223, 503] width 26 height 26
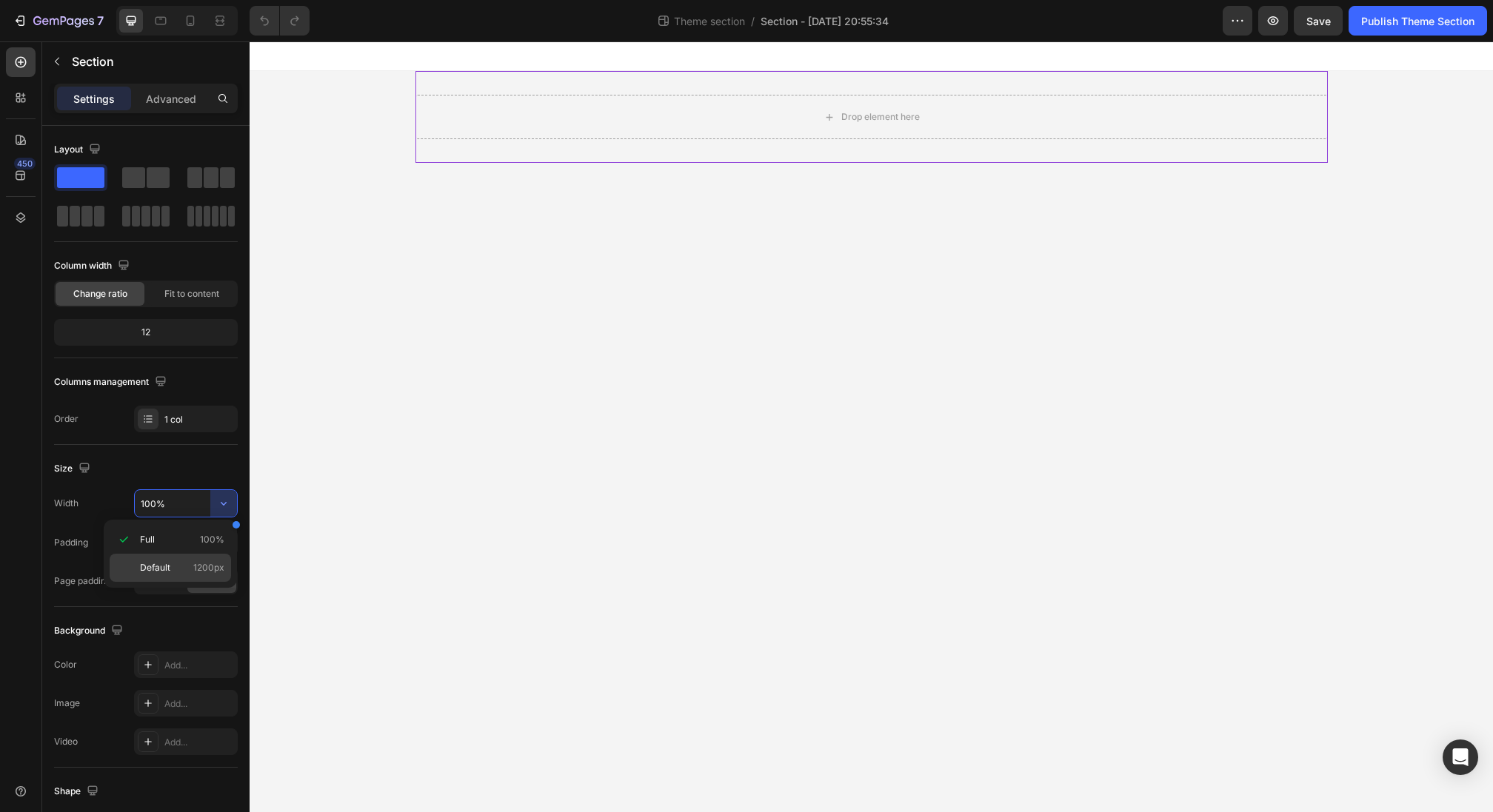
click at [199, 563] on span "1200px" at bounding box center [209, 567] width 31 height 14
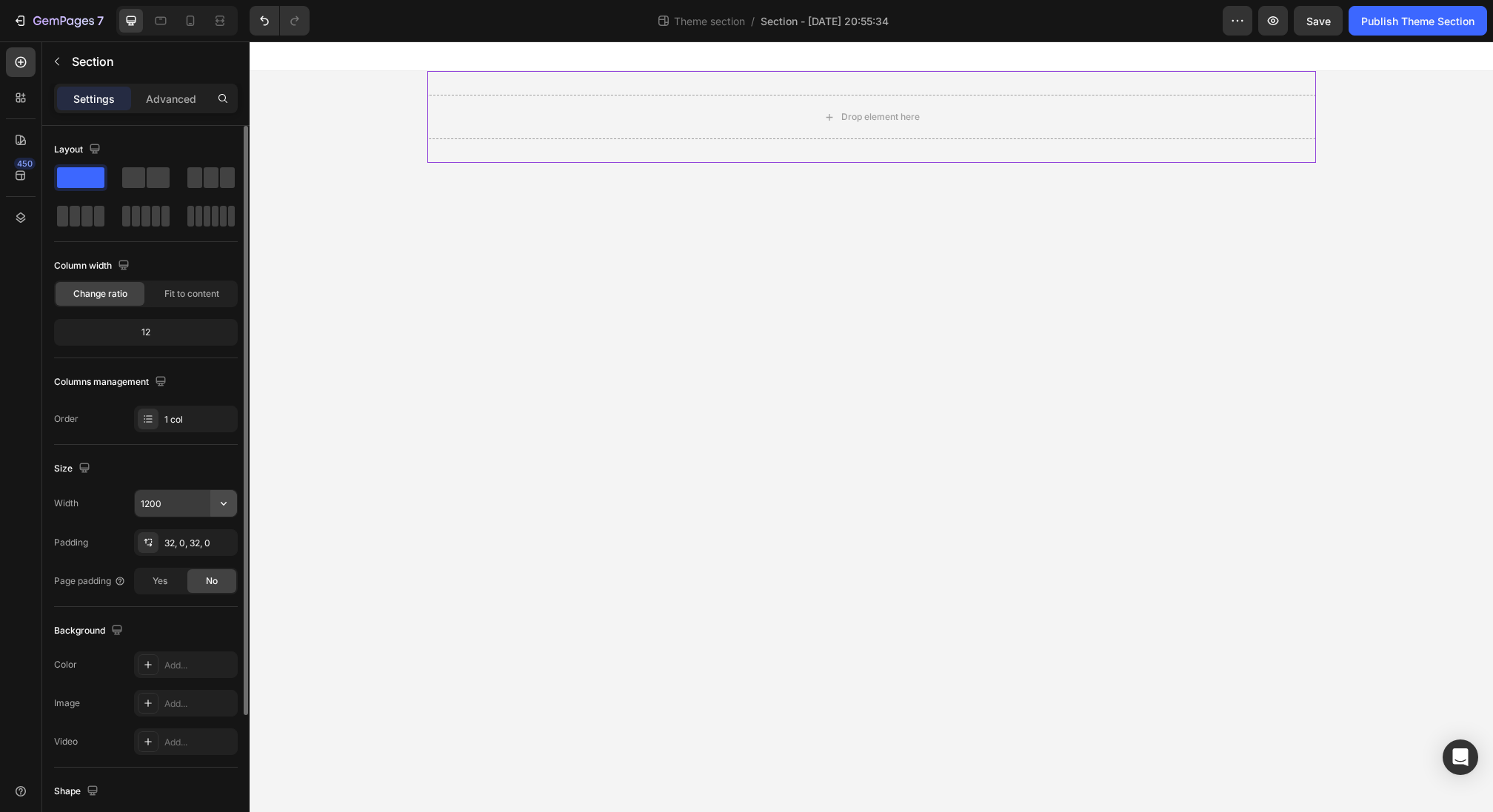
click at [226, 502] on icon "button" at bounding box center [224, 504] width 5 height 4
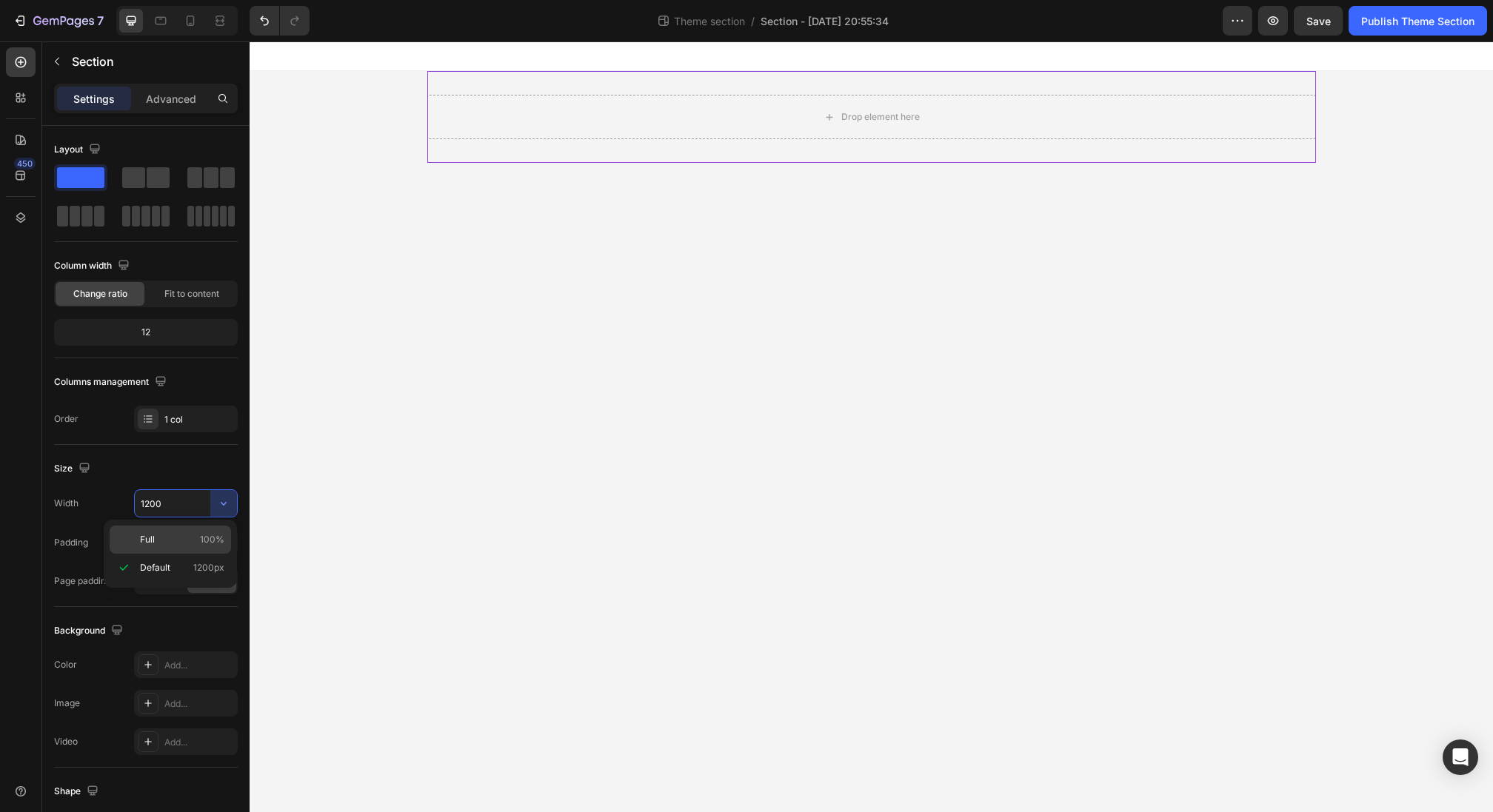
click at [203, 533] on span "100%" at bounding box center [212, 540] width 25 height 14
type input "100%"
click at [338, 80] on div "Drop element here" at bounding box center [871, 117] width 1244 height 92
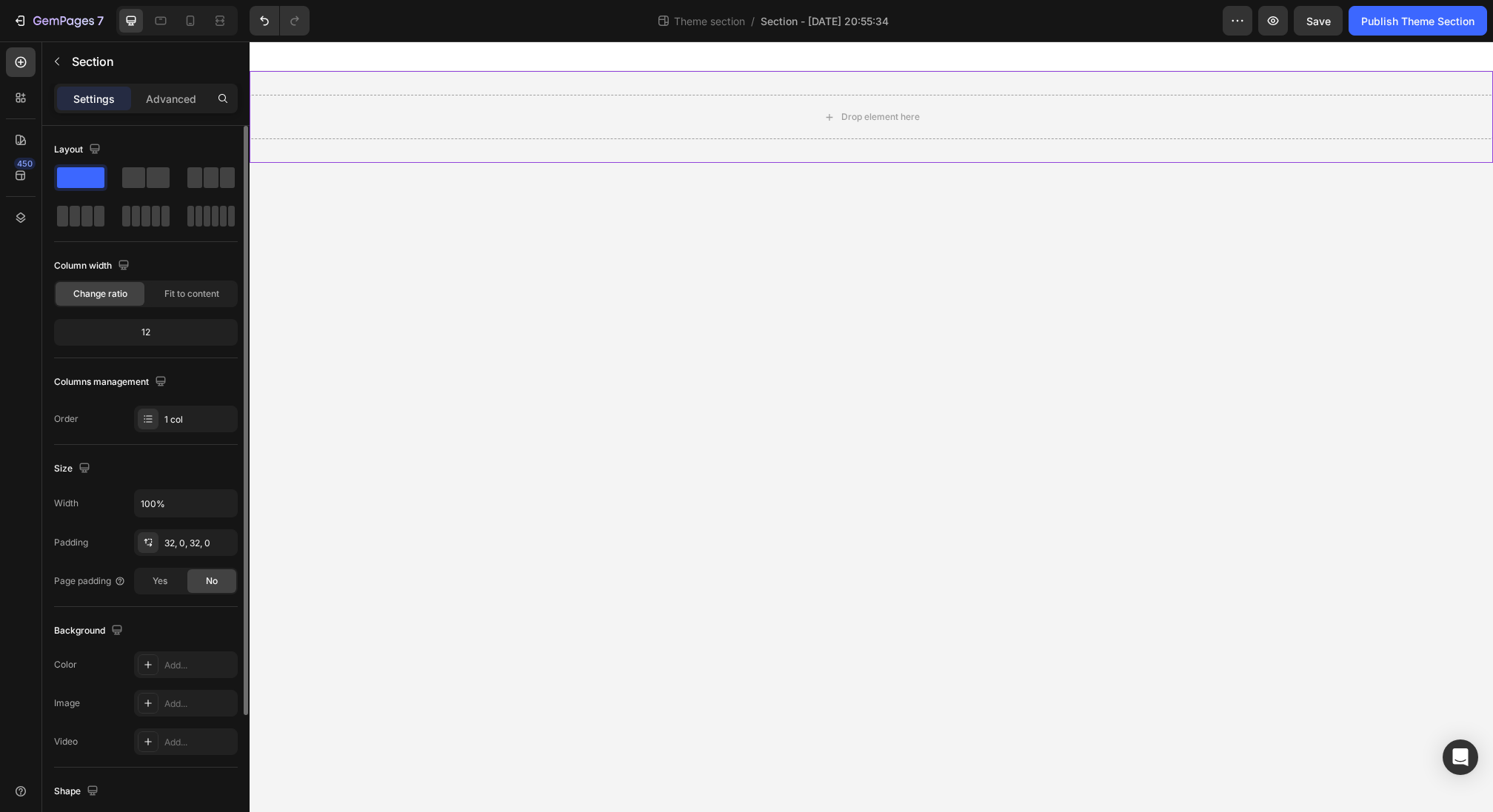
scroll to position [173, 0]
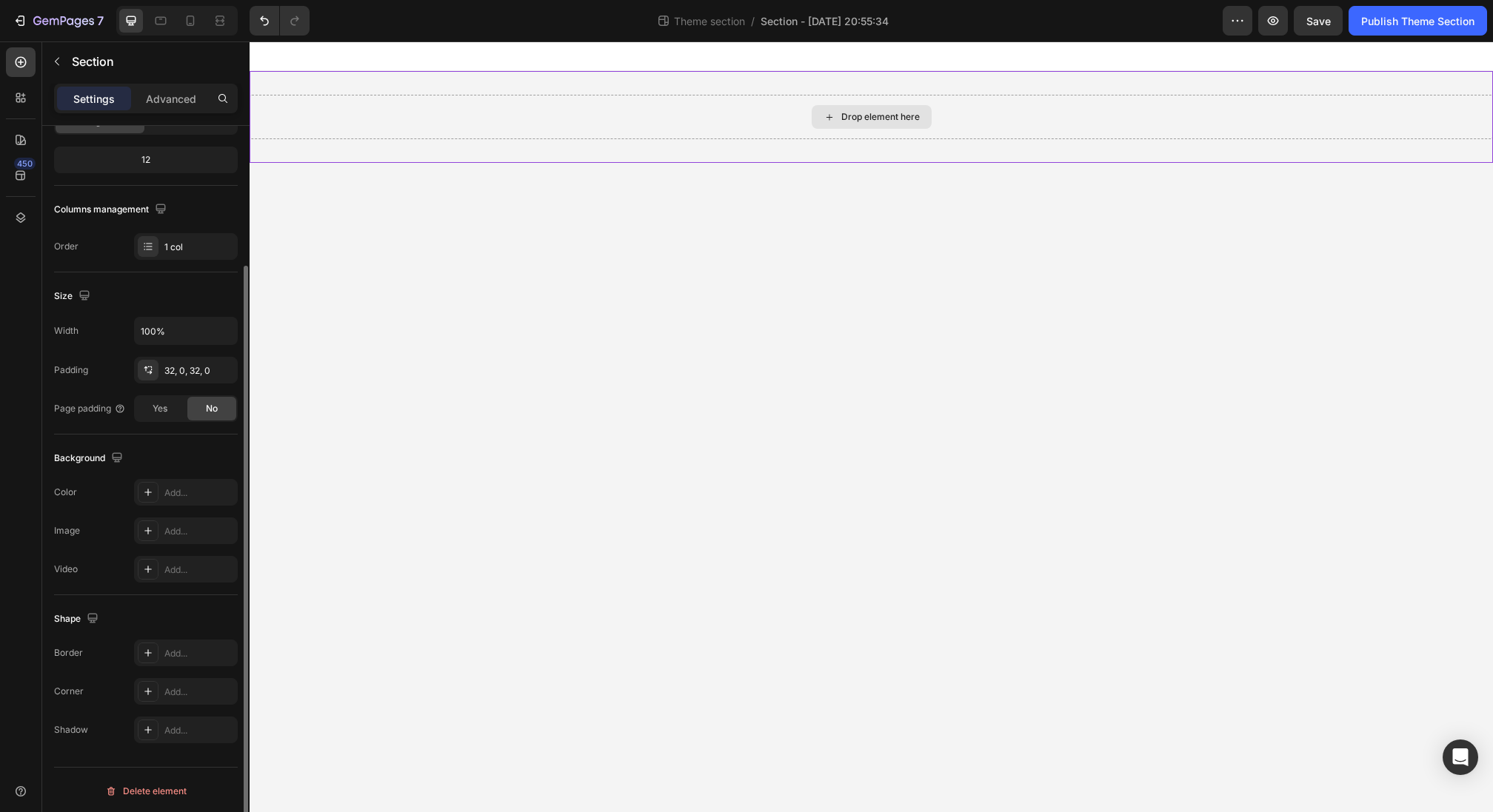
click at [775, 129] on div "Drop element here" at bounding box center [871, 117] width 1244 height 45
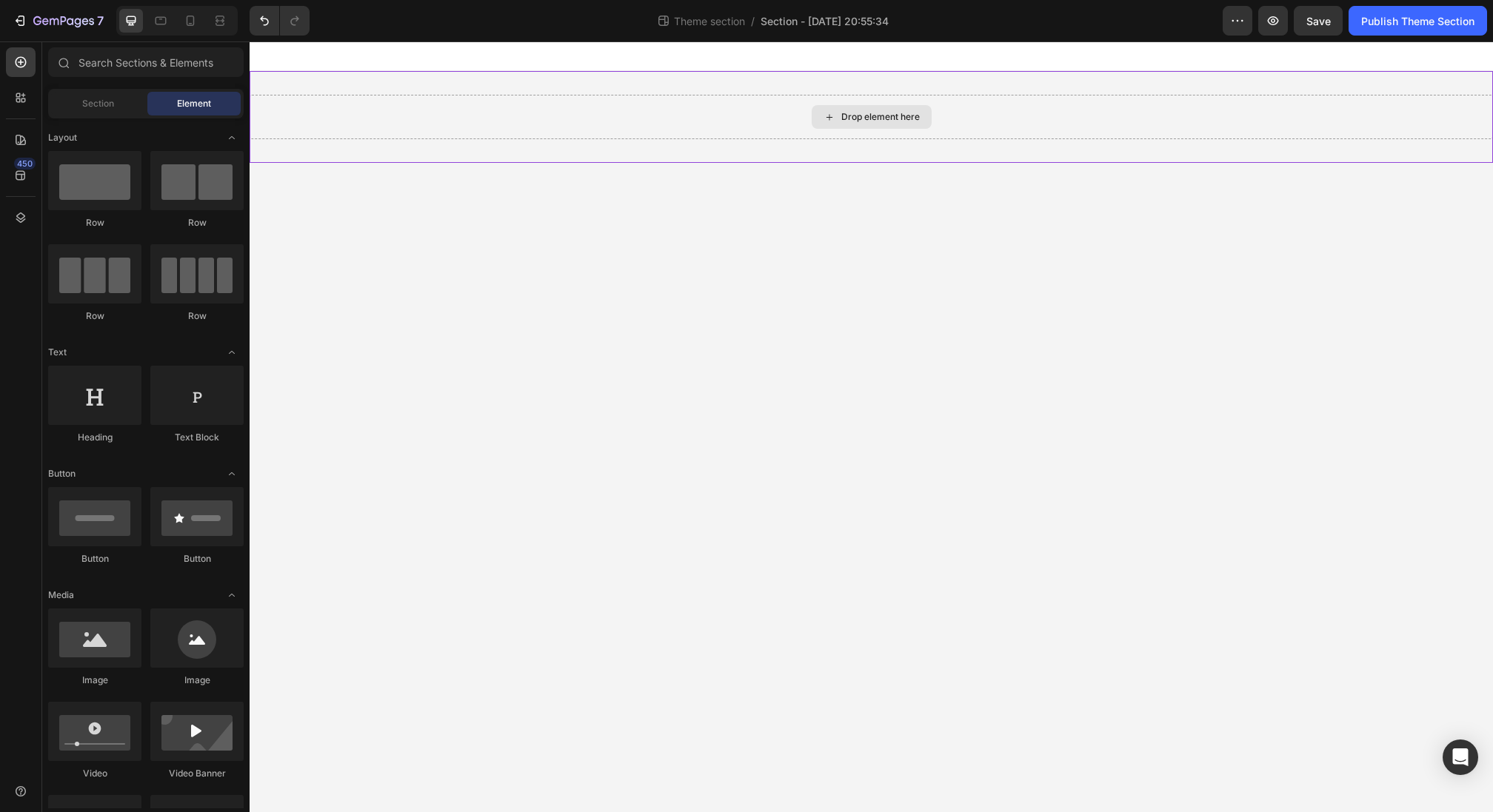
click at [853, 111] on div "Drop element here" at bounding box center [871, 117] width 120 height 24
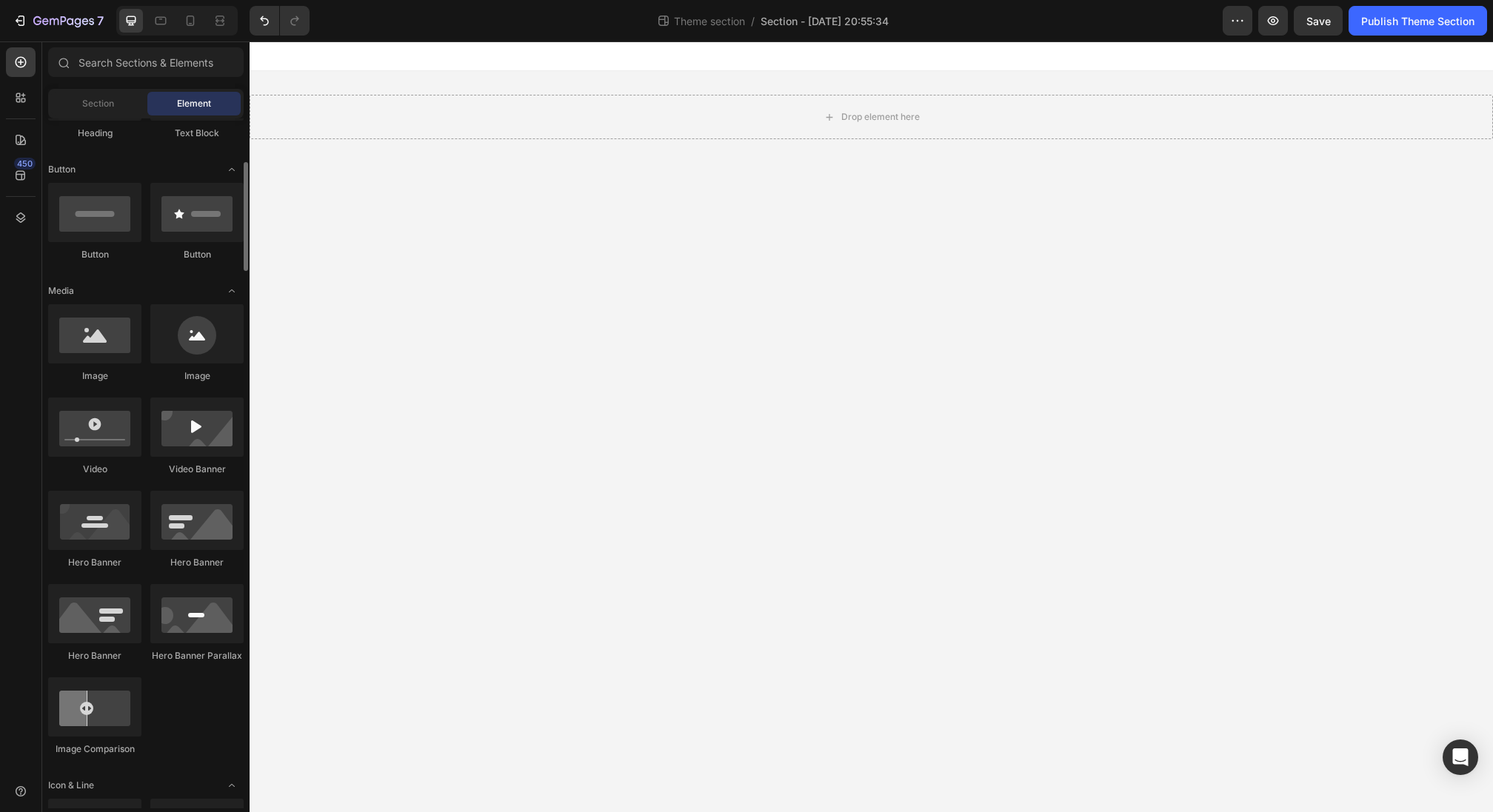
scroll to position [0, 0]
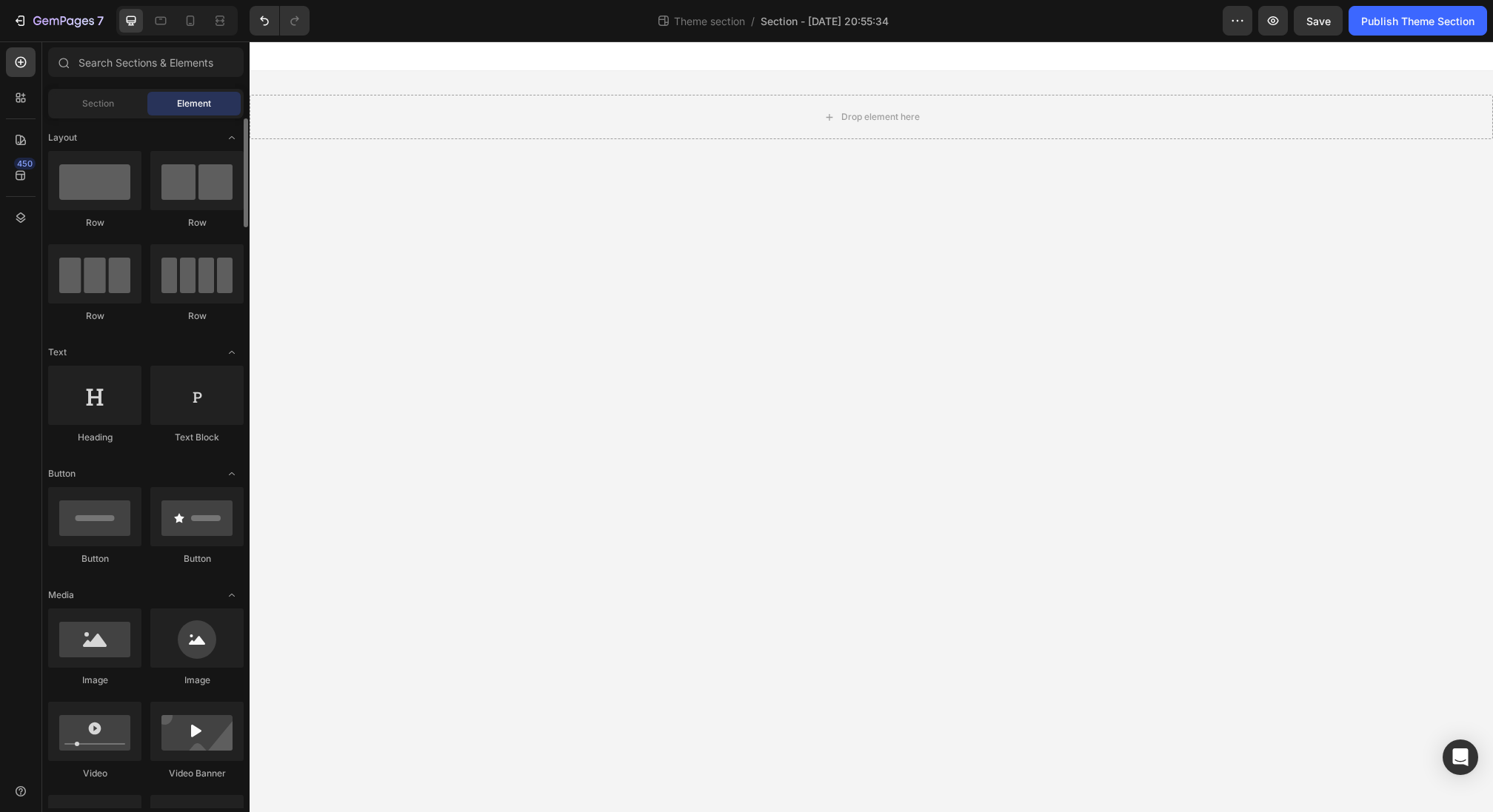
click at [79, 116] on div "Section Element" at bounding box center [146, 103] width 196 height 29
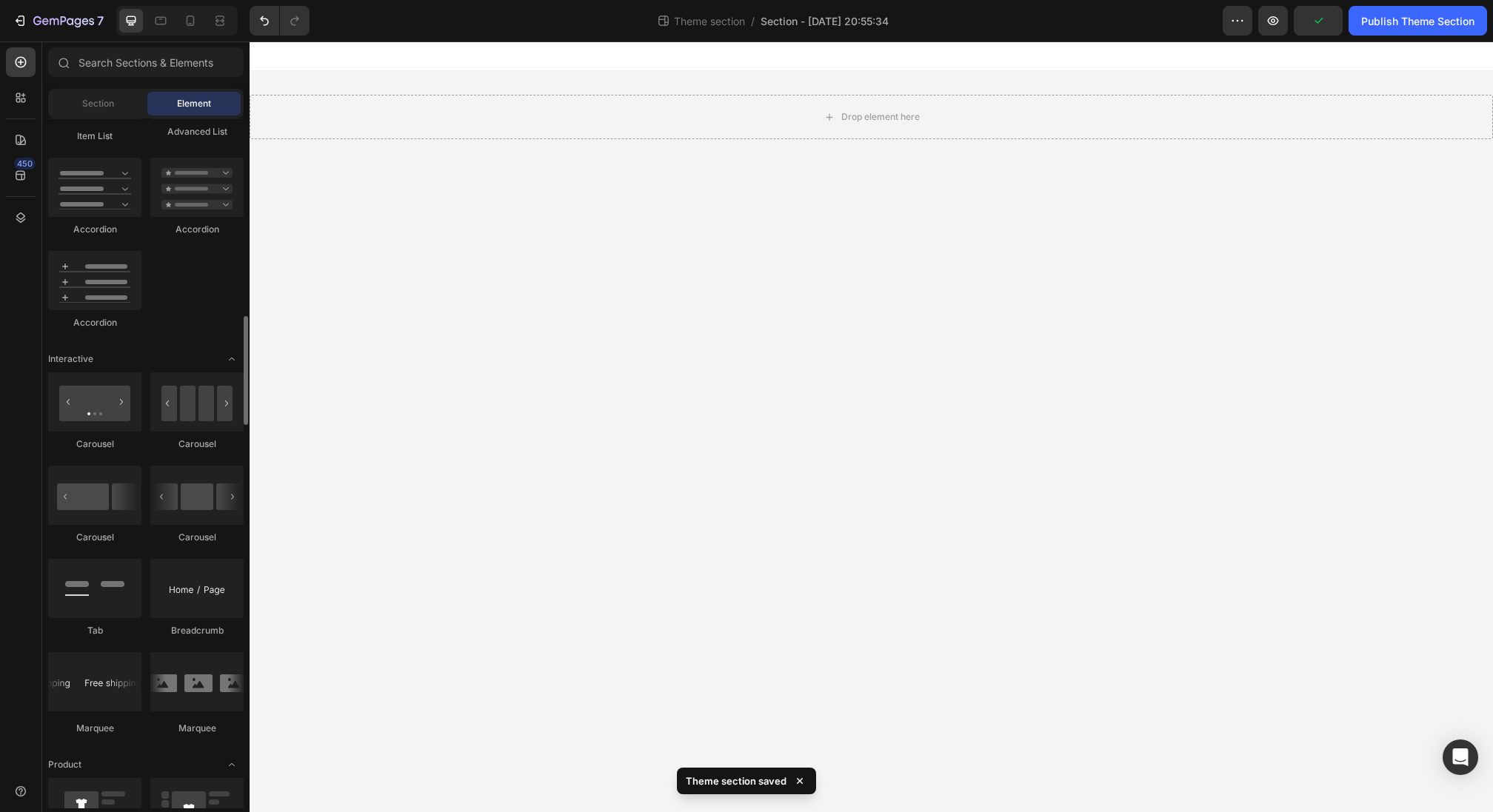
scroll to position [686, 0]
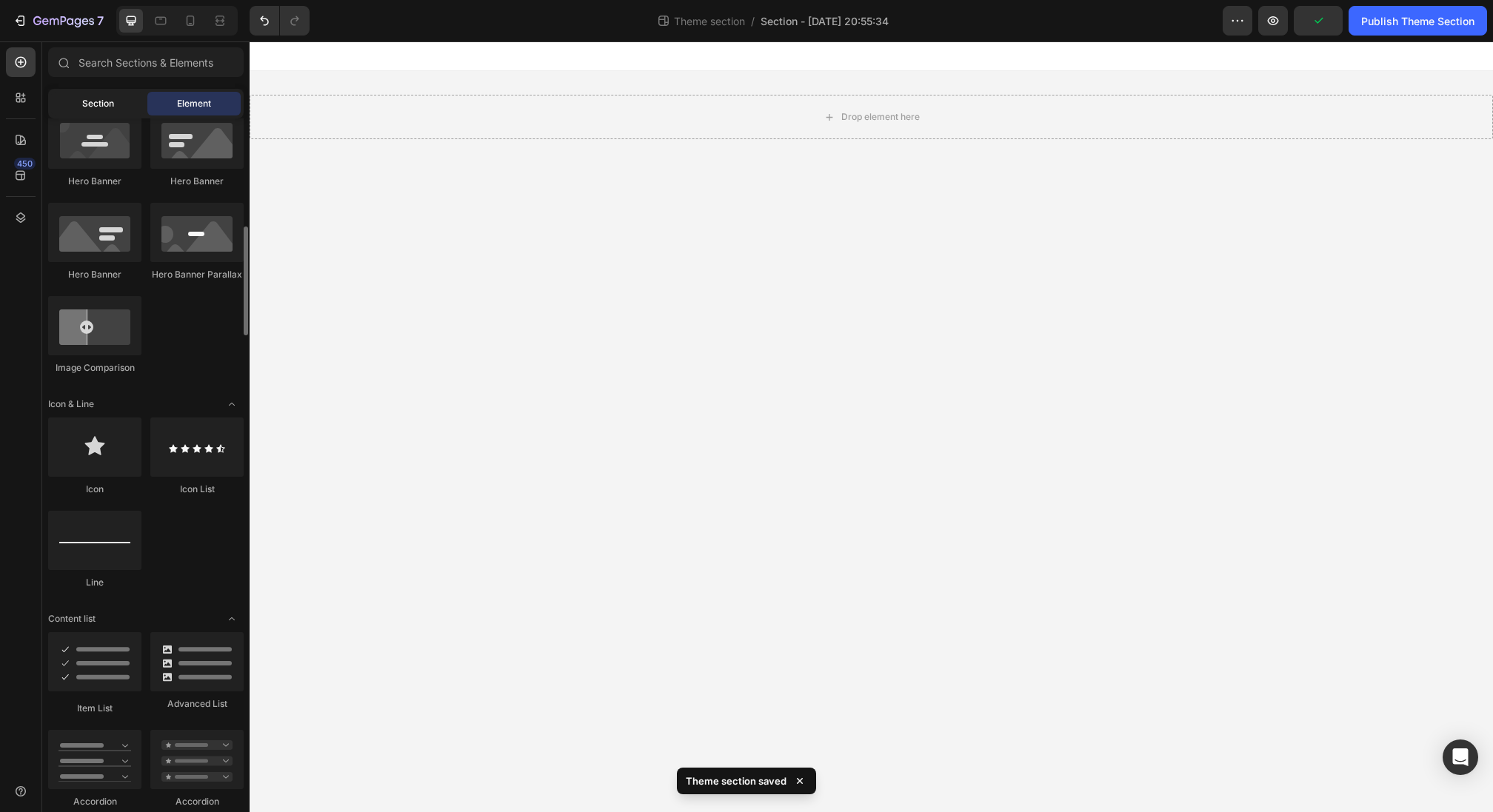
click at [122, 103] on div "Section" at bounding box center [98, 104] width 93 height 24
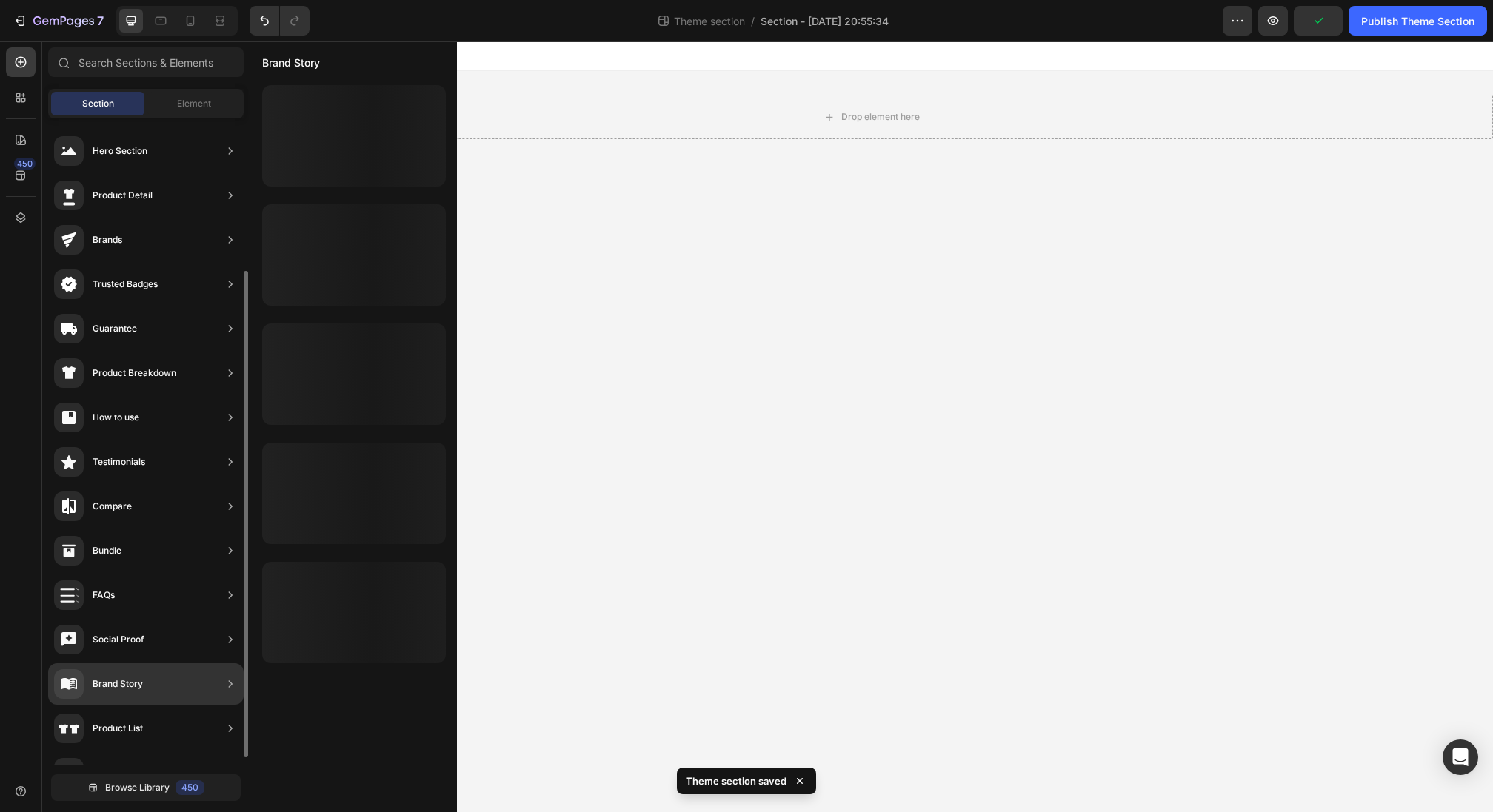
scroll to position [212, 0]
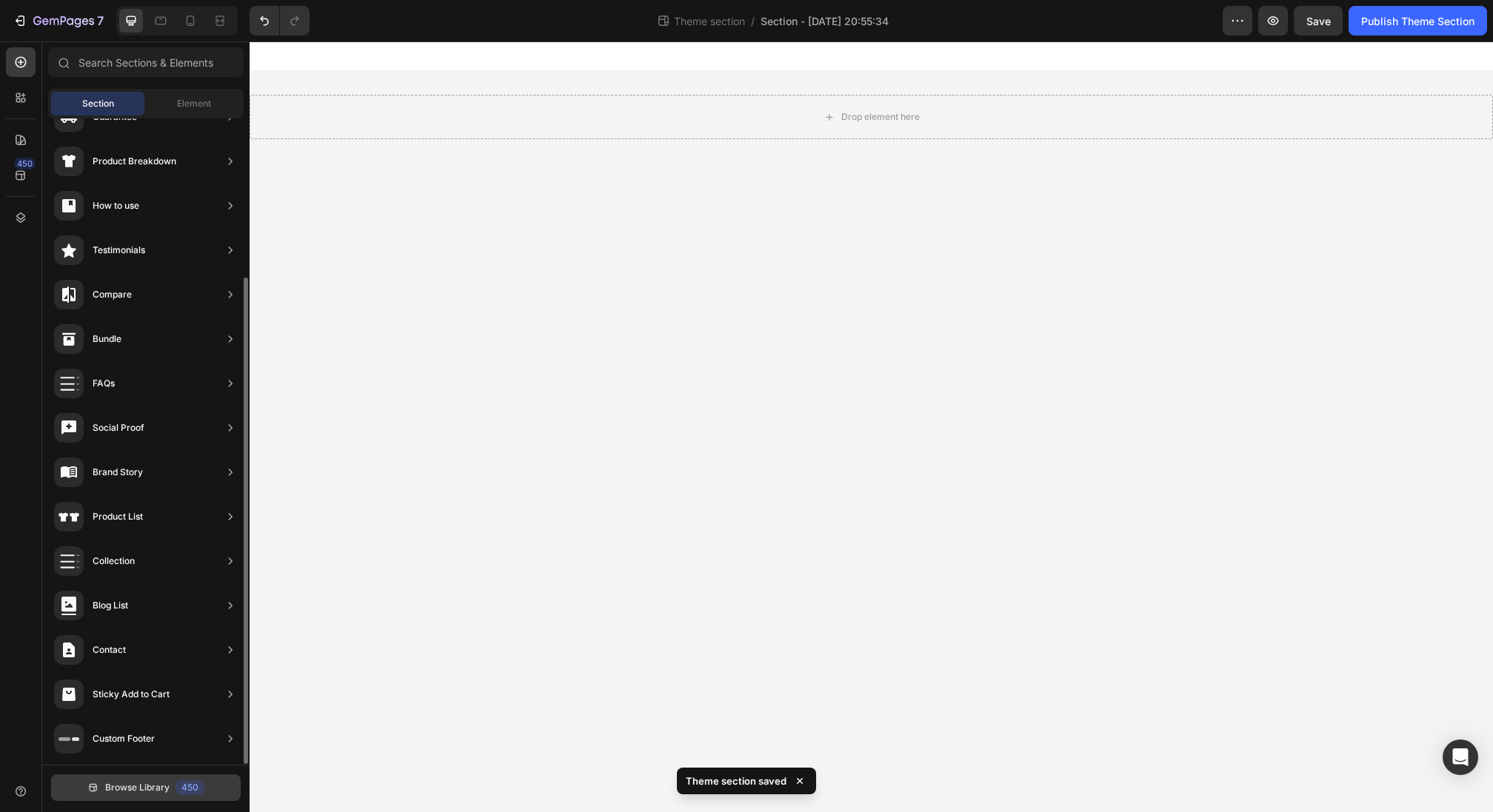
click at [97, 787] on icon at bounding box center [93, 787] width 12 height 12
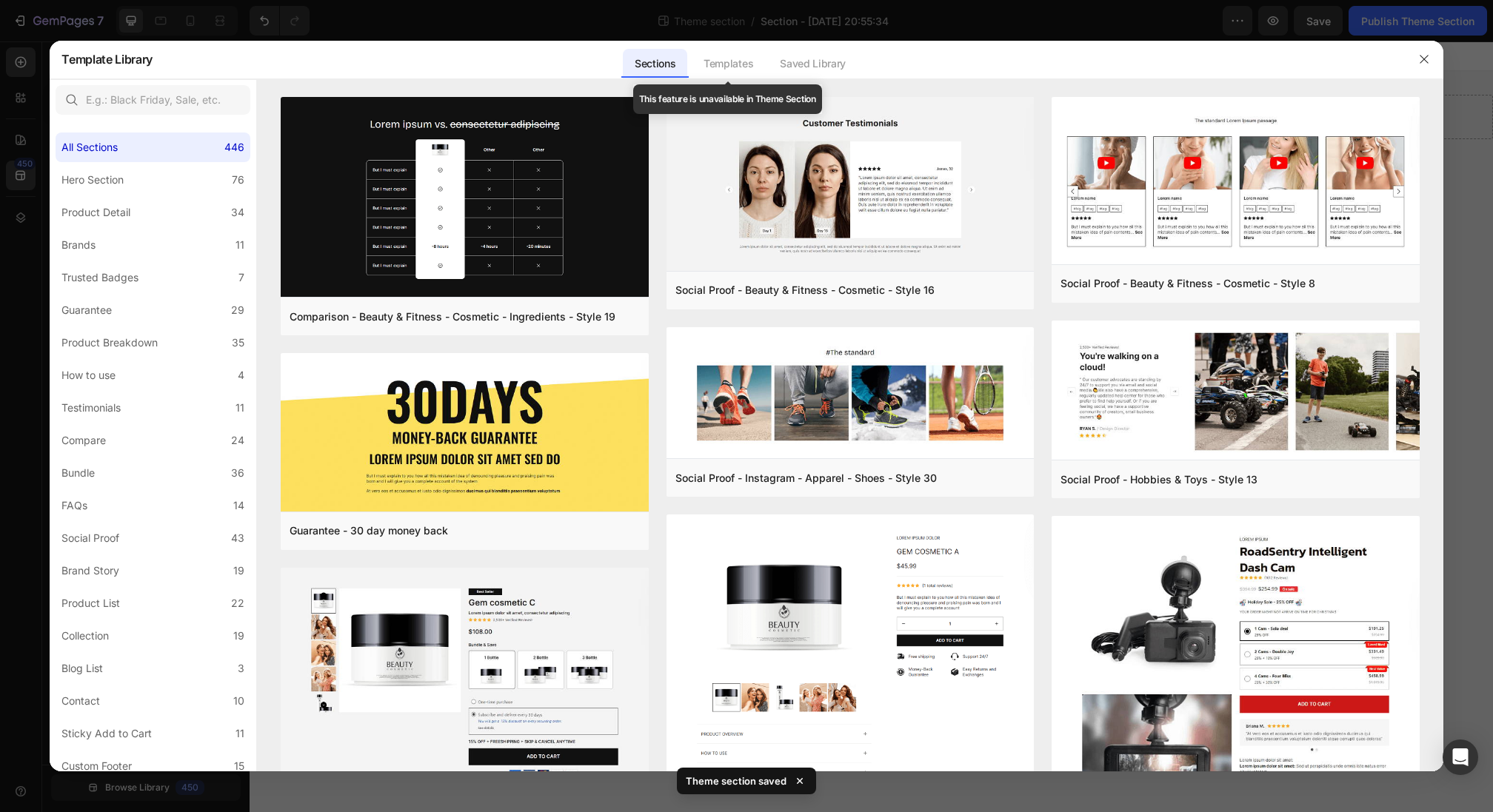
click at [722, 55] on div "Templates" at bounding box center [728, 64] width 73 height 29
click at [740, 65] on div "Templates" at bounding box center [728, 64] width 73 height 29
click at [787, 65] on div "Saved Library" at bounding box center [813, 64] width 90 height 29
click at [804, 65] on div "Saved Library" at bounding box center [813, 64] width 90 height 29
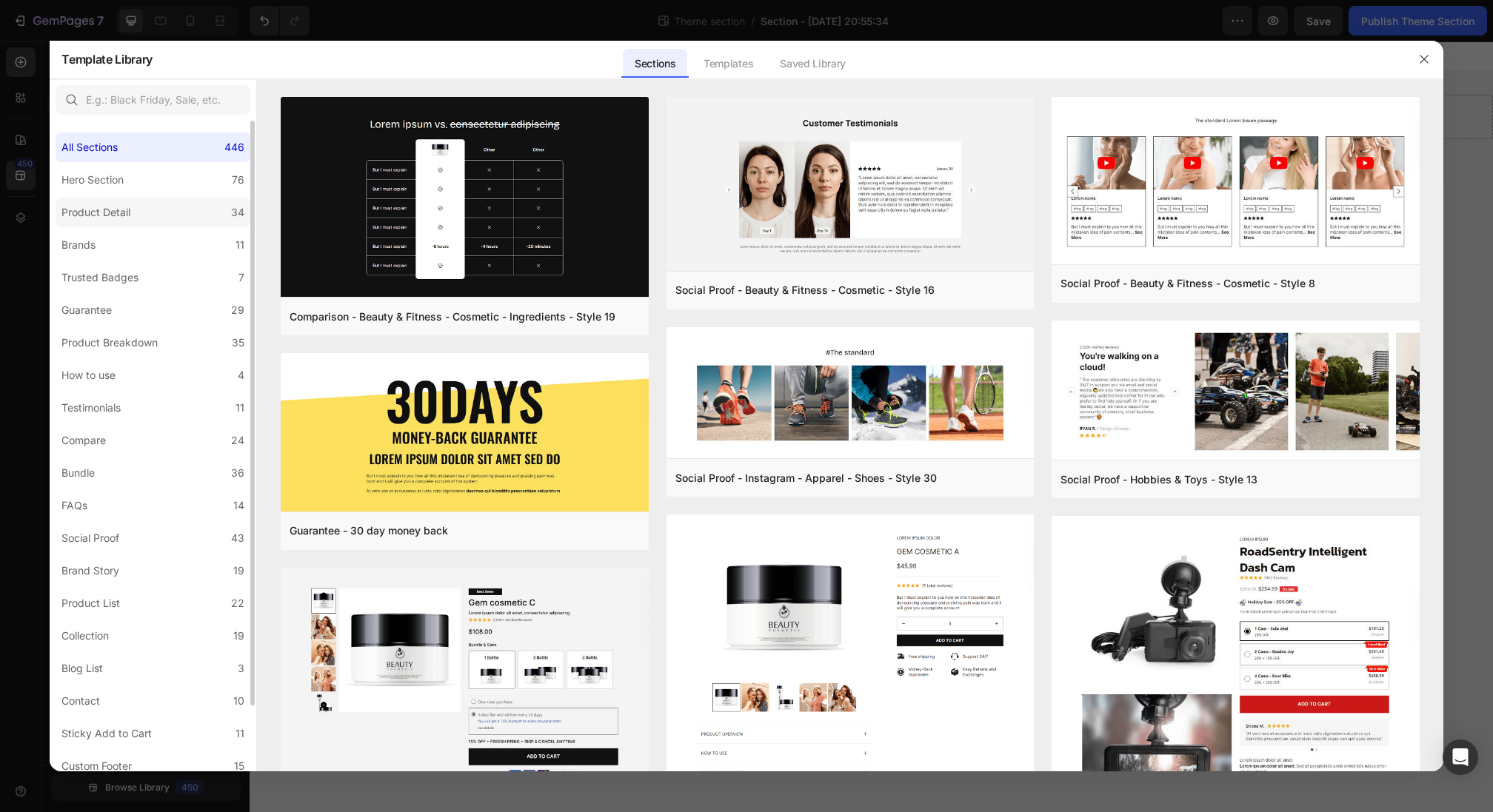
click at [178, 212] on label "Product Detail 34" at bounding box center [153, 212] width 195 height 29
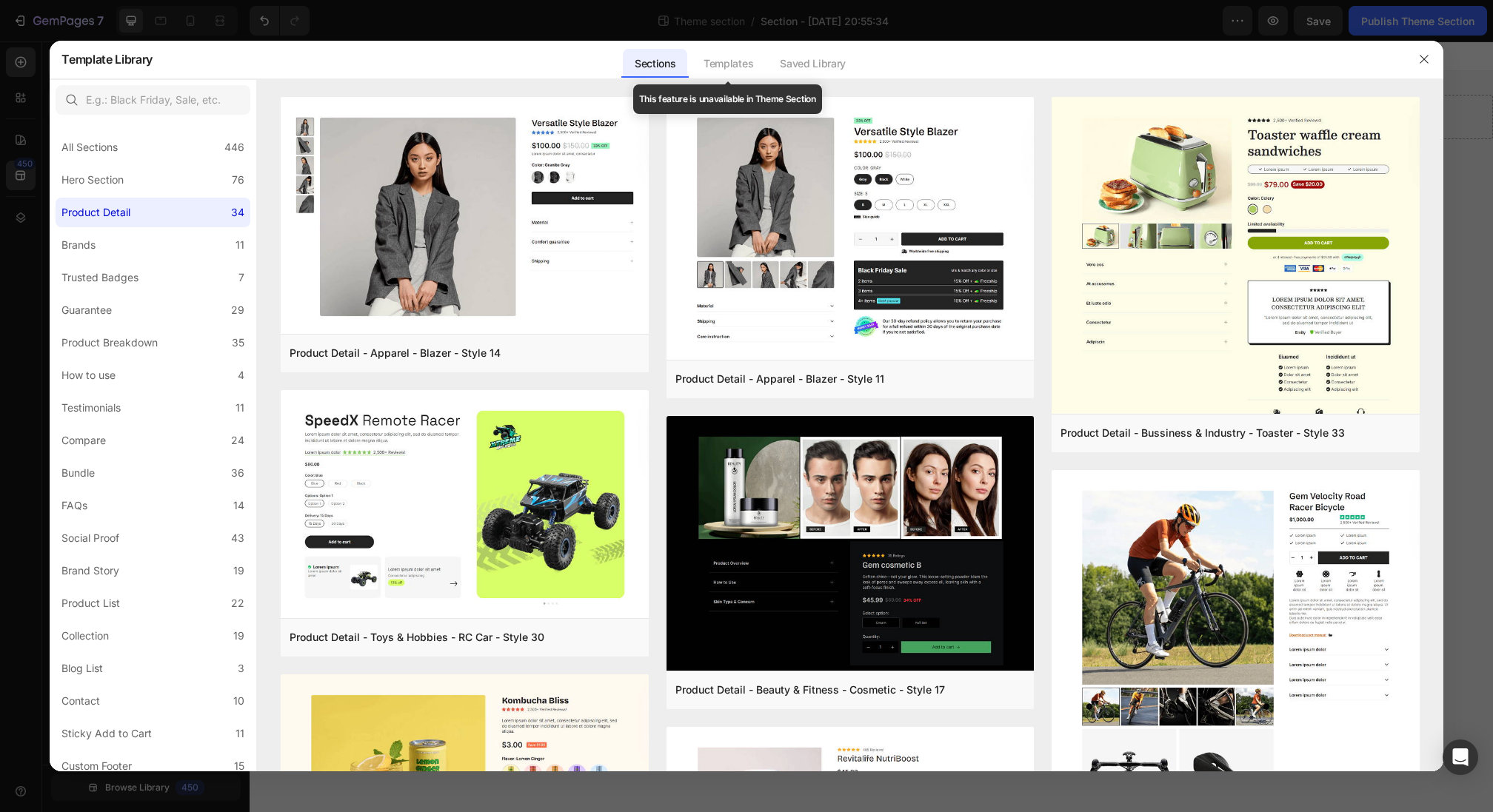
click at [737, 59] on div "Templates" at bounding box center [728, 64] width 73 height 29
click at [739, 65] on div "Templates" at bounding box center [728, 64] width 73 height 29
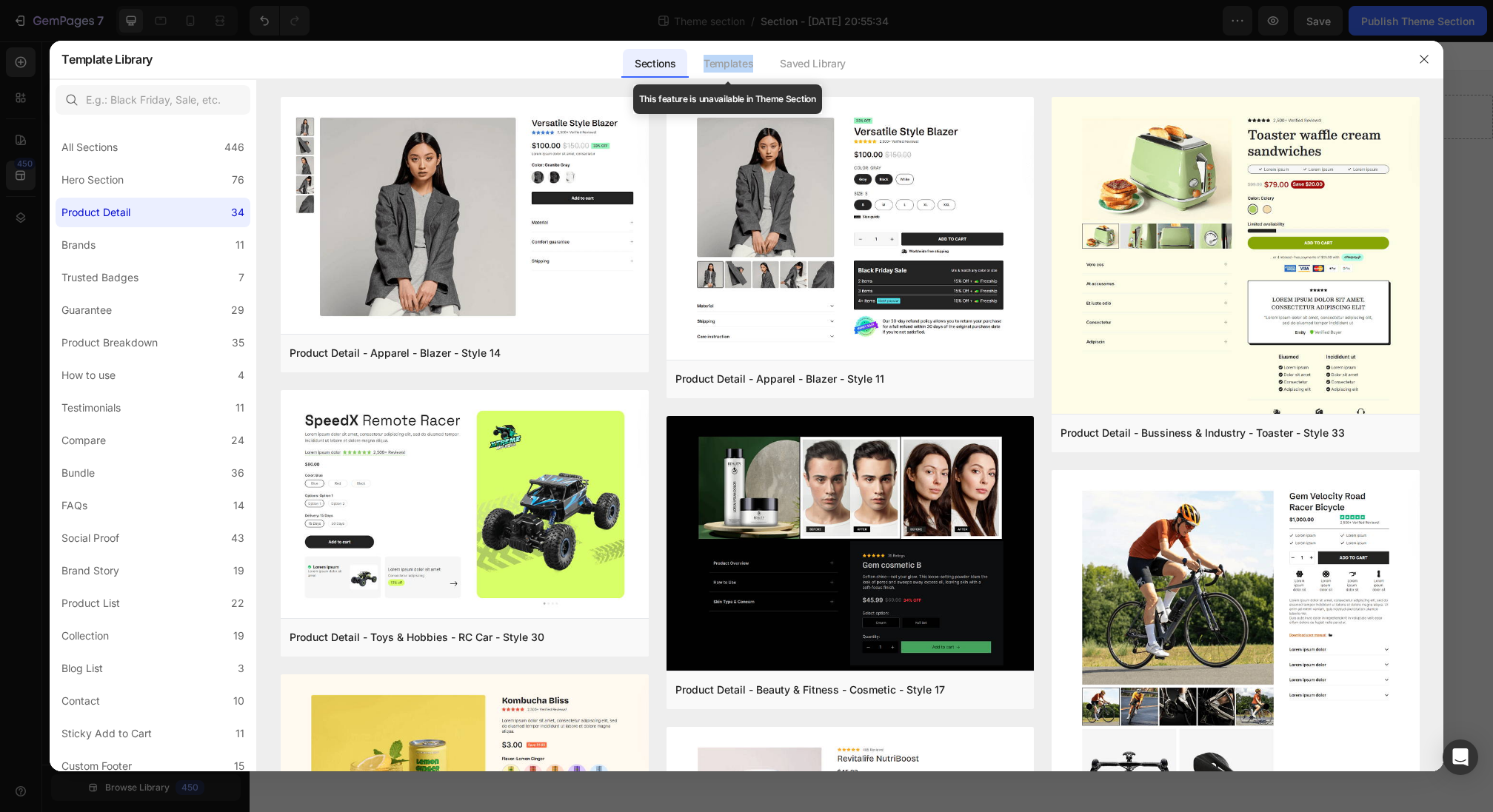
click at [739, 65] on div "Templates" at bounding box center [728, 64] width 73 height 29
click at [739, 62] on div "Templates" at bounding box center [728, 64] width 73 height 29
click at [787, 64] on div "Saved Library" at bounding box center [813, 64] width 90 height 29
click at [1435, 57] on button "button" at bounding box center [1424, 59] width 24 height 24
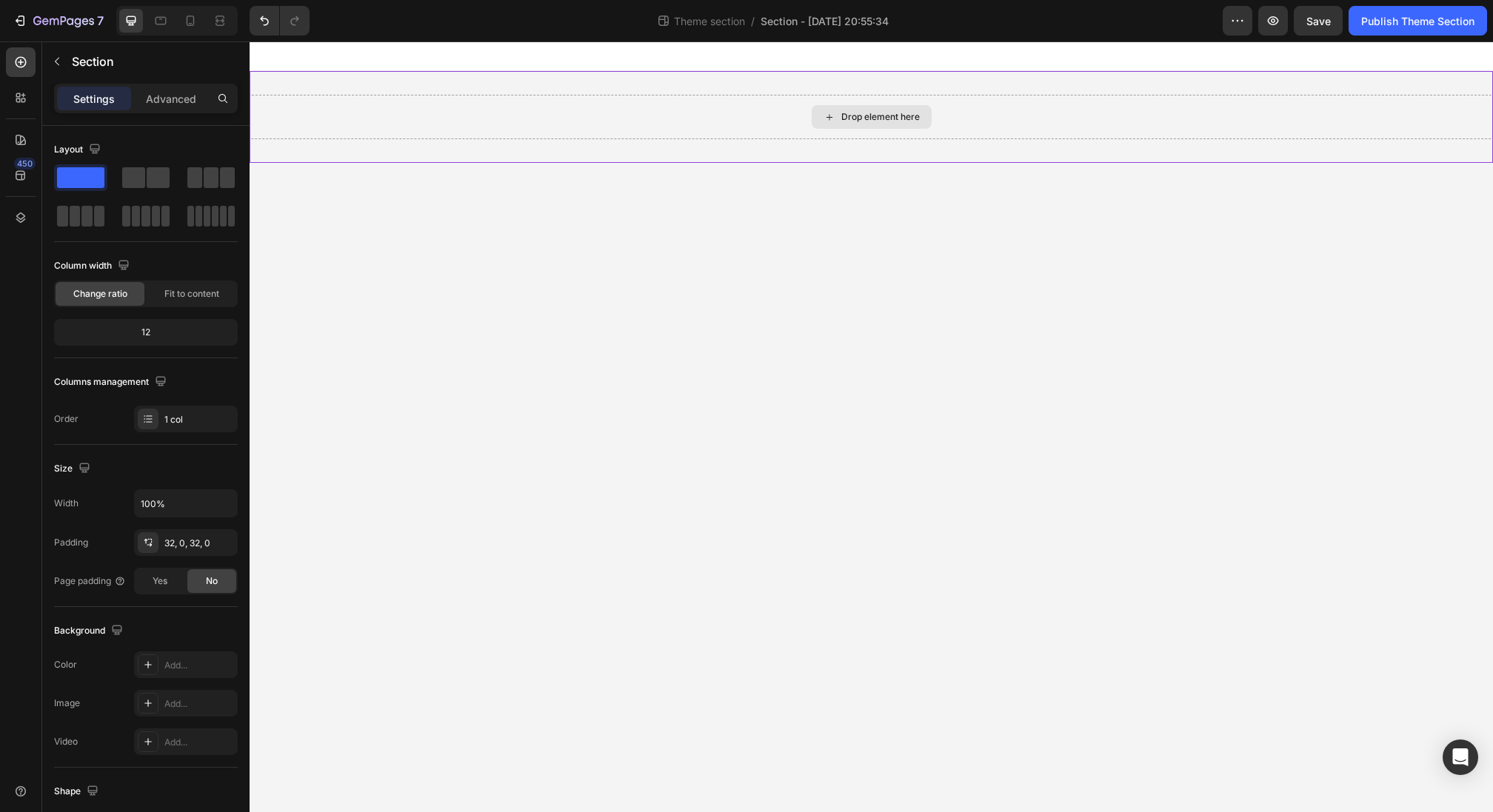
click at [746, 106] on div "Drop element here" at bounding box center [871, 117] width 1244 height 45
click at [176, 96] on p "Advanced" at bounding box center [171, 99] width 50 height 16
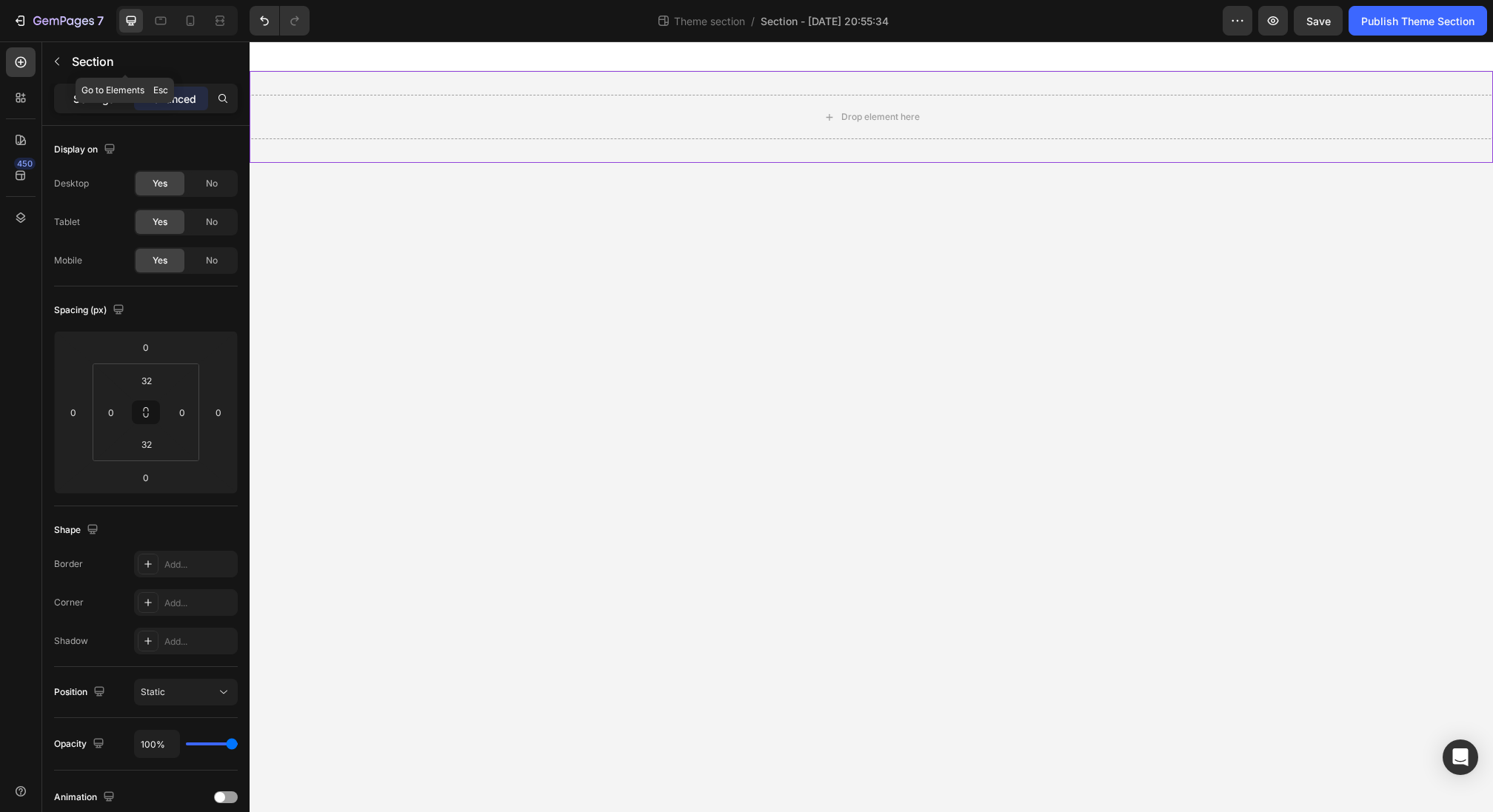
click at [101, 96] on p "Settings" at bounding box center [93, 99] width 41 height 16
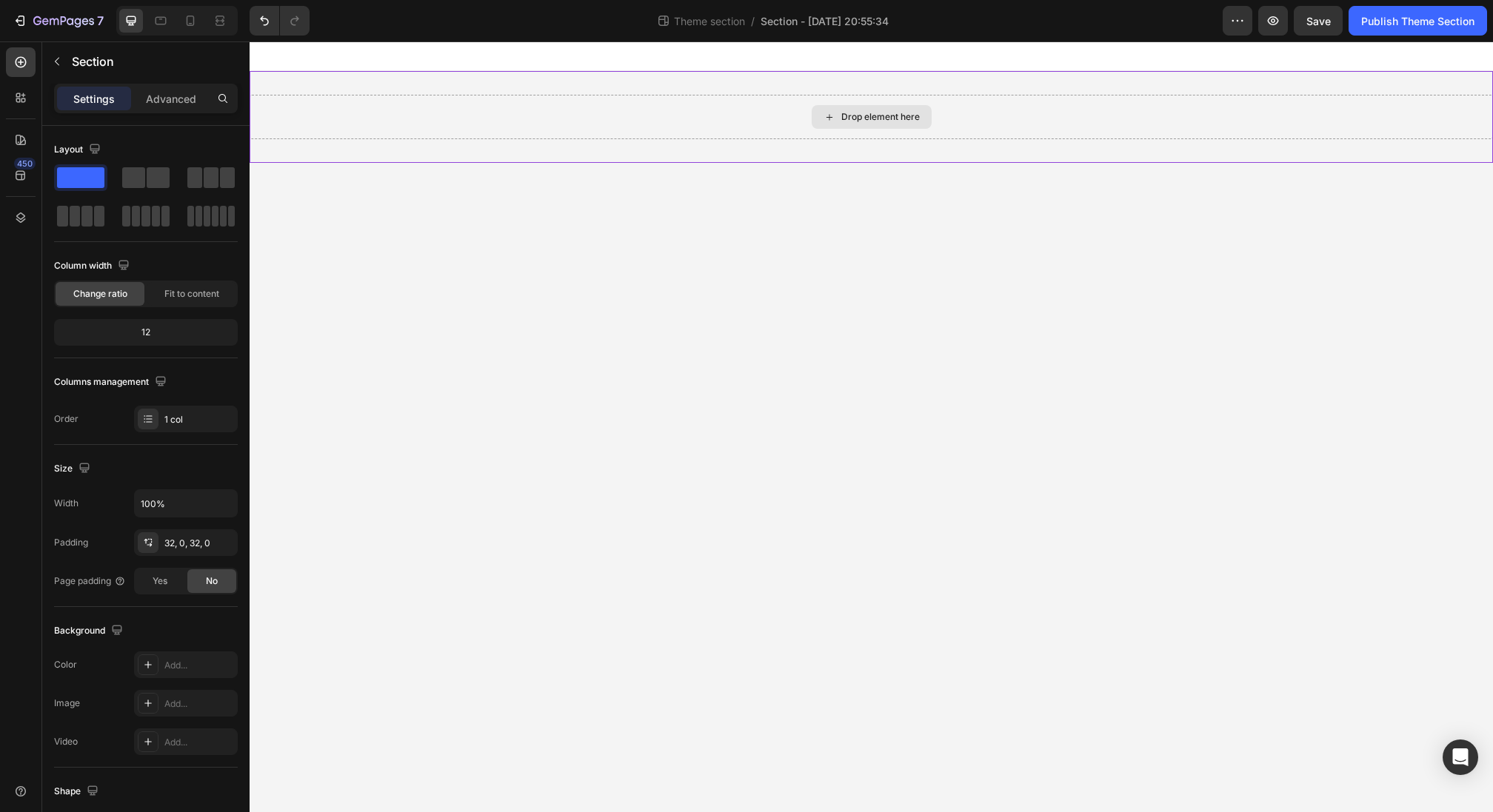
click at [866, 125] on div "Drop element here" at bounding box center [871, 117] width 120 height 24
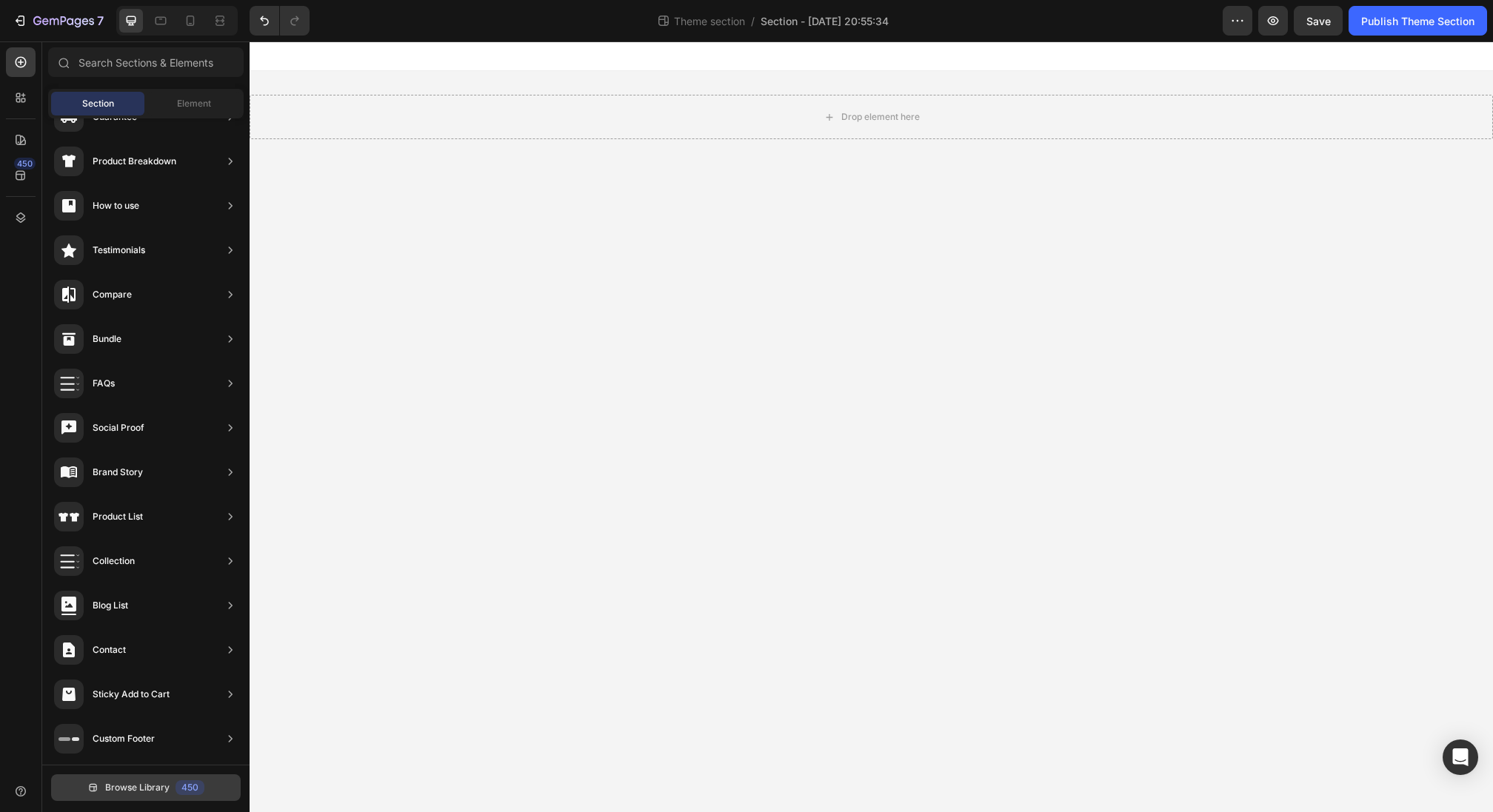
click at [77, 787] on button "Browse Library 450" at bounding box center [146, 787] width 190 height 26
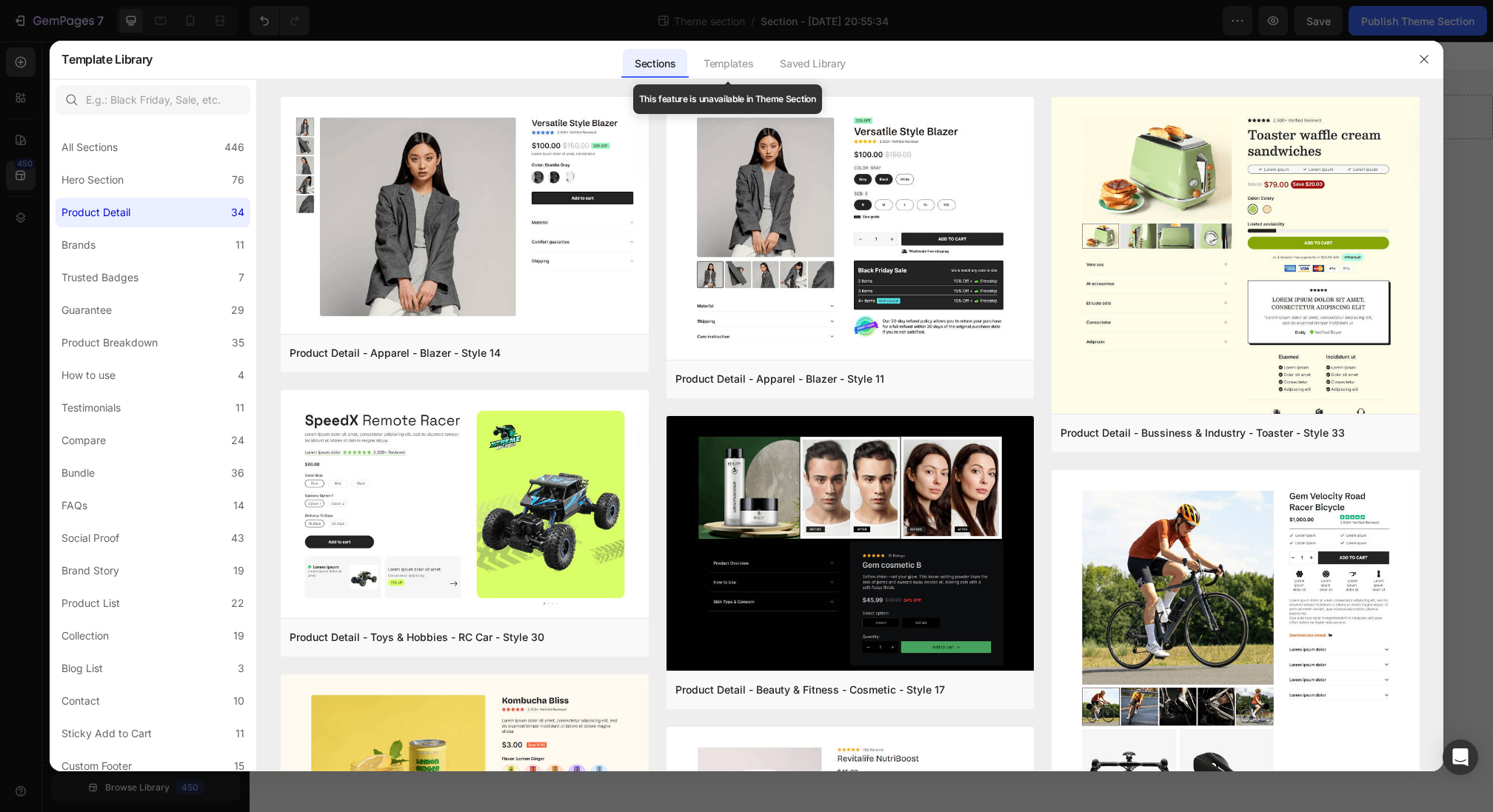
click at [725, 61] on div "Templates" at bounding box center [728, 64] width 73 height 29
click at [1418, 58] on icon "button" at bounding box center [1424, 58] width 12 height 12
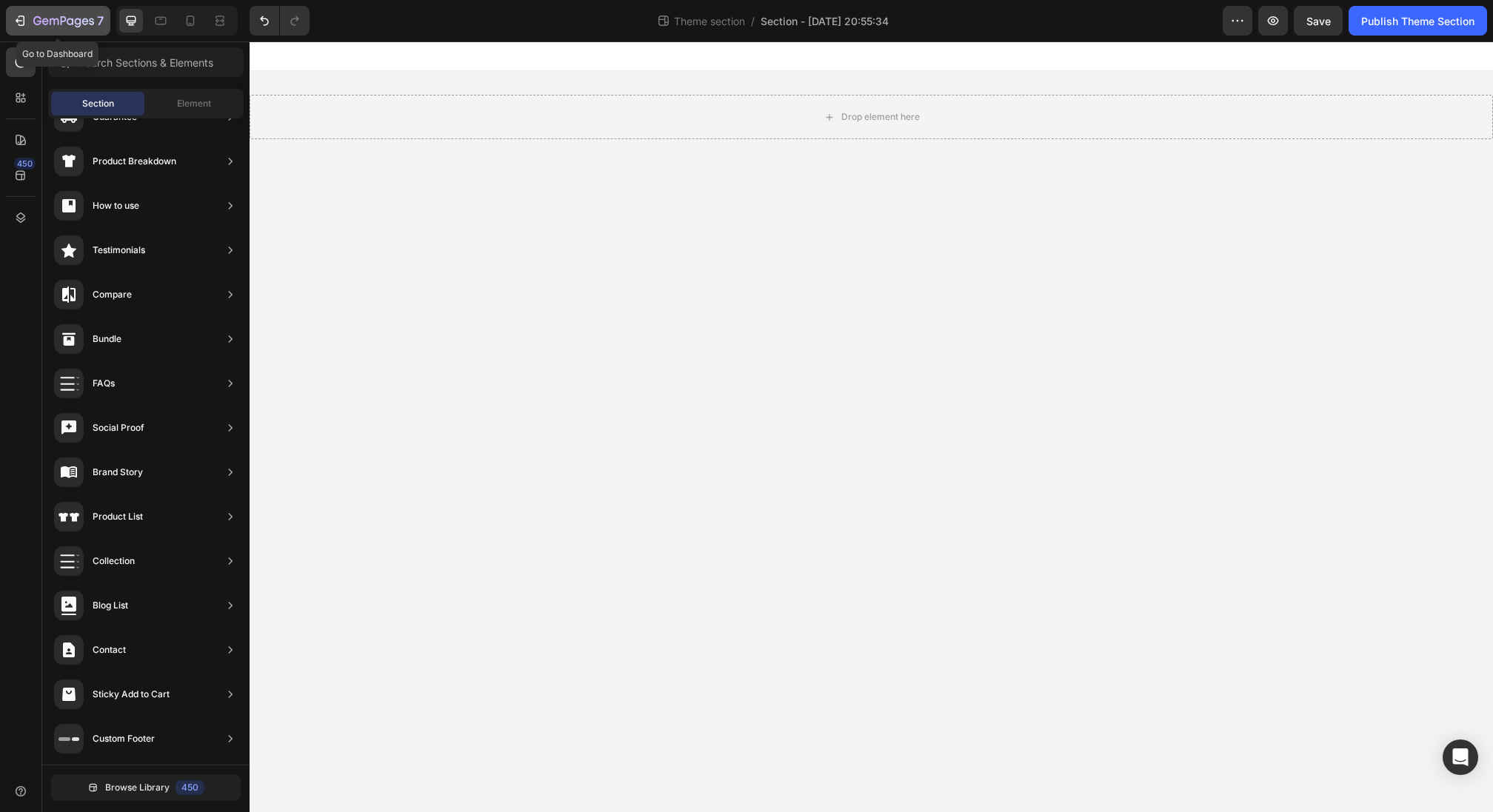
click at [26, 25] on icon "button" at bounding box center [20, 21] width 15 height 15
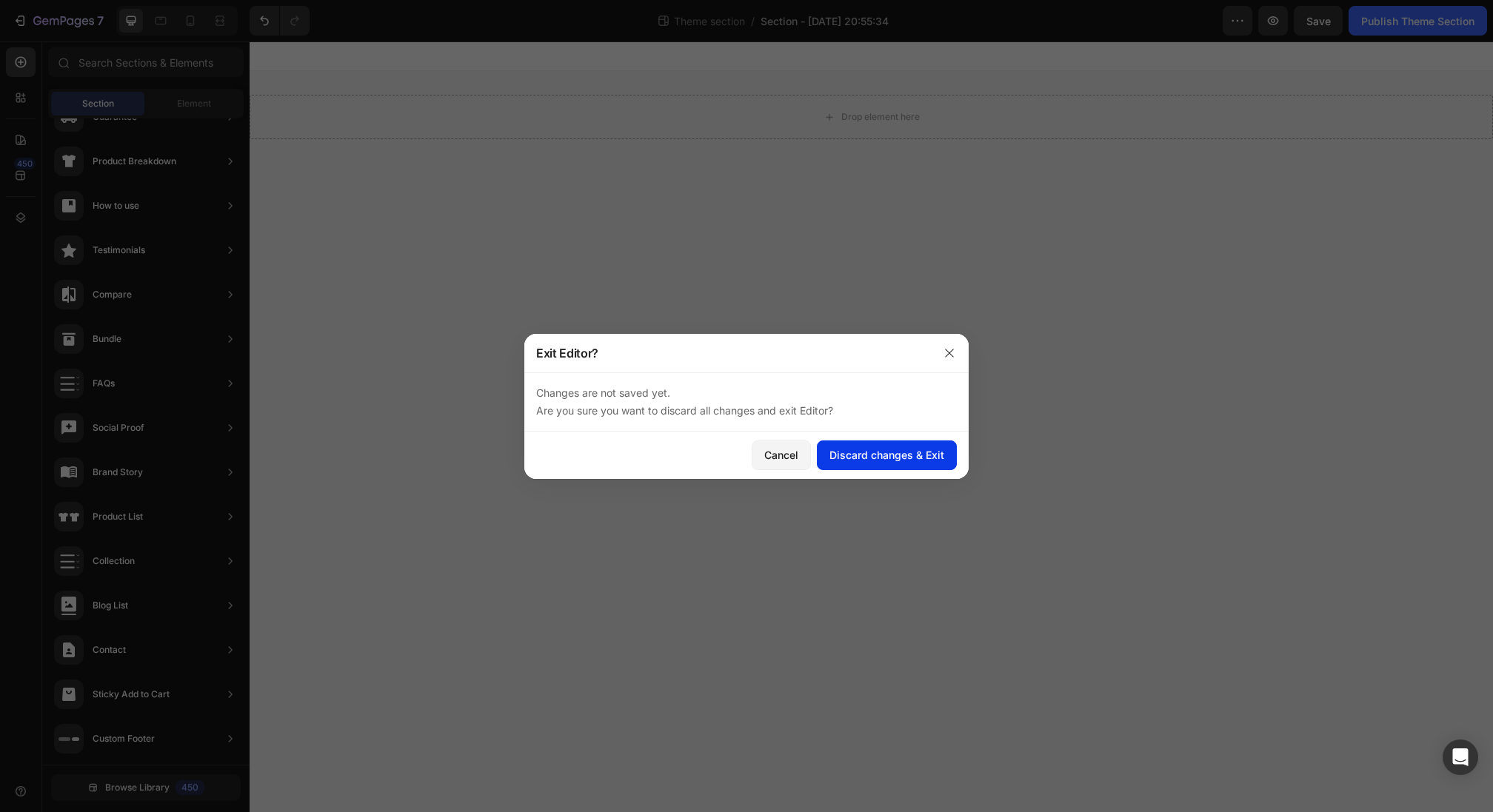
click at [942, 454] on div "Discard changes & Exit" at bounding box center [887, 455] width 115 height 16
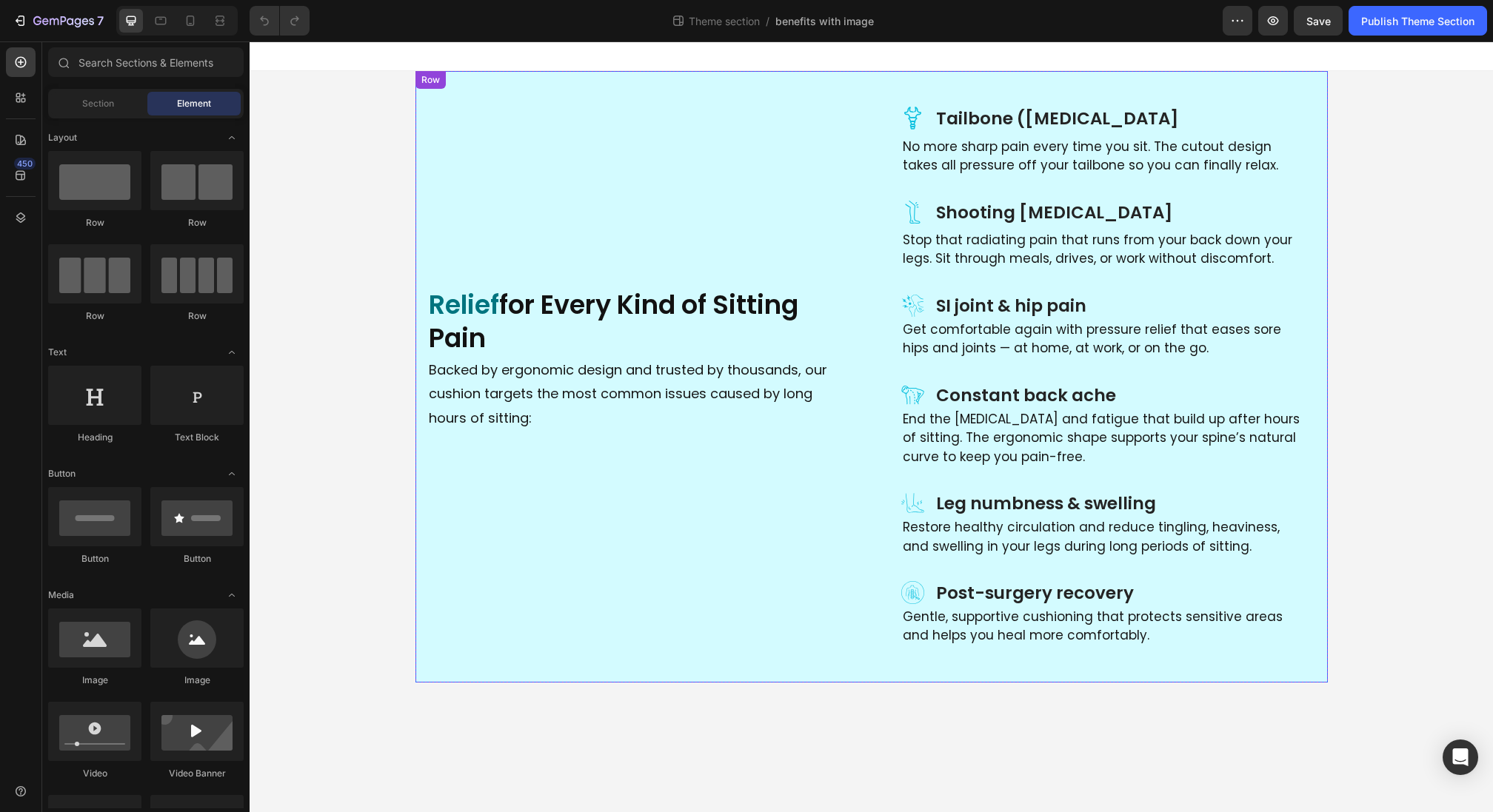
click at [1244, 87] on div "Icon Tailbone ([MEDICAL_DATA] Heading Row No more sharp pain every time you sit…" at bounding box center [872, 377] width 913 height 612
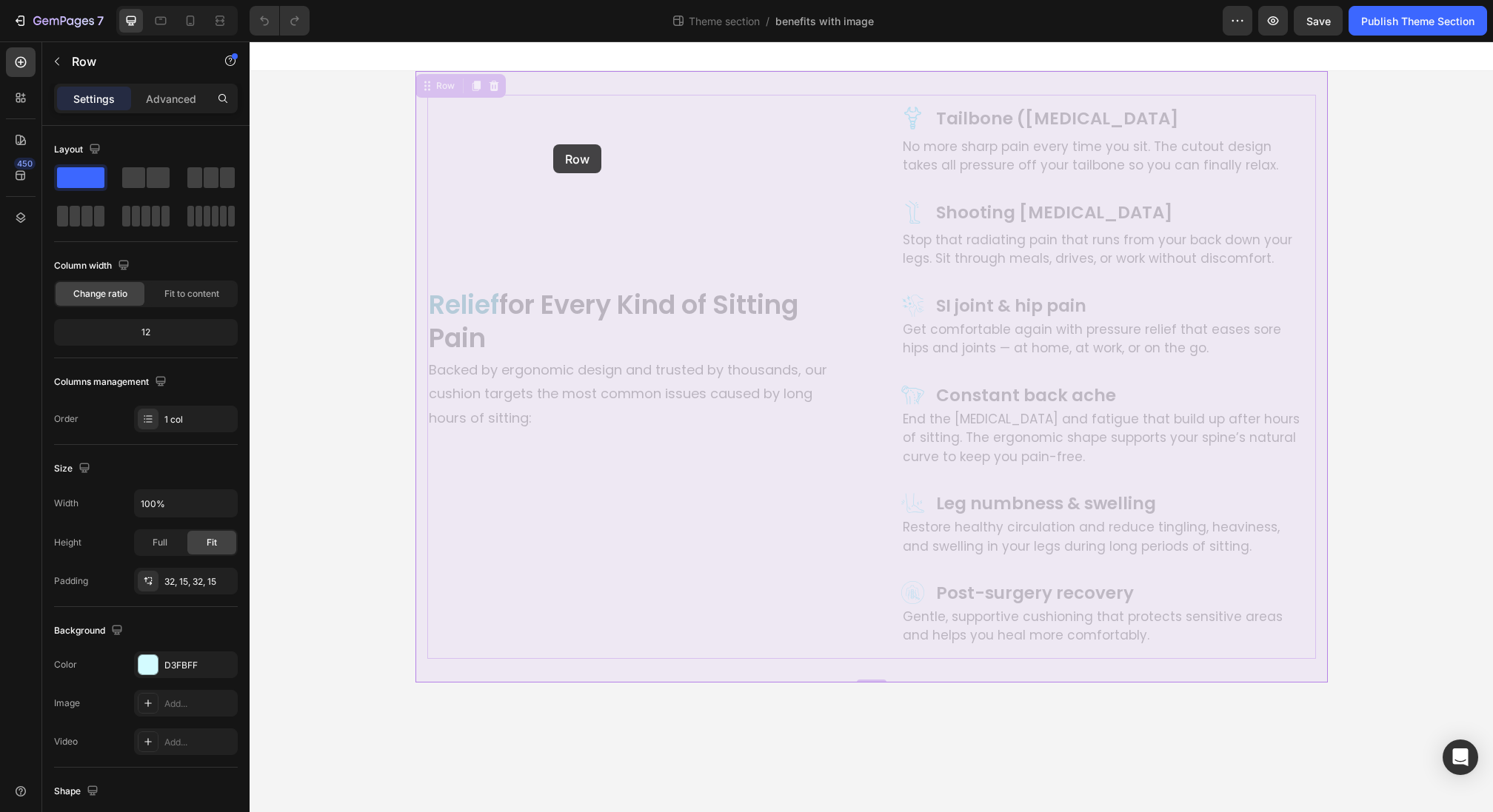
drag, startPoint x: 420, startPoint y: 84, endPoint x: 554, endPoint y: 144, distance: 146.8
drag, startPoint x: 430, startPoint y: 90, endPoint x: 492, endPoint y: 702, distance: 615.1
click at [492, 682] on div "Icon Tailbone ([MEDICAL_DATA] Heading Row No more sharp pain every time you sit…" at bounding box center [871, 362] width 1244 height 641
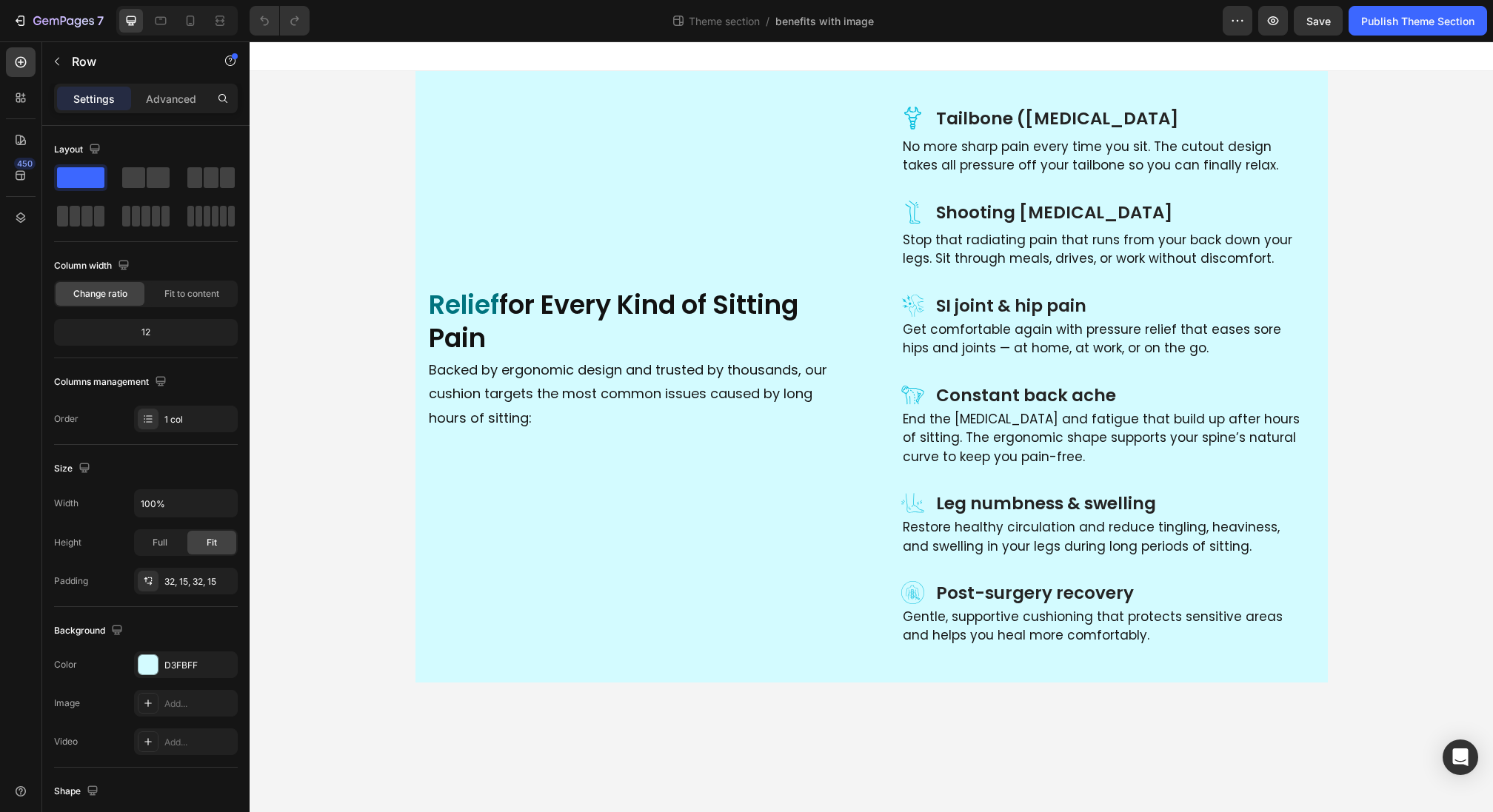
click at [492, 702] on body "Icon Tailbone ([MEDICAL_DATA] Heading Row No more sharp pain every time you sit…" at bounding box center [871, 427] width 1244 height 771
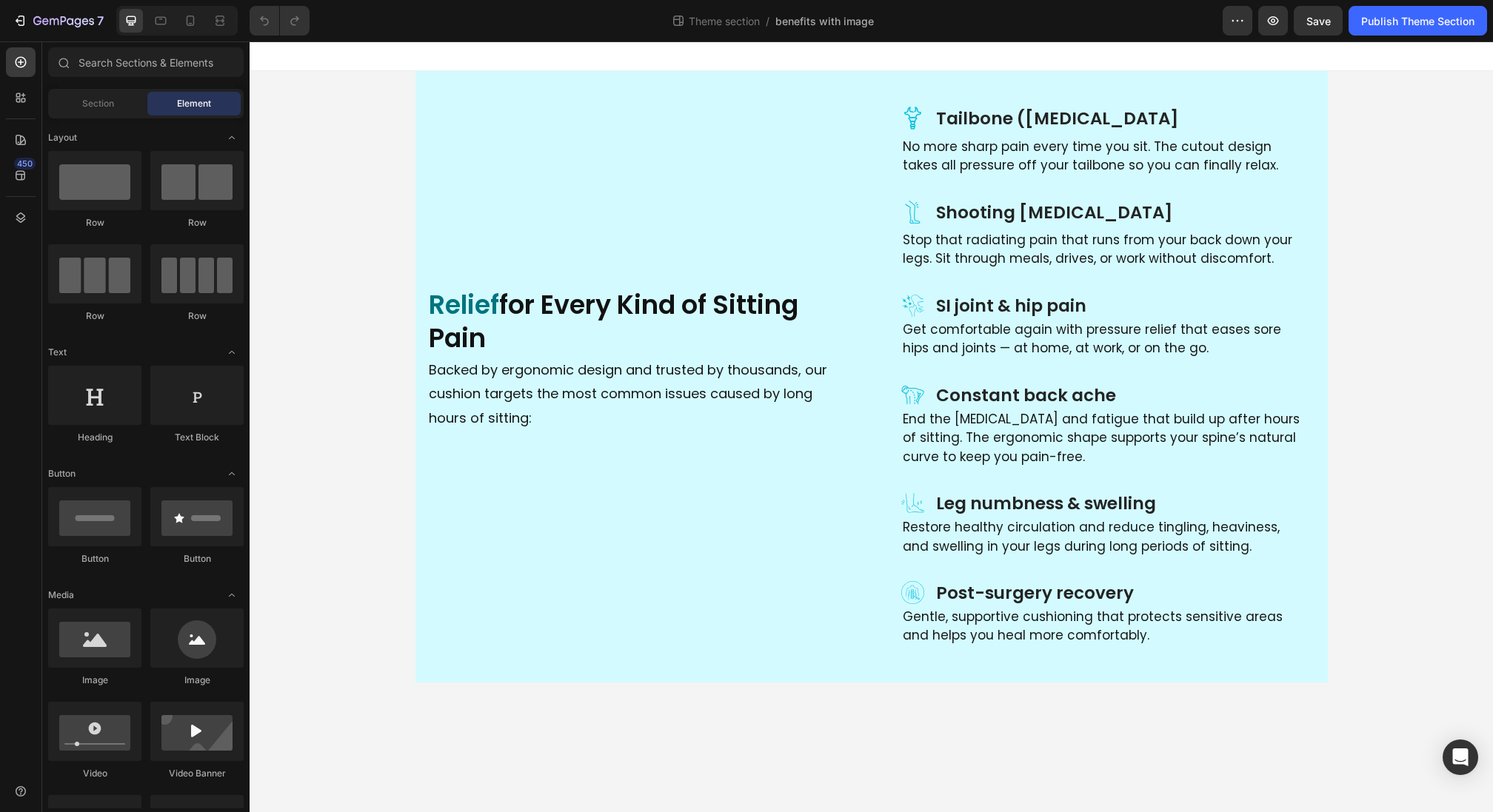
click at [297, 533] on div "Icon Tailbone ([MEDICAL_DATA] Heading Row No more sharp pain every time you sit…" at bounding box center [871, 377] width 1244 height 612
click at [84, 111] on div "Section" at bounding box center [98, 104] width 93 height 24
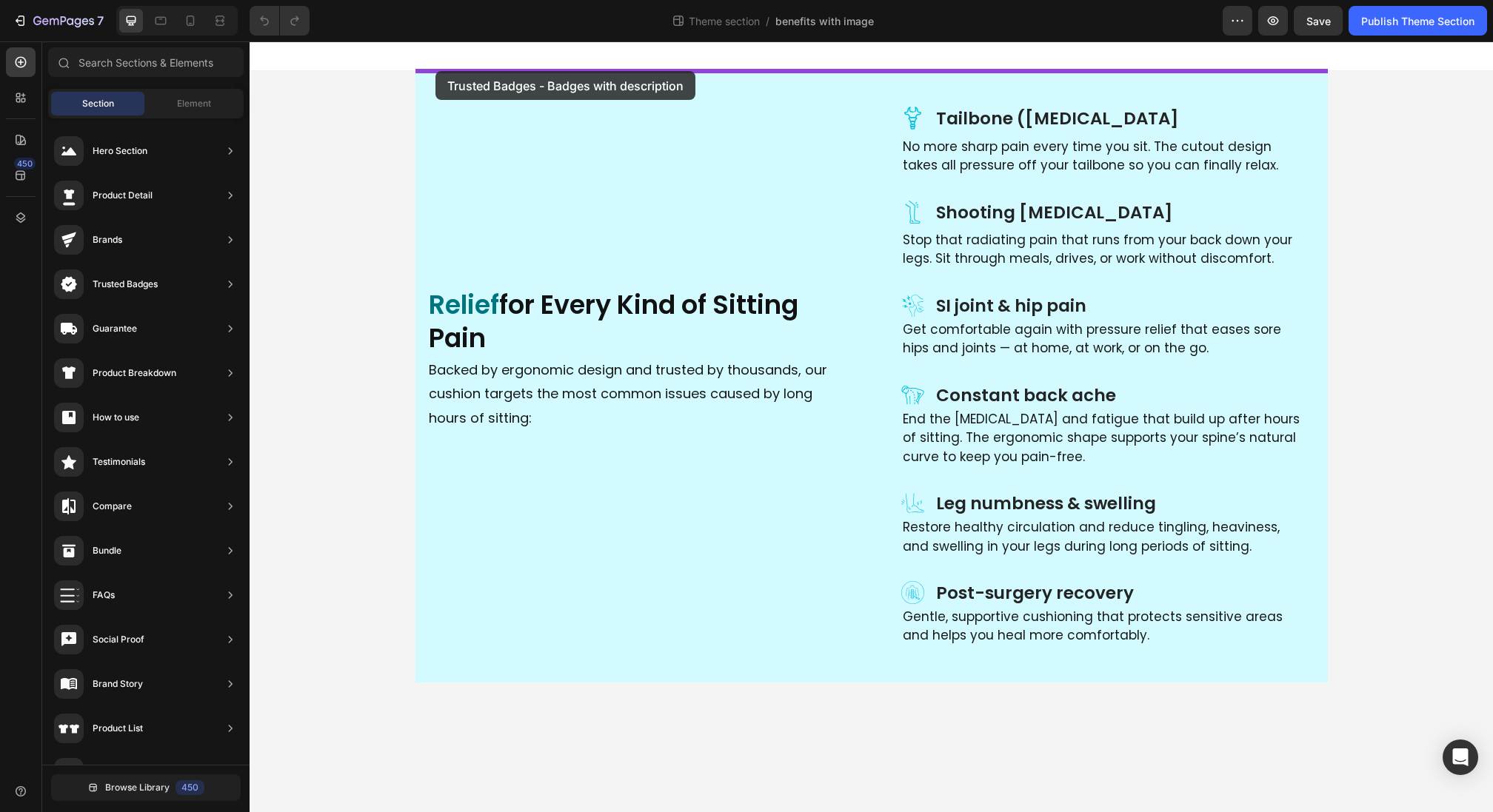
drag, startPoint x: 569, startPoint y: 271, endPoint x: 436, endPoint y: 71, distance: 240.2
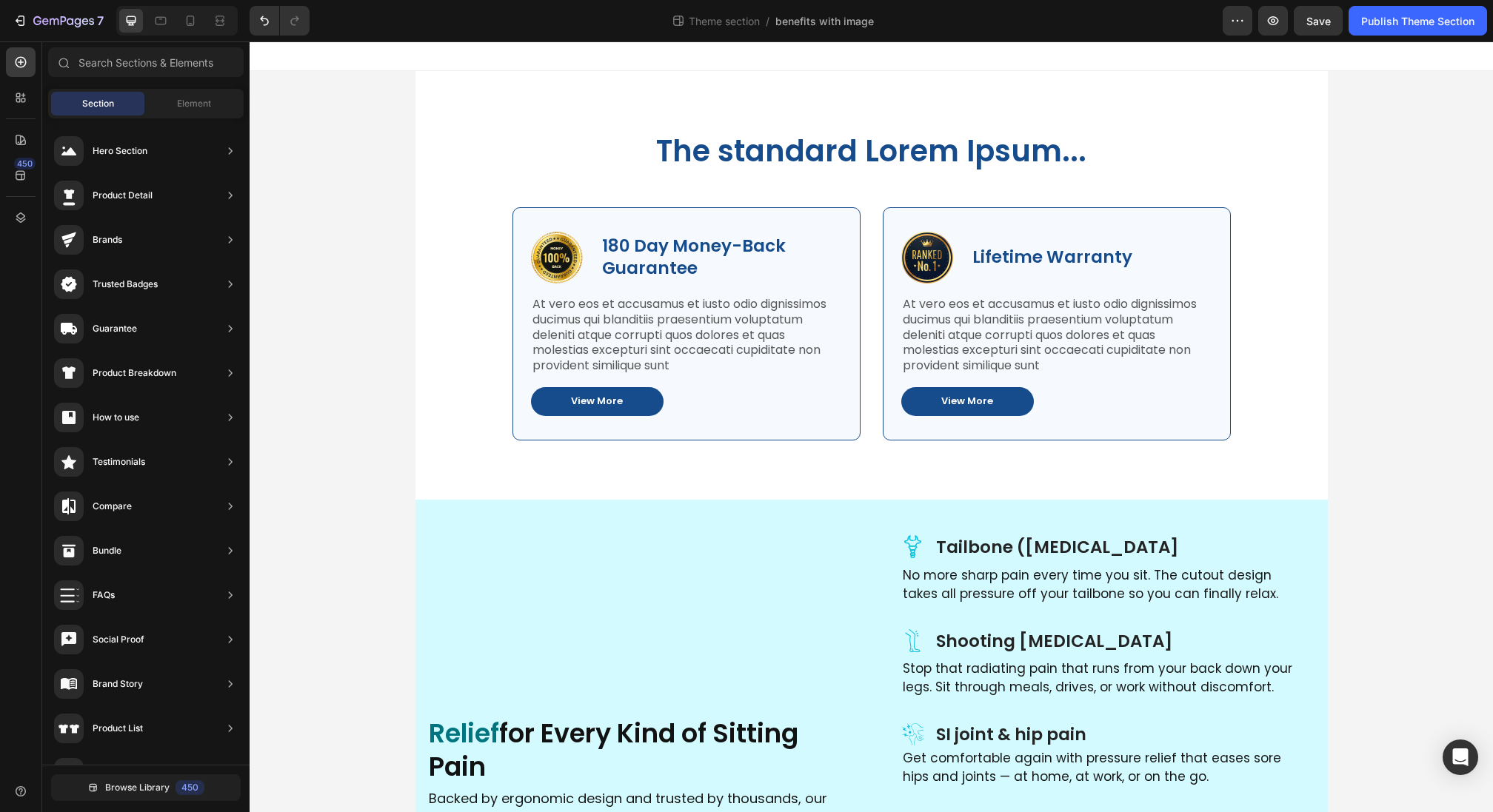
scroll to position [29, 0]
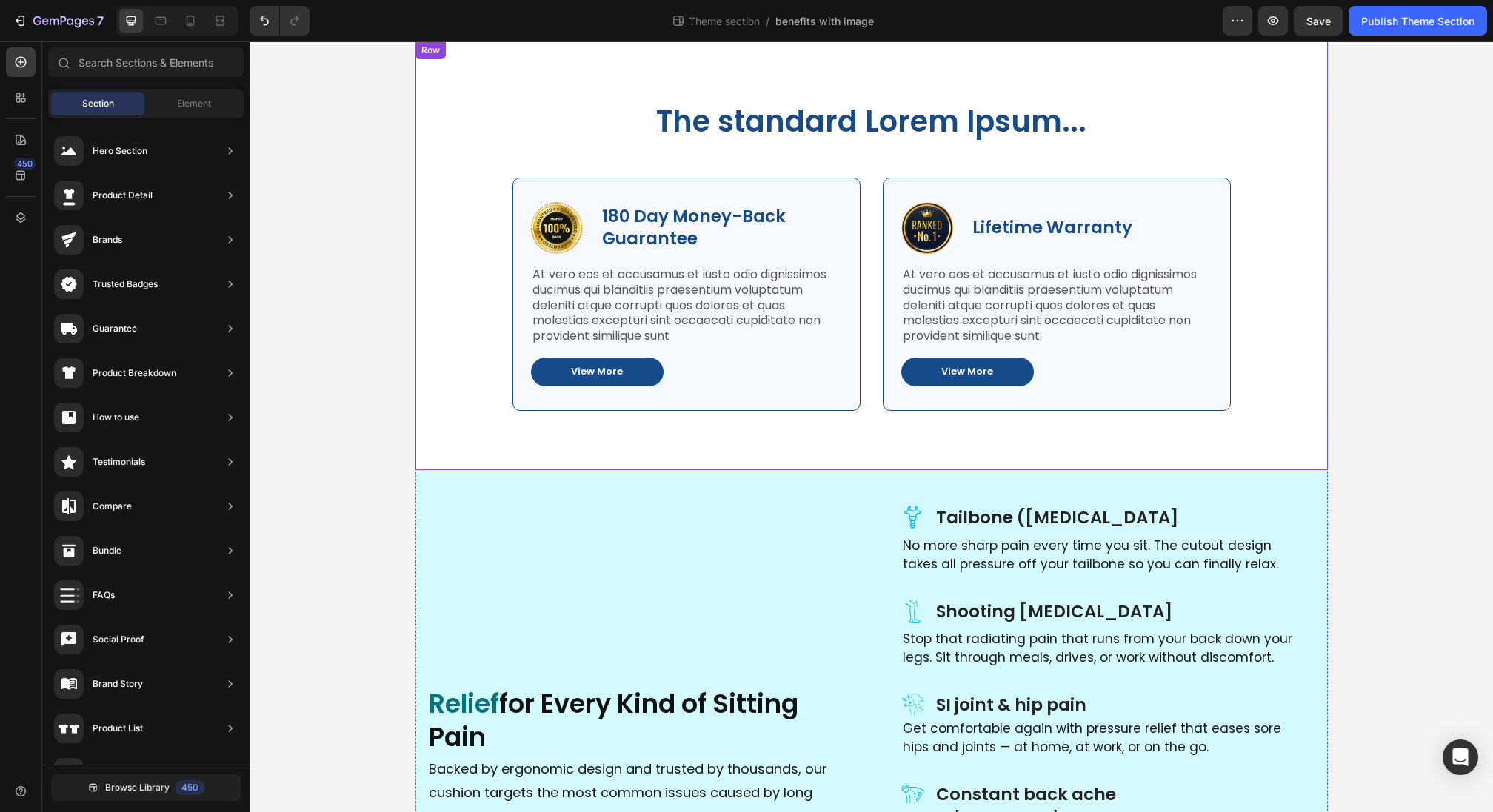
click at [453, 74] on div "The standard Lorem Ipsum... Heading Row Image 180 Day Money-Back Guarantee Text…" at bounding box center [872, 255] width 913 height 428
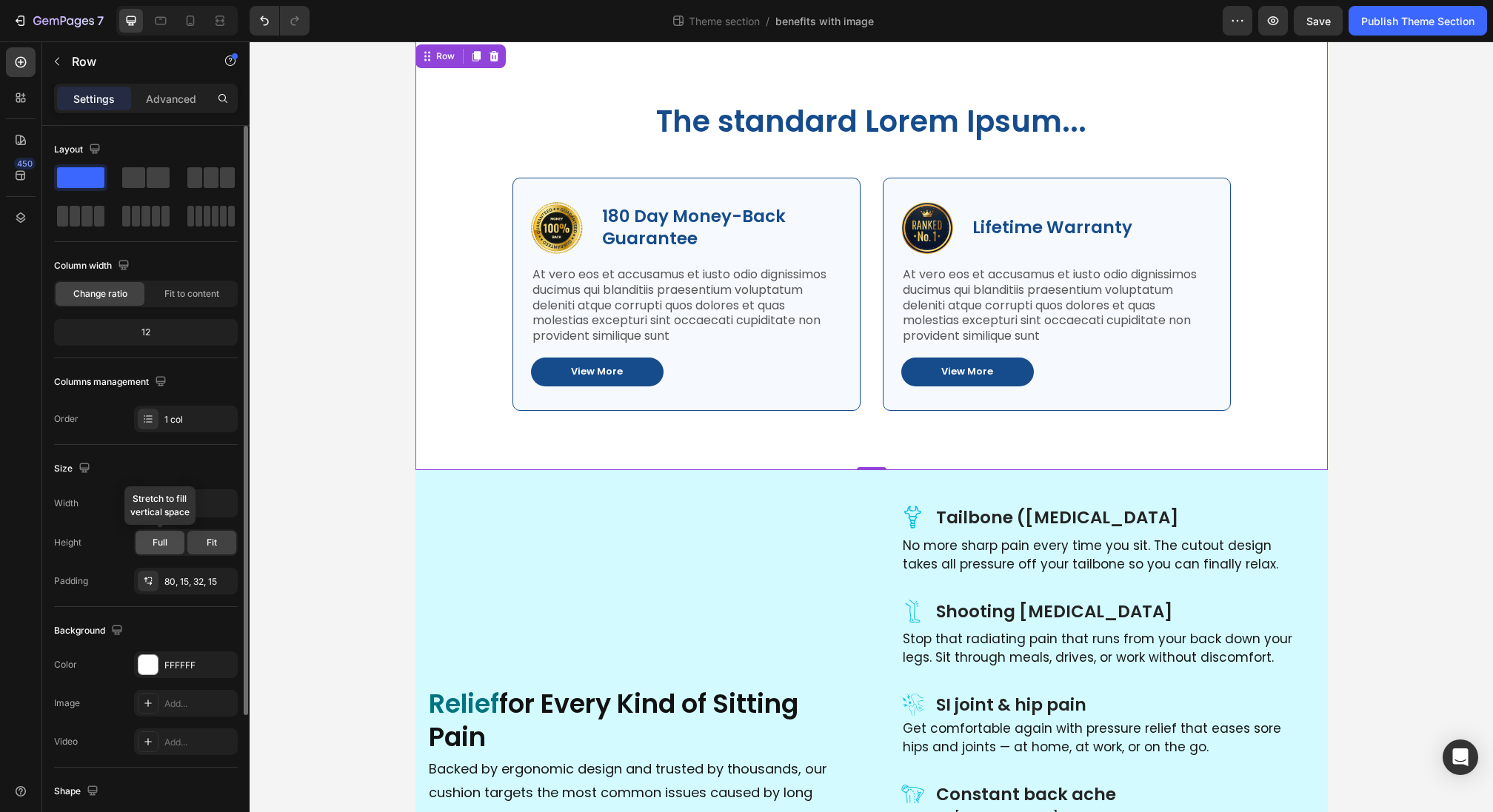
click at [174, 540] on div "Full" at bounding box center [160, 543] width 49 height 24
click at [212, 540] on span "Fit" at bounding box center [211, 543] width 10 height 14
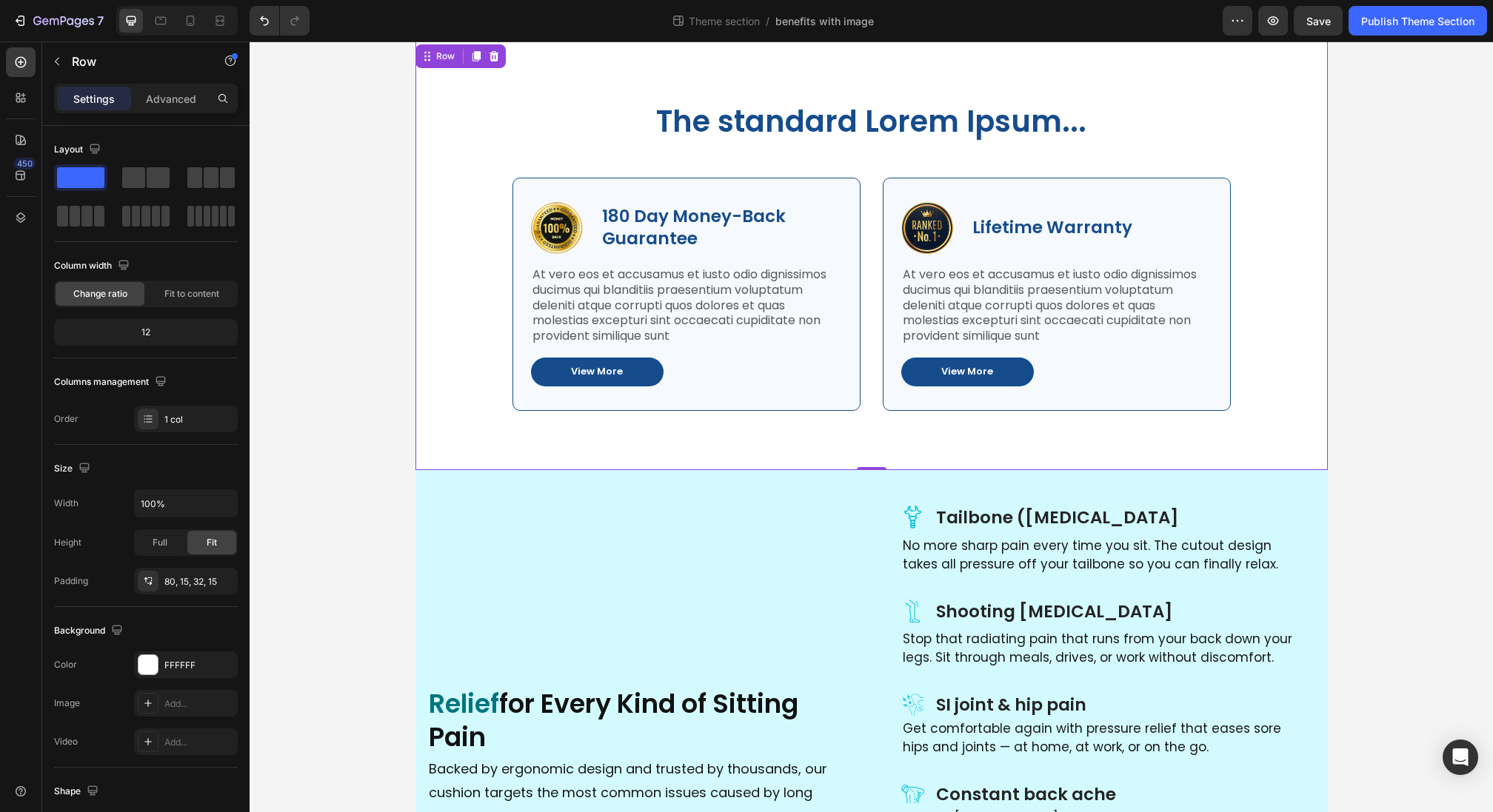
click at [416, 232] on div "The standard Lorem Ipsum... Heading Row Image 180 Day Money-Back Guarantee Text…" at bounding box center [872, 255] width 913 height 428
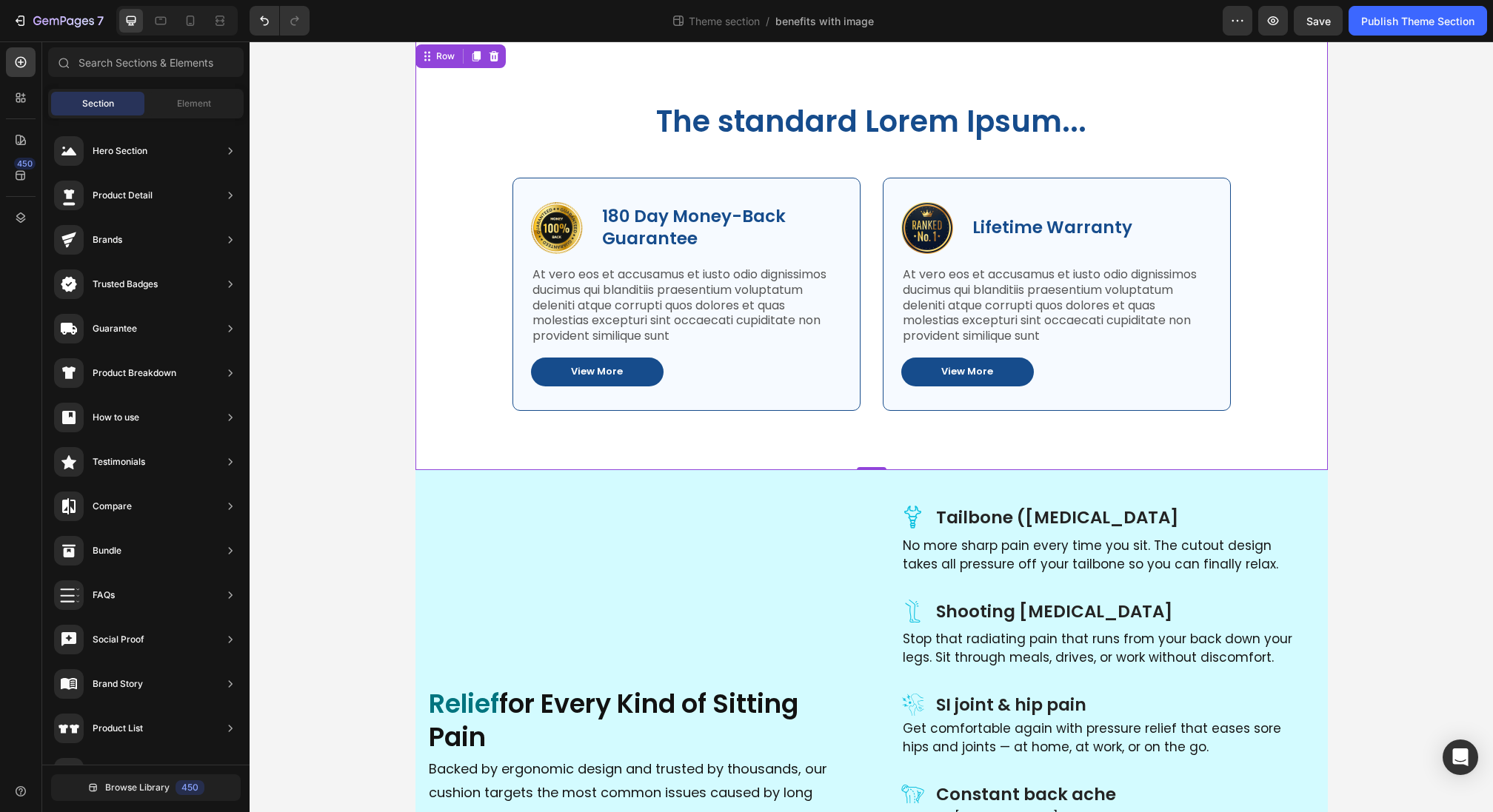
click at [372, 221] on div "The standard Lorem Ipsum... Heading Row Image 180 Day Money-Back Guarantee Text…" at bounding box center [871, 561] width 1244 height 1040
click at [336, 206] on div "The standard Lorem Ipsum... Heading Row Image 180 Day Money-Back Guarantee Text…" at bounding box center [871, 561] width 1244 height 1040
click at [291, 195] on div "The standard Lorem Ipsum... Heading Row Image 180 Day Money-Back Guarantee Text…" at bounding box center [871, 561] width 1244 height 1040
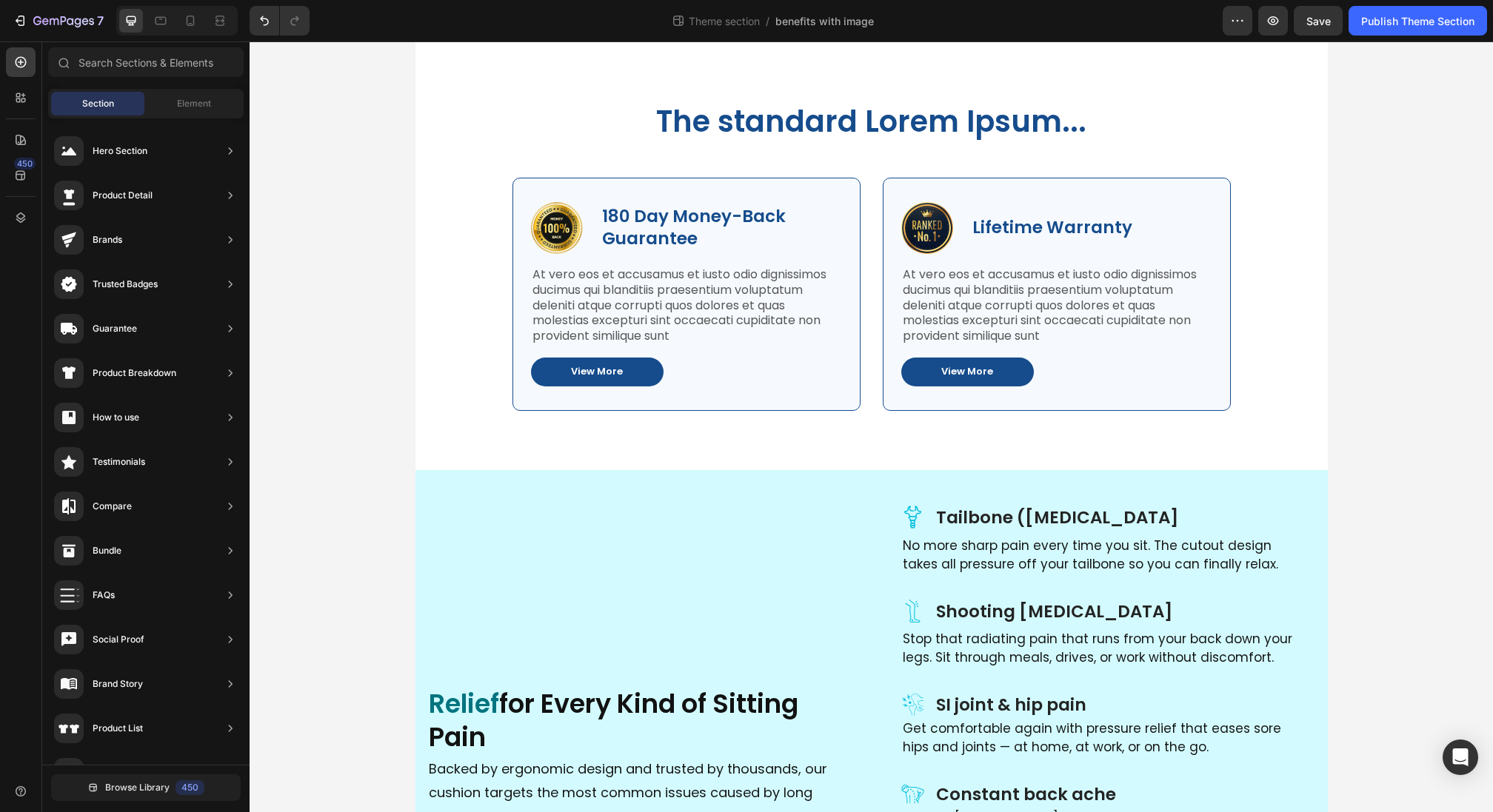
click at [291, 195] on div "The standard Lorem Ipsum... Heading Row Image 180 Day Money-Back Guarantee Text…" at bounding box center [871, 561] width 1244 height 1040
drag, startPoint x: 291, startPoint y: 195, endPoint x: 302, endPoint y: 522, distance: 327.2
click at [302, 522] on div "The standard Lorem Ipsum... Heading Row Image 180 Day Money-Back Guarantee Text…" at bounding box center [871, 561] width 1244 height 1040
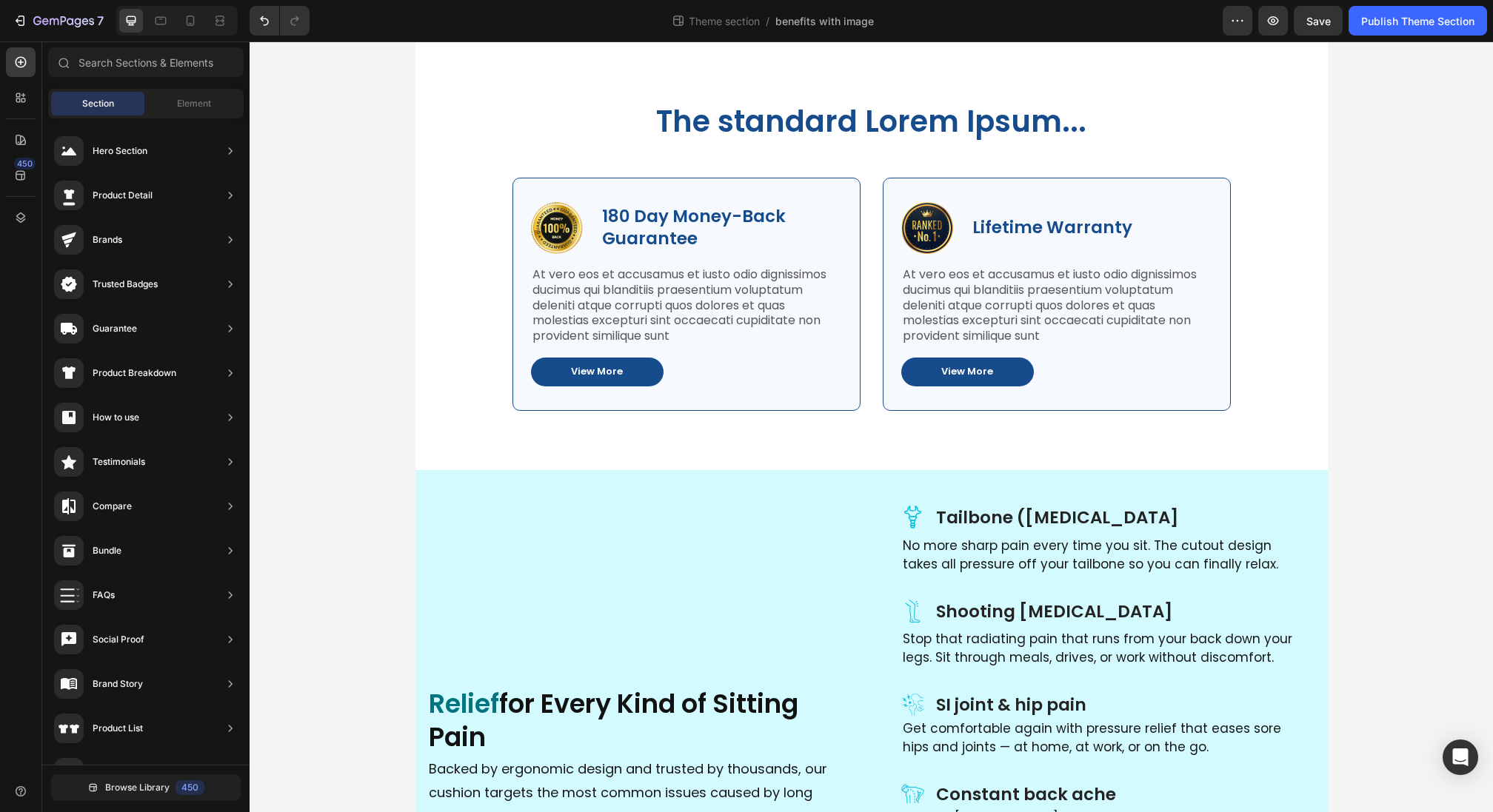
click at [302, 522] on div "The standard Lorem Ipsum... Heading Row Image 180 Day Money-Back Guarantee Text…" at bounding box center [871, 561] width 1244 height 1040
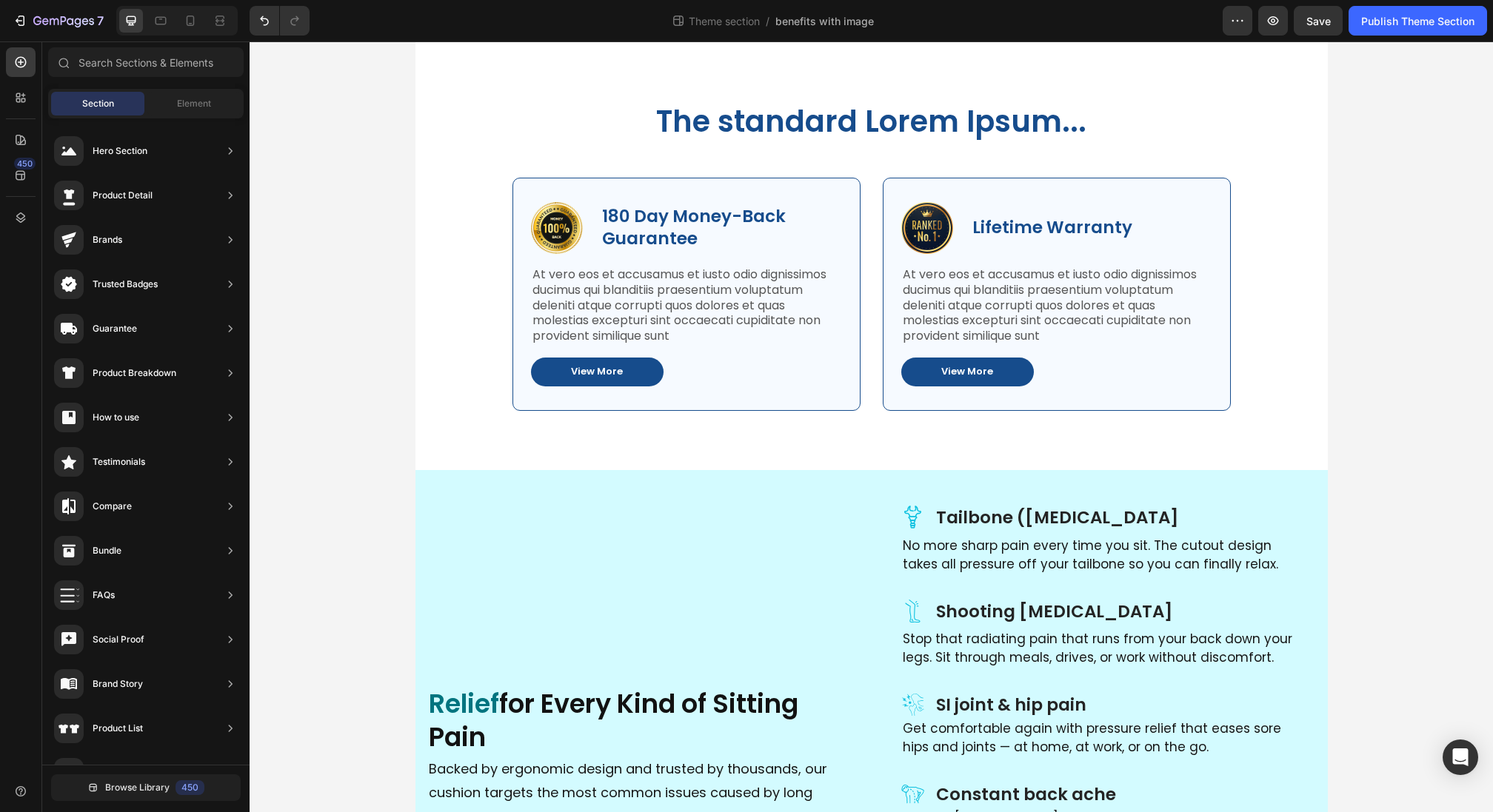
click at [302, 522] on div "The standard Lorem Ipsum... Heading Row Image 180 Day Money-Back Guarantee Text…" at bounding box center [871, 561] width 1244 height 1040
click at [1438, 174] on div "The standard Lorem Ipsum... Heading Row Image 180 Day Money-Back Guarantee Text…" at bounding box center [871, 561] width 1244 height 1040
drag, startPoint x: 1456, startPoint y: 127, endPoint x: 1432, endPoint y: 132, distance: 24.5
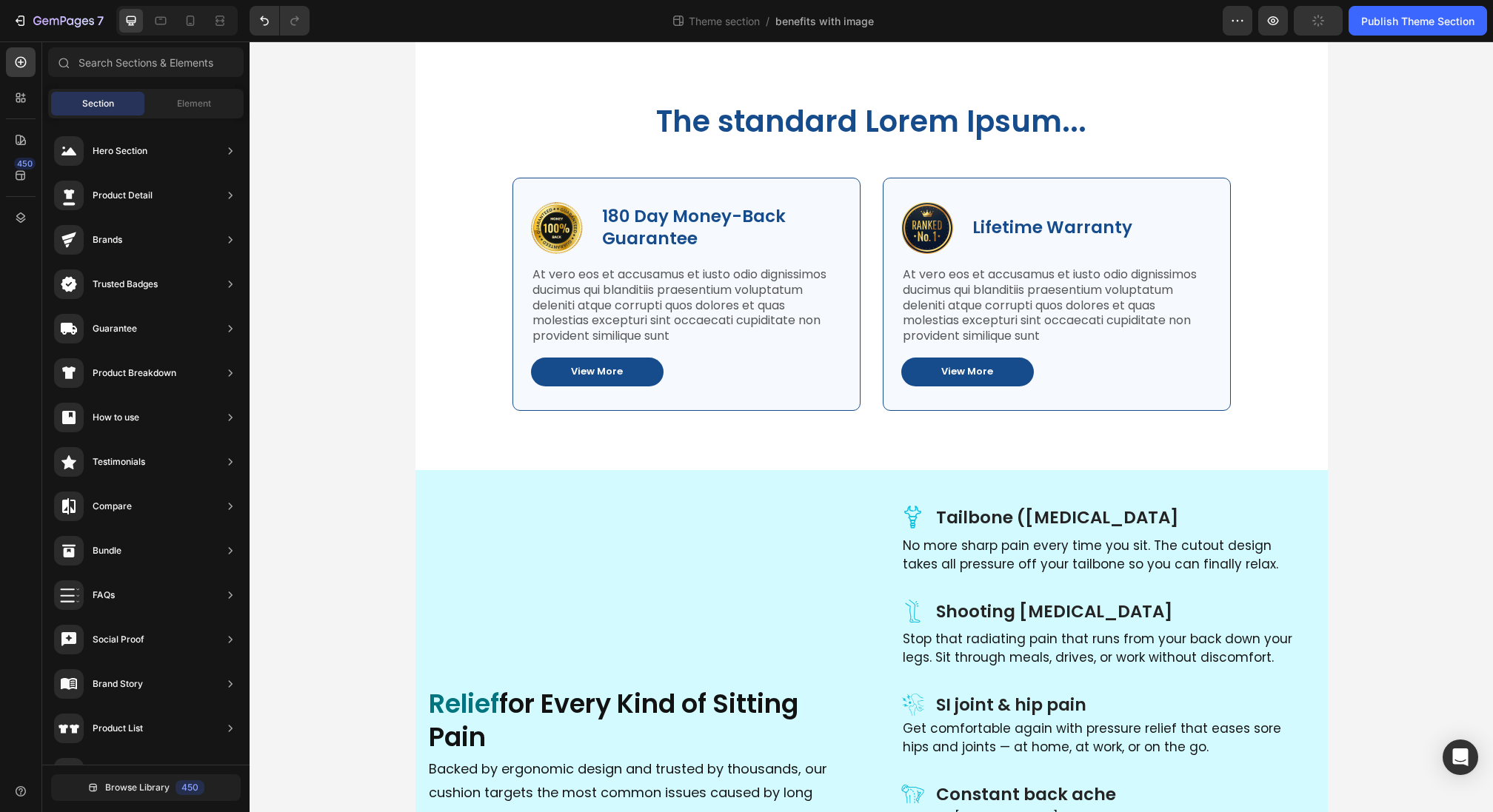
click at [1433, 132] on div "The standard Lorem Ipsum... Heading Row Image 180 Day Money-Back Guarantee Text…" at bounding box center [871, 561] width 1244 height 1040
click at [1227, 26] on button "button" at bounding box center [1237, 20] width 29 height 29
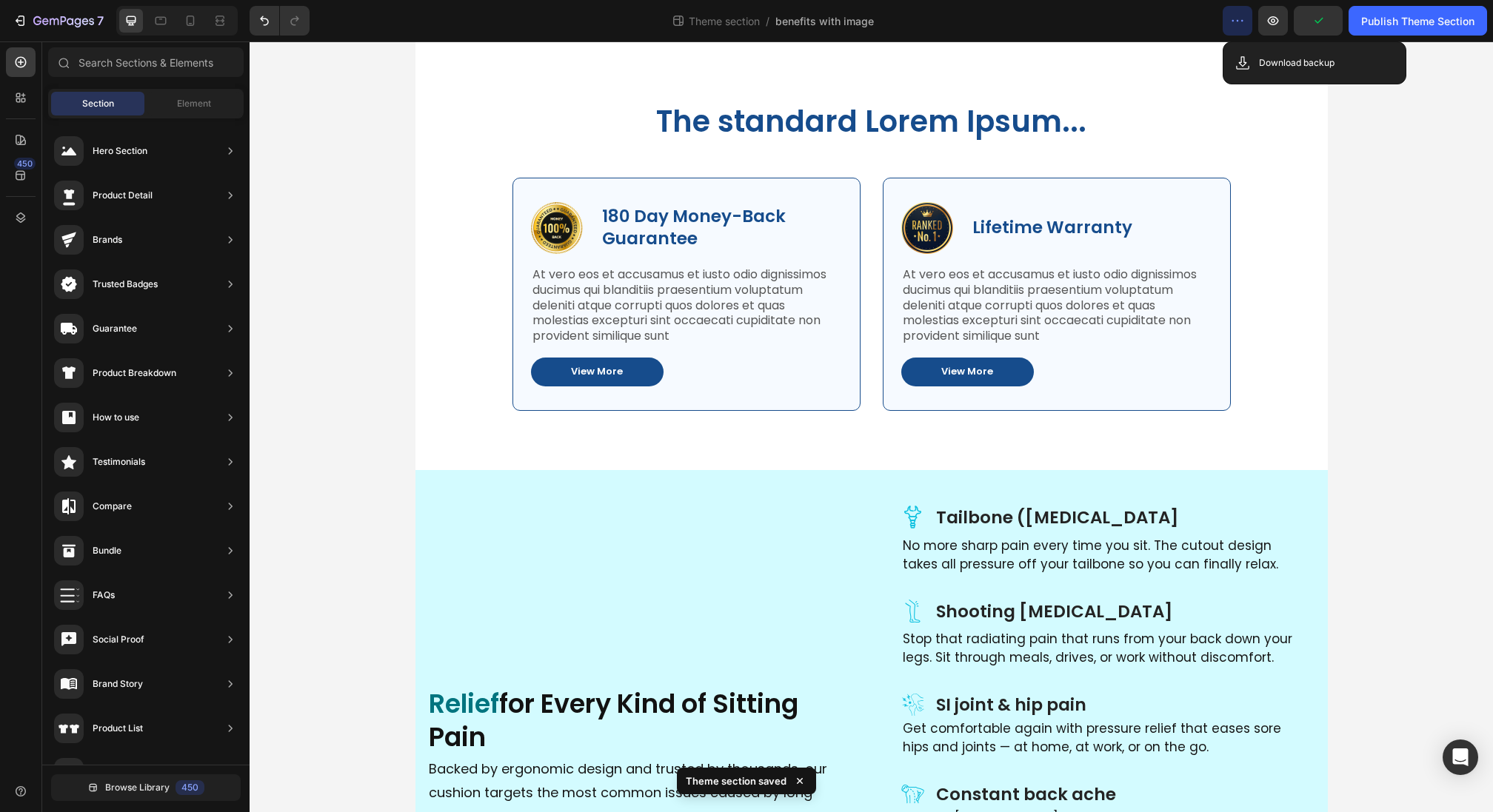
click at [1414, 142] on div "The standard Lorem Ipsum... Heading Row Image 180 Day Money-Back Guarantee Text…" at bounding box center [871, 561] width 1244 height 1040
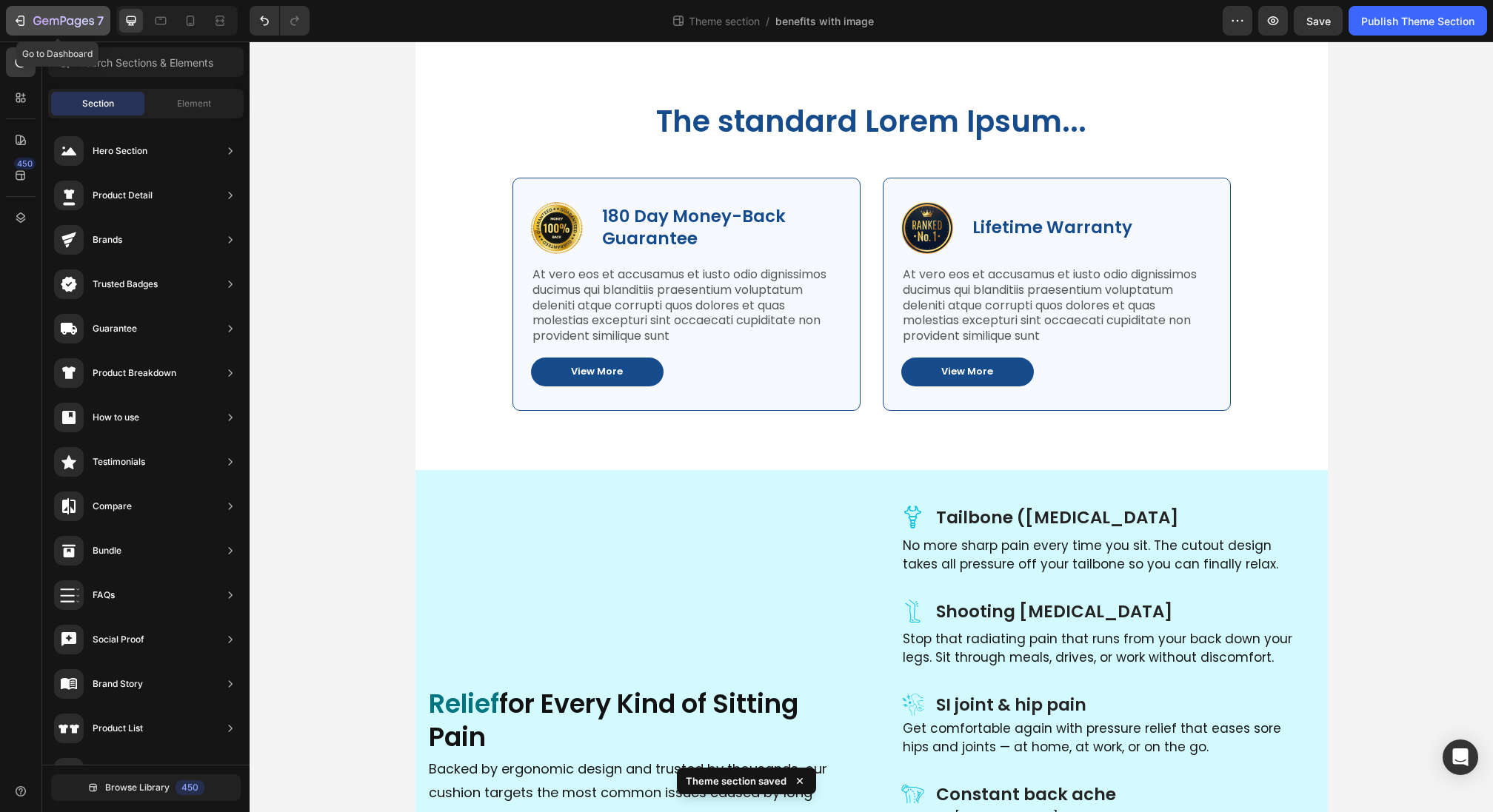
click at [58, 15] on div "7" at bounding box center [68, 20] width 70 height 17
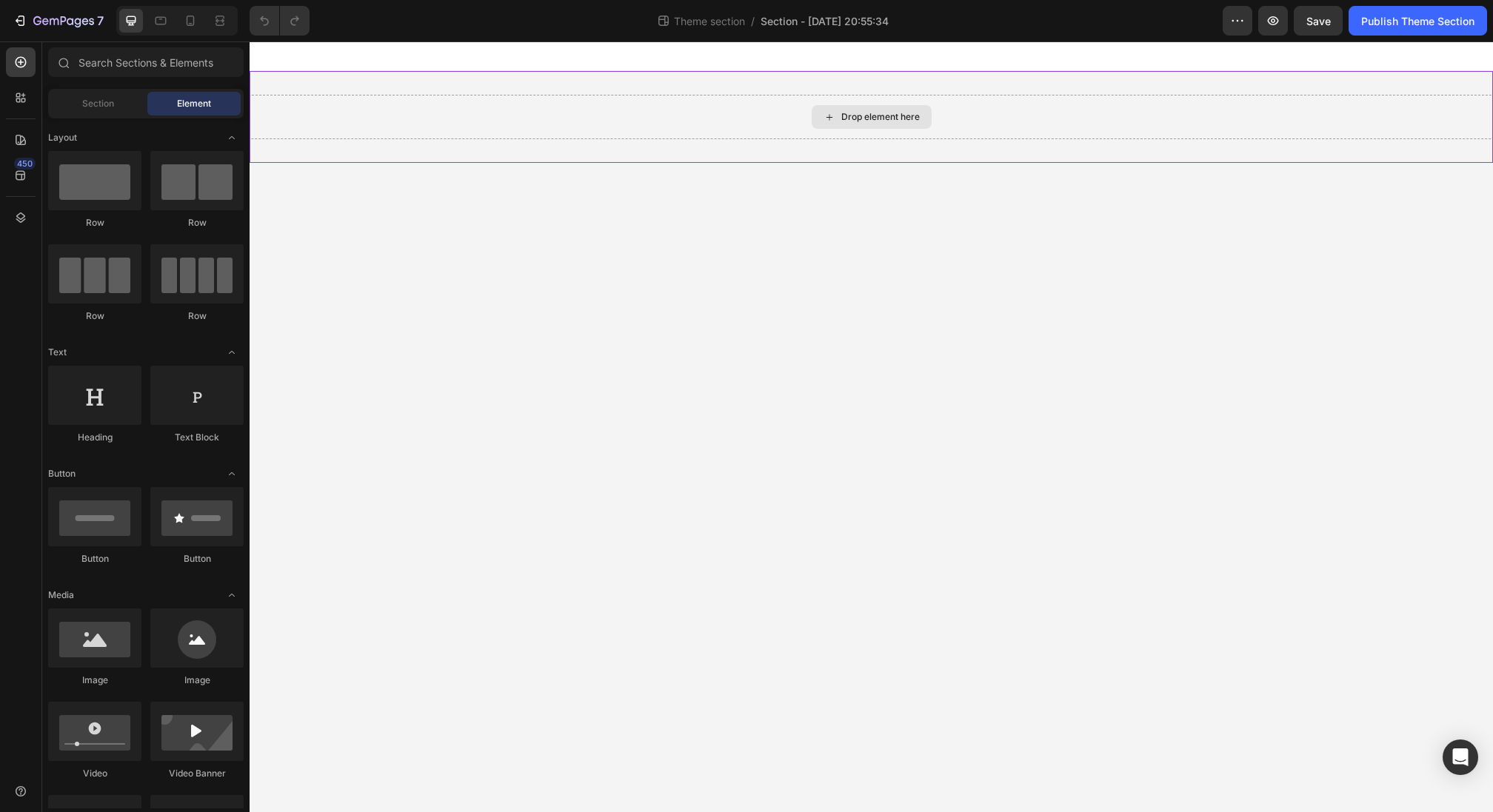
click at [837, 117] on div "Drop element here" at bounding box center [871, 117] width 120 height 24
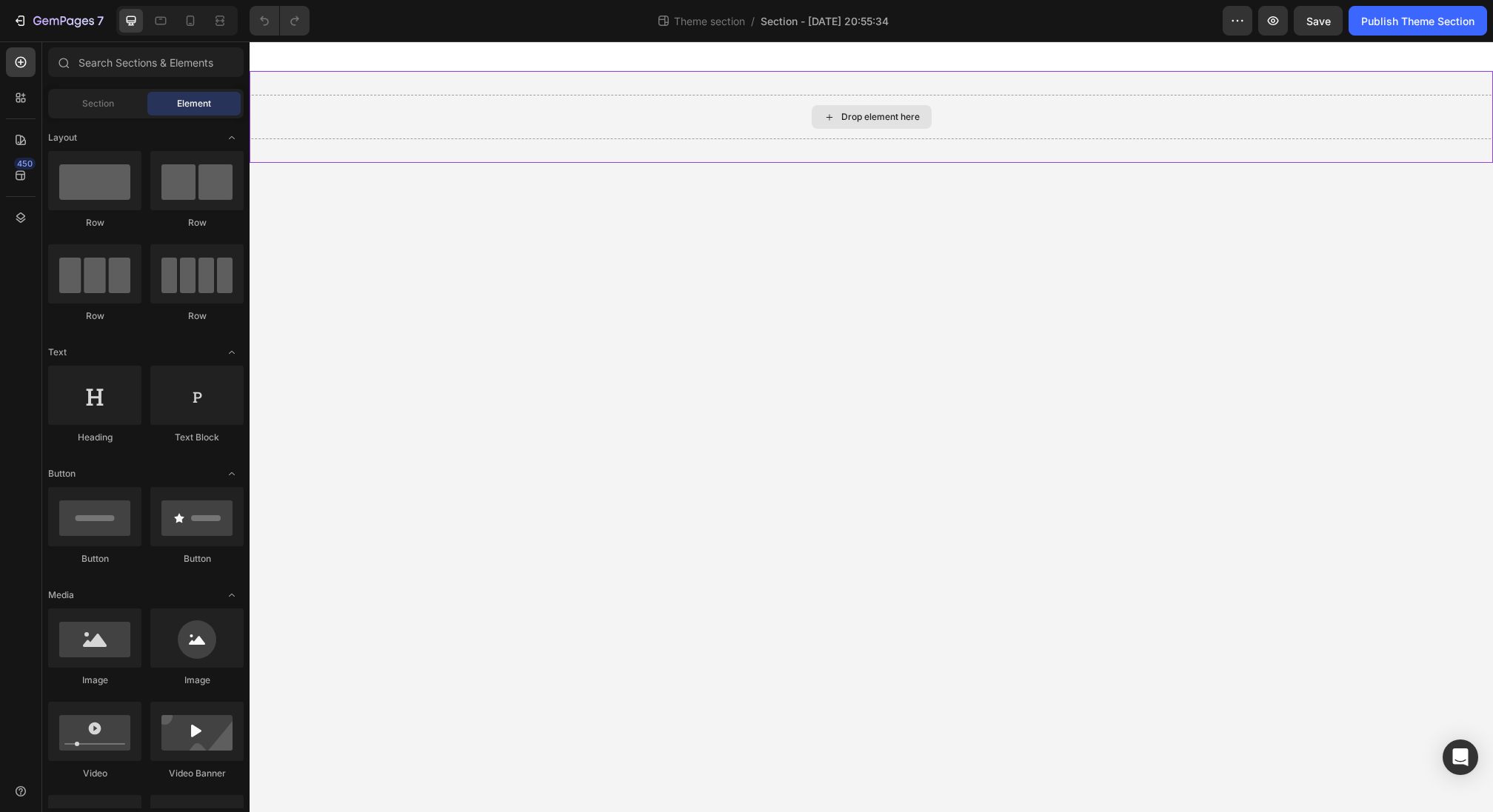
click at [837, 117] on div "Drop element here" at bounding box center [871, 117] width 120 height 24
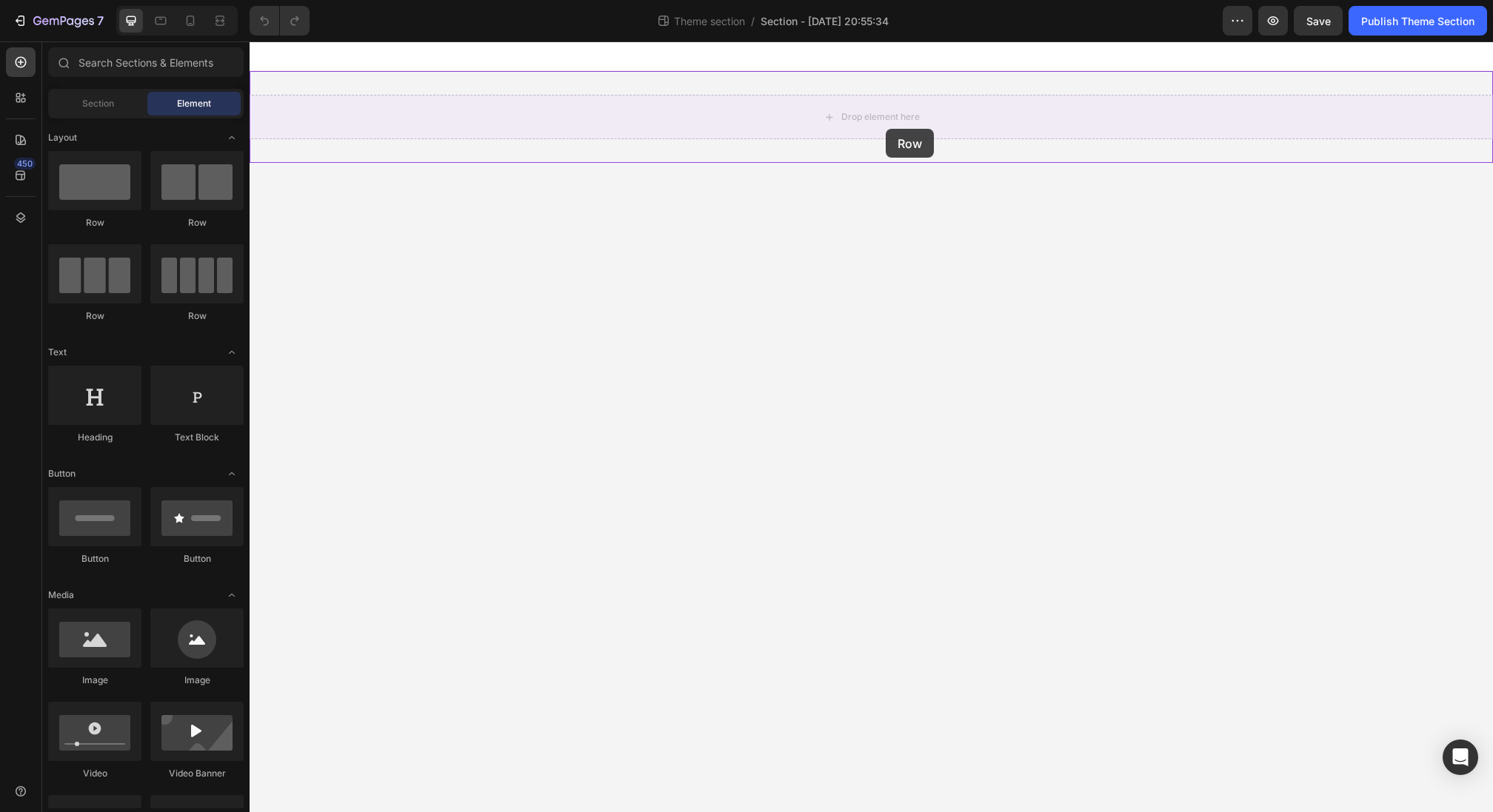
drag, startPoint x: 350, startPoint y: 217, endPoint x: 883, endPoint y: 127, distance: 540.5
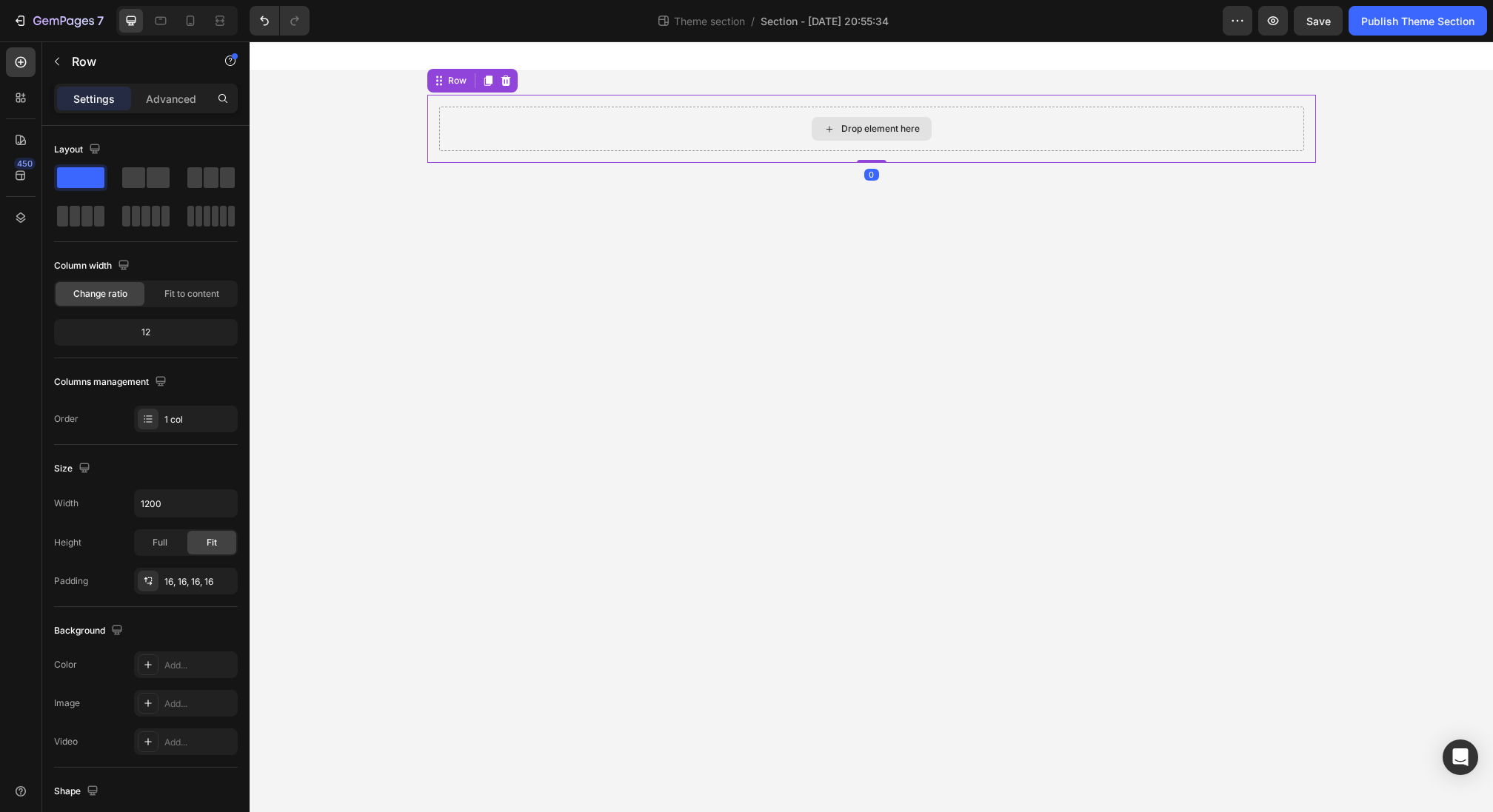
click at [860, 132] on div "Drop element here" at bounding box center [881, 129] width 79 height 12
click at [507, 102] on div "Drop element here Row 0" at bounding box center [872, 129] width 889 height 69
click at [886, 136] on div "Drop element here" at bounding box center [871, 129] width 120 height 24
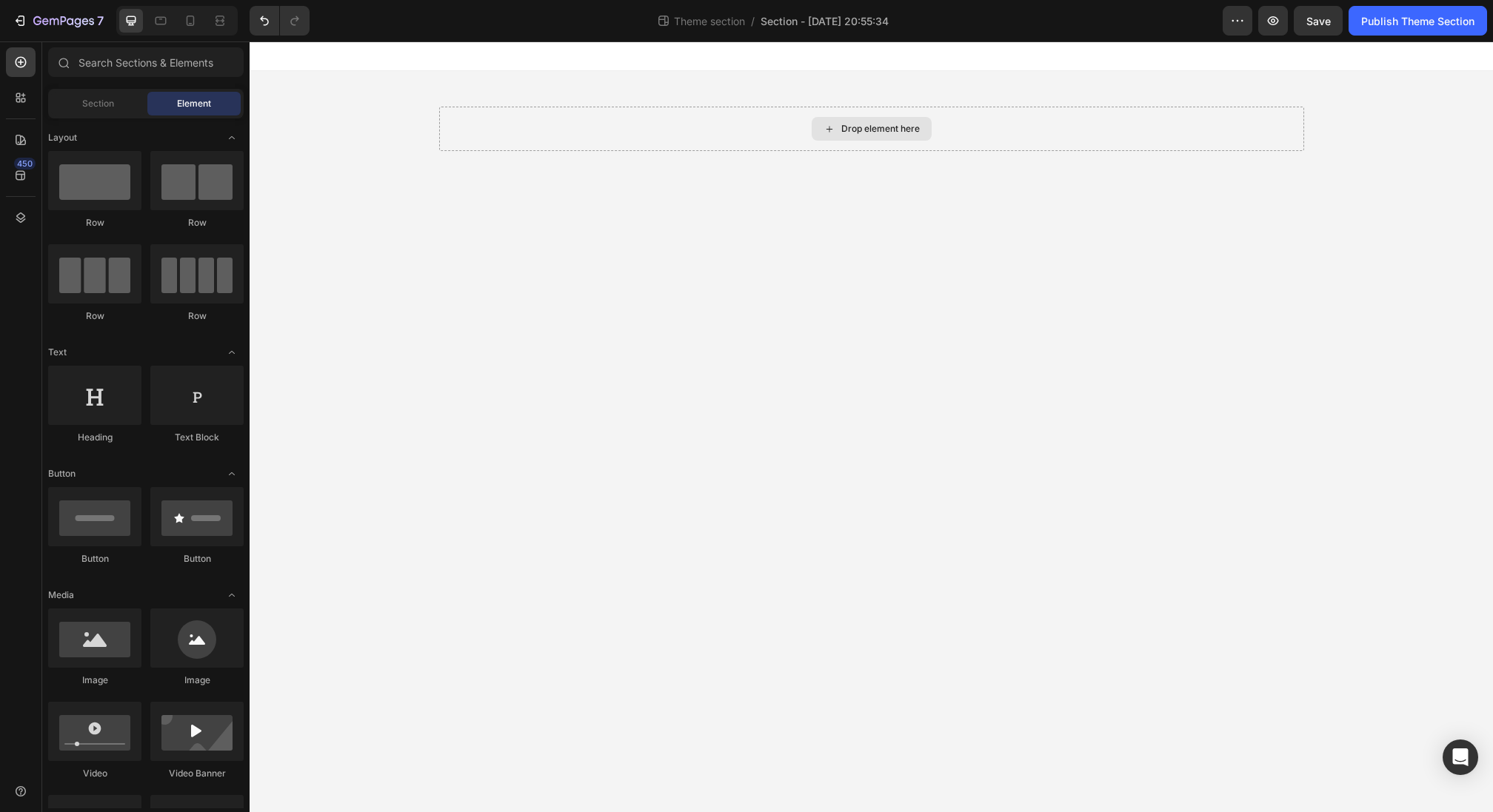
click at [886, 136] on div "Drop element here" at bounding box center [871, 129] width 120 height 24
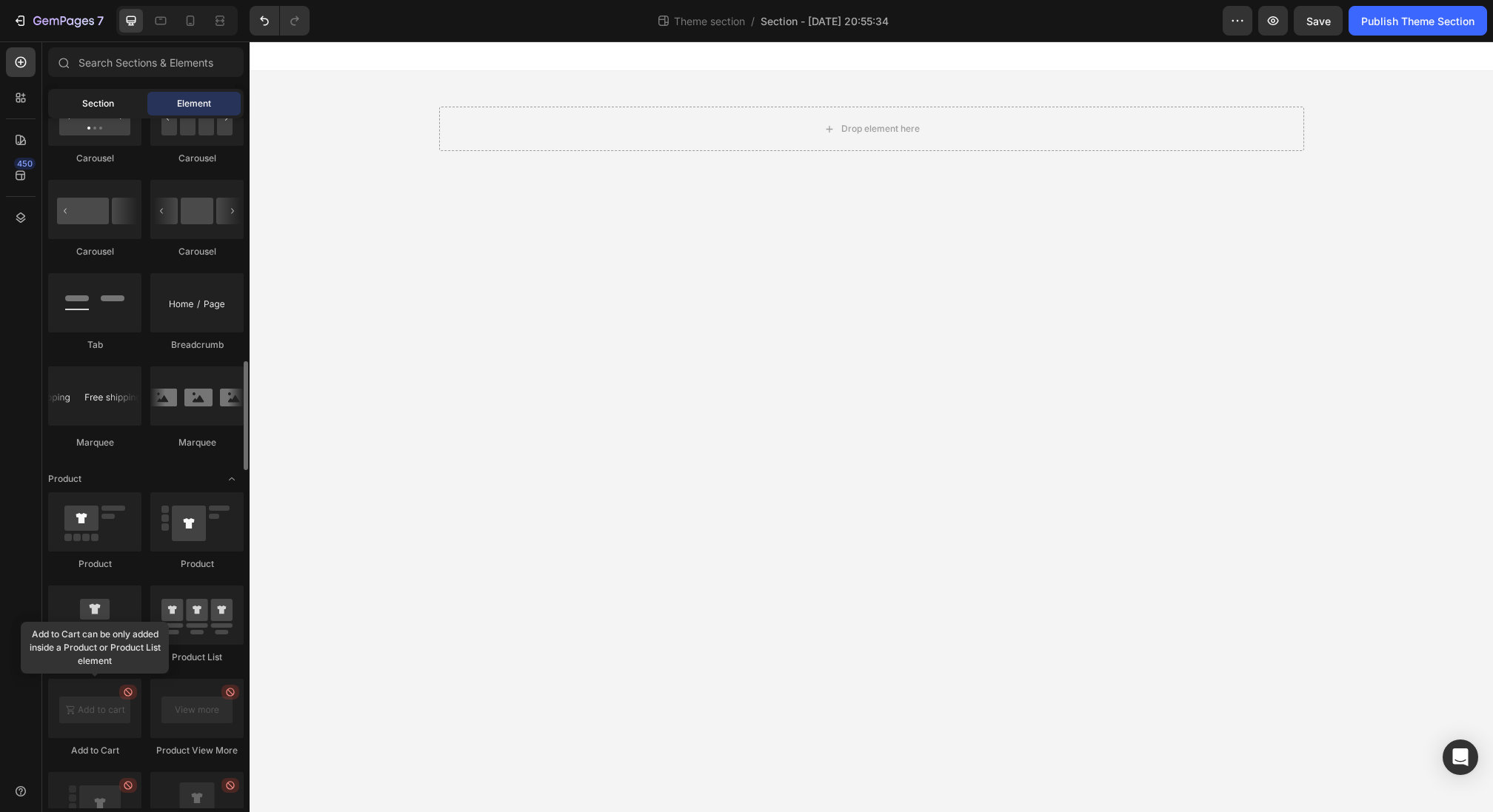
click at [115, 100] on div "Section" at bounding box center [98, 104] width 93 height 24
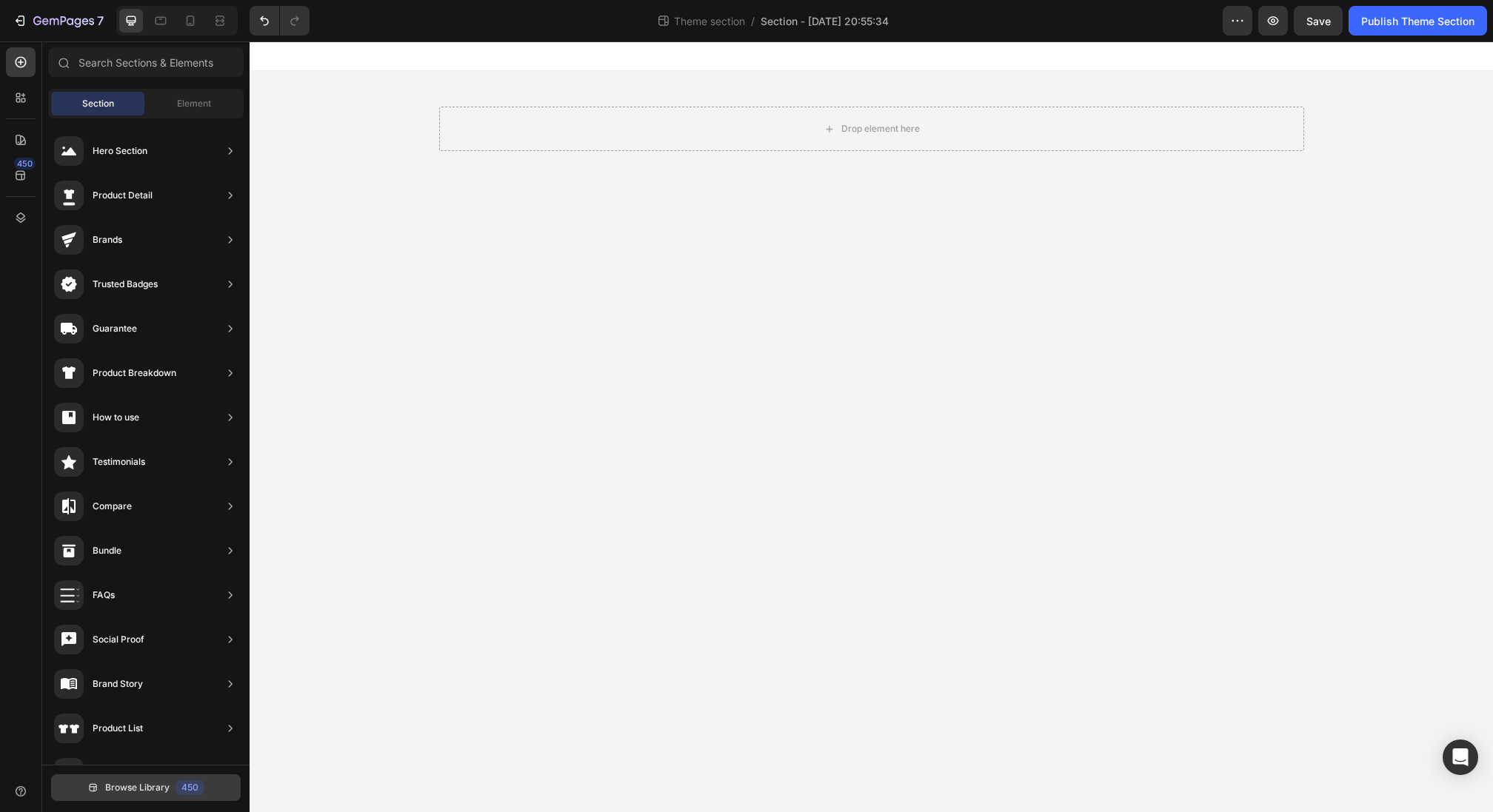
click at [97, 796] on button "Browse Library 450" at bounding box center [146, 787] width 190 height 26
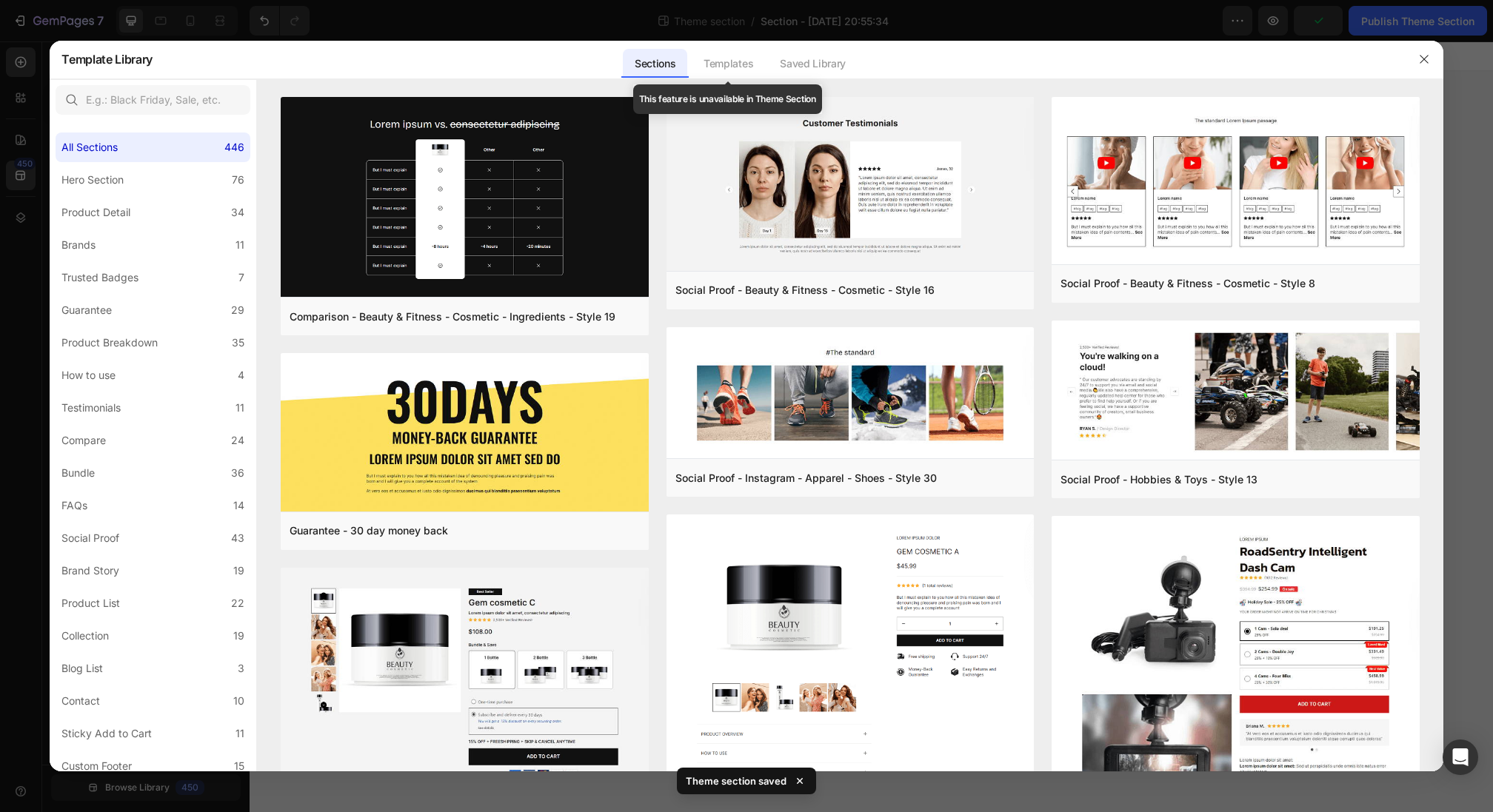
click at [727, 57] on div "Templates" at bounding box center [728, 64] width 73 height 29
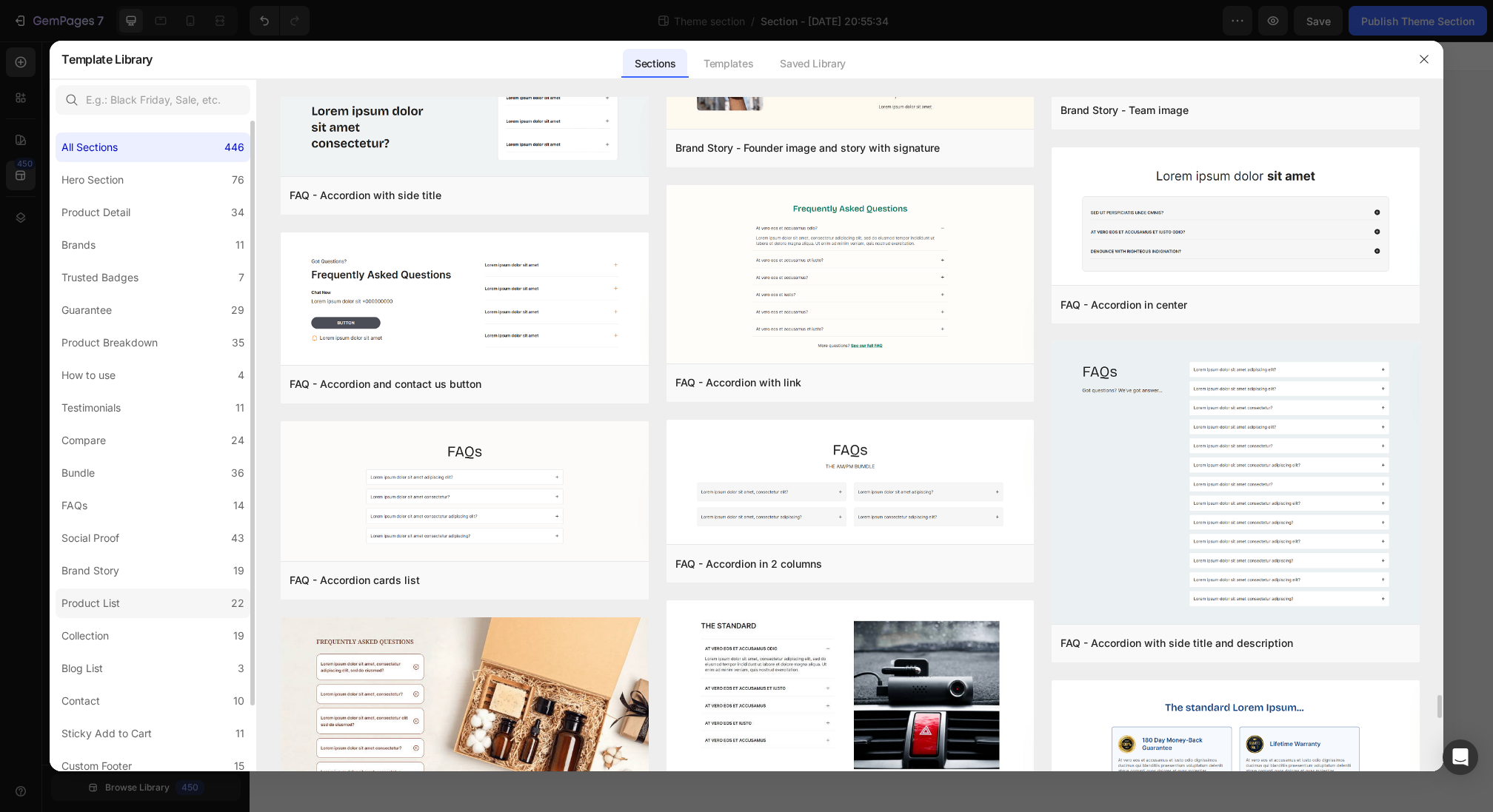
scroll to position [74, 0]
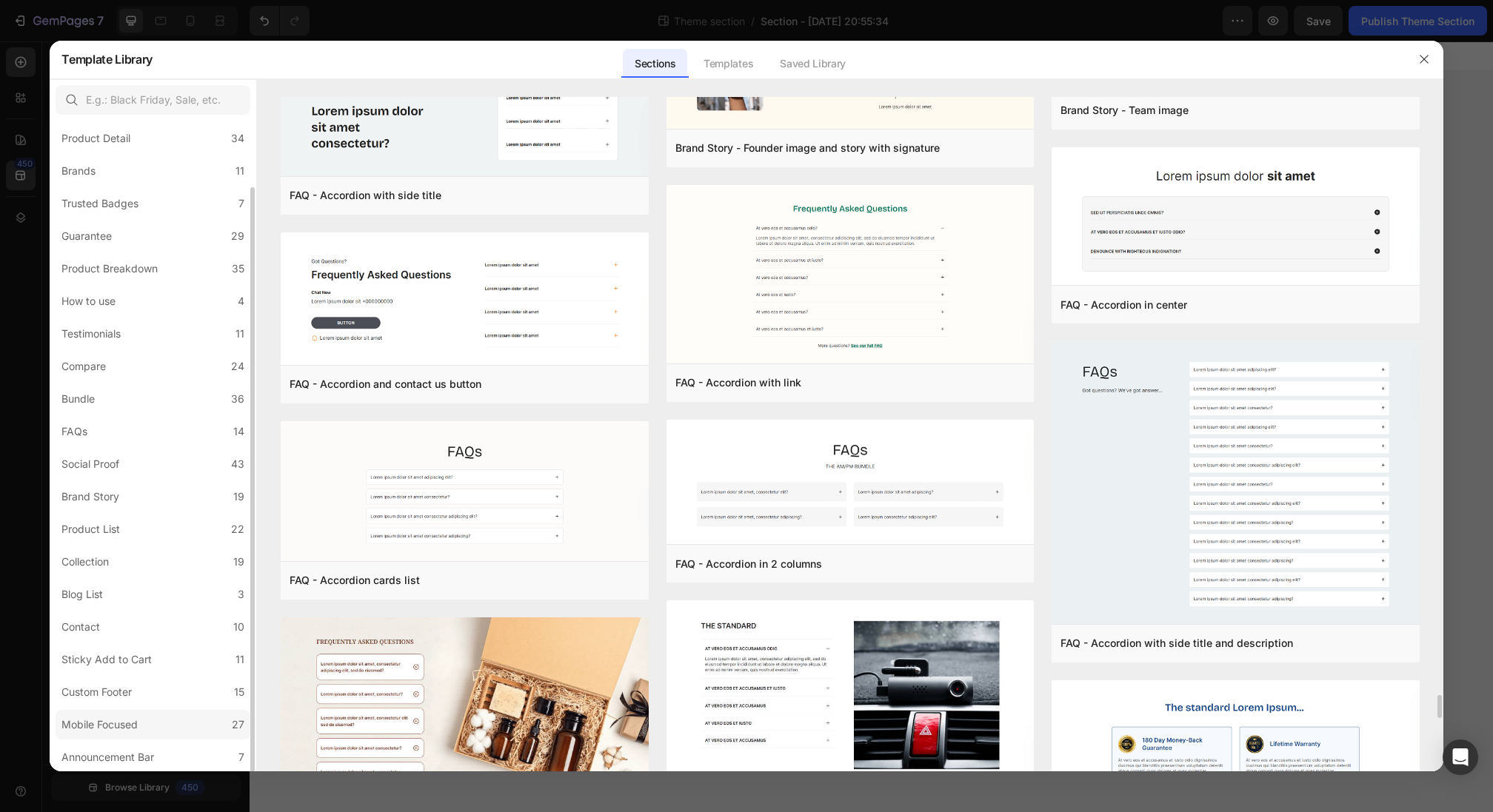
click at [163, 715] on label "Mobile Focused 27" at bounding box center [153, 724] width 195 height 29
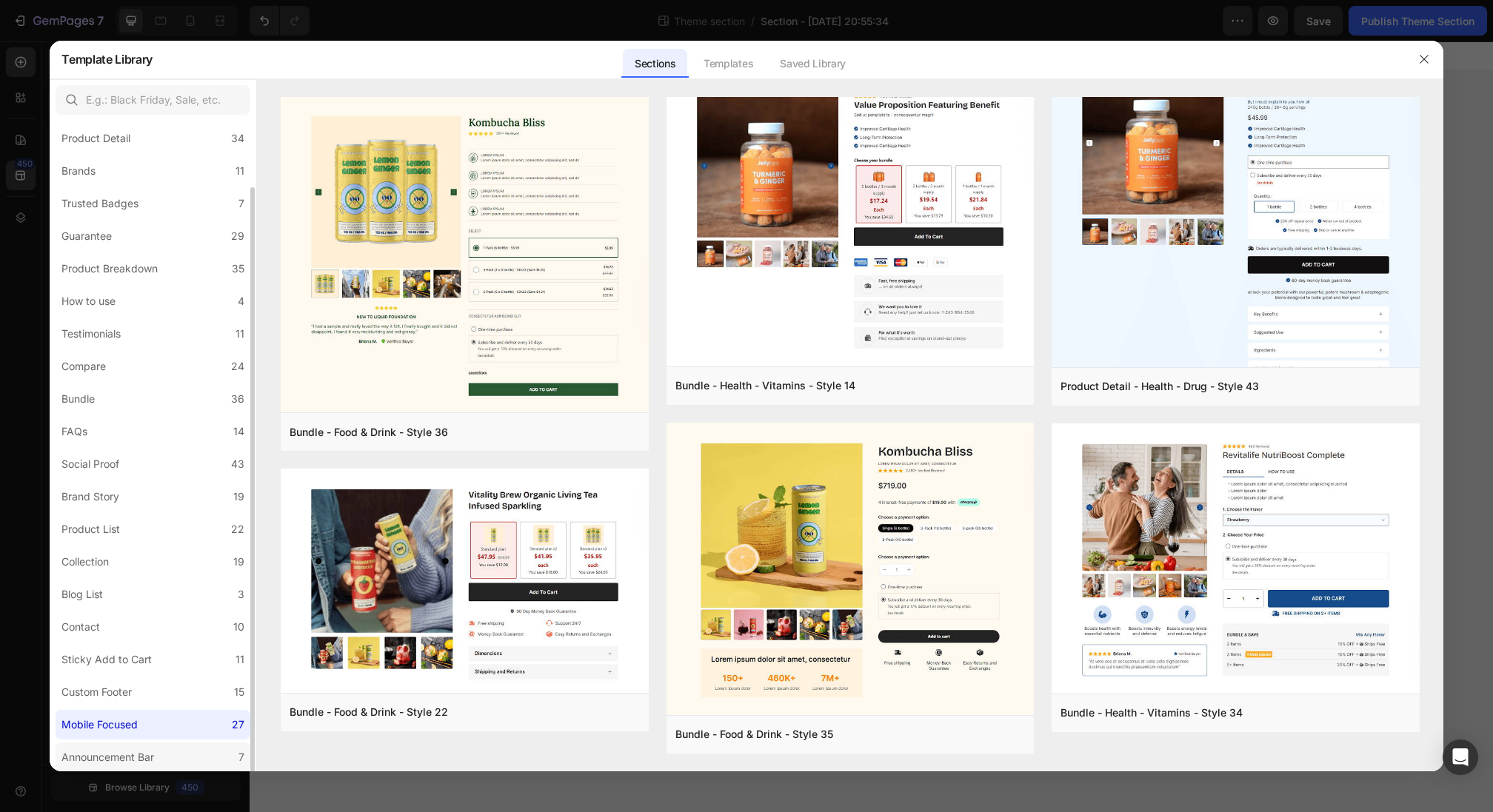
scroll to position [0, 0]
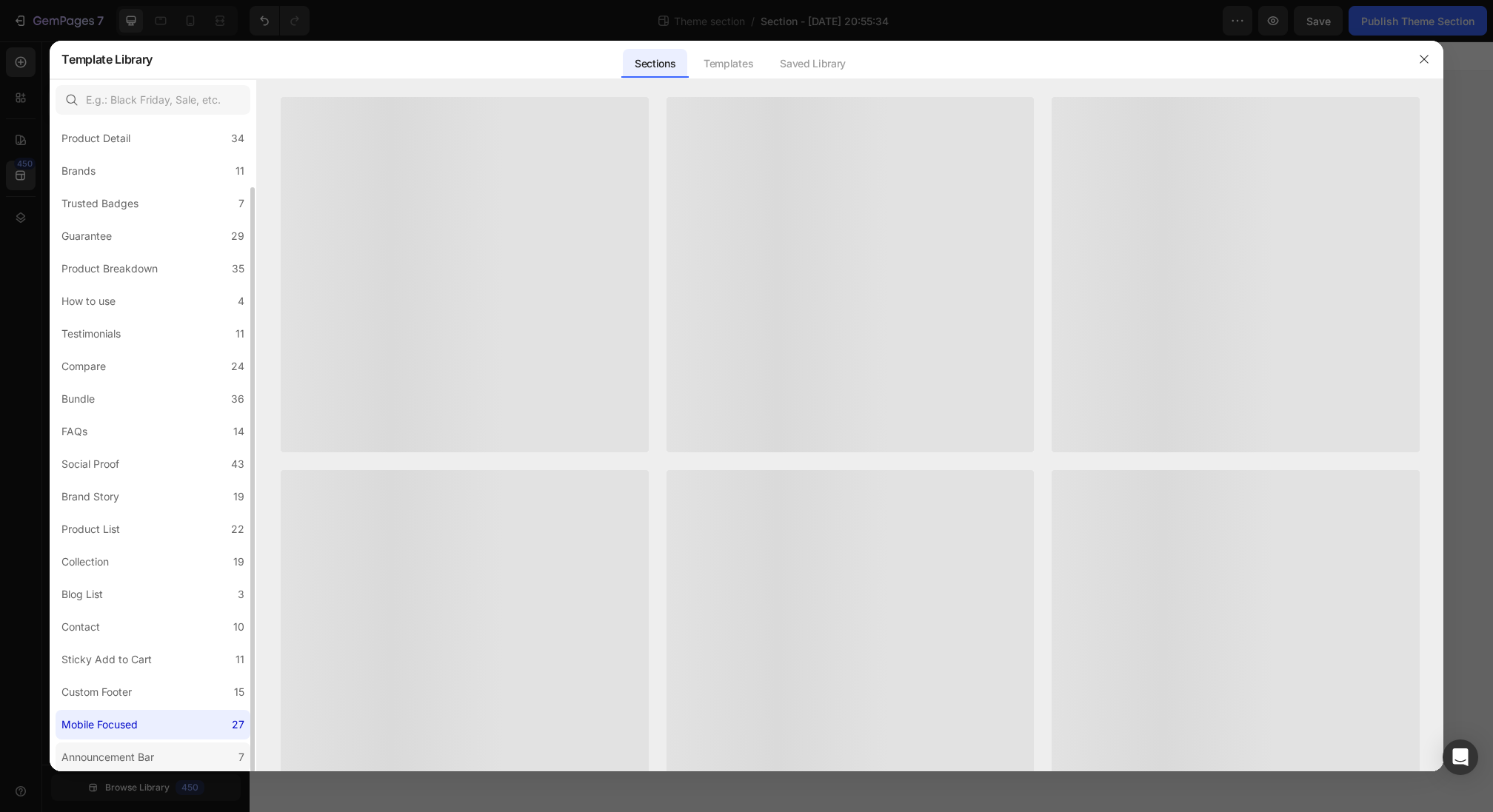
click at [150, 753] on div "Announcement Bar" at bounding box center [107, 757] width 92 height 17
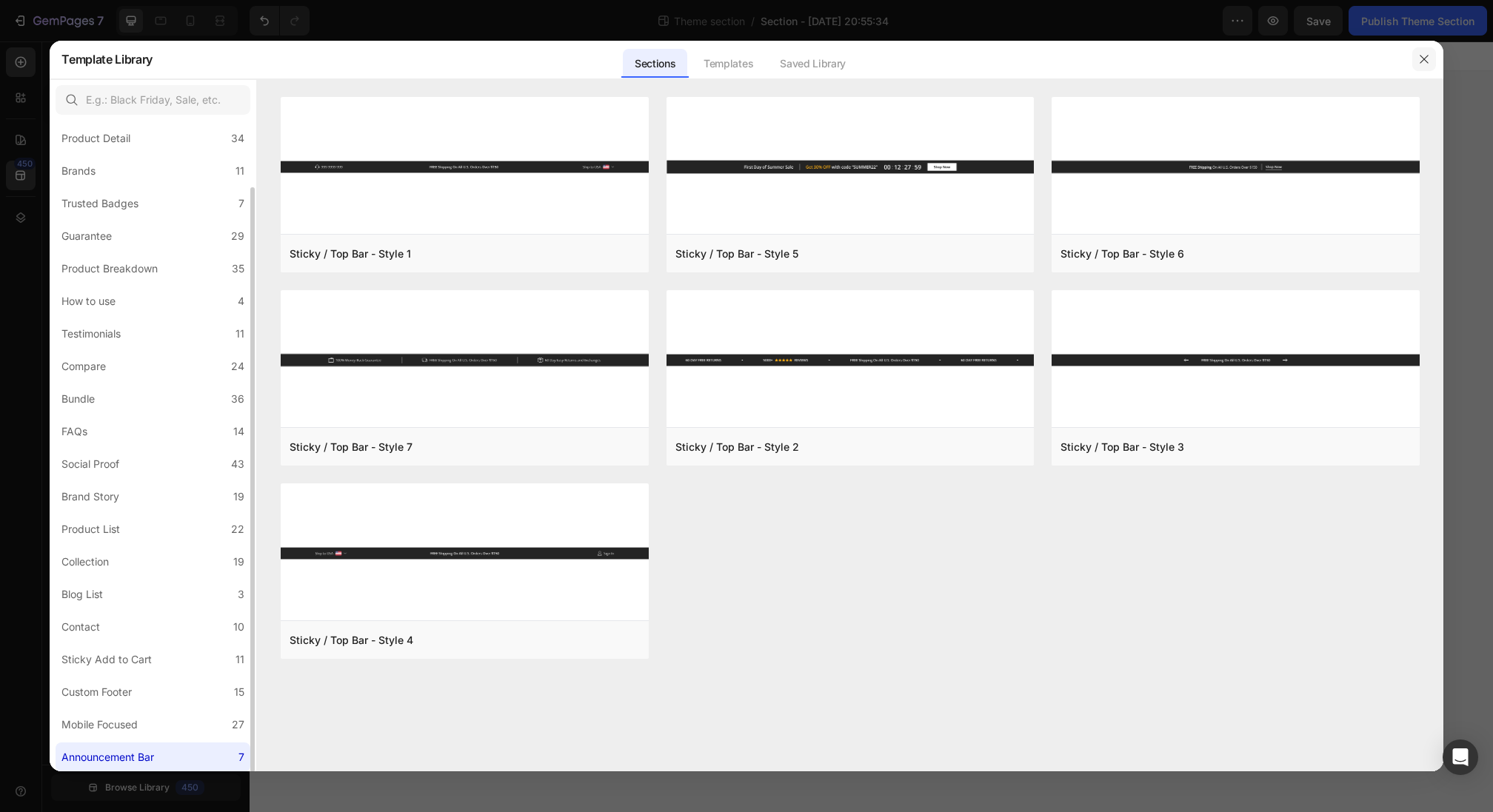
click at [1432, 58] on button "button" at bounding box center [1424, 59] width 24 height 24
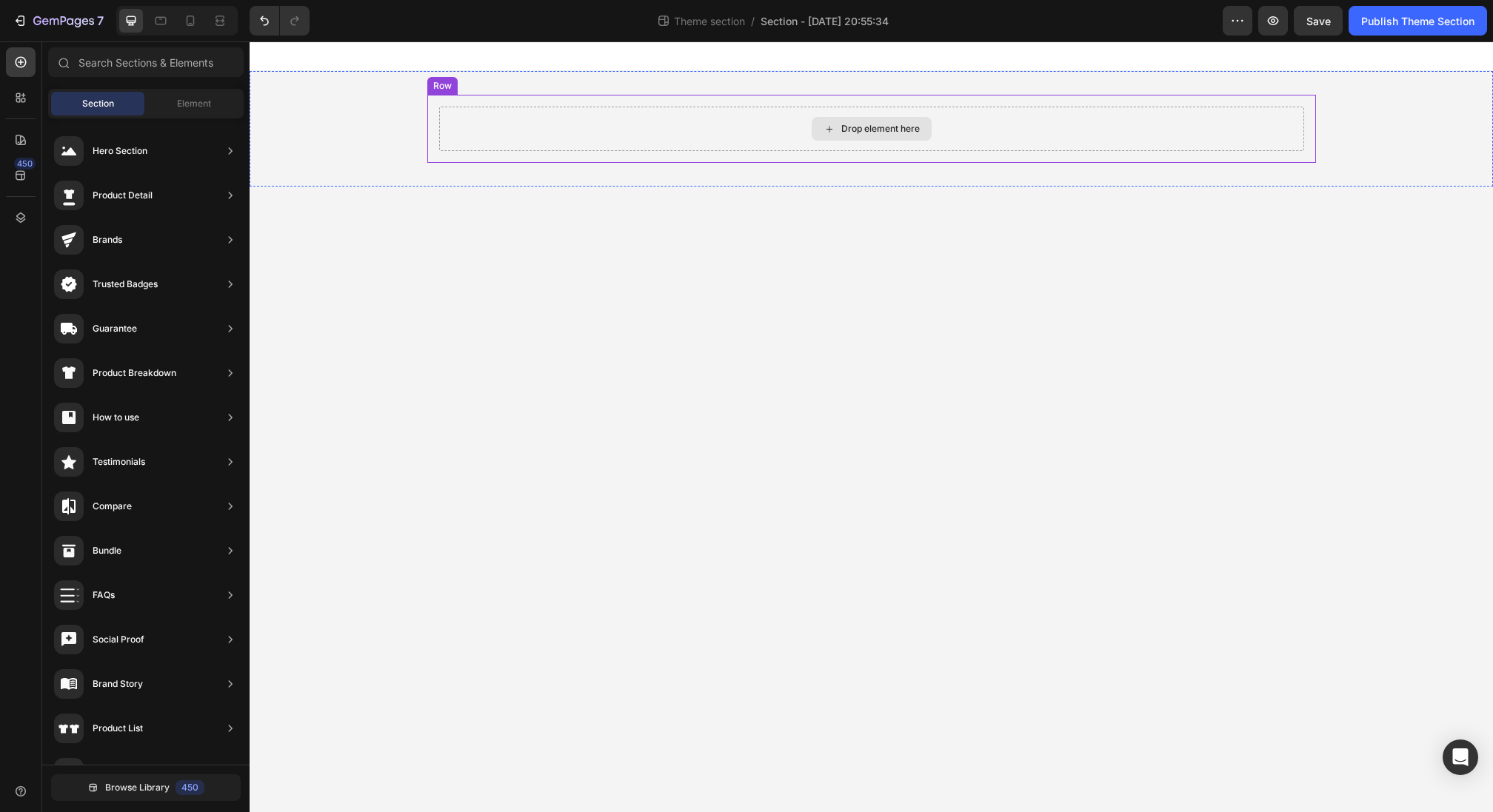
click at [534, 115] on div "Drop element here" at bounding box center [872, 129] width 865 height 45
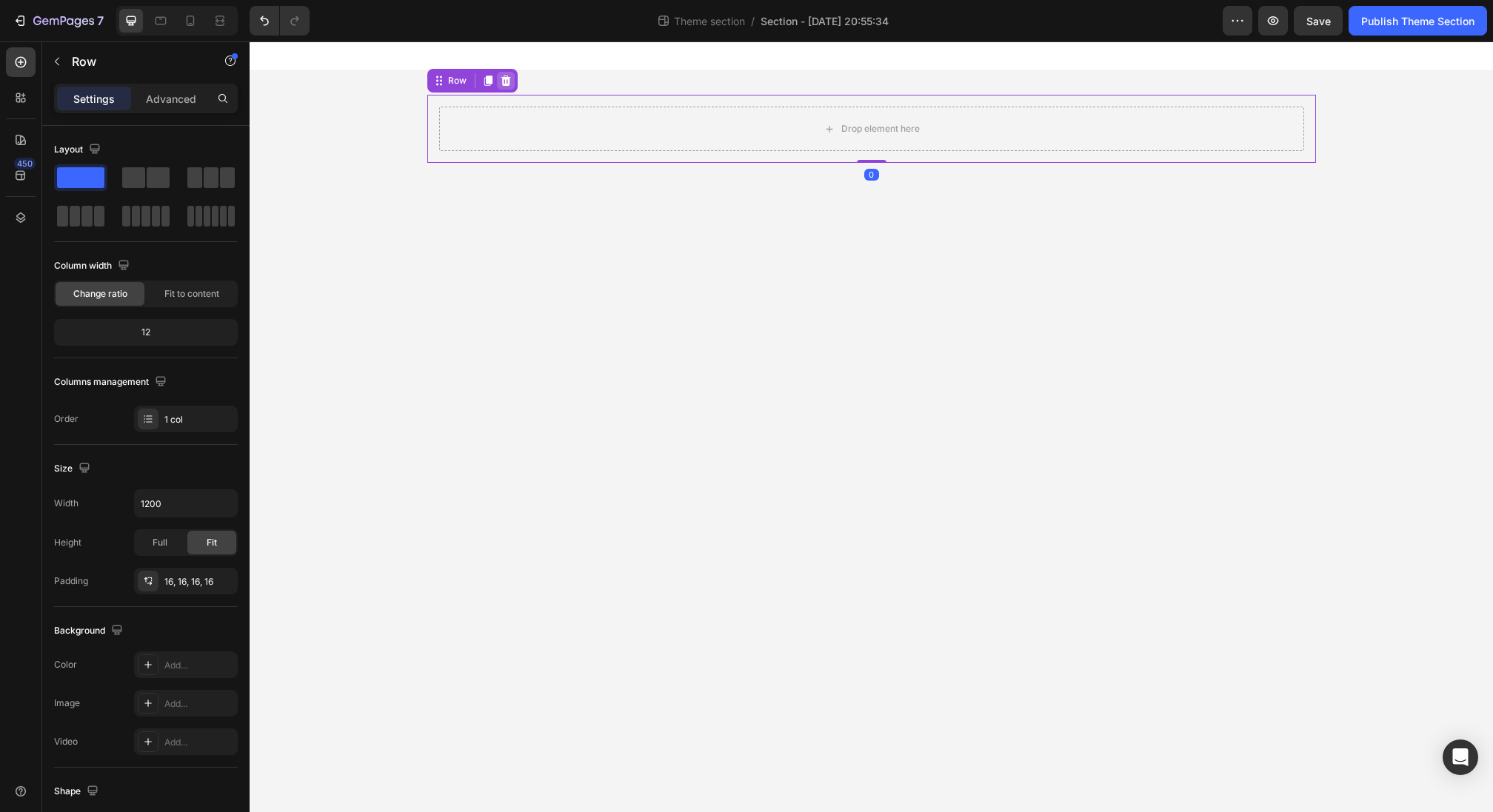
click at [507, 76] on icon at bounding box center [505, 80] width 12 height 12
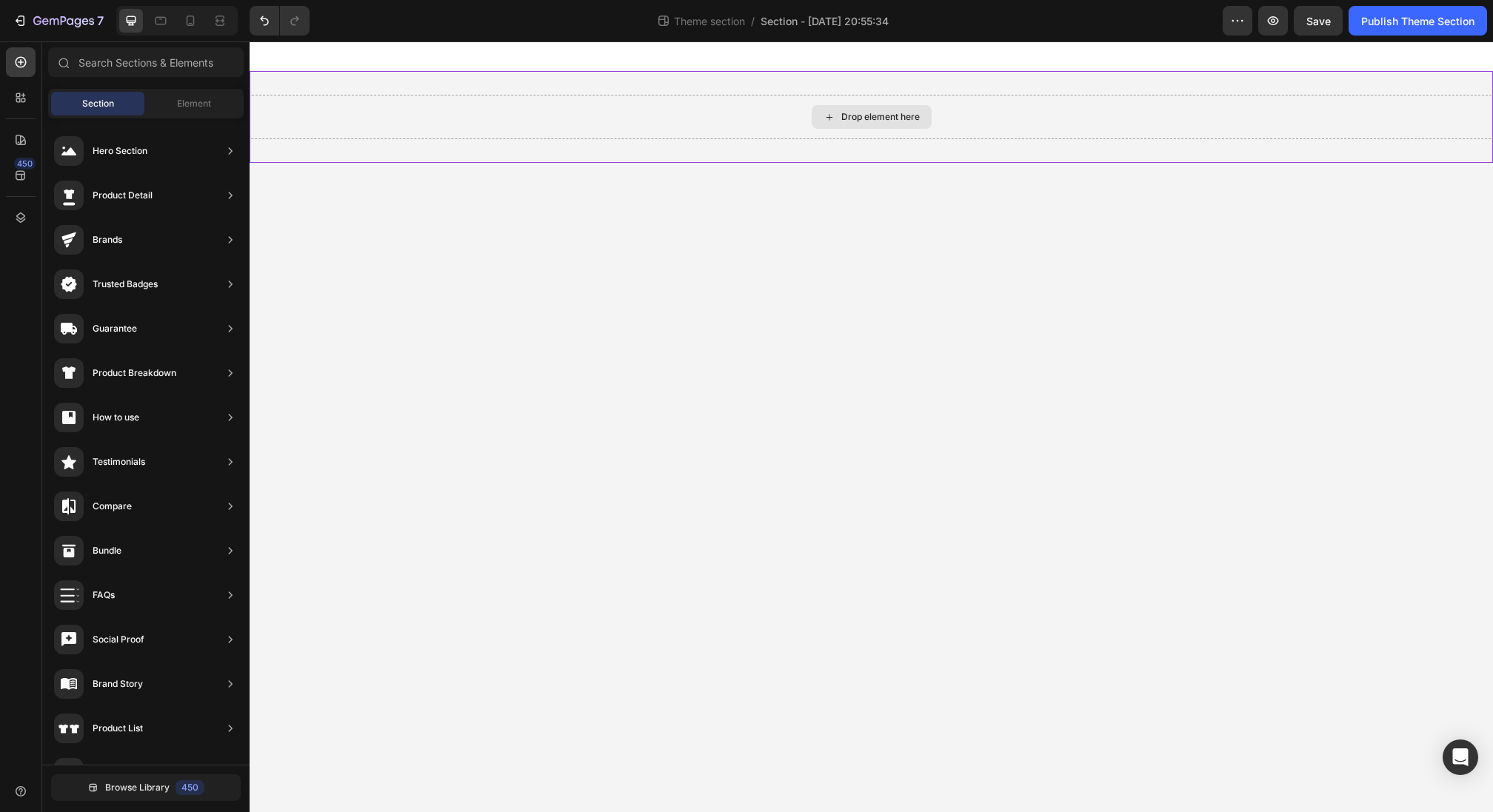
click at [841, 108] on div "Drop element here" at bounding box center [871, 117] width 120 height 24
click at [831, 121] on icon at bounding box center [829, 118] width 12 height 13
click at [135, 805] on div "Browse Library 450" at bounding box center [145, 786] width 207 height 45
click at [135, 798] on button "Browse Library 450" at bounding box center [146, 787] width 190 height 26
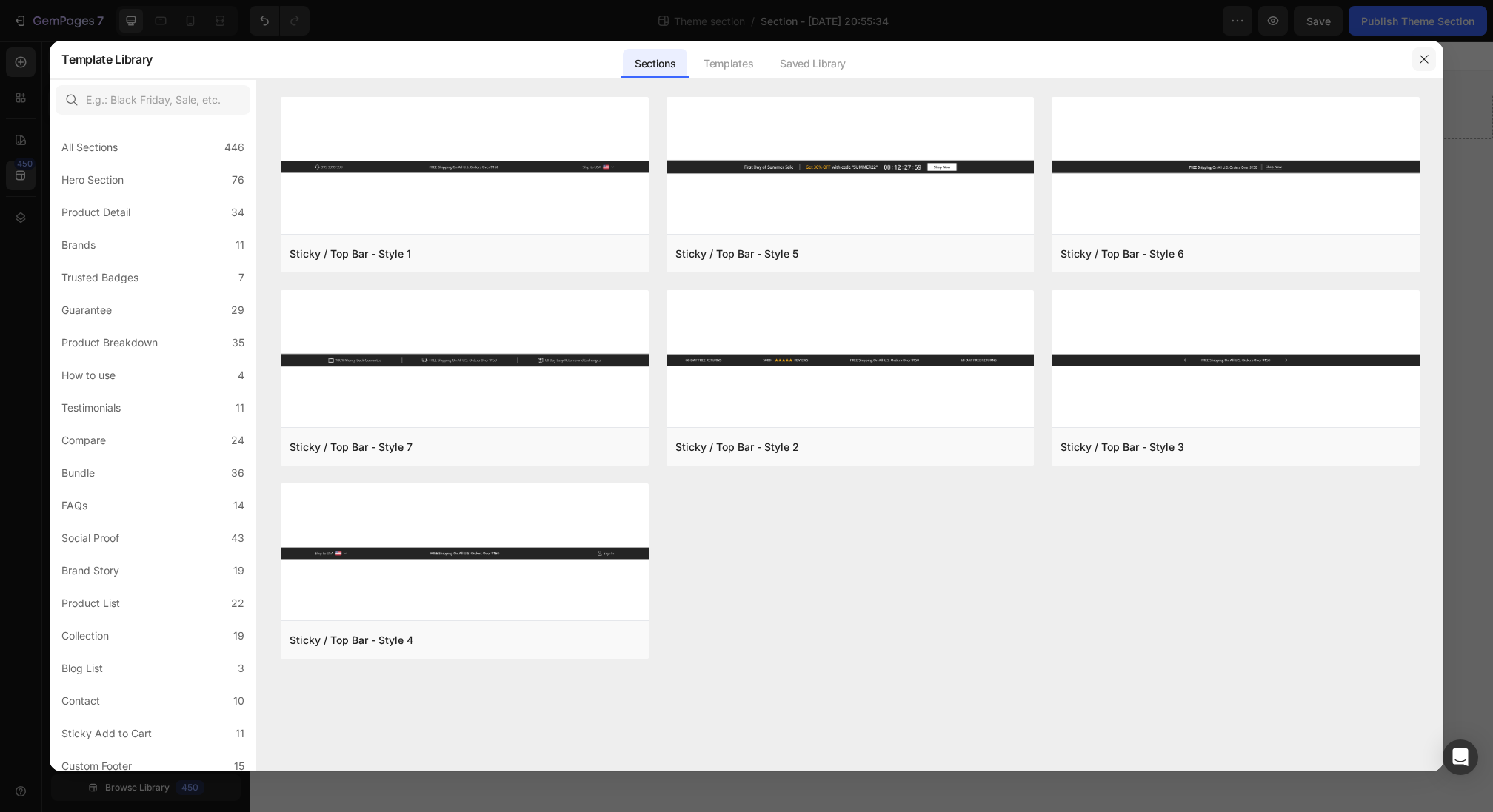
click at [1415, 60] on button "button" at bounding box center [1424, 59] width 24 height 24
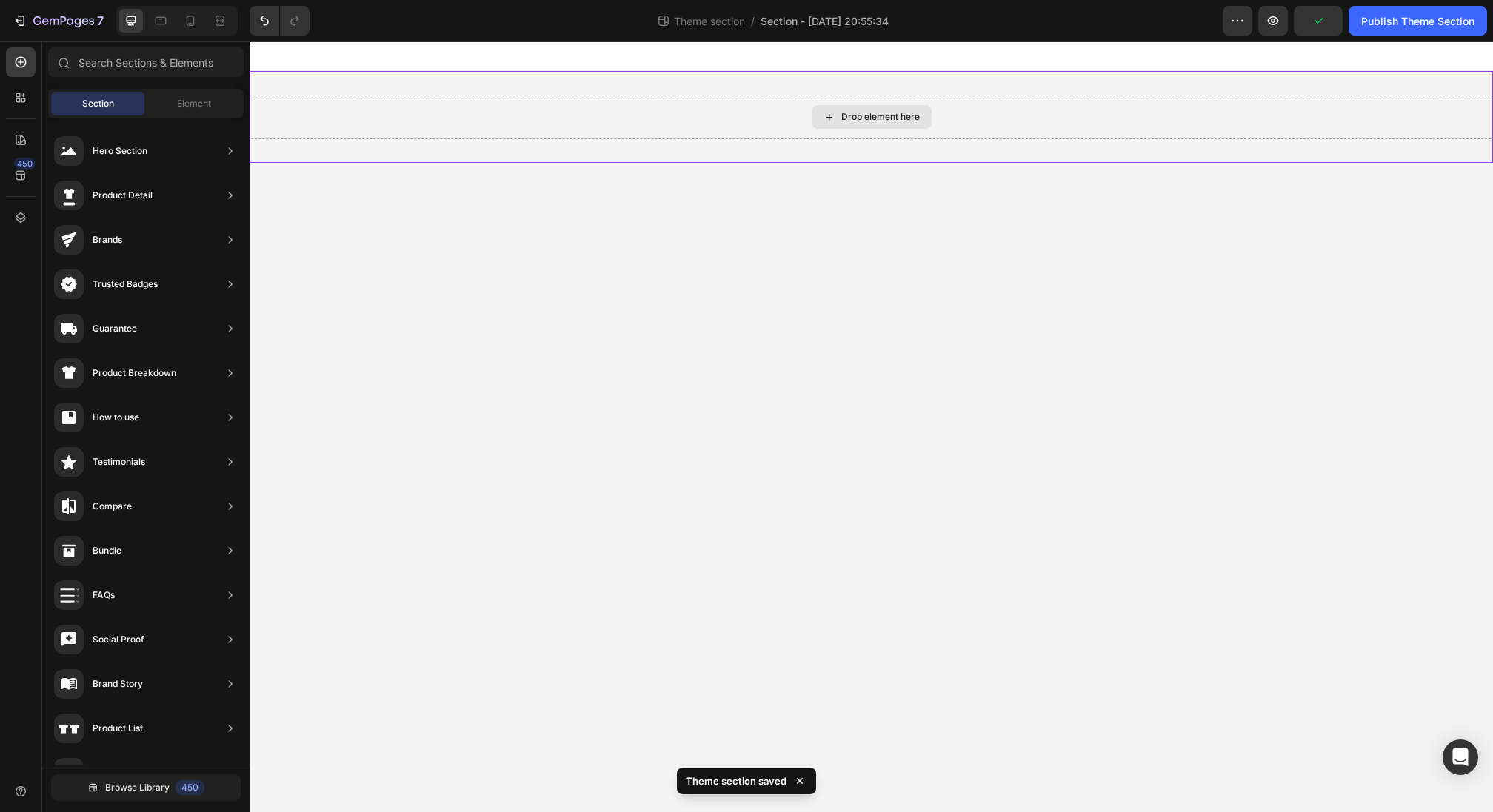
click at [912, 120] on div "Drop element here" at bounding box center [881, 117] width 79 height 12
click at [1004, 237] on body "Drop element here Root Drag & drop element from sidebar or Explore Library Add …" at bounding box center [871, 427] width 1244 height 771
click at [895, 151] on div "Drop element here" at bounding box center [871, 117] width 1244 height 92
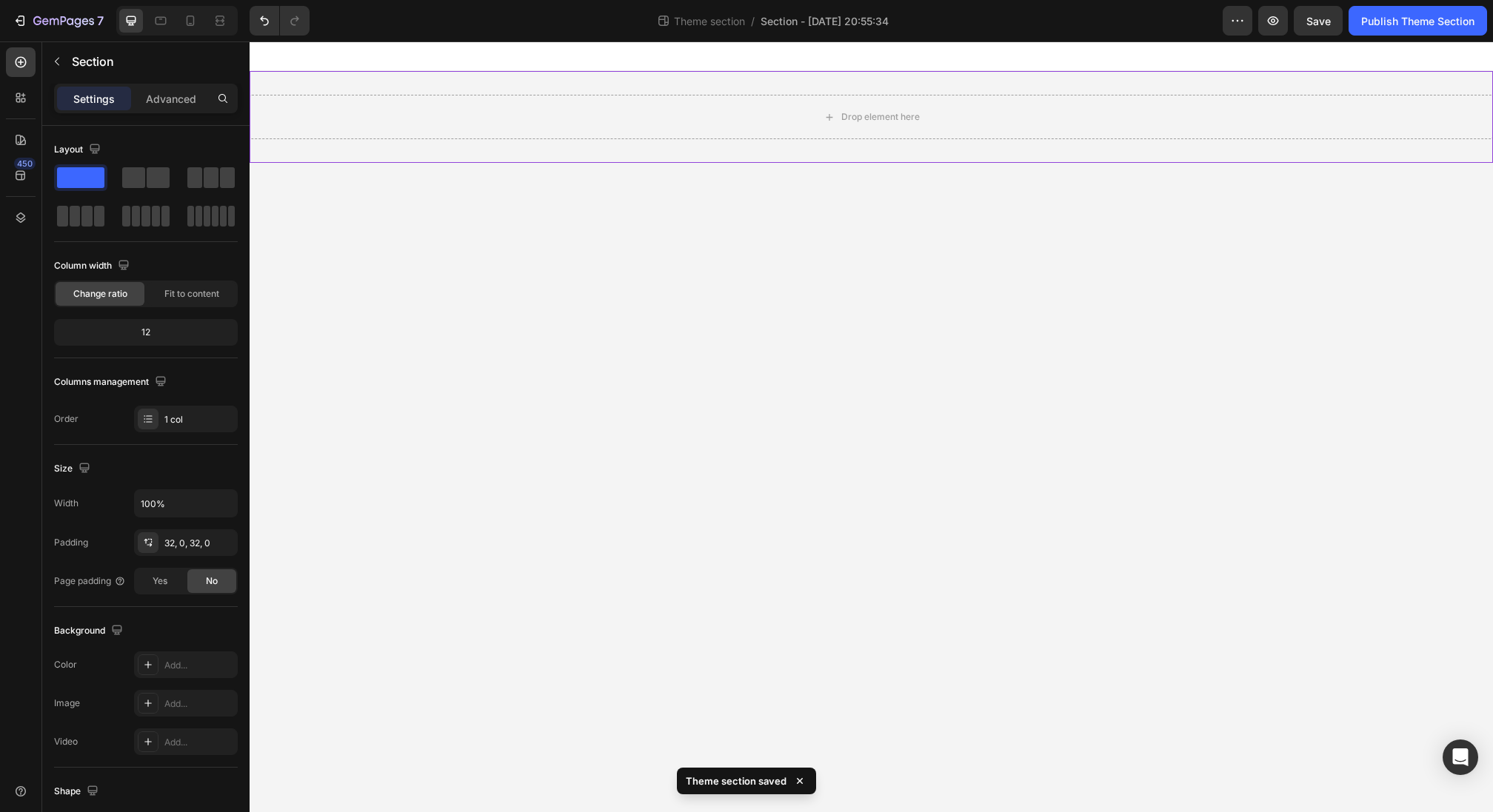
click at [843, 79] on div "Drop element here" at bounding box center [871, 117] width 1244 height 92
click at [56, 17] on icon "button" at bounding box center [63, 22] width 60 height 13
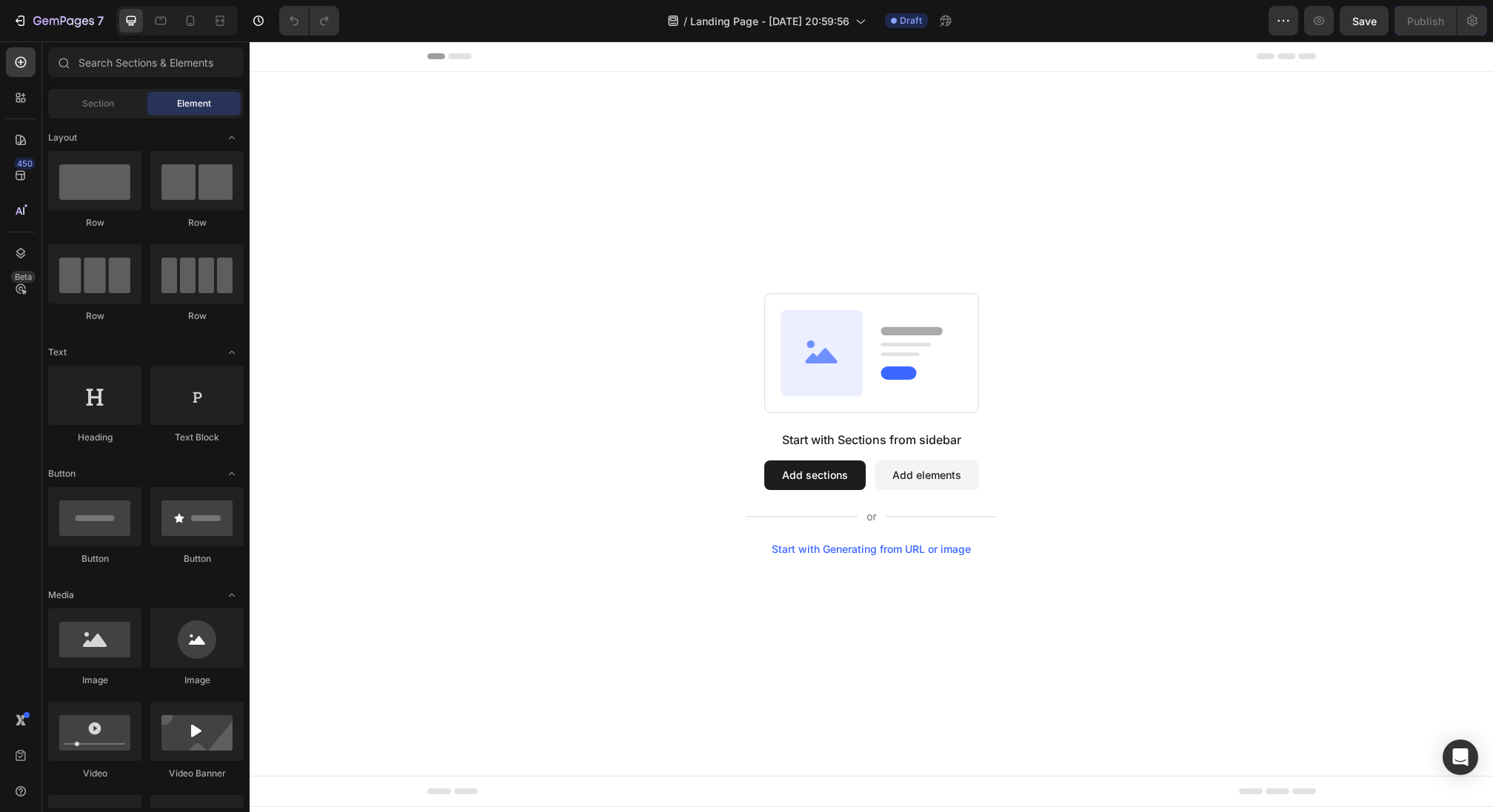
click at [808, 479] on button "Add sections" at bounding box center [815, 475] width 101 height 29
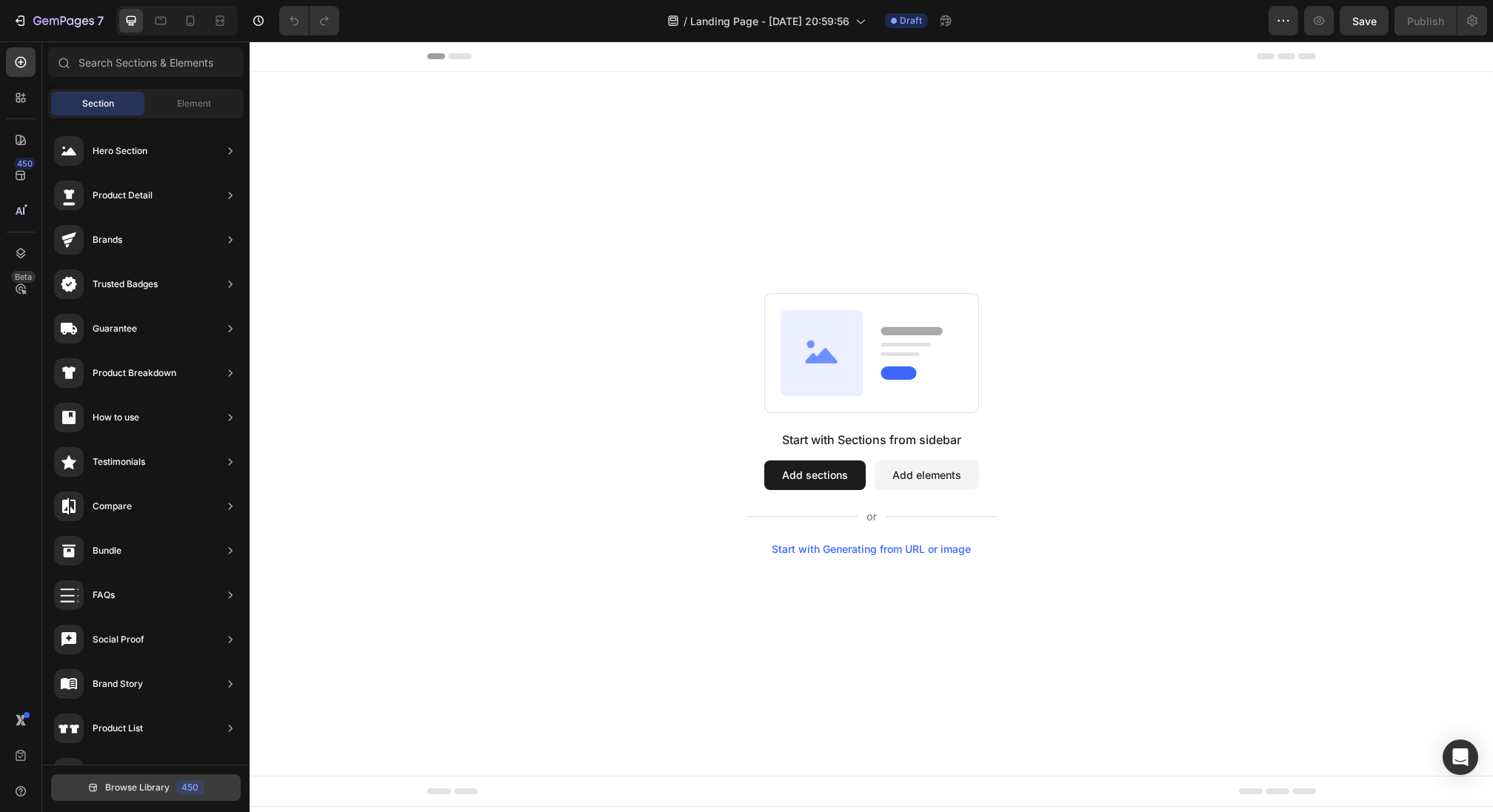
click at [122, 787] on span "Browse Library" at bounding box center [137, 787] width 65 height 14
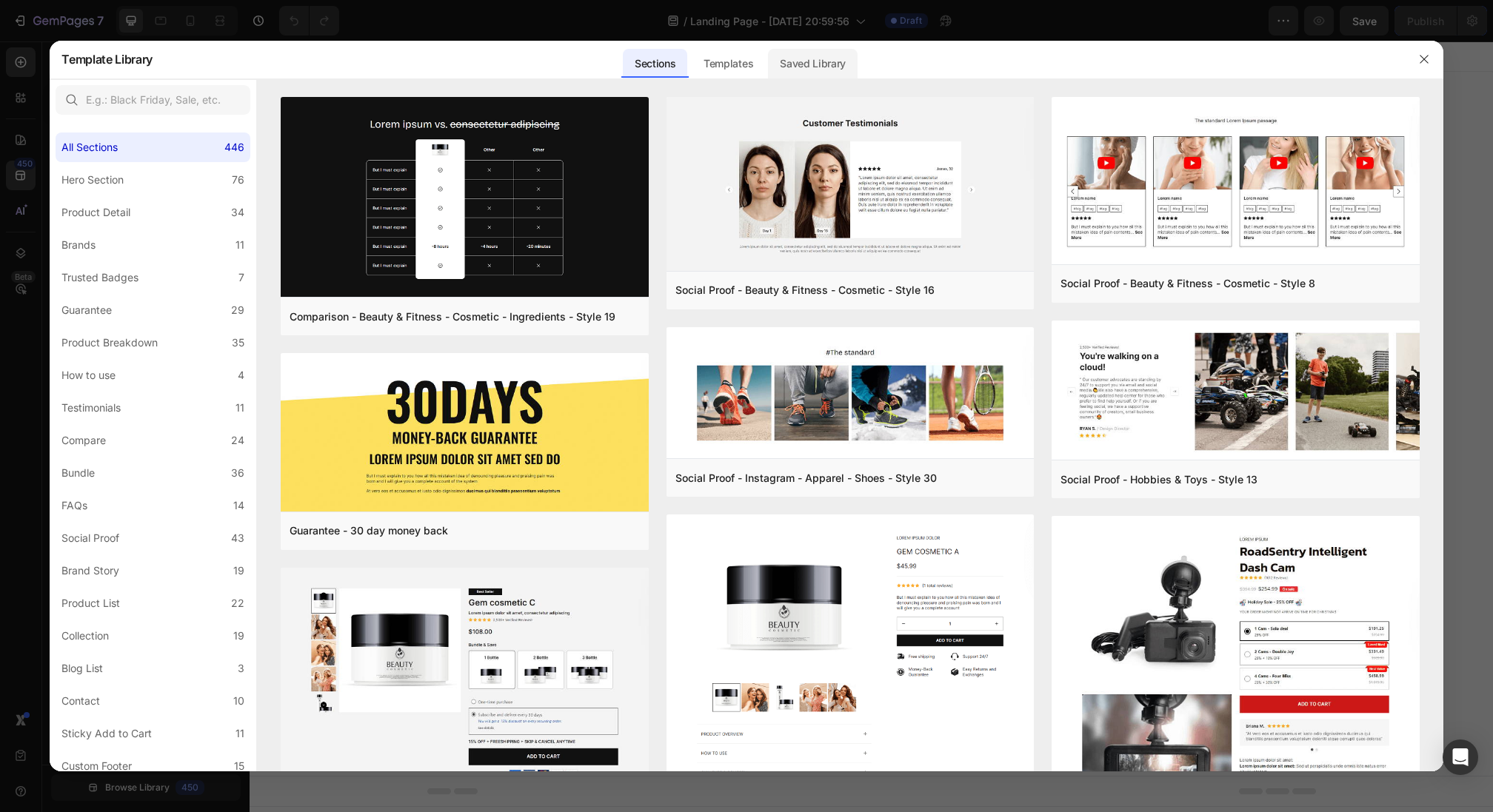
click at [809, 67] on div "Saved Library" at bounding box center [813, 64] width 90 height 29
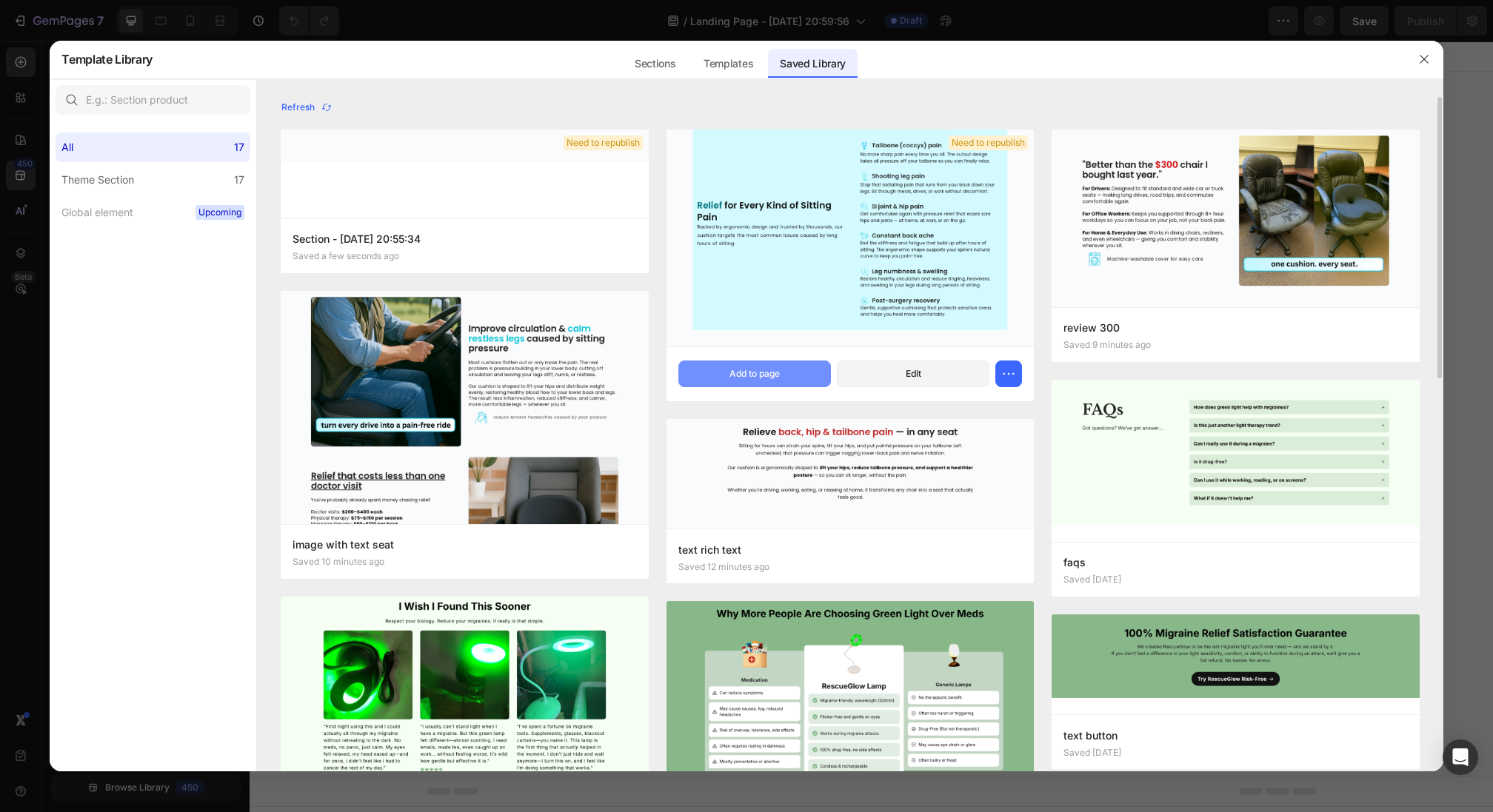
click at [801, 385] on button "Add to page" at bounding box center [755, 374] width 153 height 26
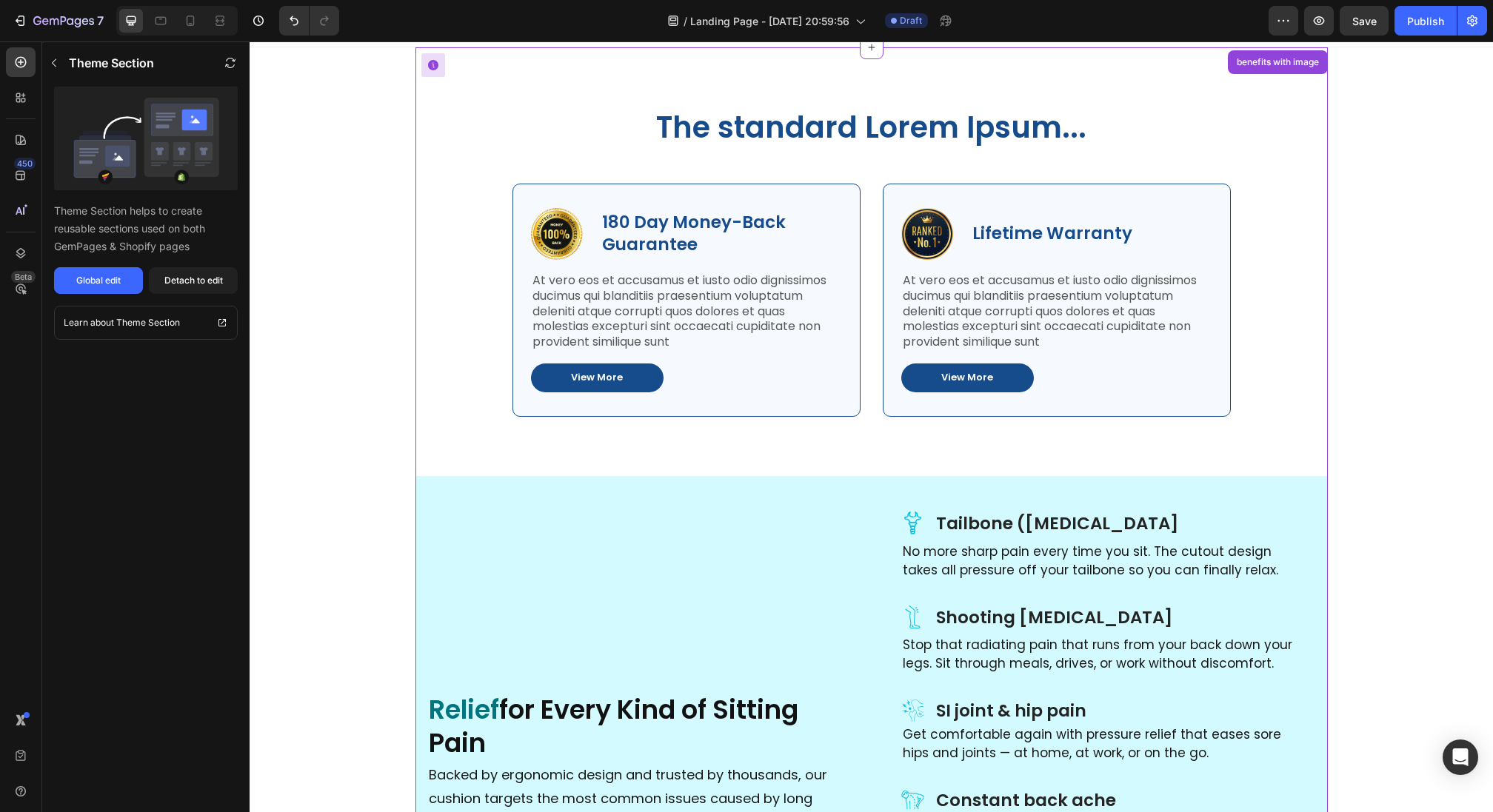
scroll to position [29, 0]
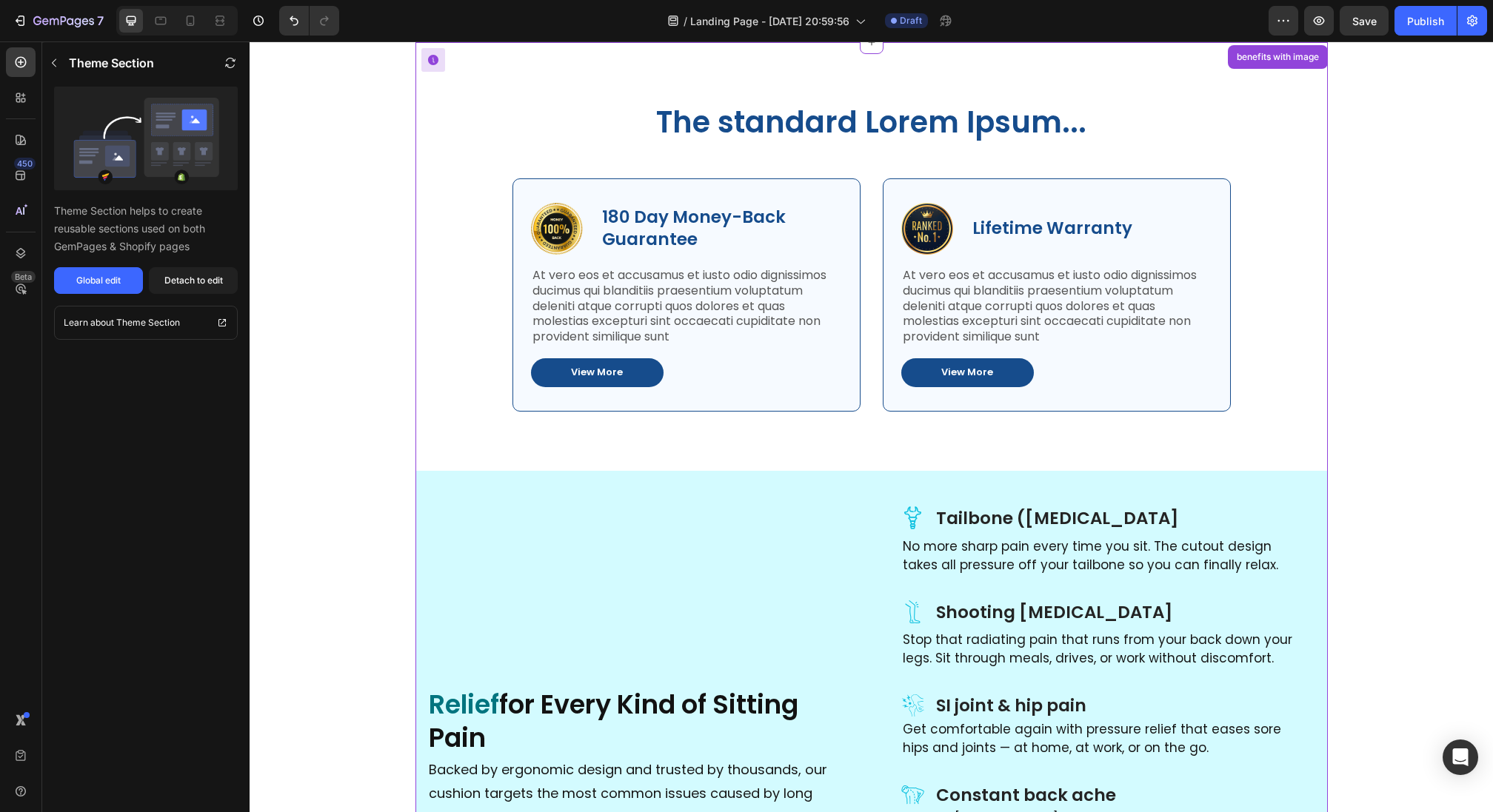
click at [1273, 142] on div "The standard Lorem Ipsum... Heading Row Image 180 Day Money-Back Guarantee Text…" at bounding box center [872, 274] width 890 height 346
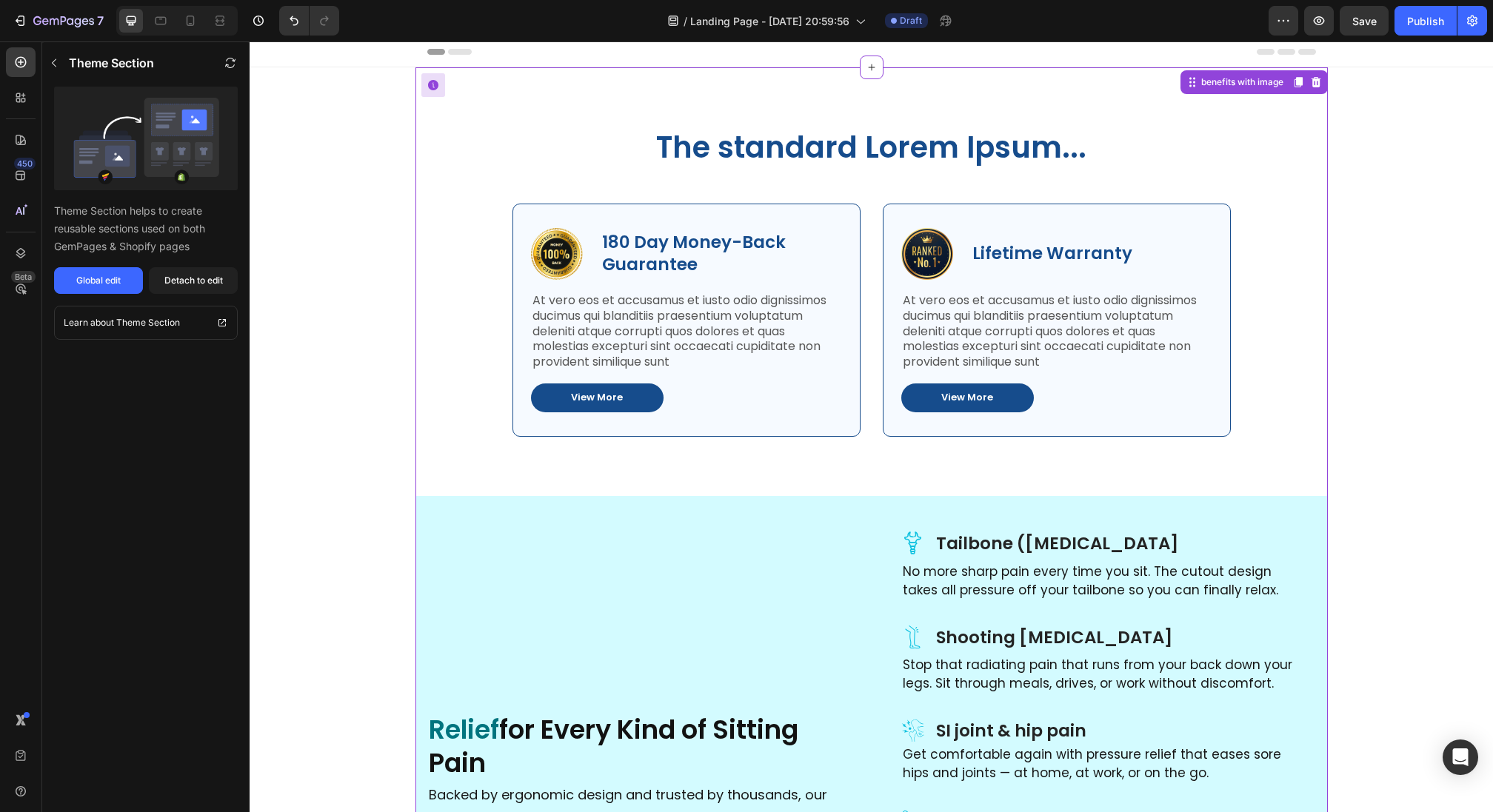
scroll to position [0, 0]
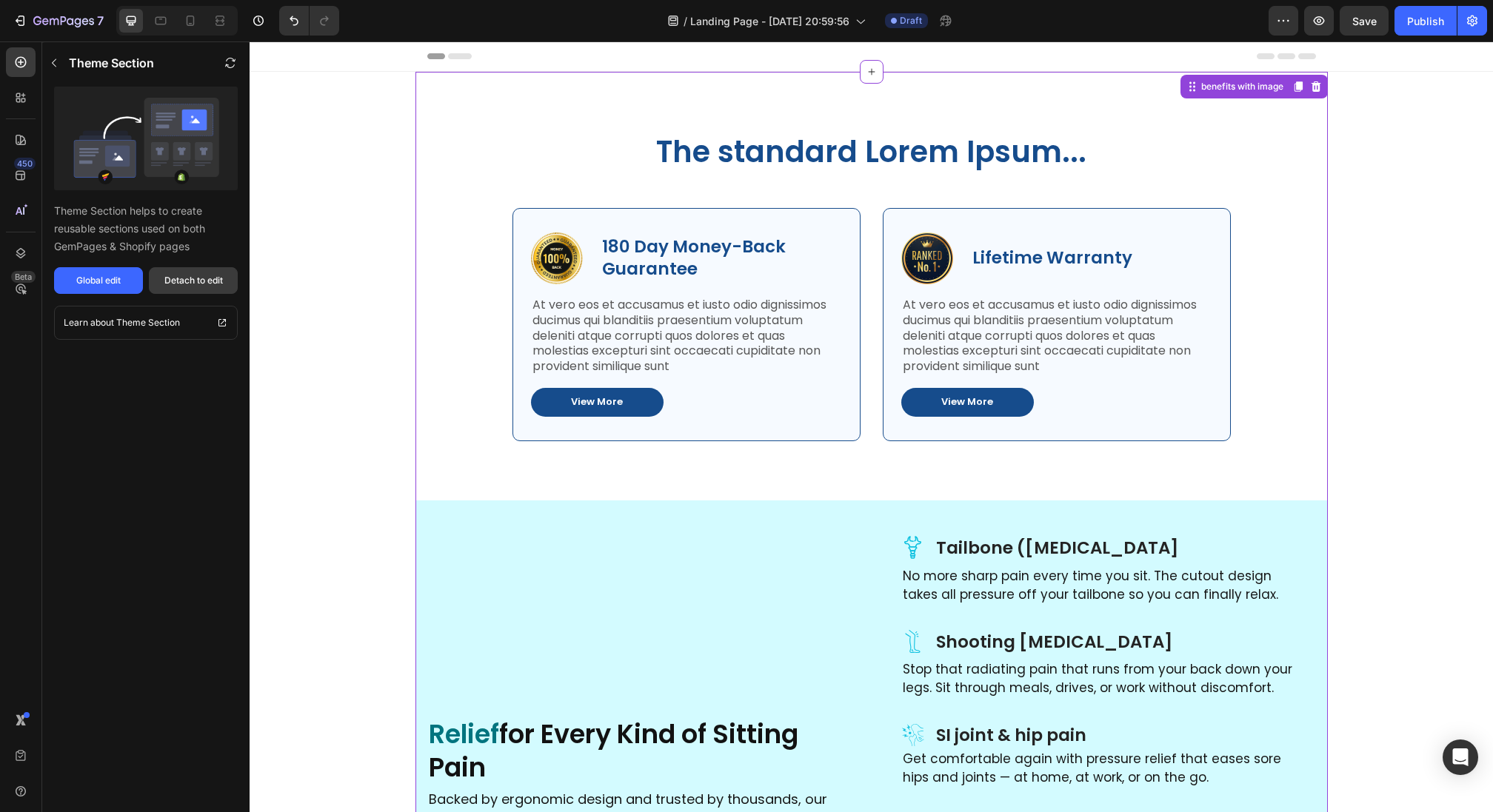
click at [178, 290] on button "Detach to edit" at bounding box center [193, 280] width 89 height 26
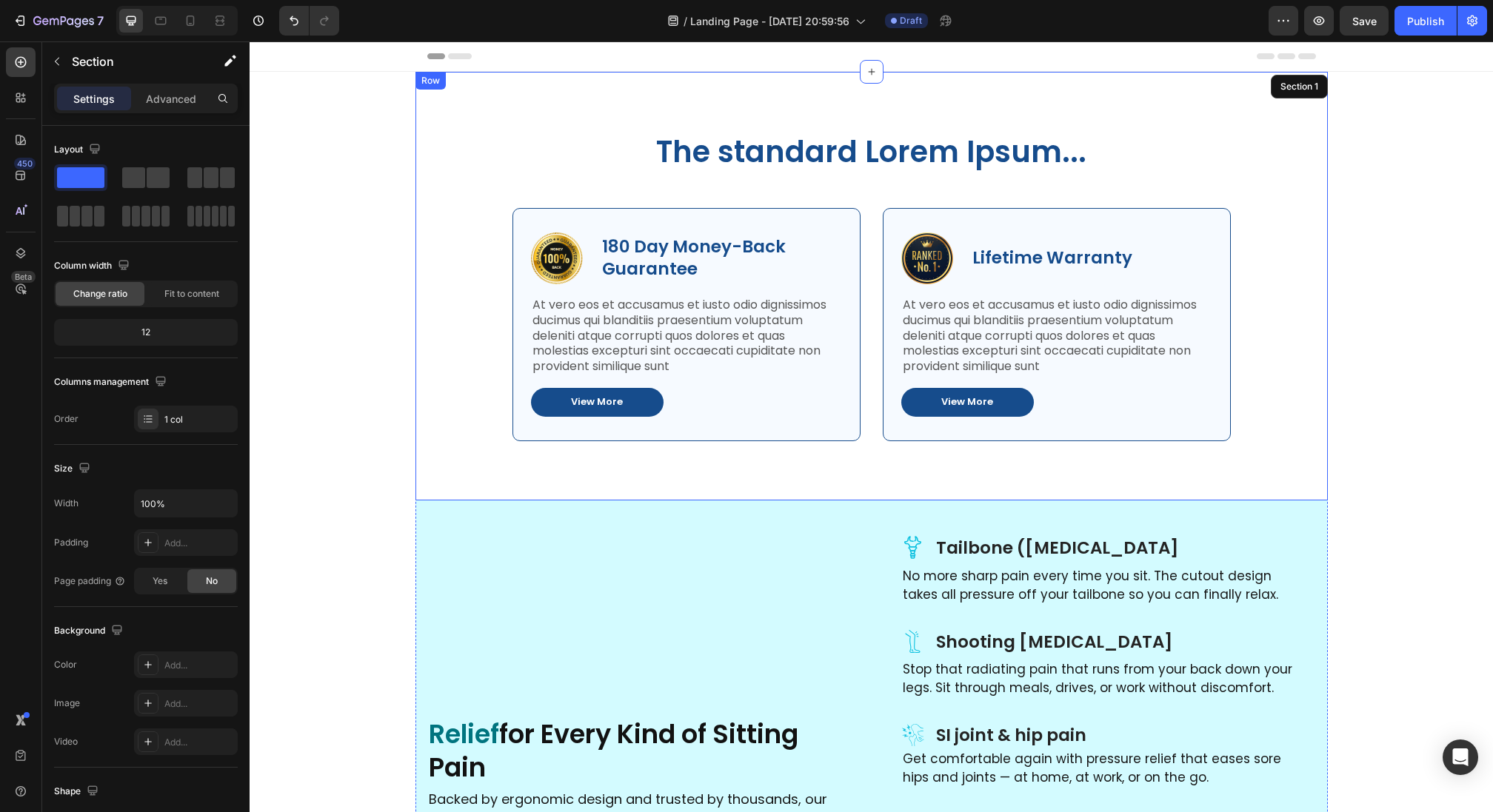
click at [450, 118] on div "The standard Lorem Ipsum... Heading Row Image 180 Day Money-Back Guarantee Text…" at bounding box center [872, 286] width 913 height 428
click at [502, 83] on icon at bounding box center [506, 86] width 10 height 10
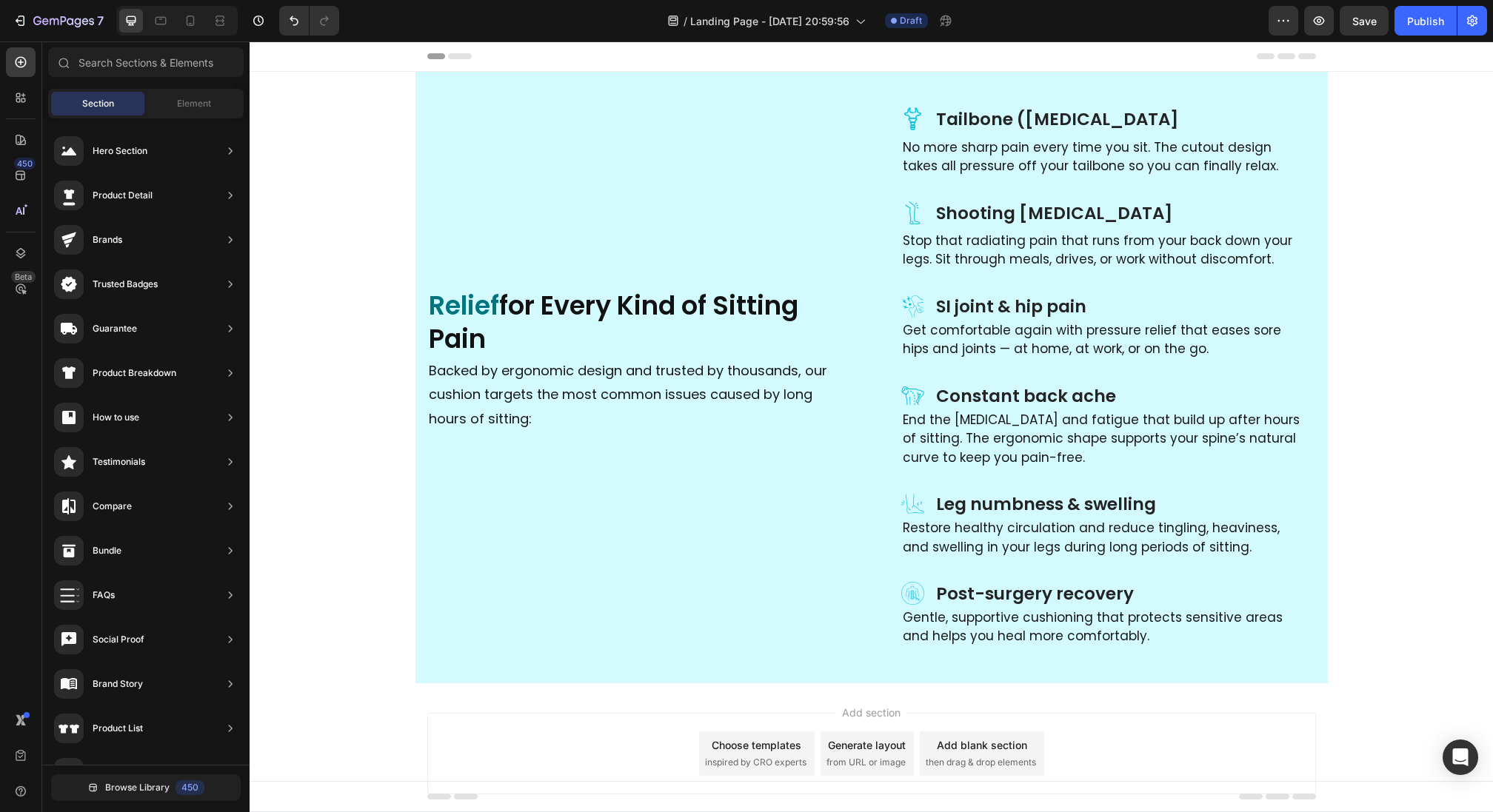
click at [376, 100] on div "Icon Tailbone ([MEDICAL_DATA] Heading Row No more sharp pain every time you sit…" at bounding box center [871, 378] width 1244 height 612
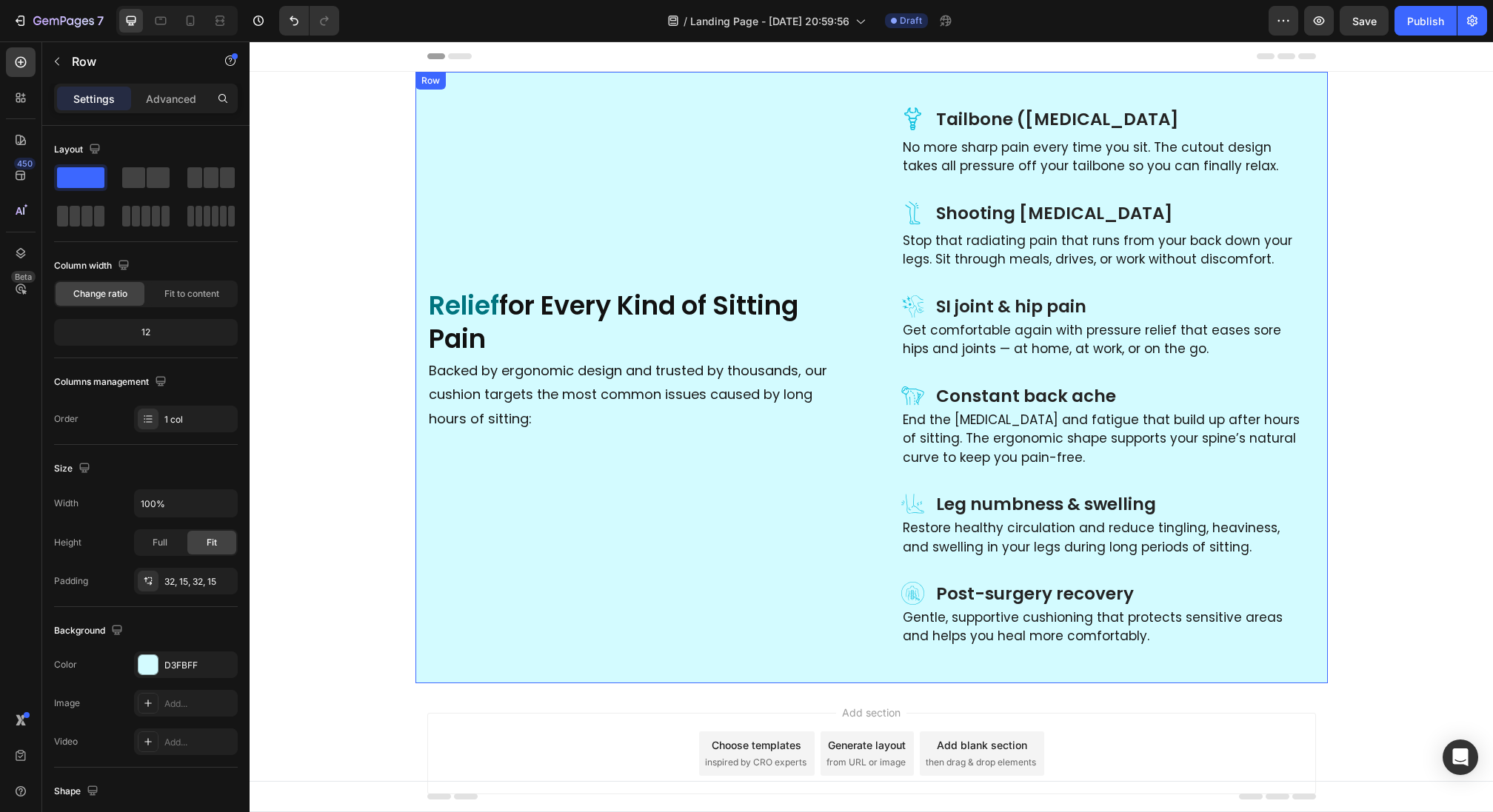
click at [417, 100] on div "Icon Tailbone ([MEDICAL_DATA] Heading Row No more sharp pain every time you sit…" at bounding box center [872, 378] width 913 height 612
click at [378, 108] on div "Icon Tailbone ([MEDICAL_DATA] Heading Row No more sharp pain every time you sit…" at bounding box center [871, 378] width 1244 height 612
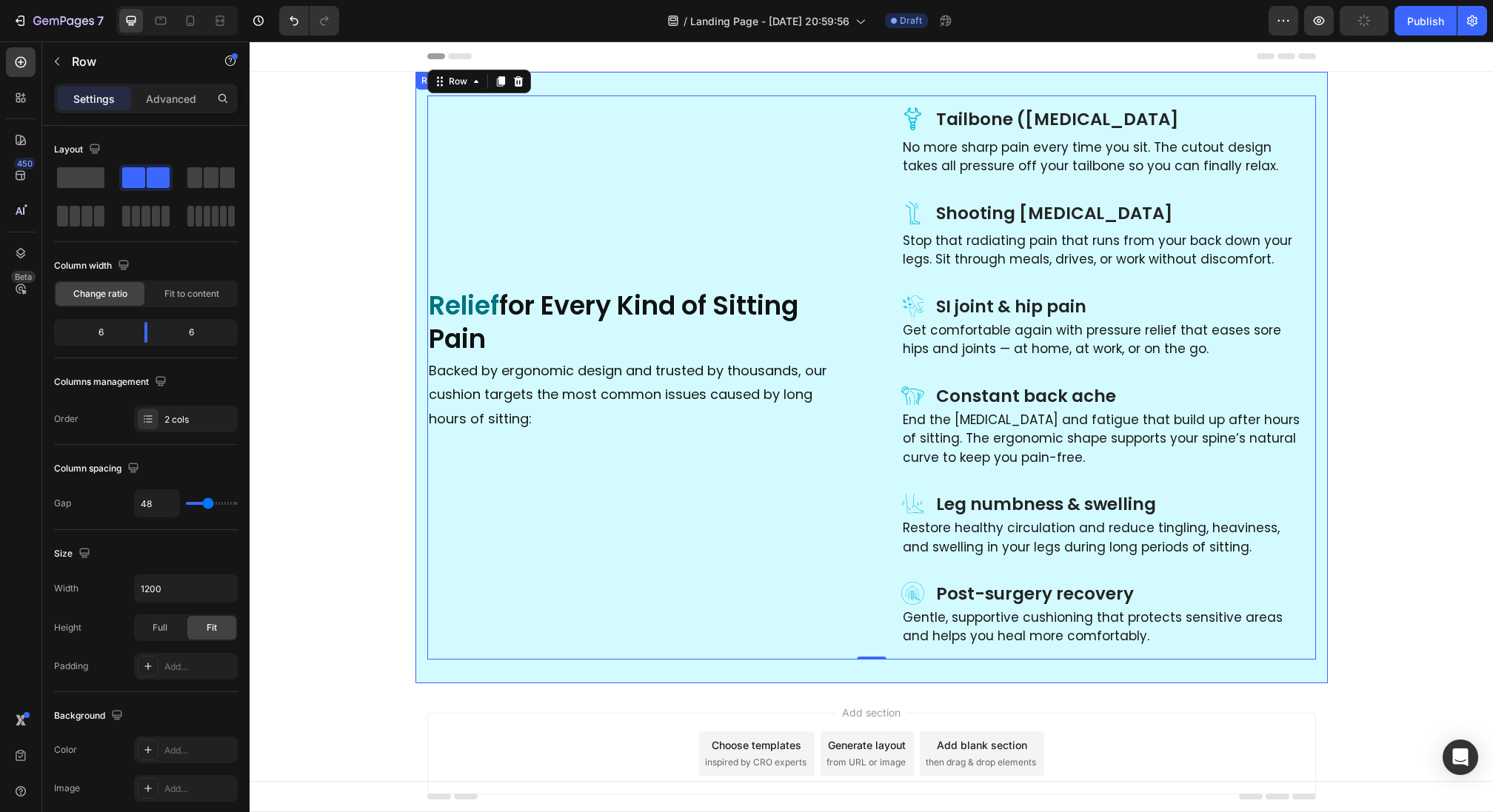
click at [446, 94] on div "Icon Tailbone ([MEDICAL_DATA] Heading Row No more sharp pain every time you sit…" at bounding box center [872, 378] width 913 height 612
click at [419, 81] on div "Row" at bounding box center [446, 86] width 54 height 17
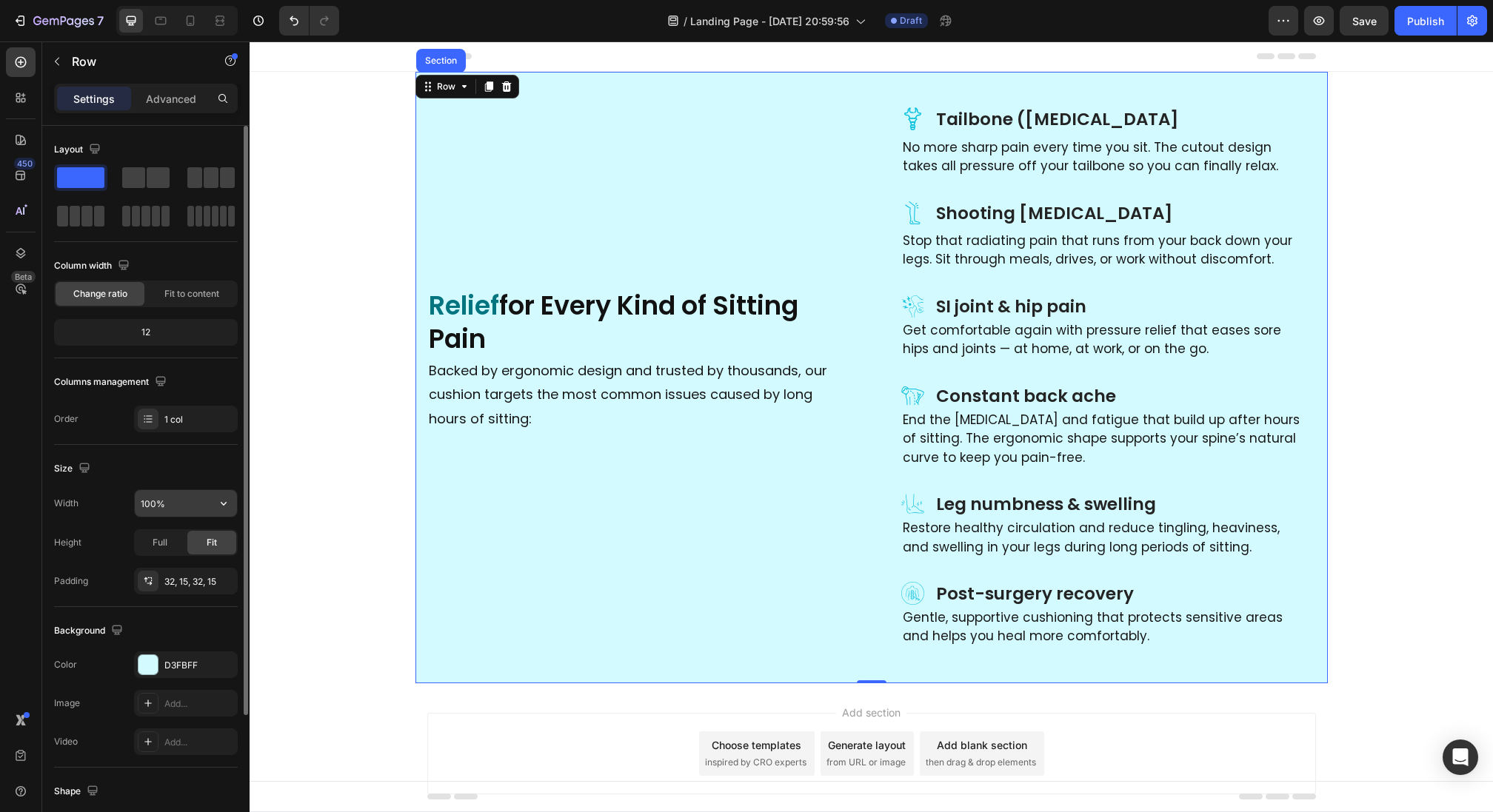
click at [184, 506] on input "100%" at bounding box center [186, 503] width 102 height 26
click at [226, 506] on icon "button" at bounding box center [224, 503] width 15 height 15
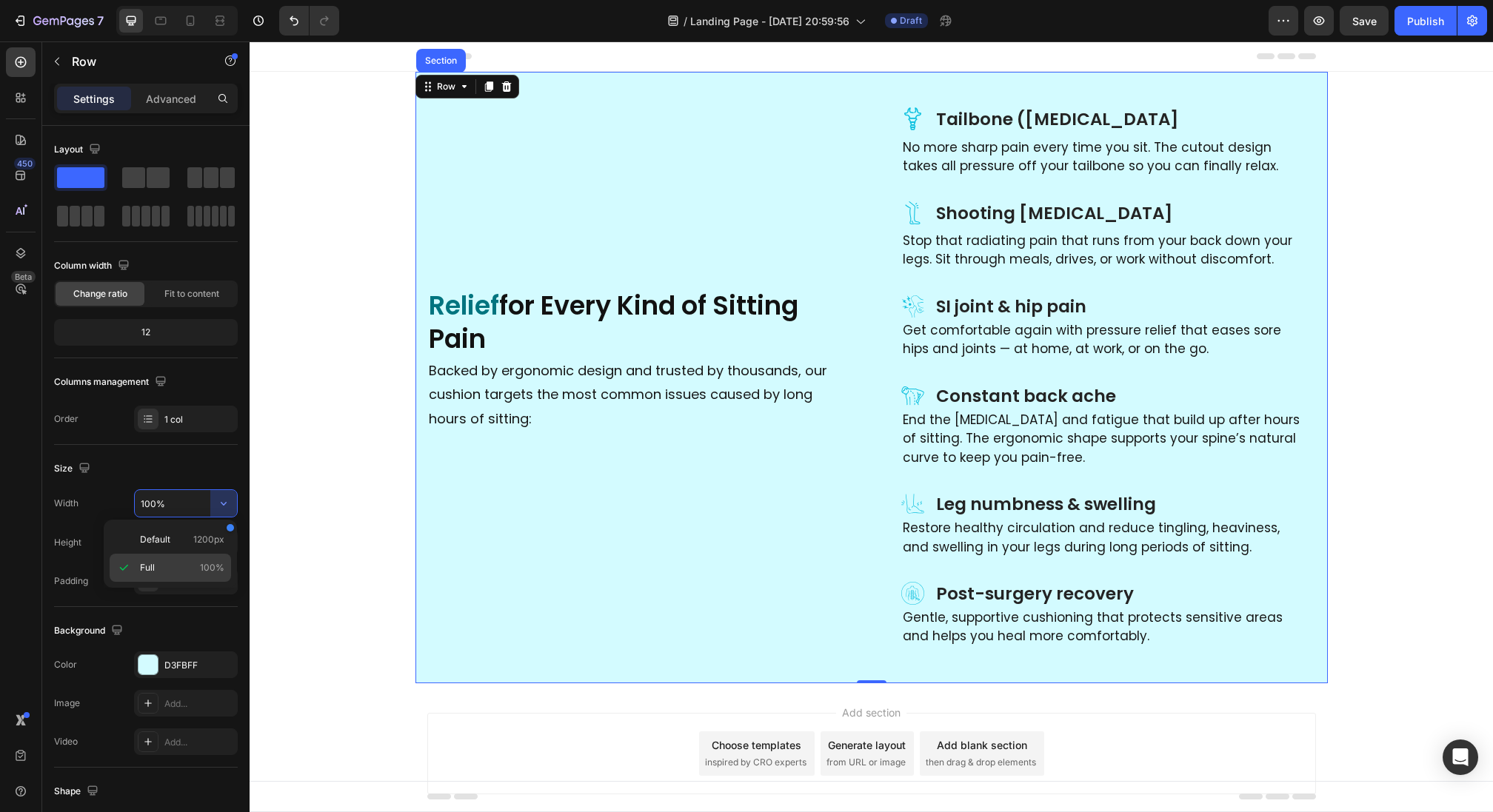
click at [184, 563] on p "Full 100%" at bounding box center [182, 567] width 84 height 14
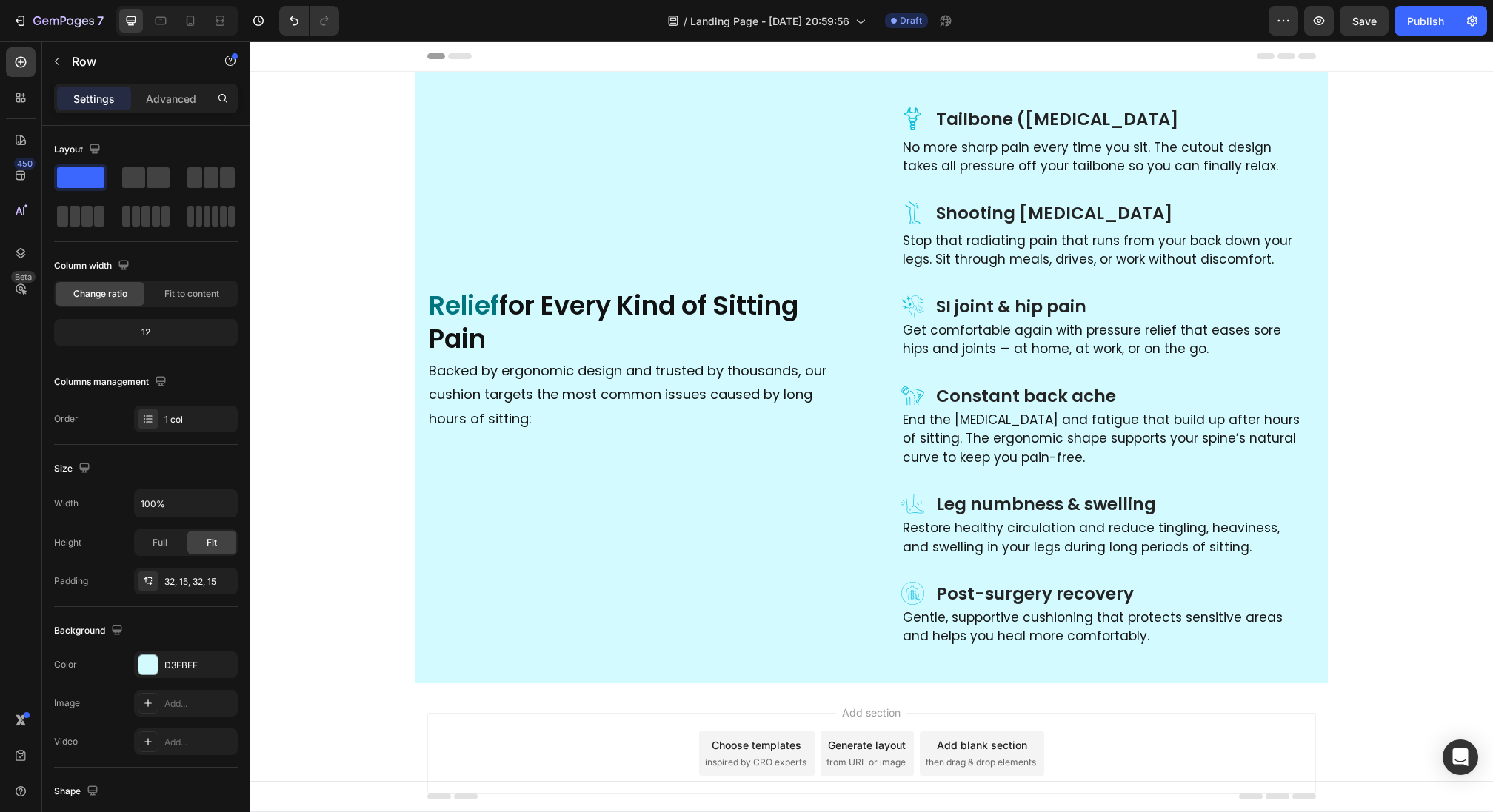
click at [283, 190] on div "Icon Tailbone ([MEDICAL_DATA] Heading Row No more sharp pain every time you sit…" at bounding box center [871, 378] width 1244 height 612
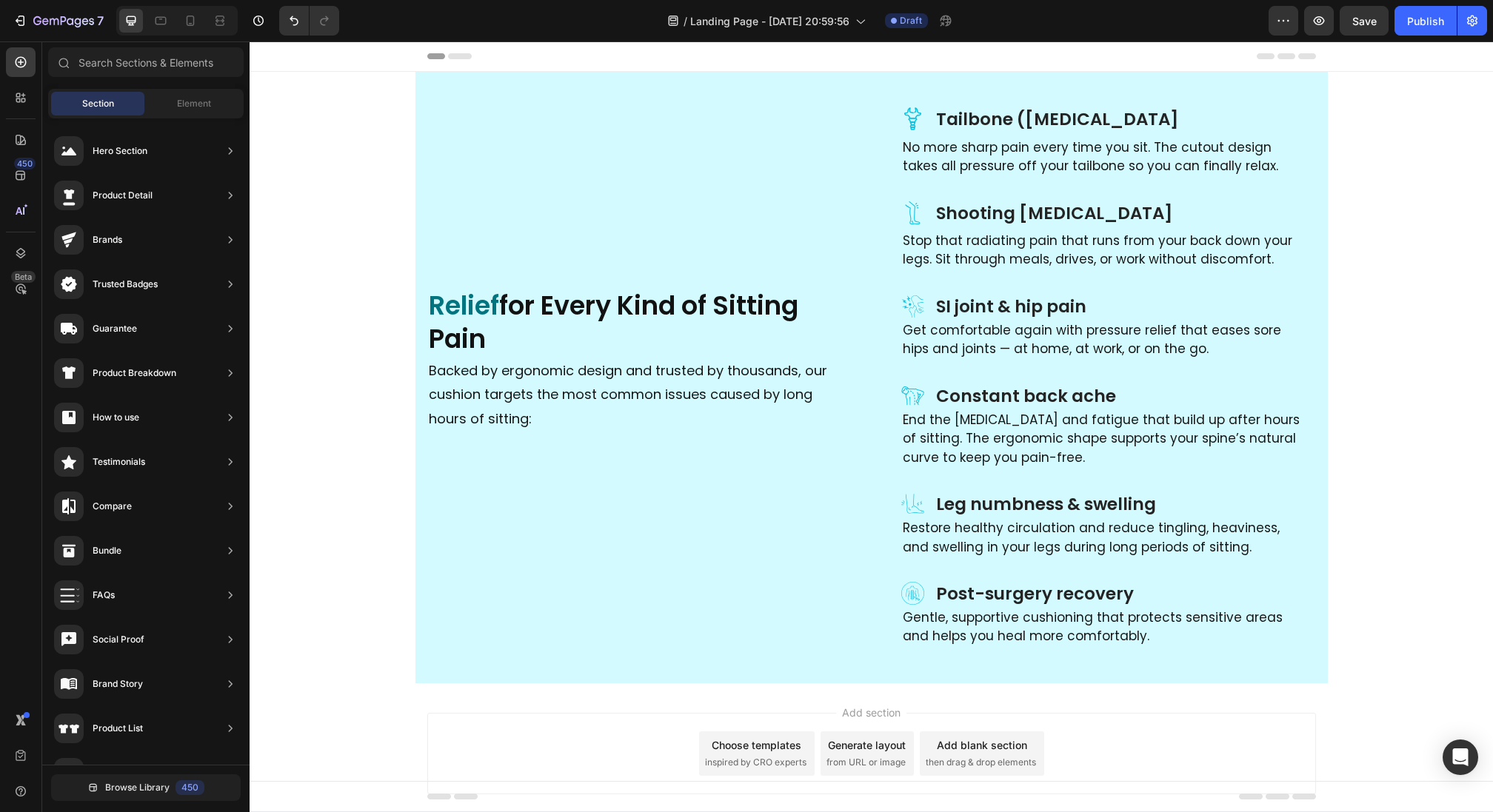
click at [417, 90] on div "Icon Tailbone ([MEDICAL_DATA] Heading Row No more sharp pain every time you sit…" at bounding box center [872, 378] width 913 height 612
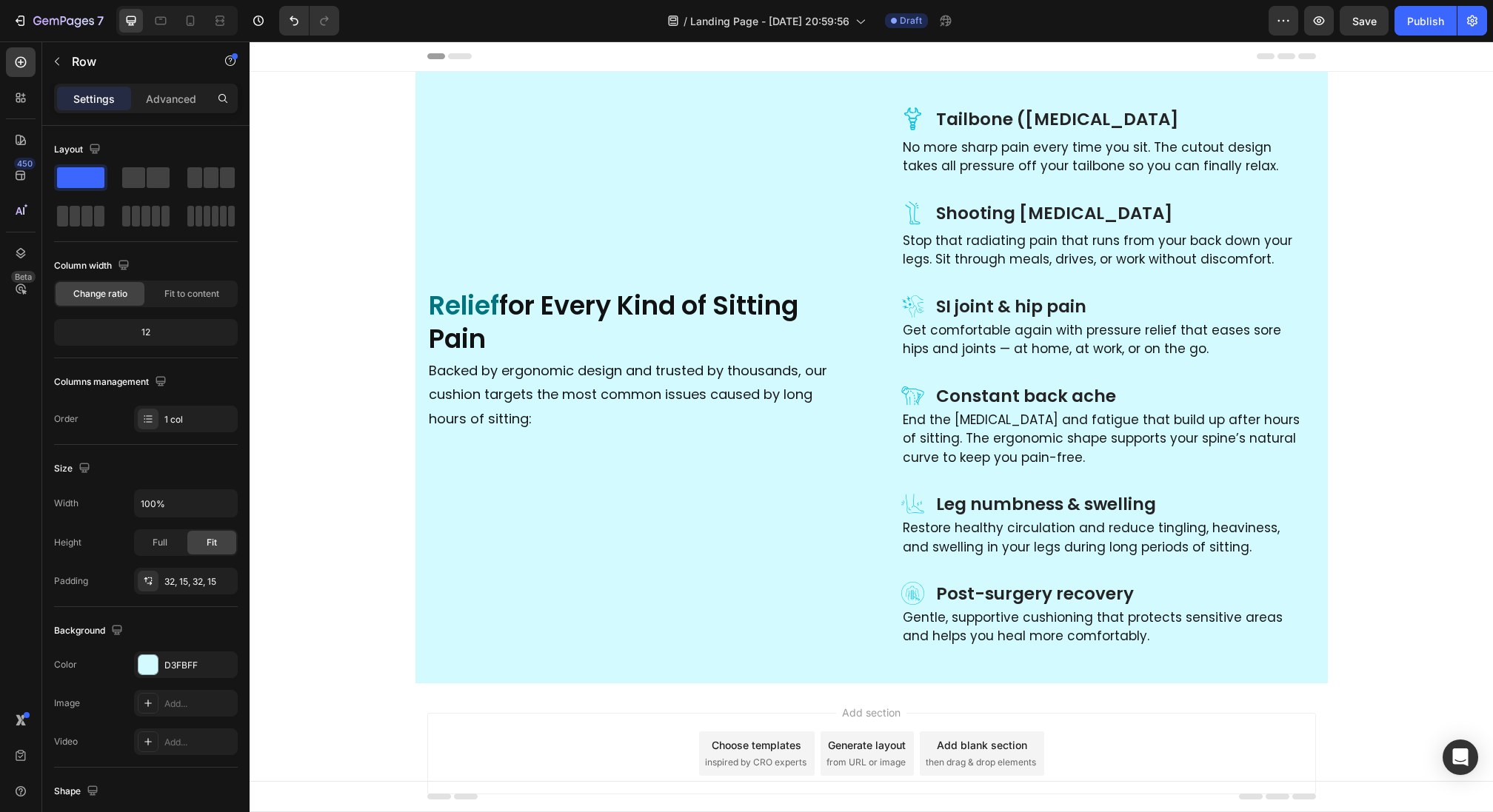
click at [382, 92] on div "Icon Tailbone ([MEDICAL_DATA] Heading Row No more sharp pain every time you sit…" at bounding box center [871, 378] width 1244 height 612
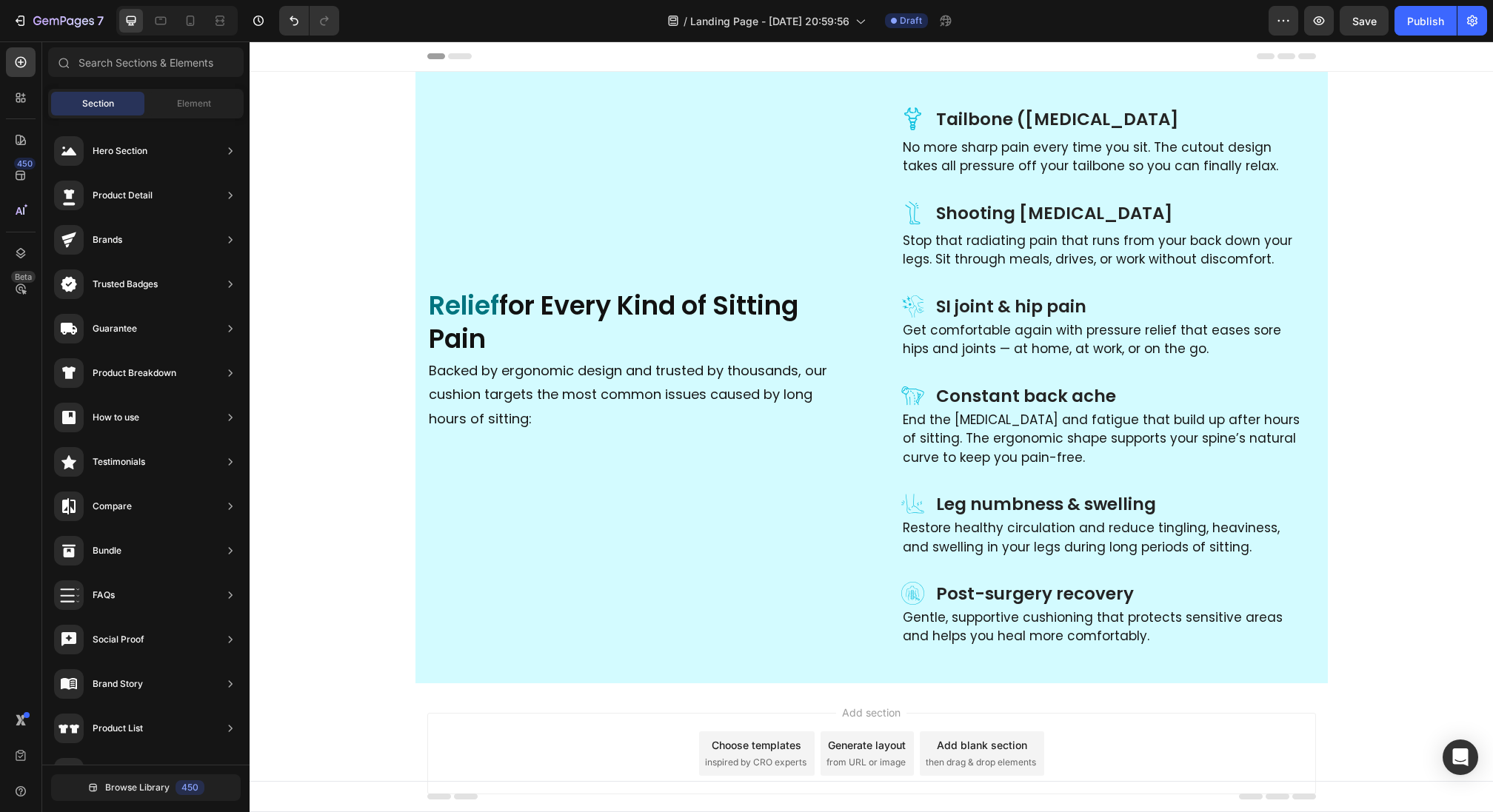
click at [375, 100] on div "Icon Tailbone ([MEDICAL_DATA] Heading Row No more sharp pain every time you sit…" at bounding box center [871, 378] width 1244 height 612
click at [418, 78] on div "Row" at bounding box center [430, 80] width 25 height 14
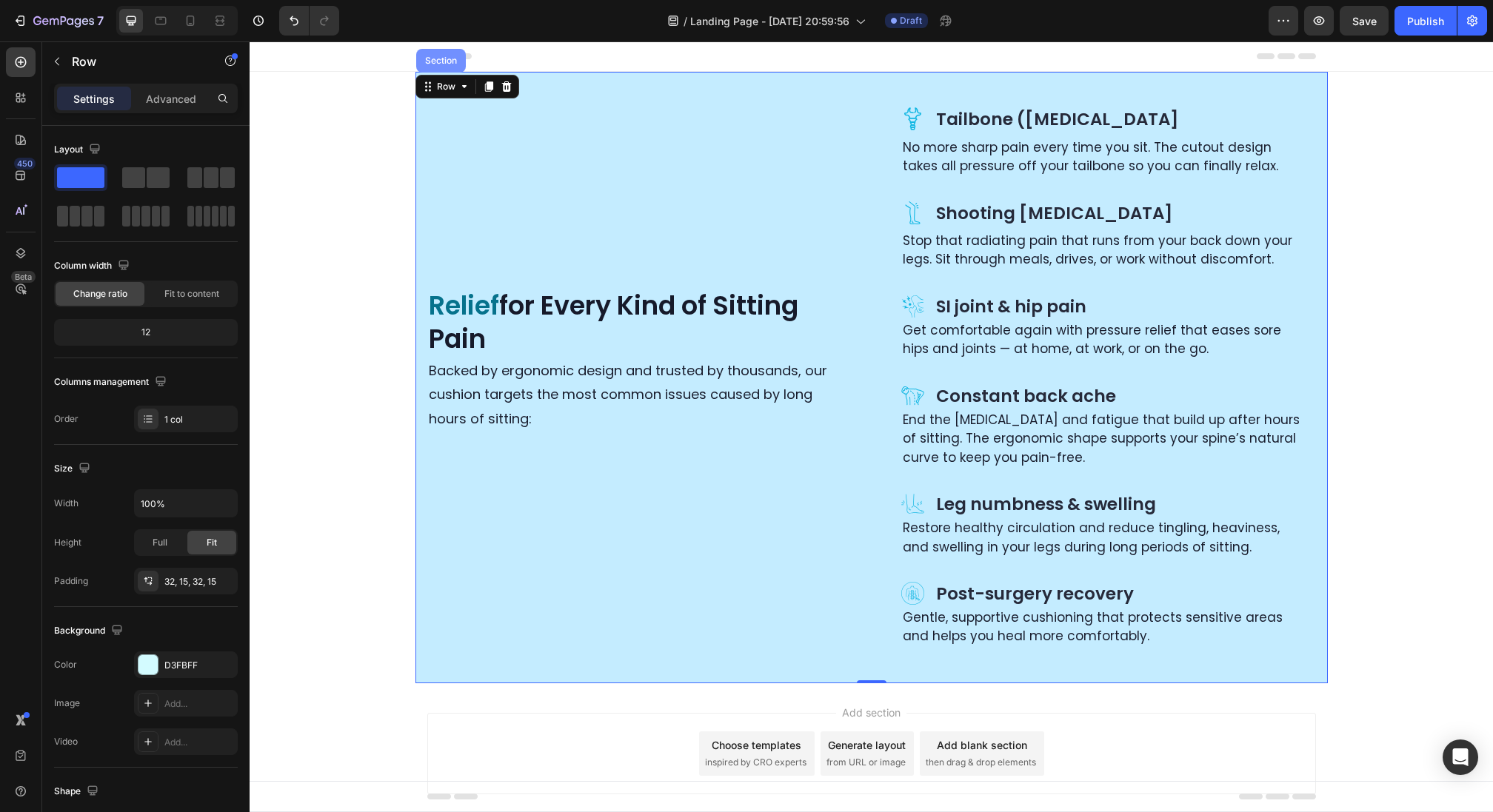
click at [431, 55] on div "Section" at bounding box center [441, 61] width 49 height 24
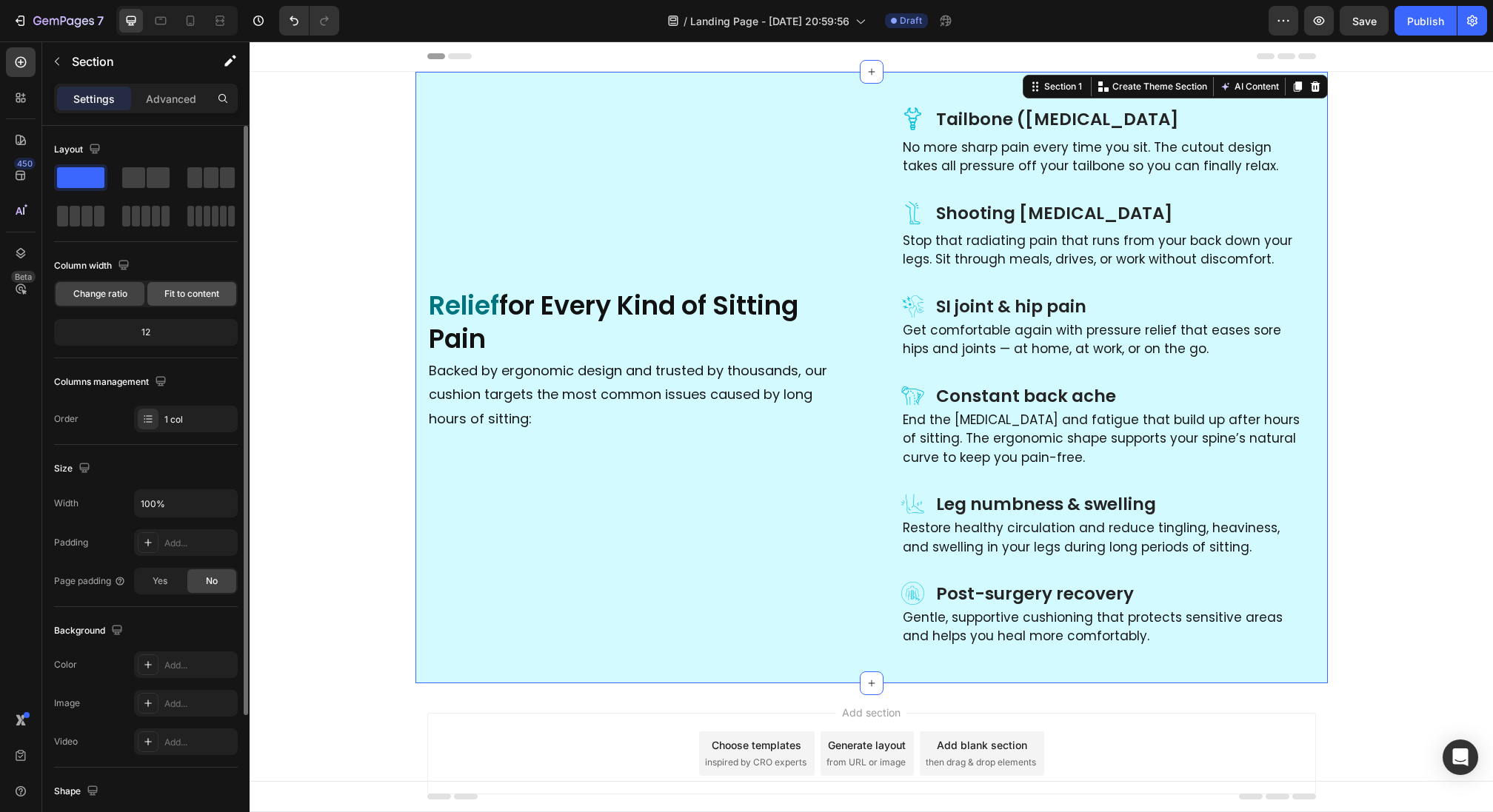
click at [209, 299] on span "Fit to content" at bounding box center [192, 294] width 55 height 14
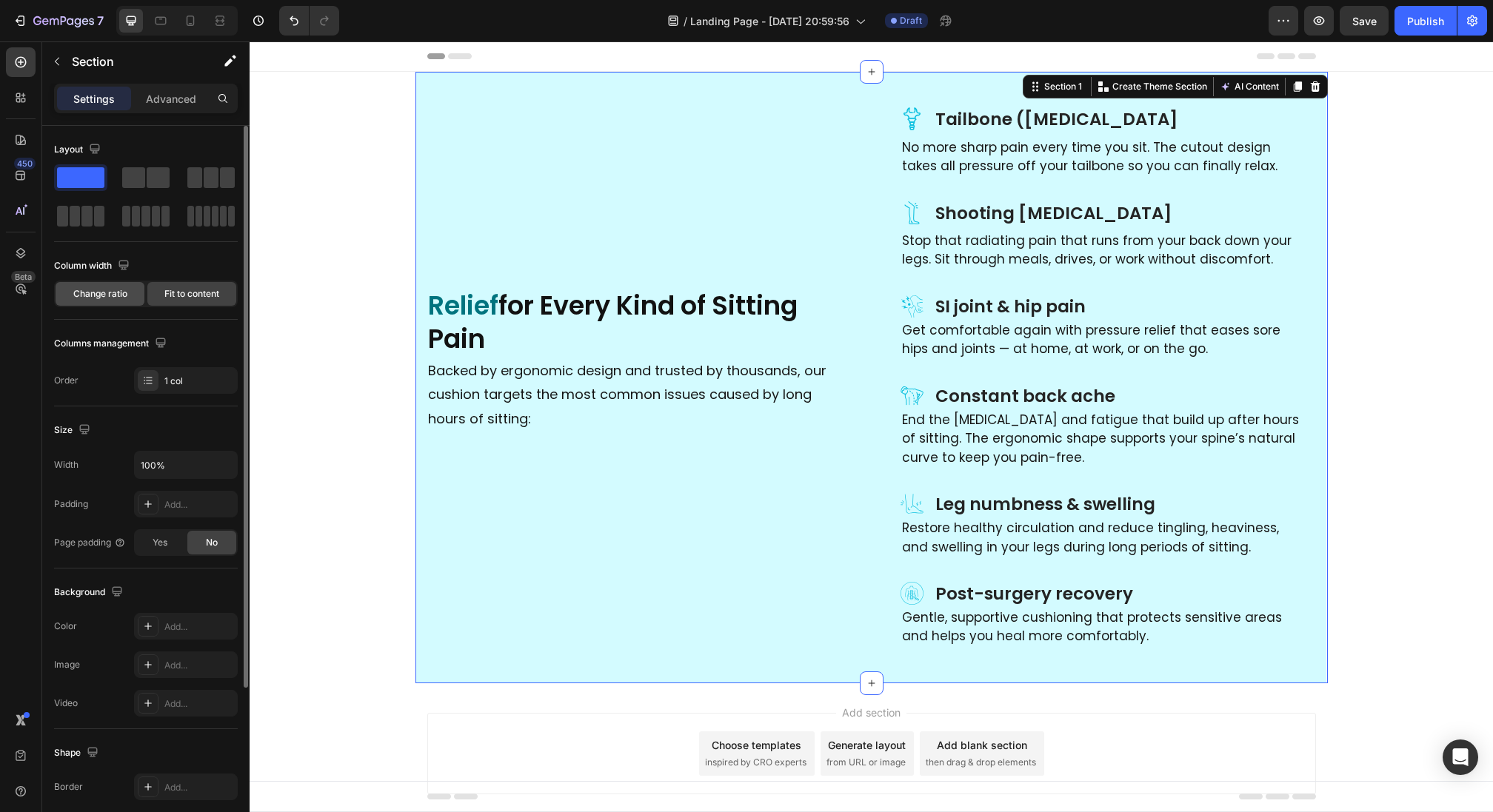
click at [117, 295] on span "Change ratio" at bounding box center [100, 294] width 54 height 14
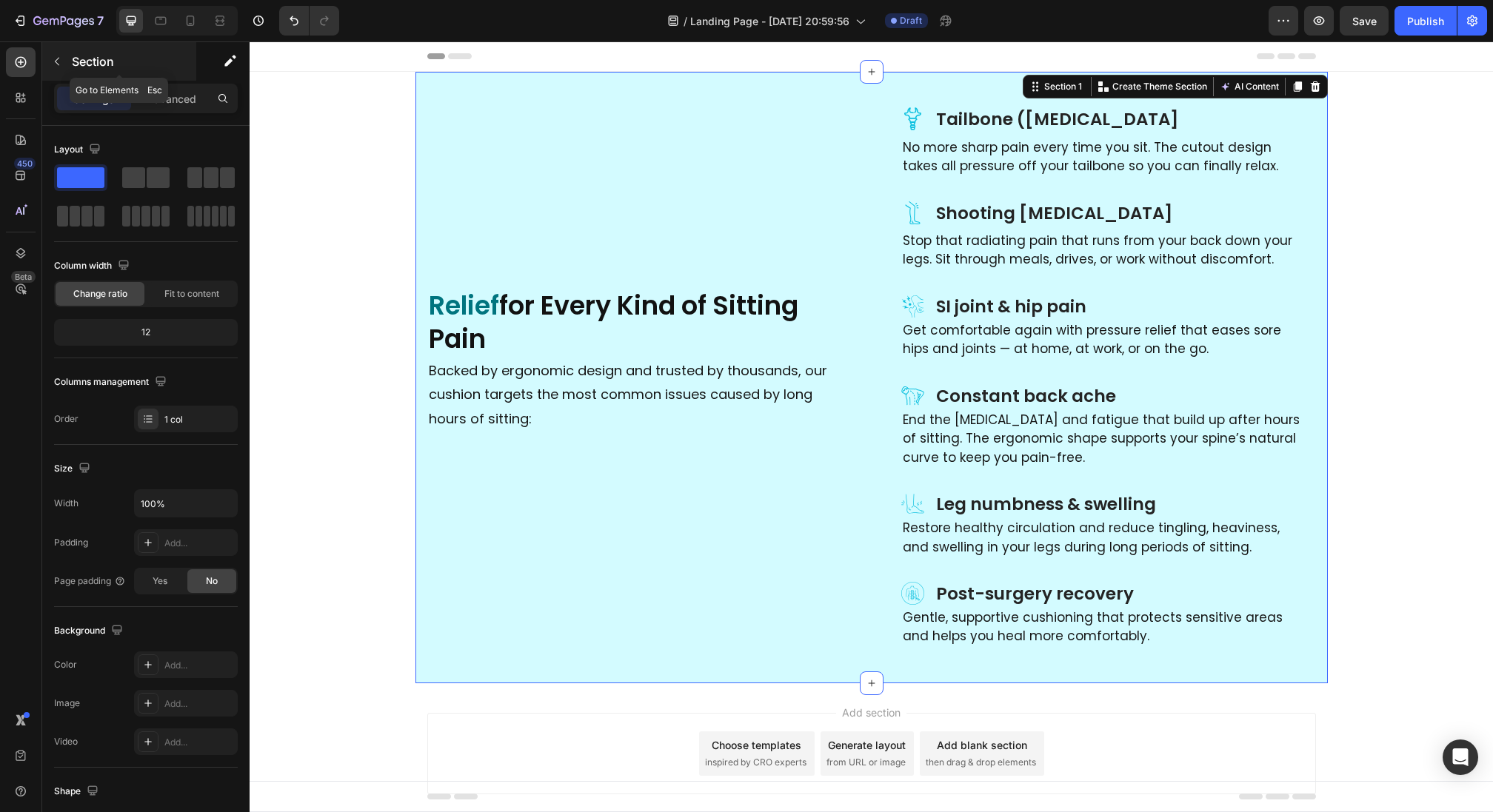
click at [67, 45] on div "Section" at bounding box center [119, 61] width 154 height 38
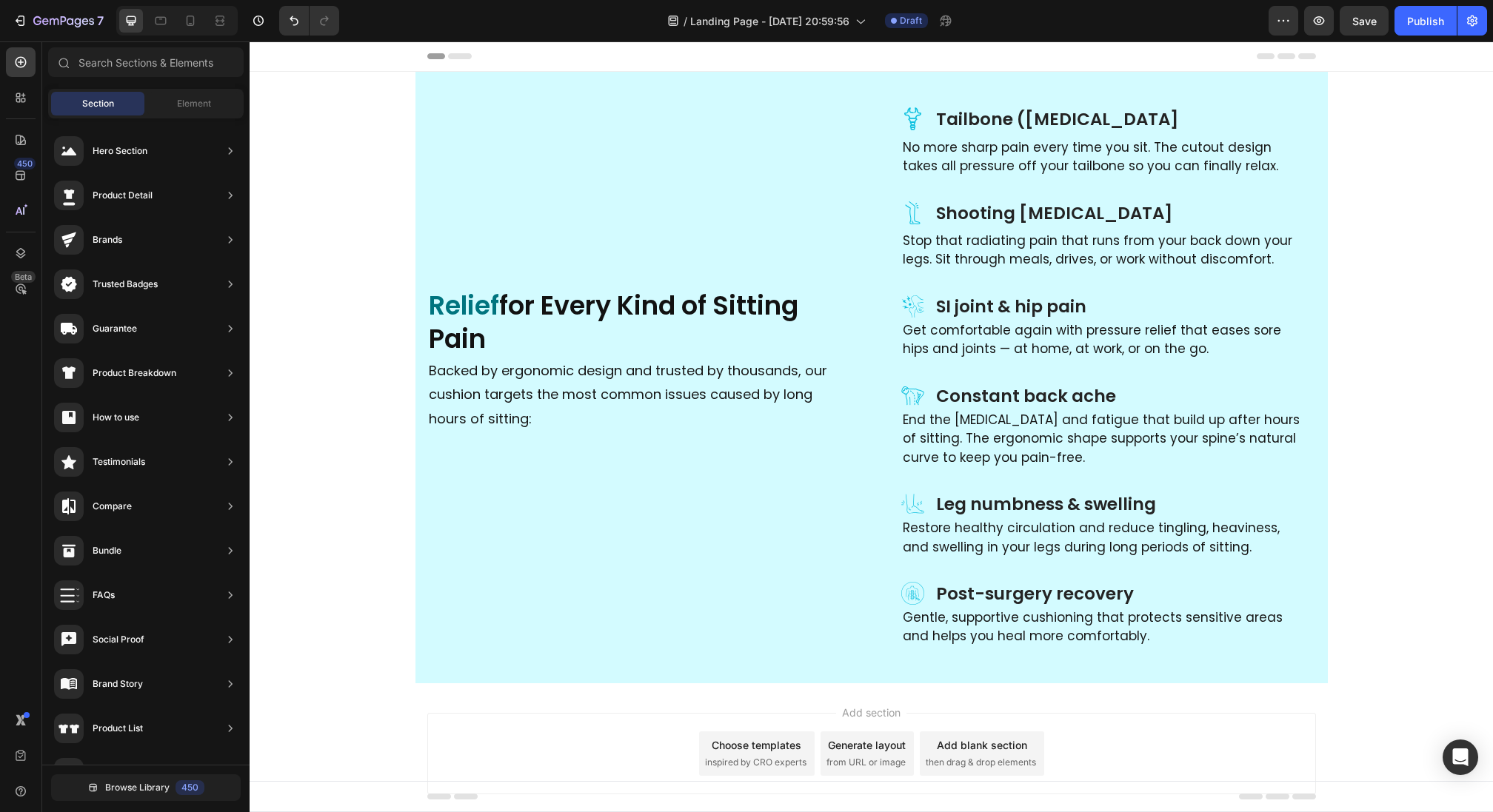
drag, startPoint x: 418, startPoint y: 252, endPoint x: 365, endPoint y: 76, distance: 183.8
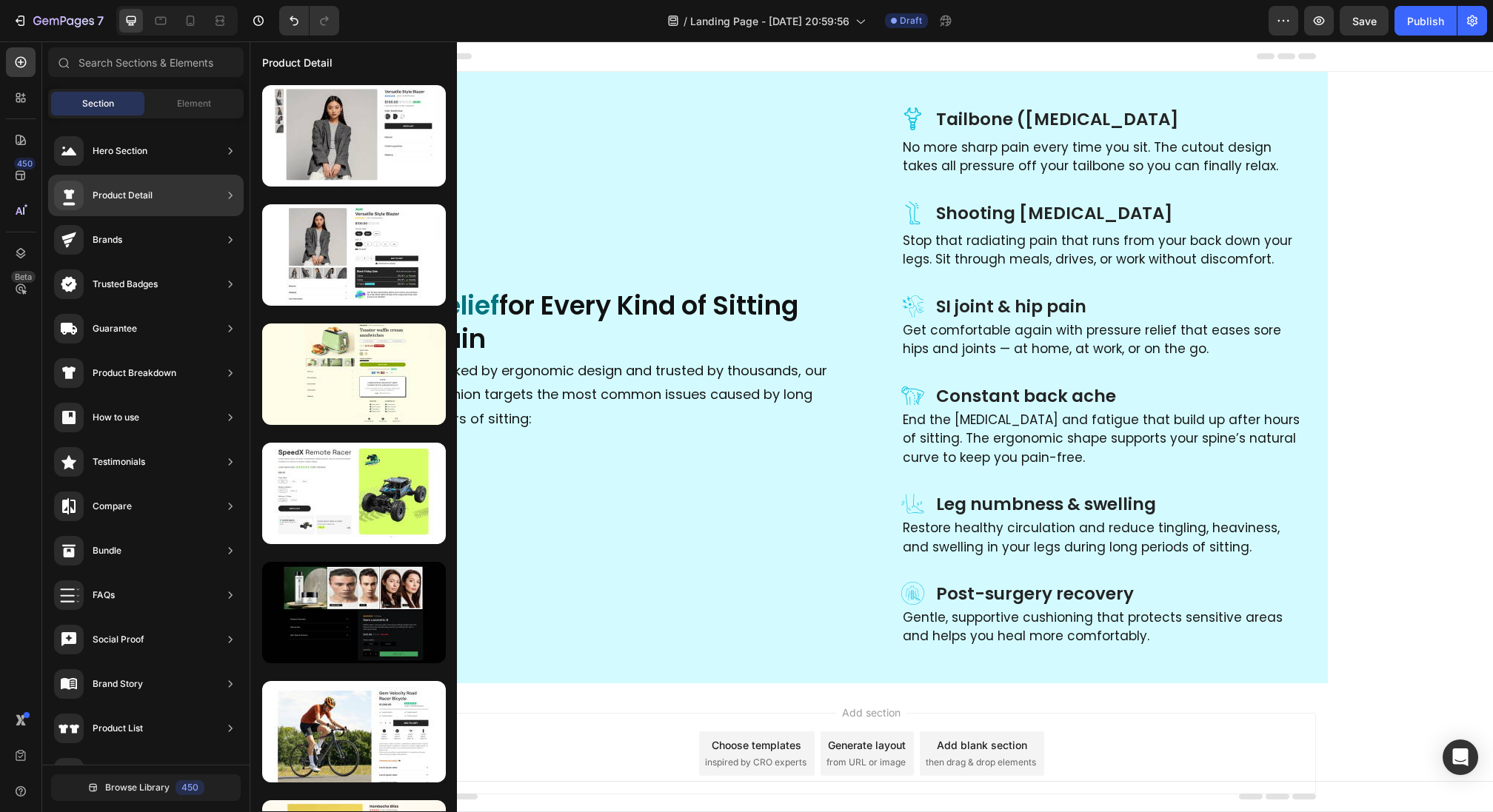
click at [190, 197] on div "Product Detail" at bounding box center [146, 195] width 196 height 41
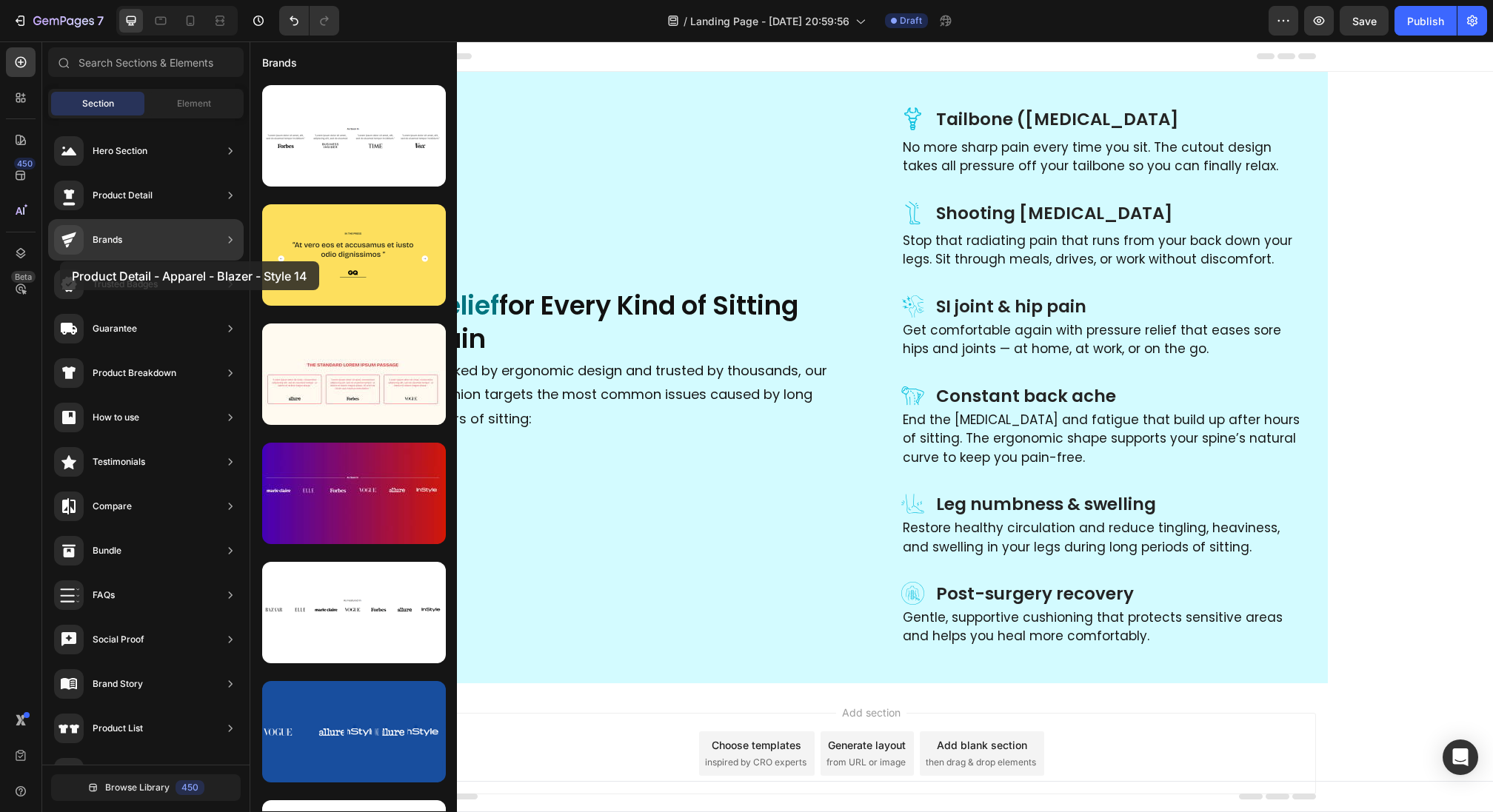
drag, startPoint x: 341, startPoint y: 138, endPoint x: 61, endPoint y: 262, distance: 306.2
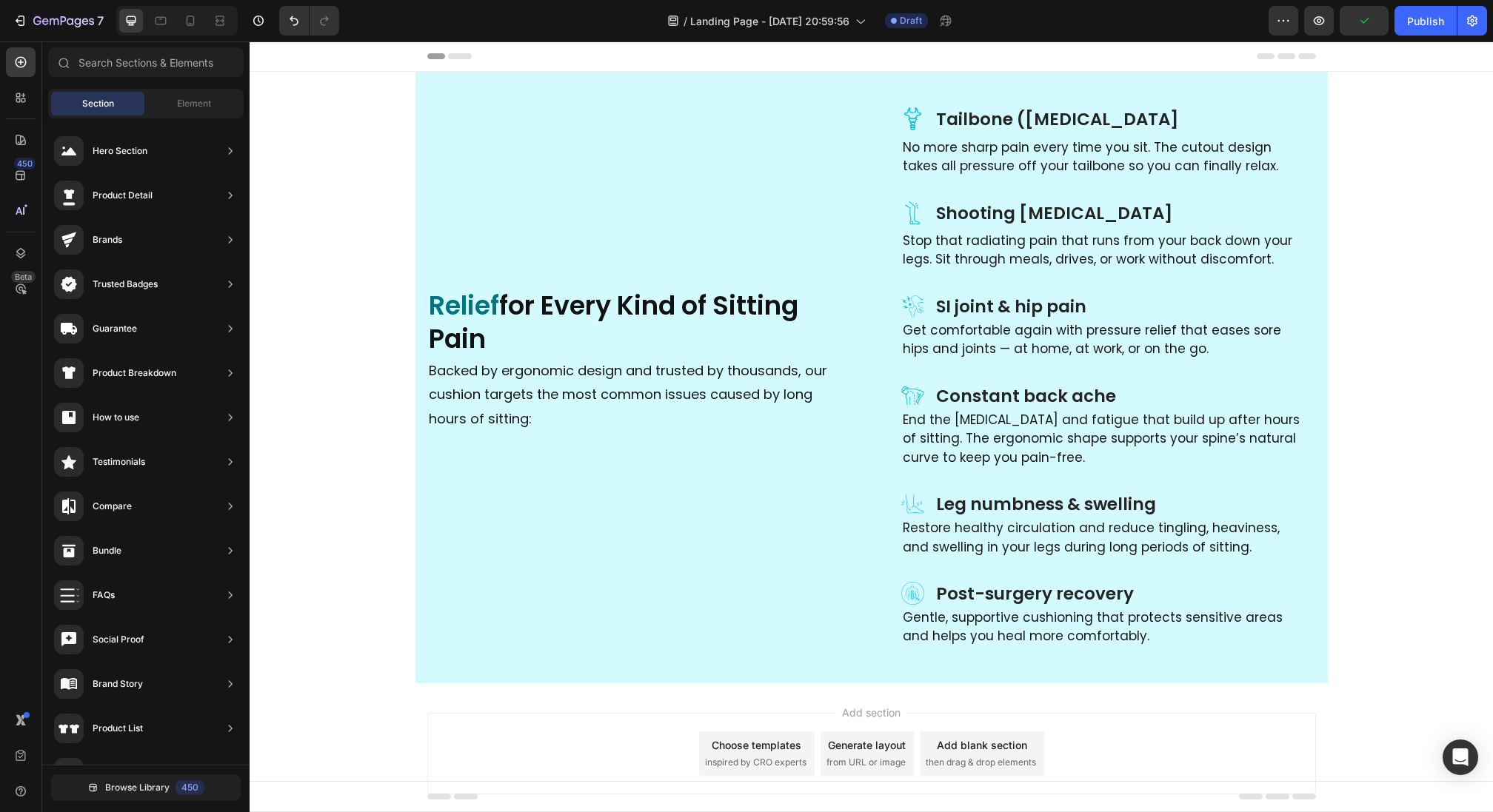
click at [995, 756] on span "then drag & drop elements" at bounding box center [980, 763] width 111 height 14
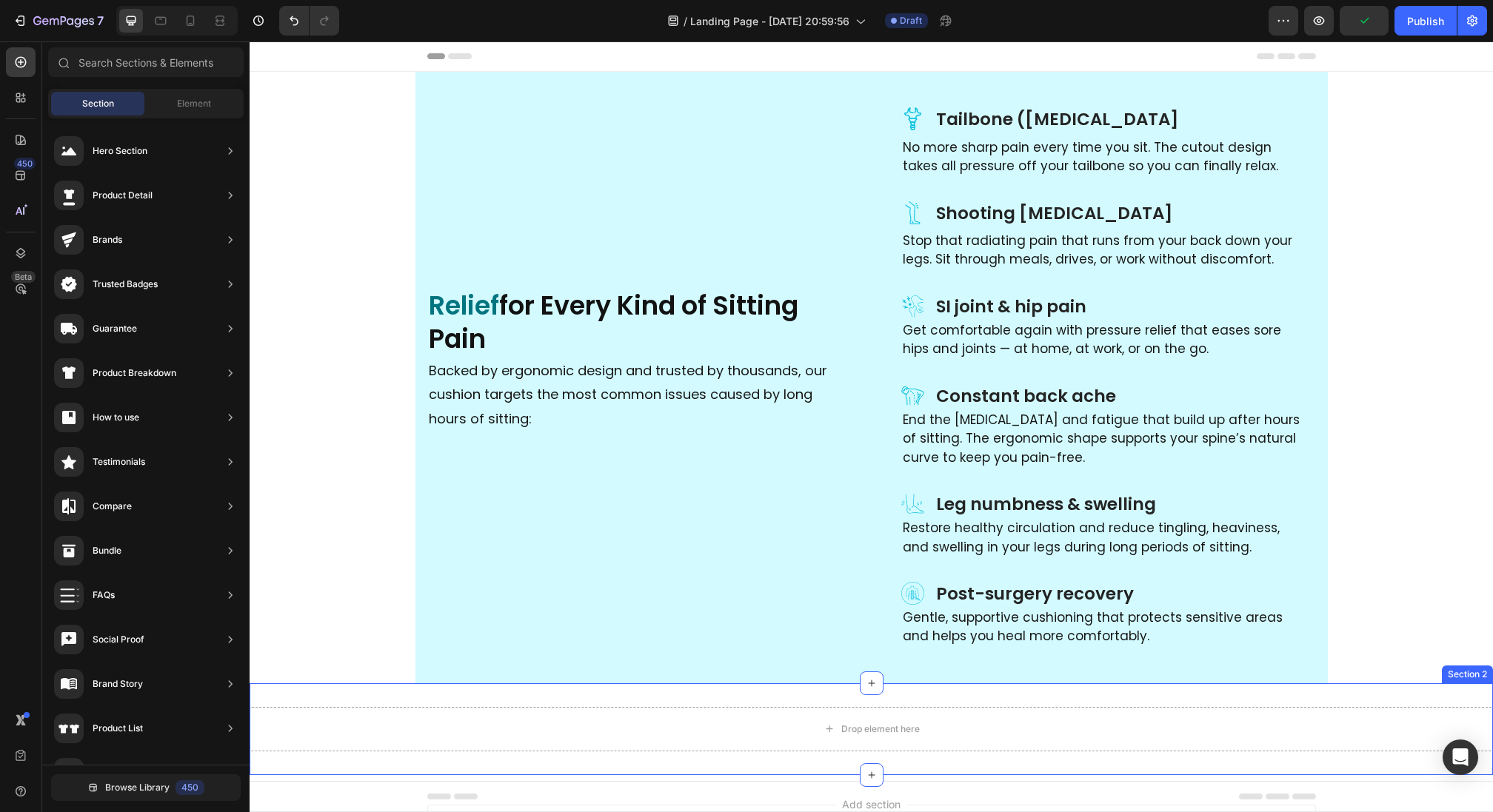
click at [418, 690] on div "Drop element here Section 2" at bounding box center [871, 729] width 1244 height 92
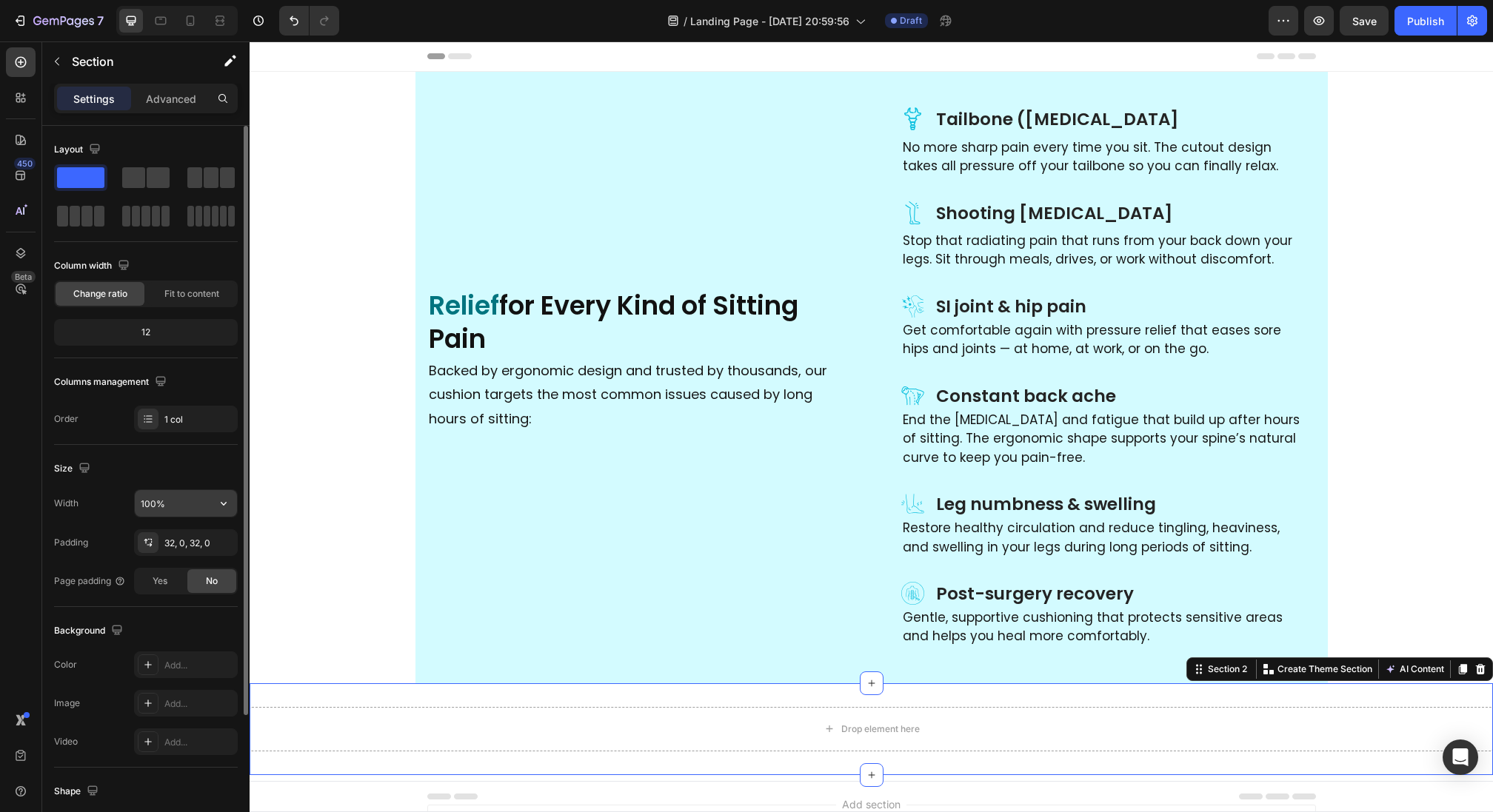
click at [179, 491] on input "100%" at bounding box center [186, 503] width 102 height 26
click at [219, 498] on icon "button" at bounding box center [224, 503] width 15 height 15
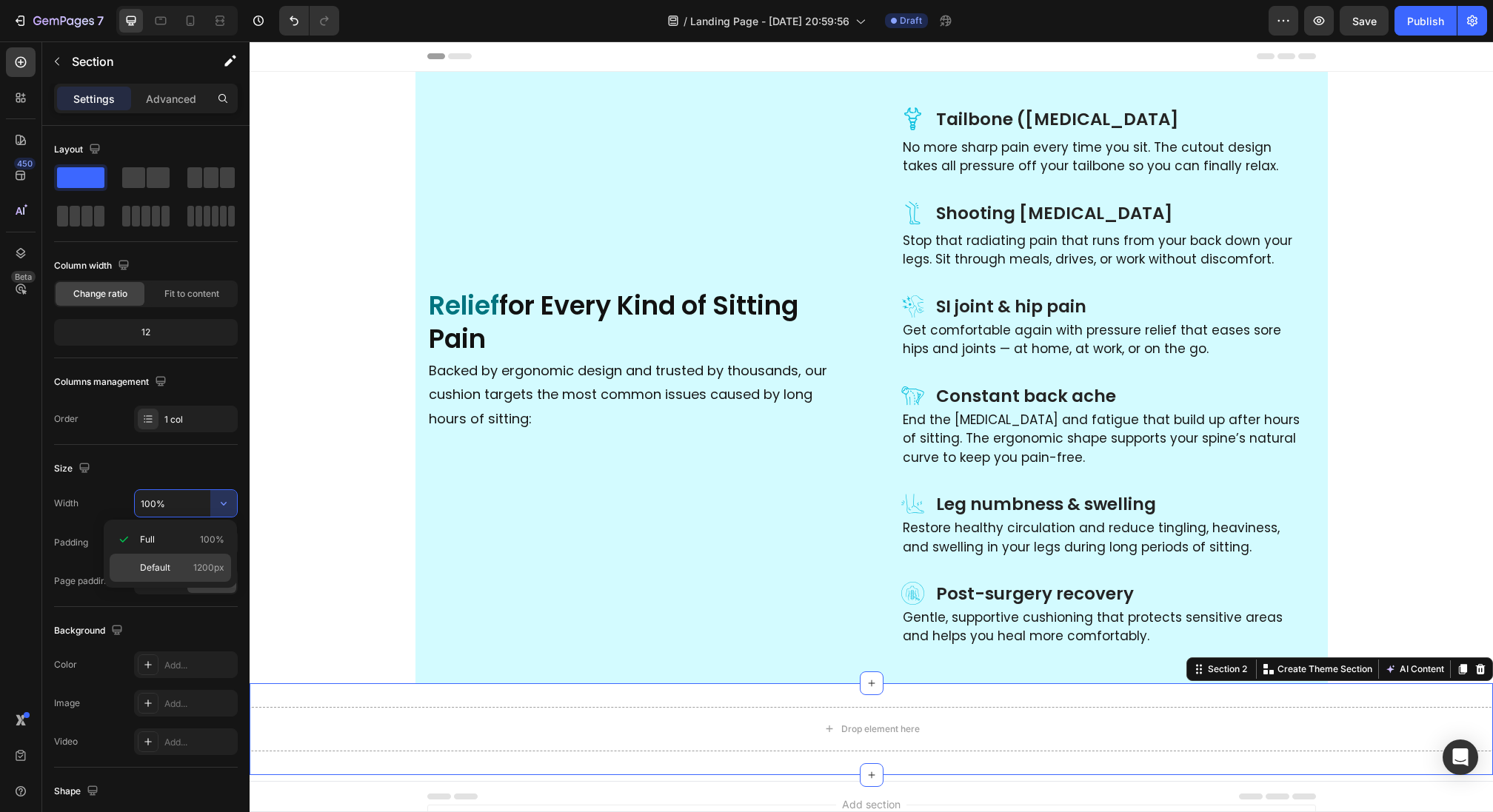
click at [170, 566] on span "Default" at bounding box center [154, 567] width 30 height 14
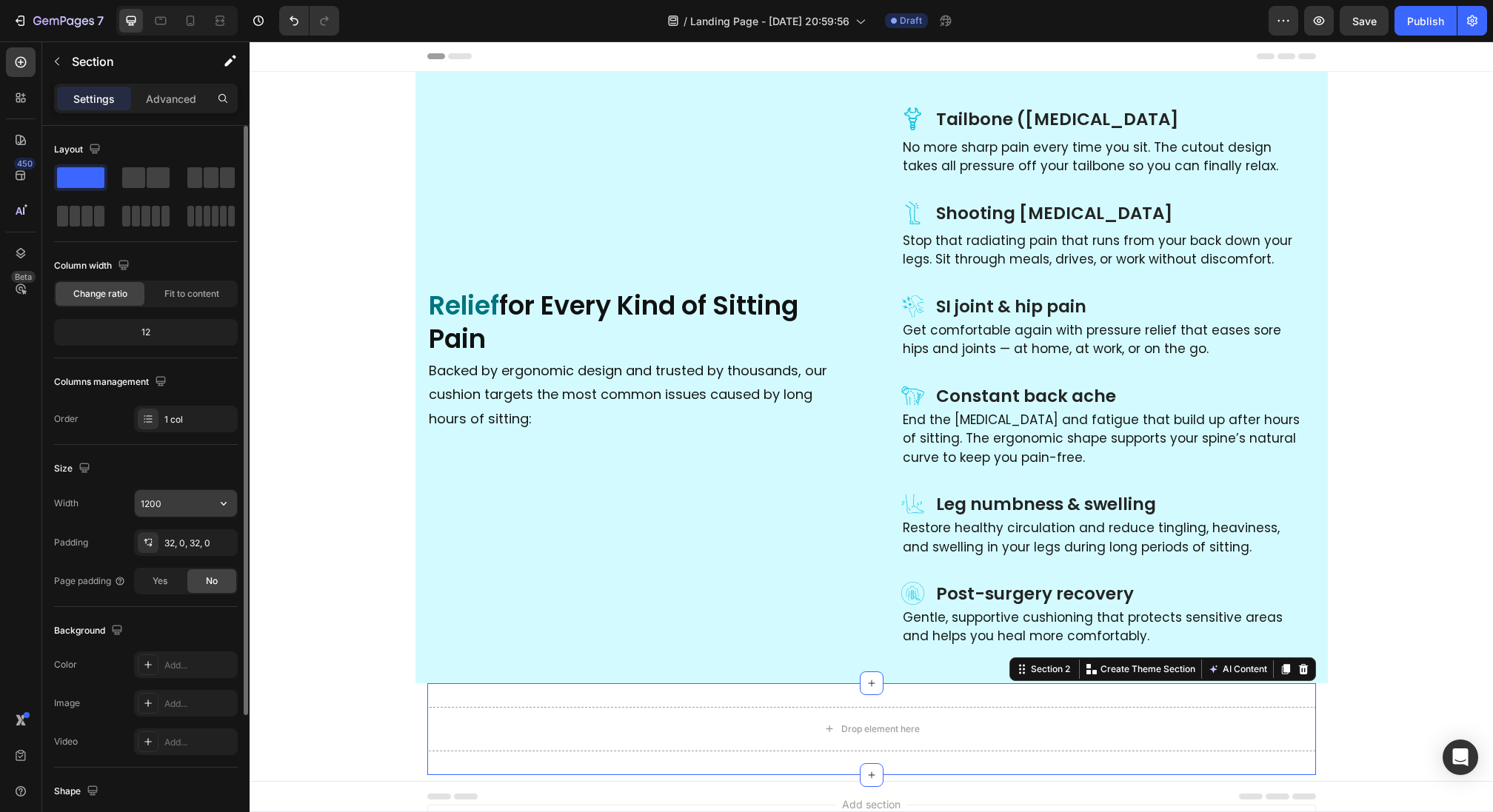
click at [228, 507] on icon "button" at bounding box center [224, 503] width 15 height 15
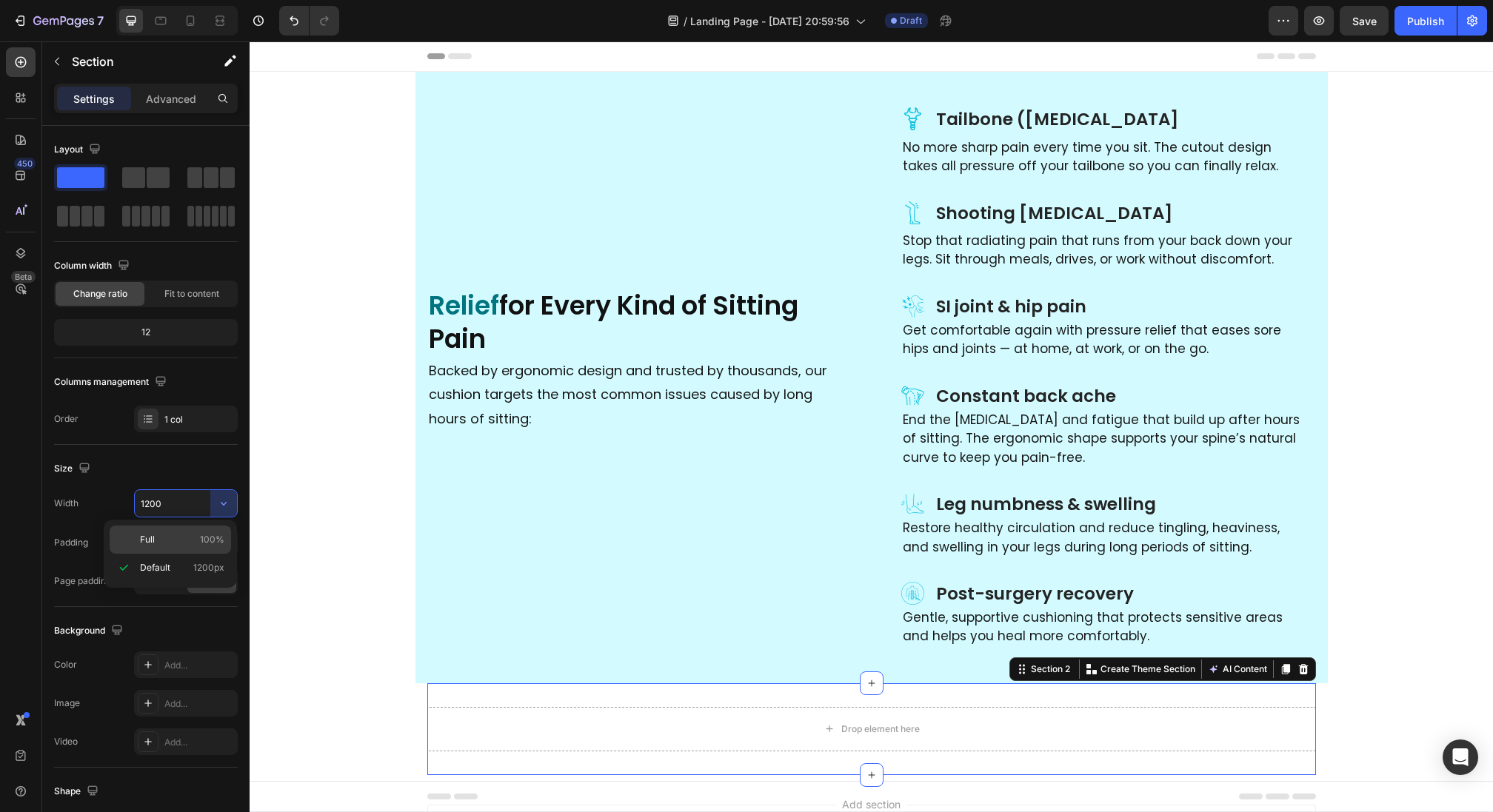
click at [221, 530] on div "Full 100%" at bounding box center [170, 540] width 122 height 28
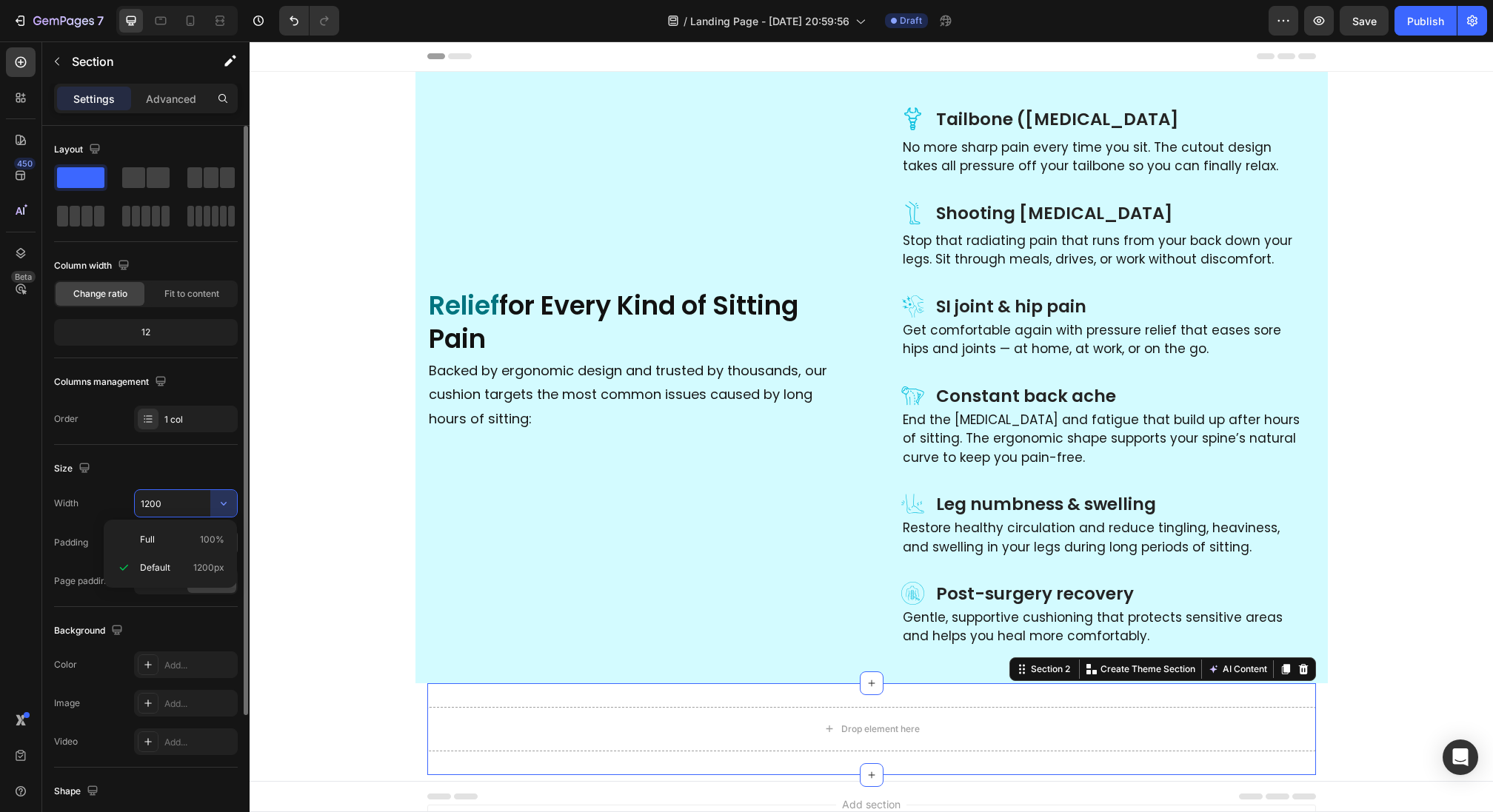
type input "100%"
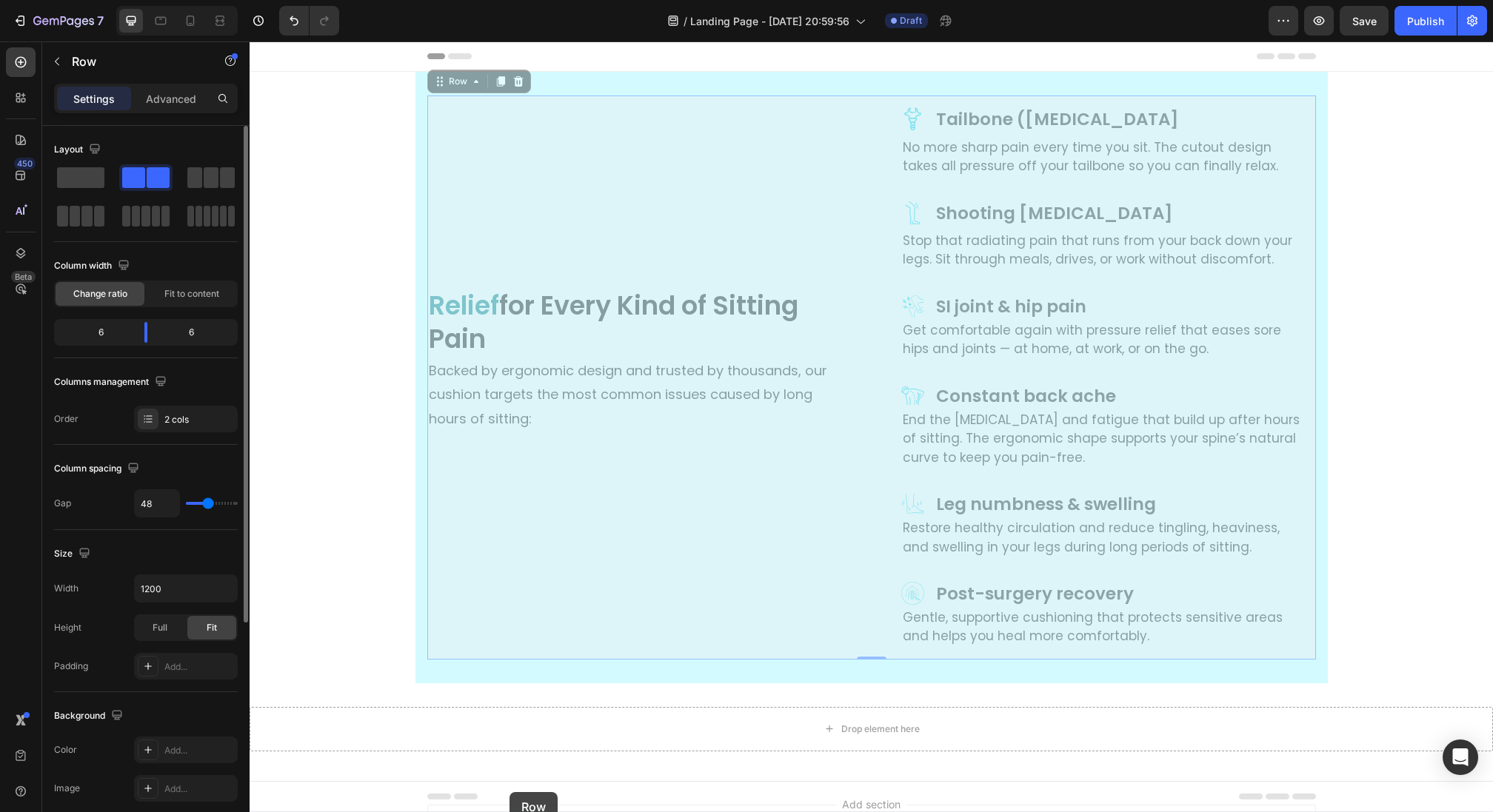
scroll to position [143, 0]
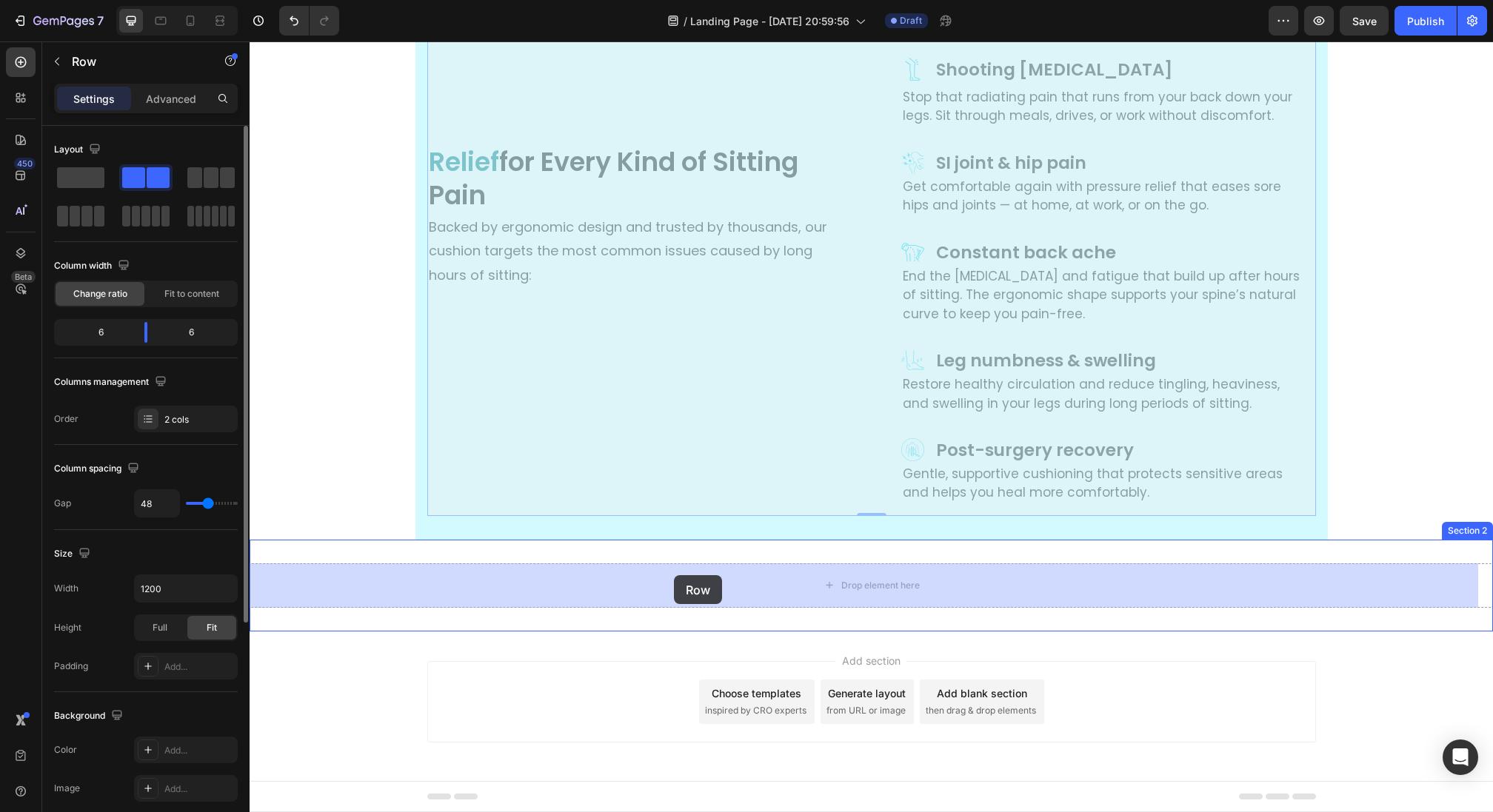
drag, startPoint x: 452, startPoint y: 112, endPoint x: 659, endPoint y: 585, distance: 516.3
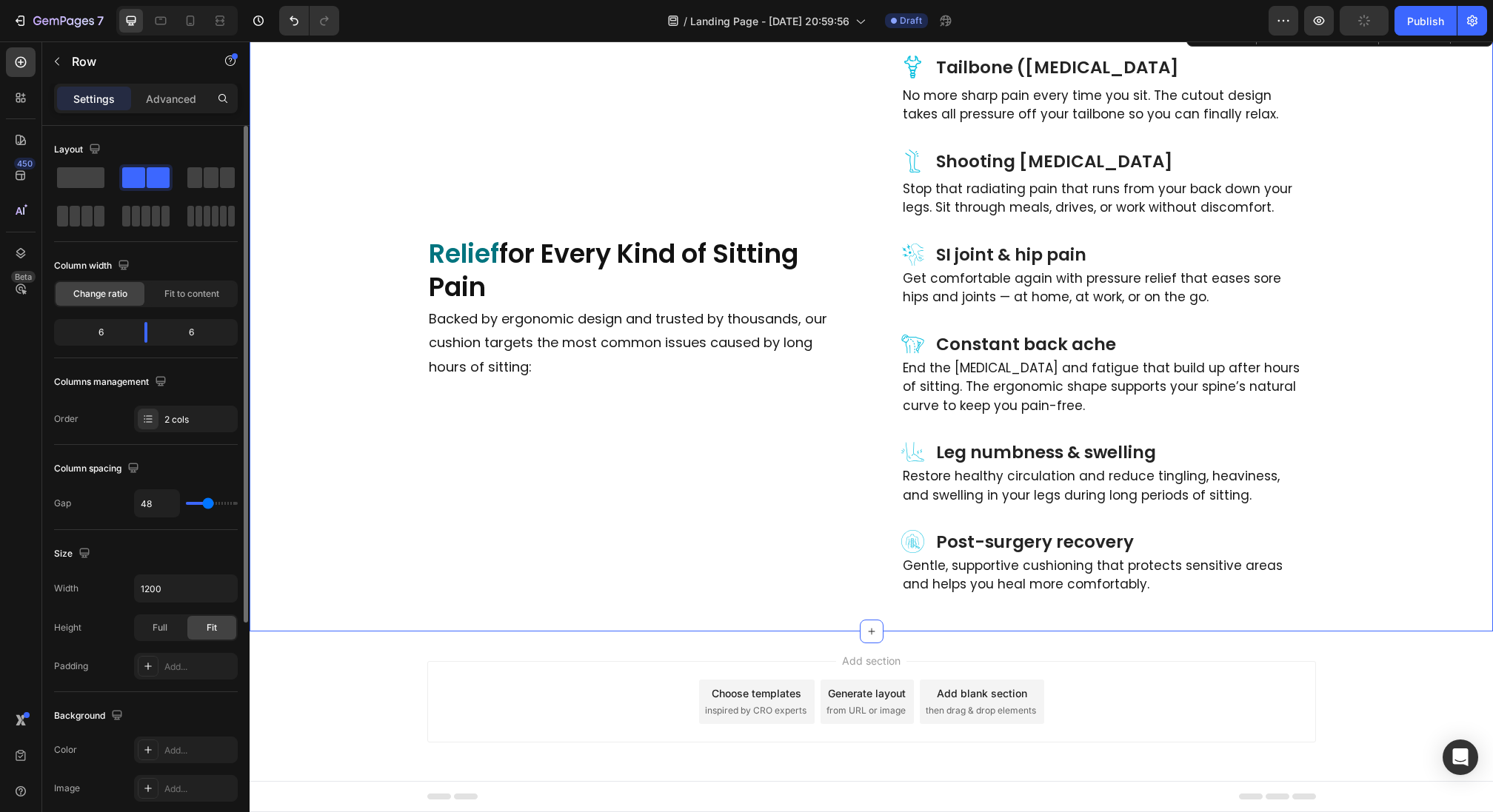
click at [354, 451] on div "Icon Tailbone ([MEDICAL_DATA] Heading Row No more sharp pain every time you sit…" at bounding box center [871, 326] width 1244 height 564
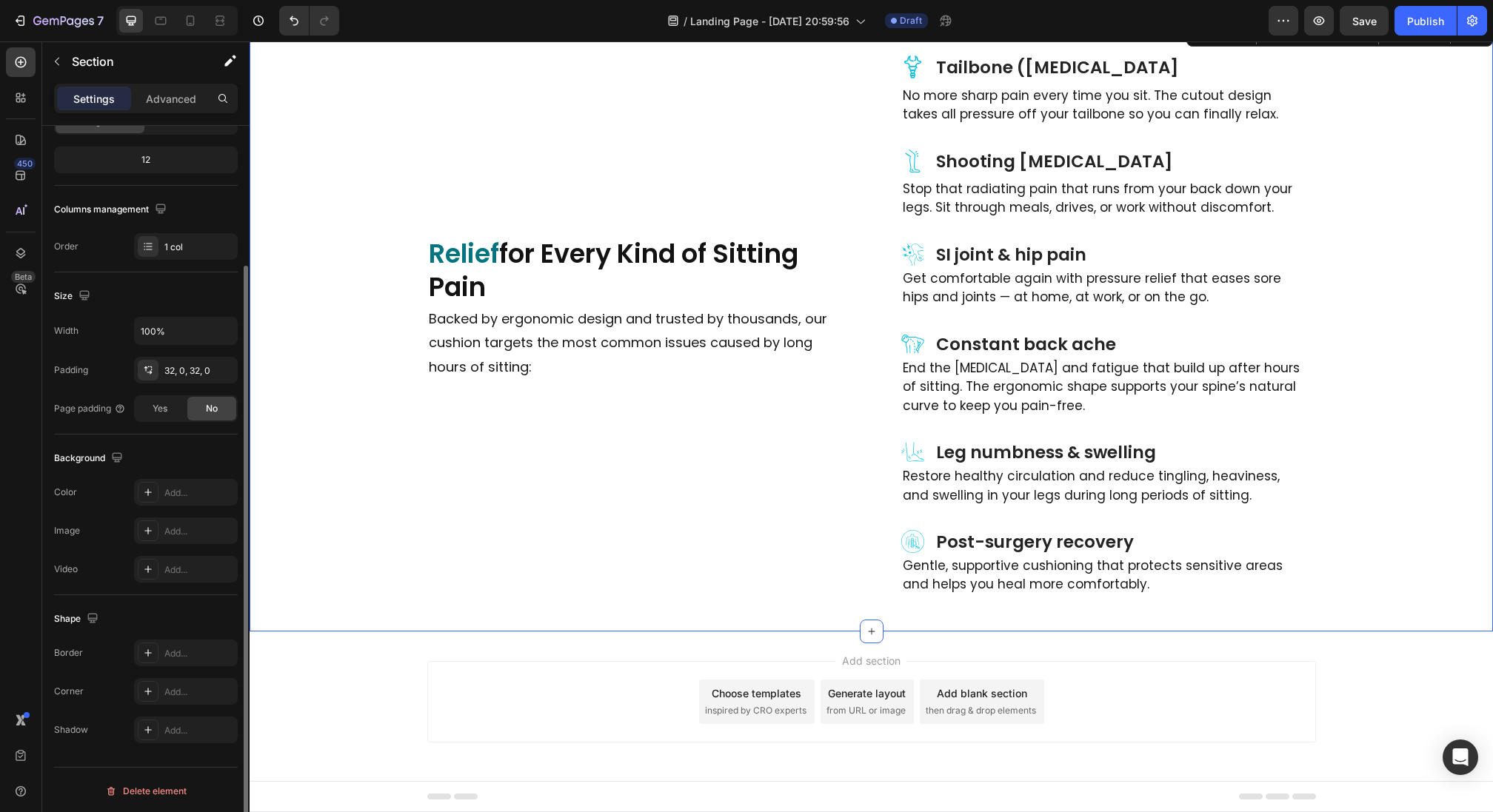
scroll to position [0, 0]
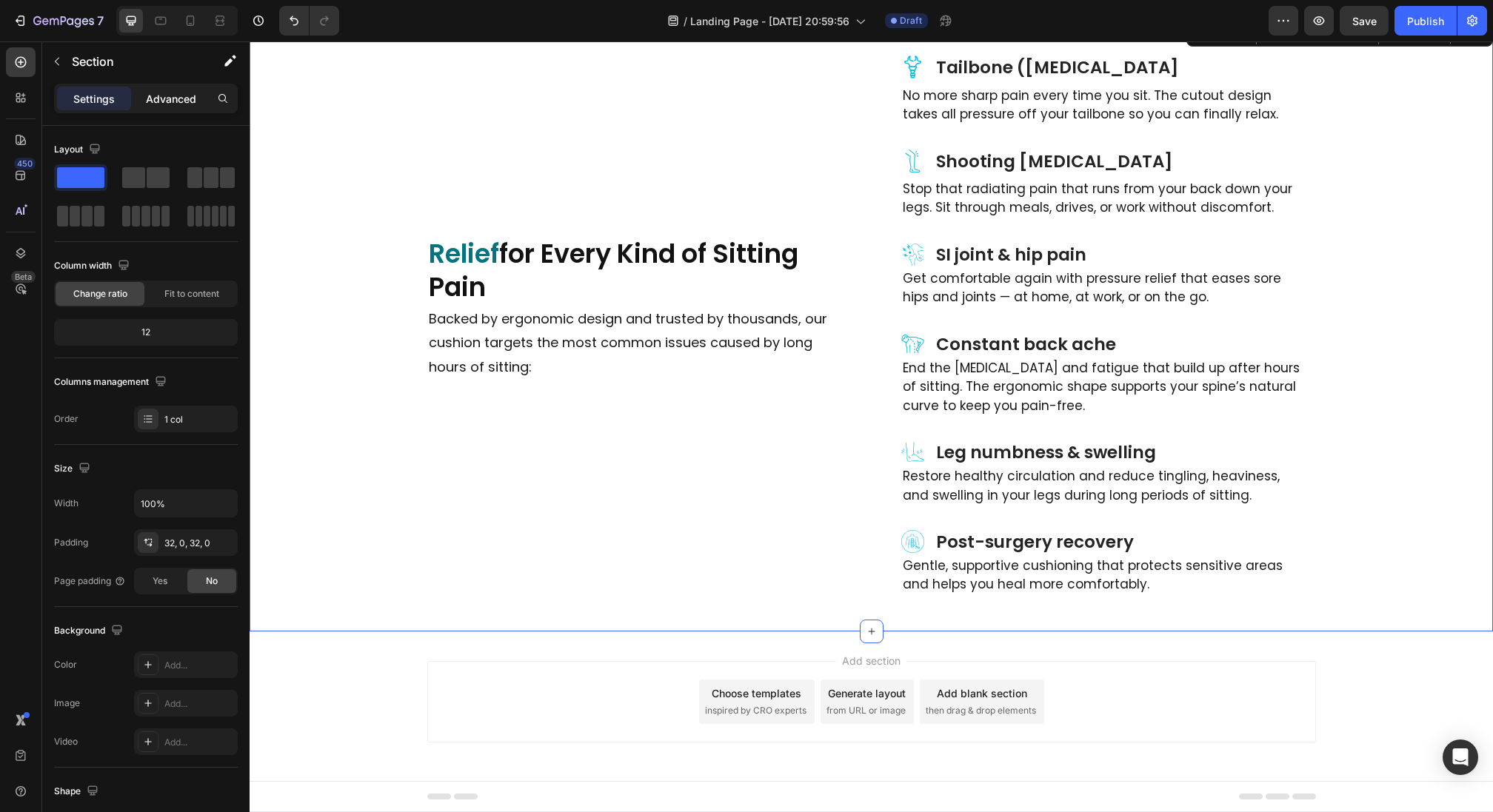
click at [164, 95] on p "Advanced" at bounding box center [171, 99] width 50 height 16
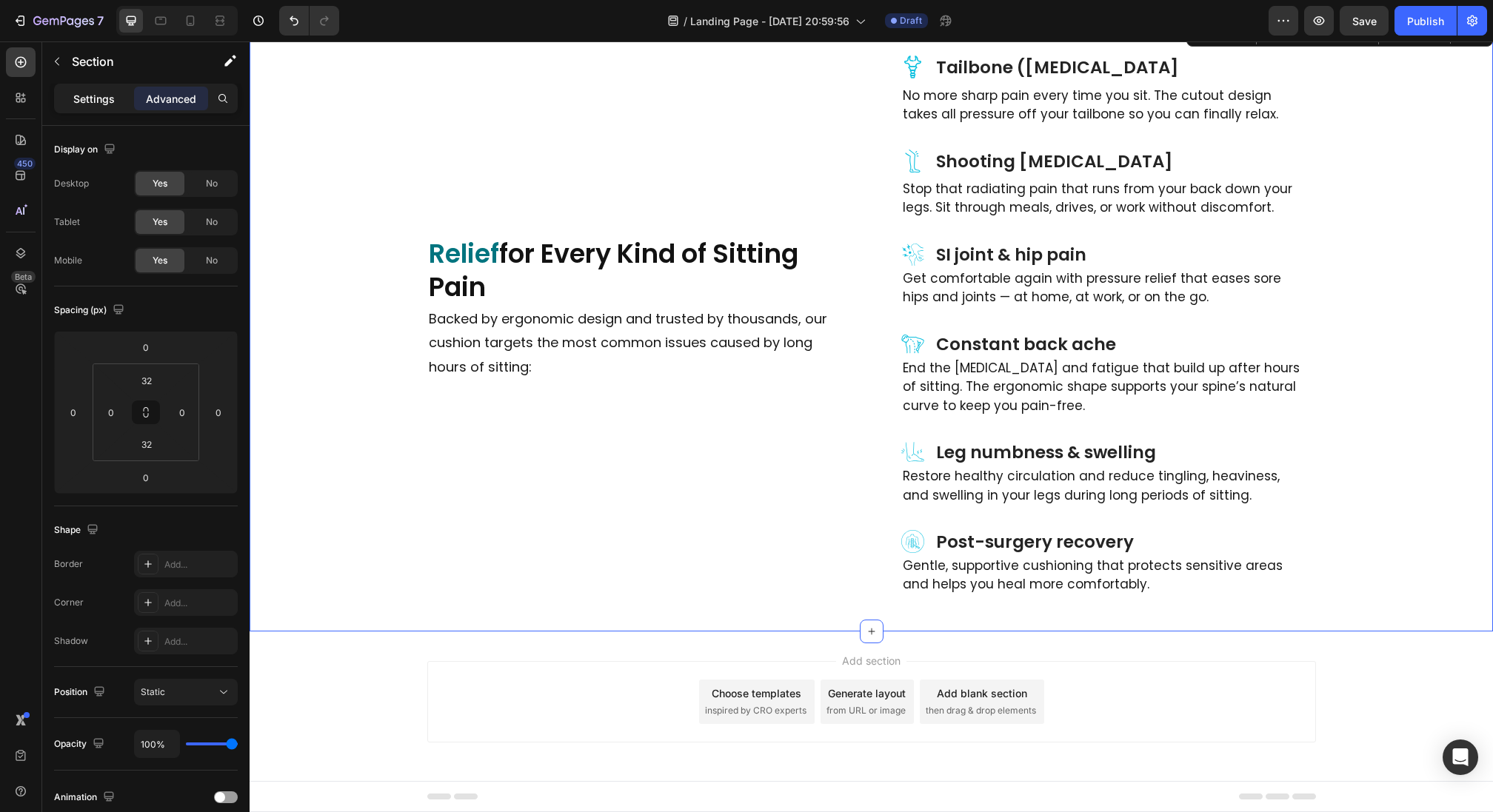
click at [92, 97] on p "Settings" at bounding box center [93, 99] width 41 height 16
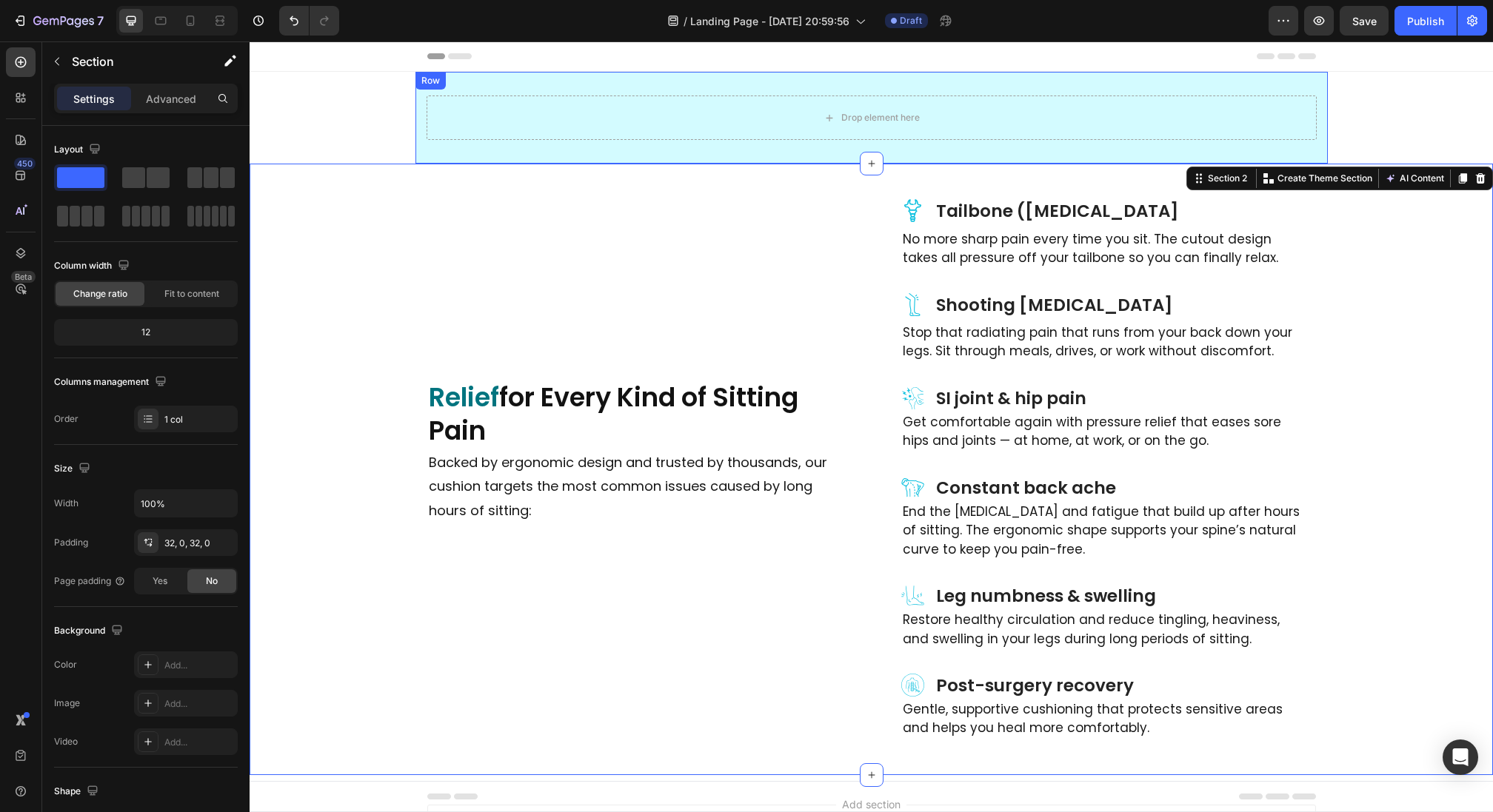
click at [479, 86] on div "Drop element here Row" at bounding box center [872, 118] width 913 height 92
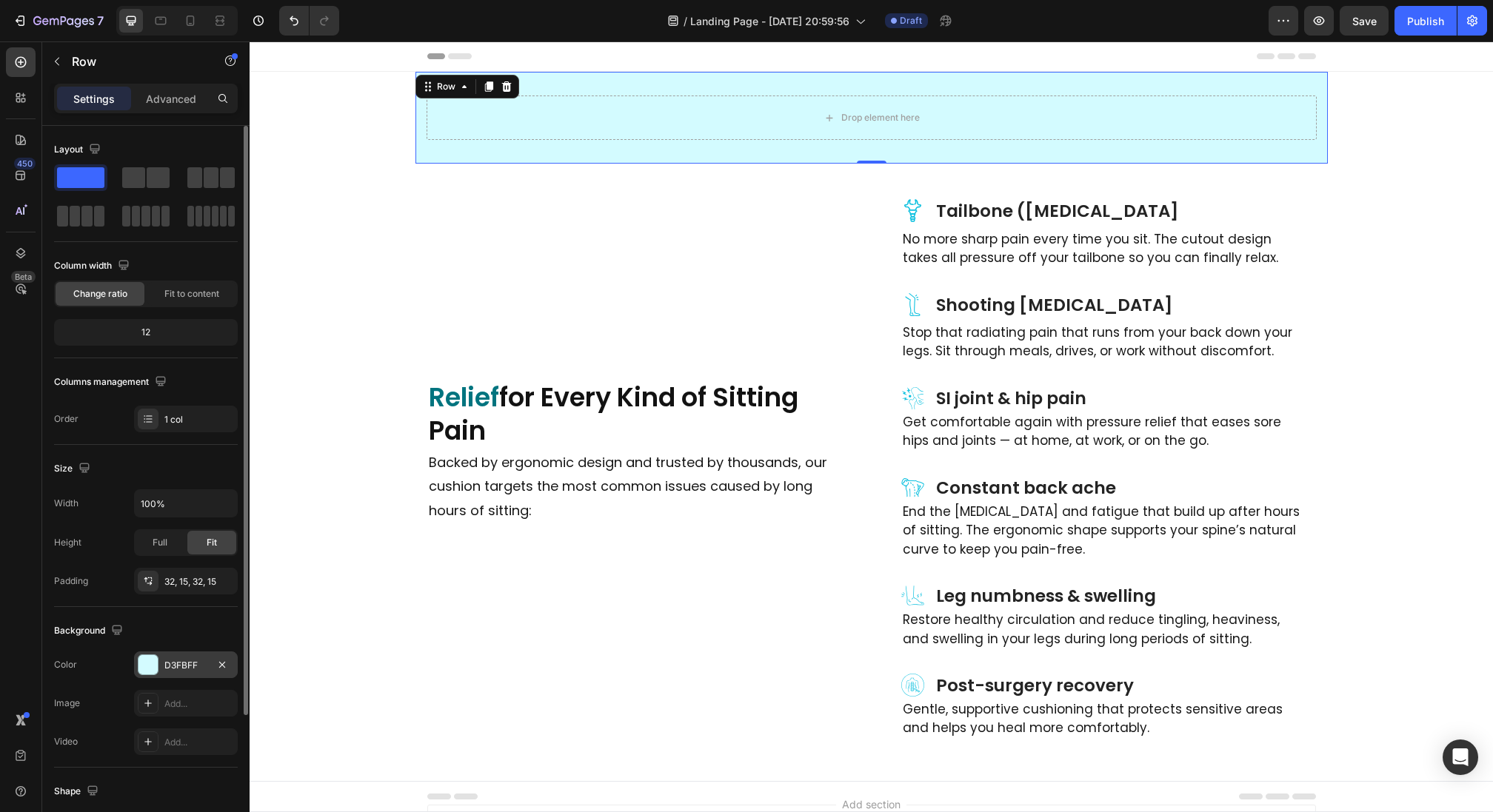
click at [161, 667] on div "D3FBFF" at bounding box center [185, 664] width 103 height 26
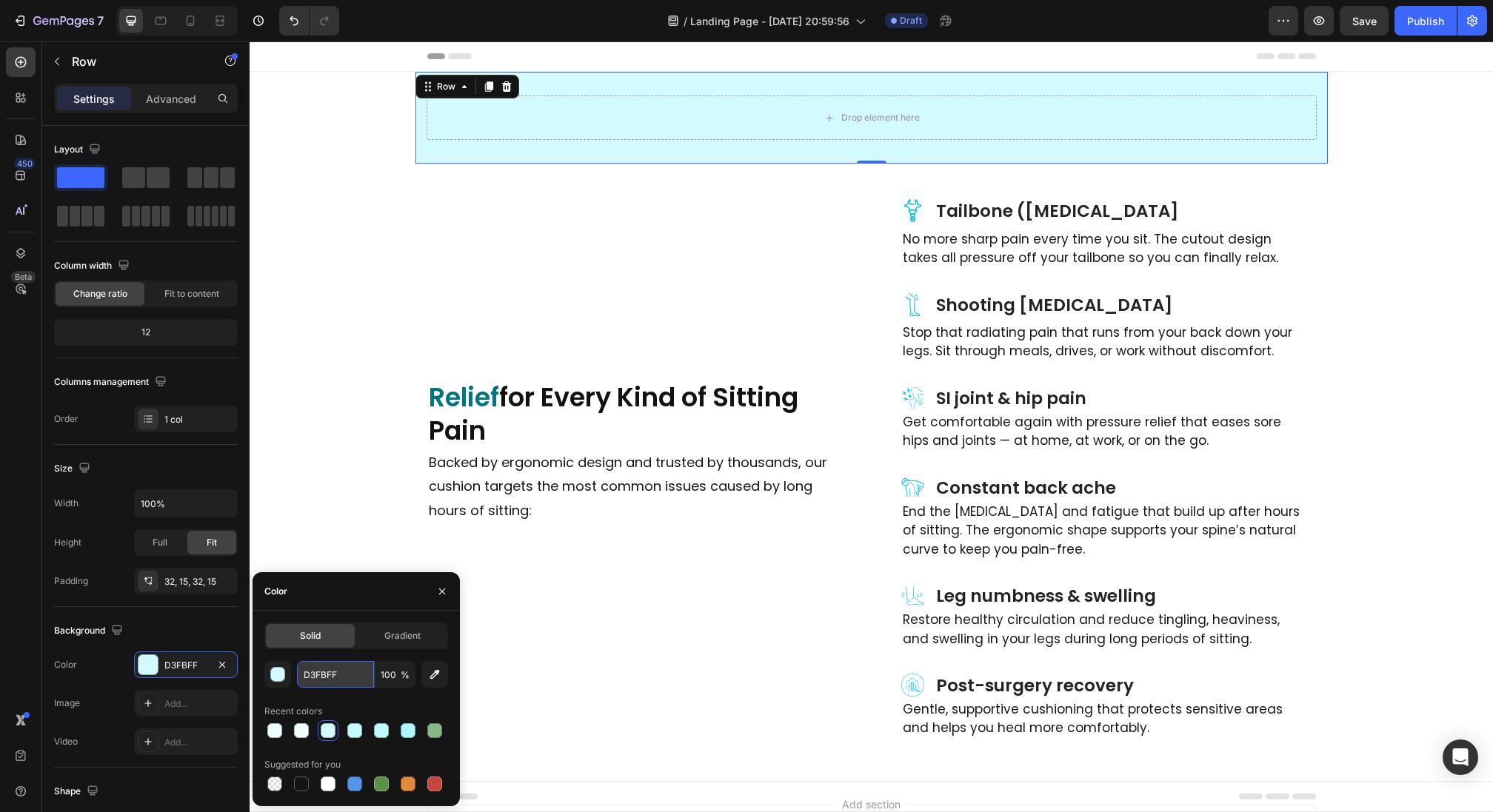
click at [333, 669] on input "D3FBFF" at bounding box center [335, 674] width 77 height 26
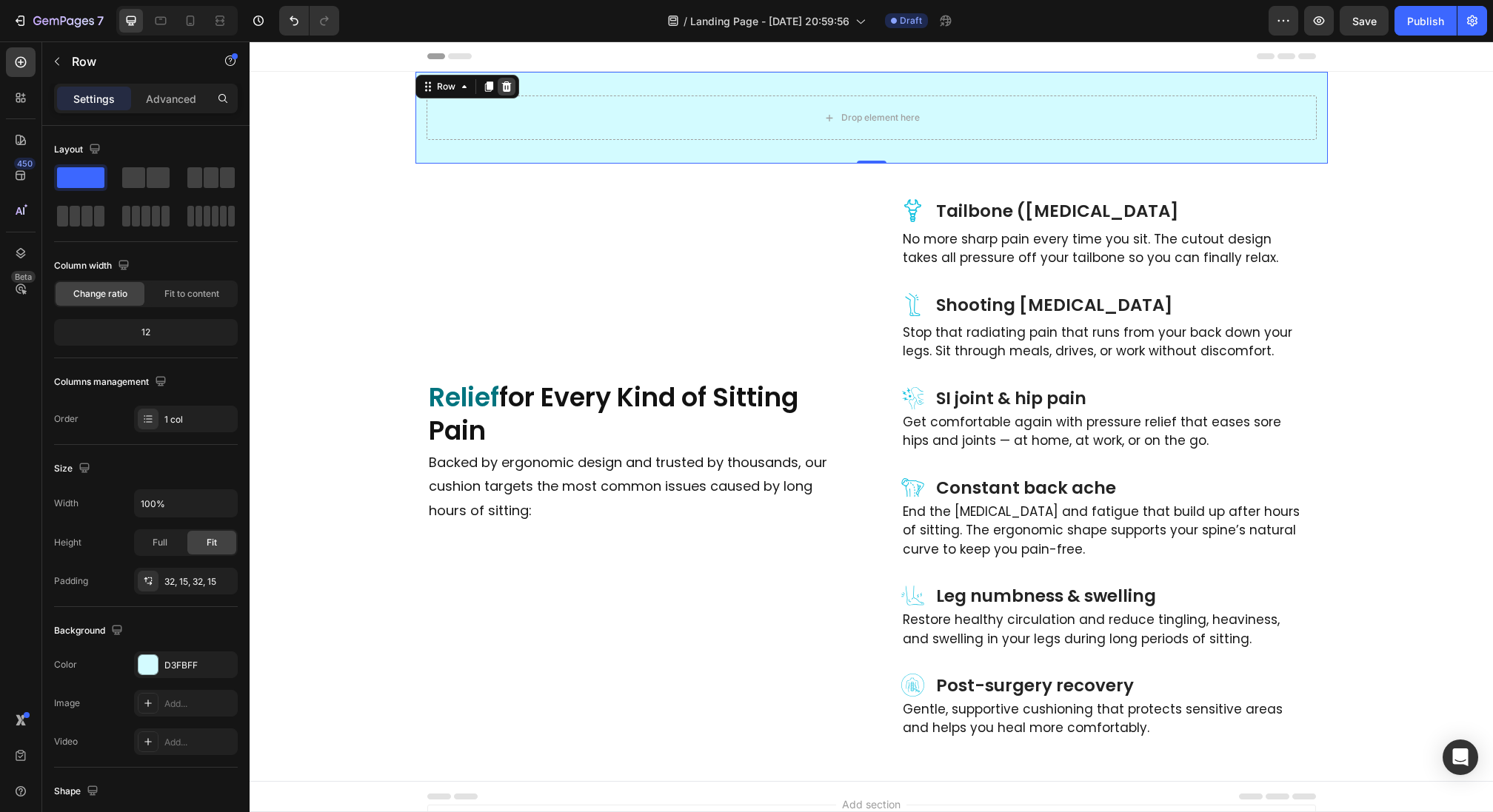
click at [501, 88] on icon at bounding box center [506, 86] width 12 height 12
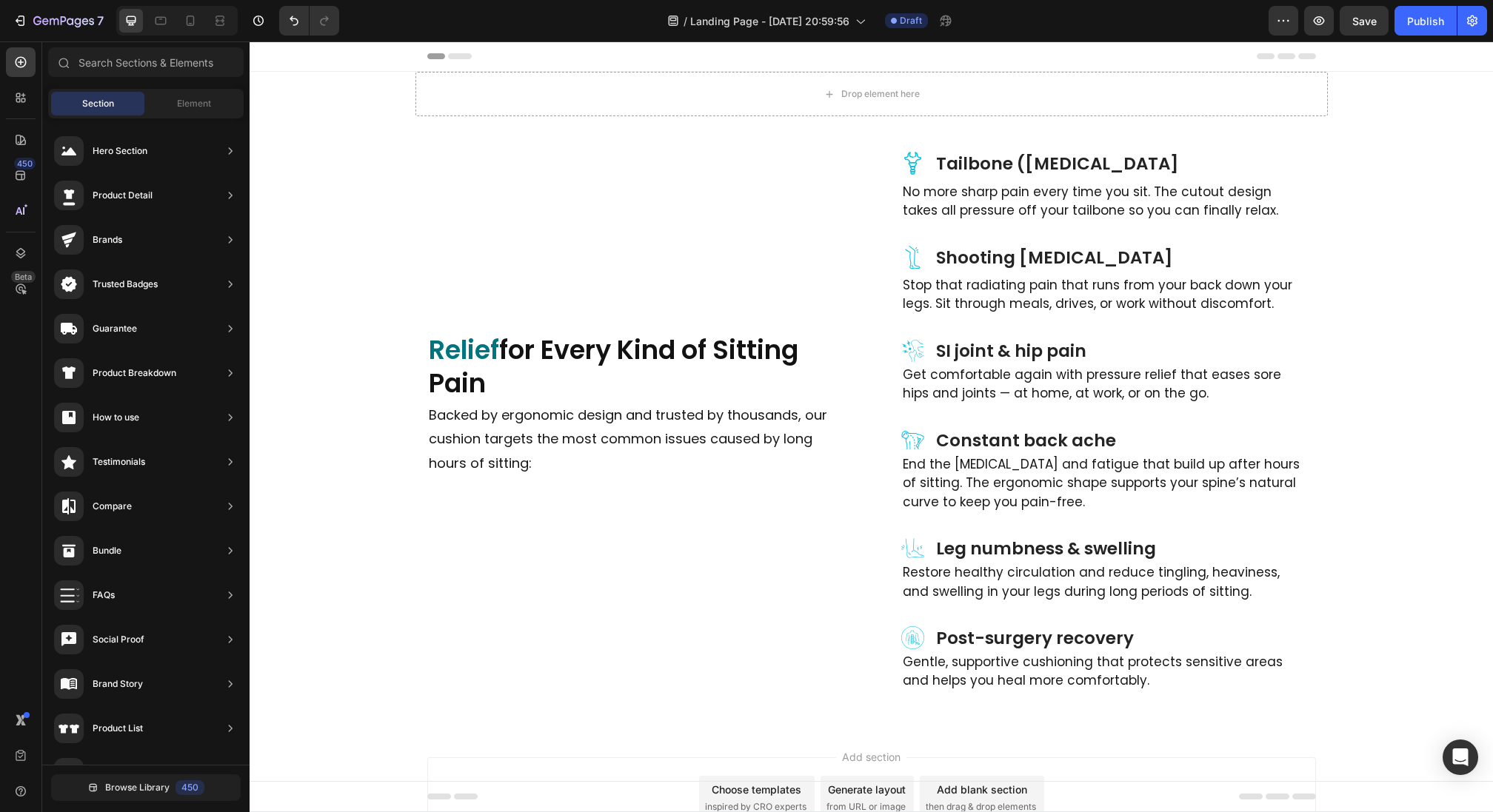
click at [391, 95] on div "Drop element here Section 1 Icon Tailbone ([MEDICAL_DATA] Heading Row No more s…" at bounding box center [871, 400] width 1244 height 656
click at [416, 95] on div "Drop element here" at bounding box center [872, 94] width 913 height 45
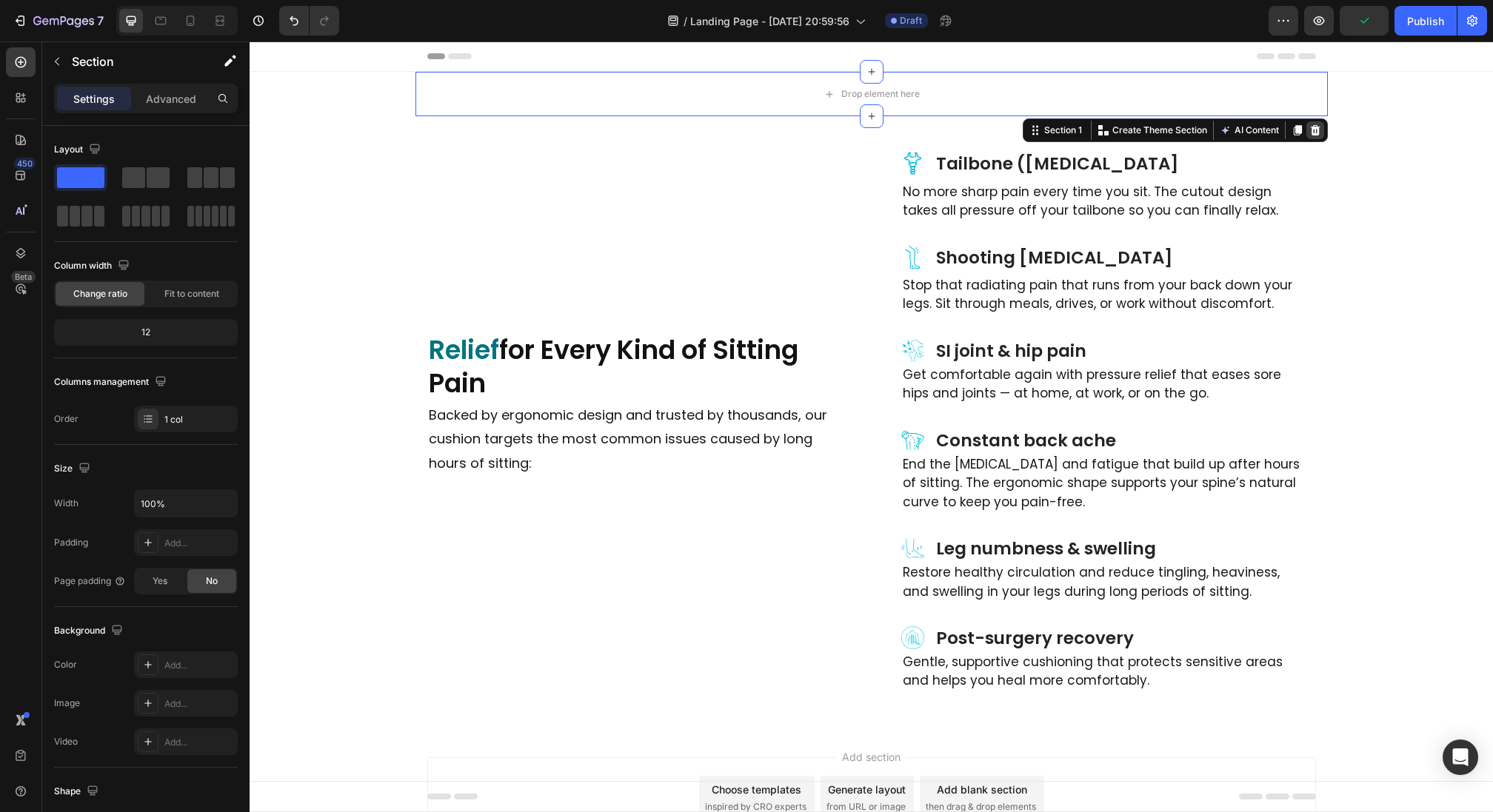
click at [1309, 132] on icon at bounding box center [1315, 130] width 12 height 12
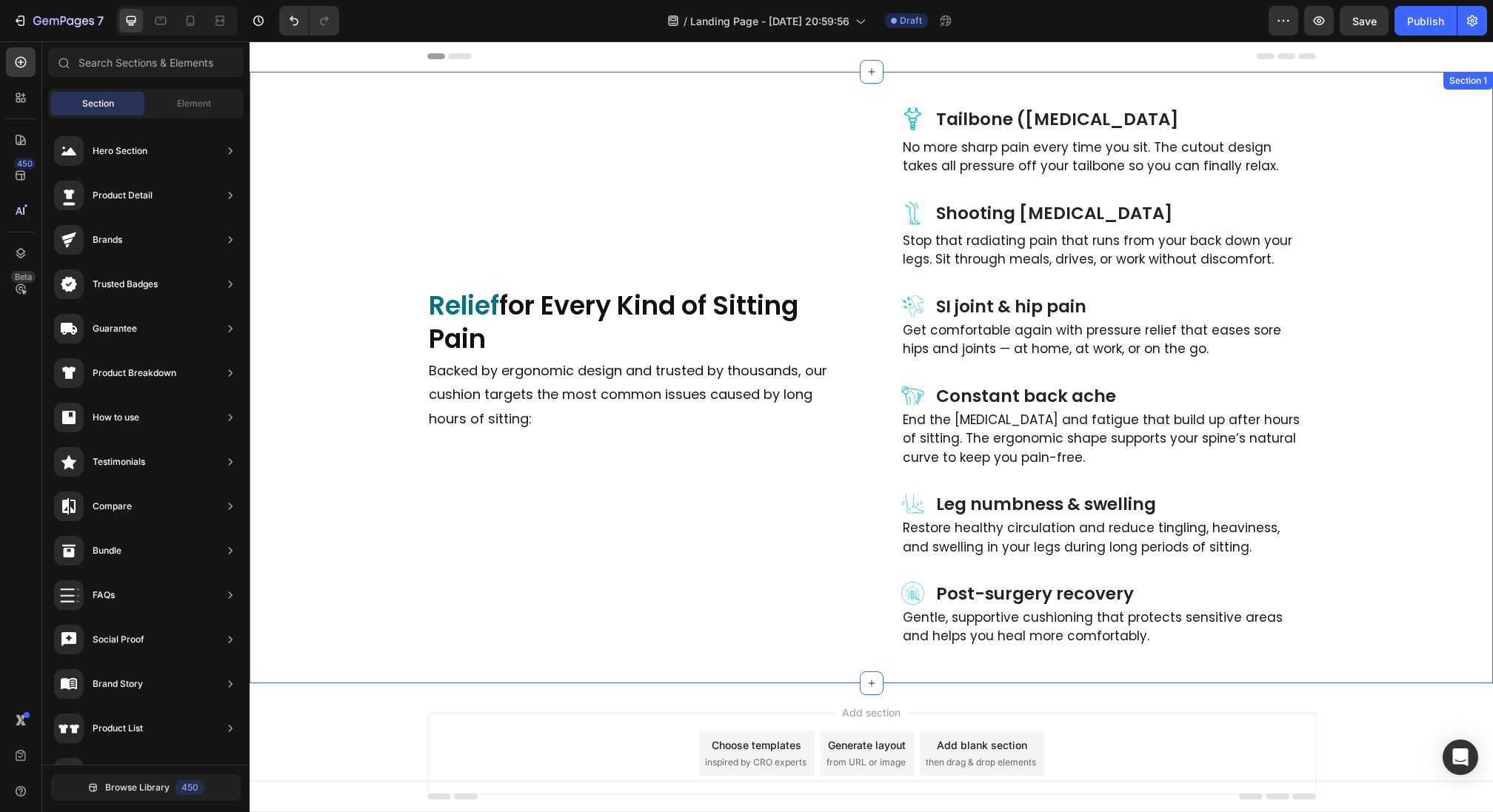
click at [509, 83] on div "Icon Tailbone ([MEDICAL_DATA] Heading Row No more sharp pain every time you sit…" at bounding box center [871, 378] width 1244 height 612
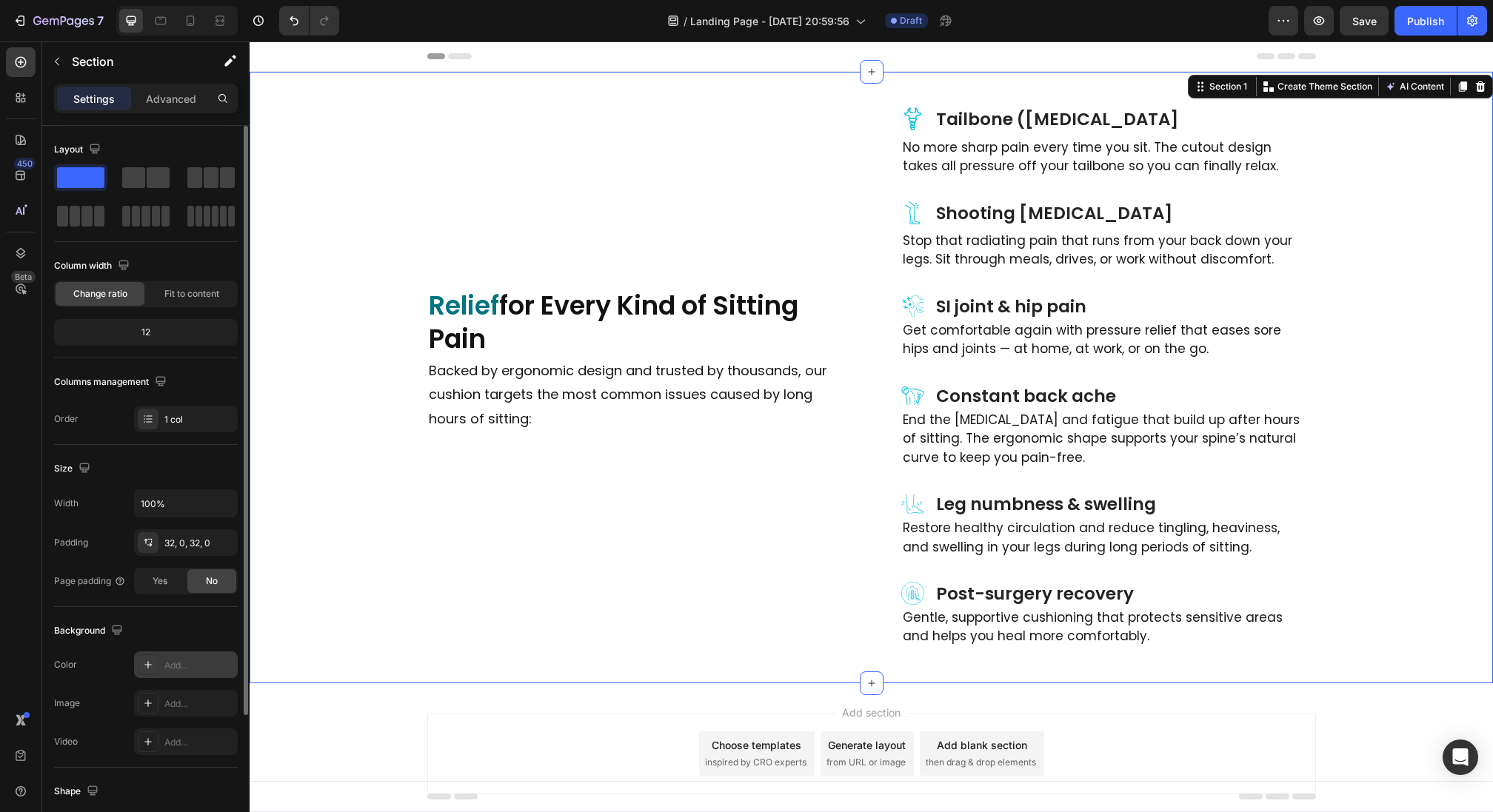
click at [158, 660] on div "Add..." at bounding box center [185, 664] width 103 height 26
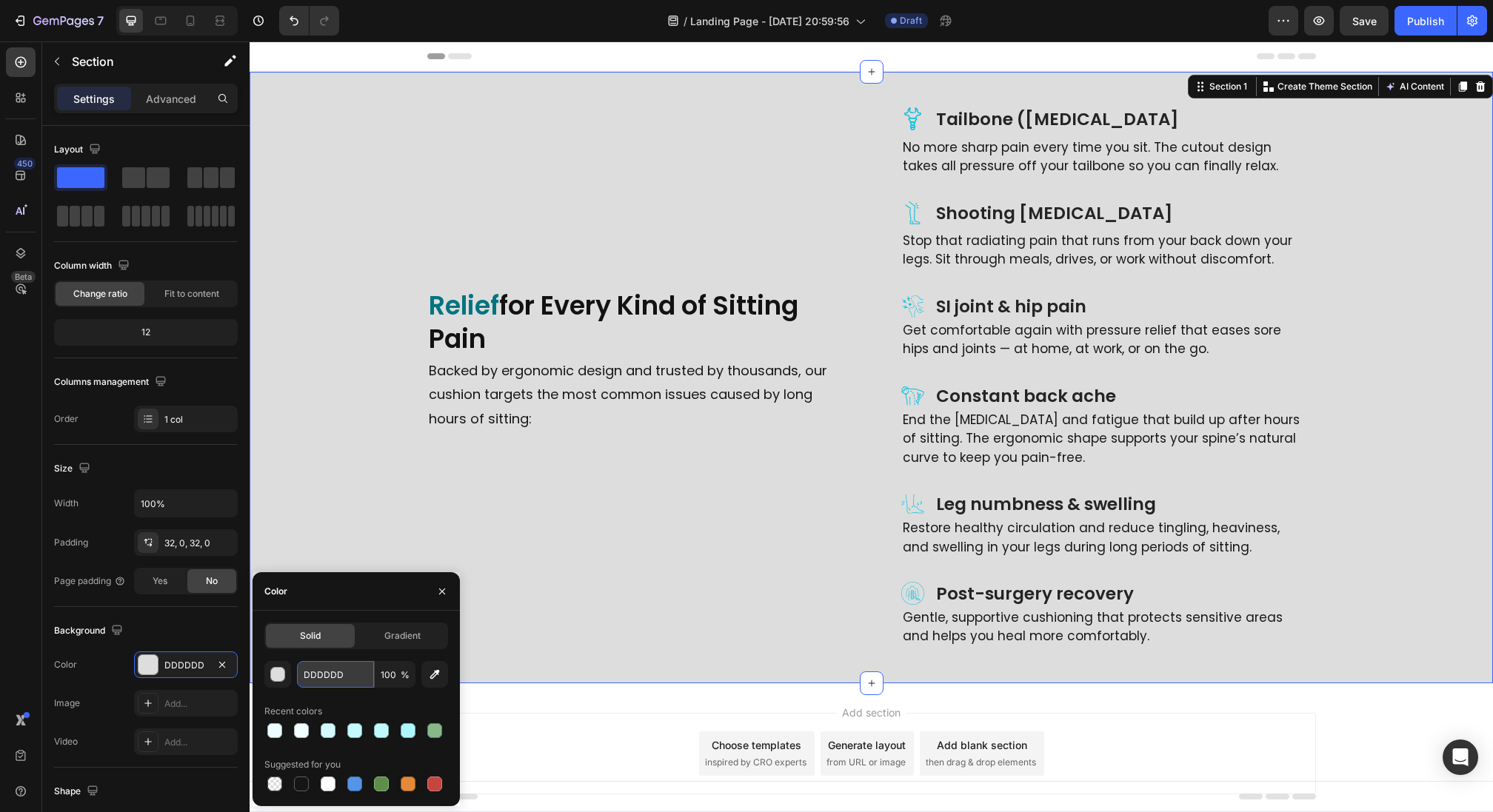
click at [352, 672] on input "DDDDDD" at bounding box center [335, 674] width 77 height 26
drag, startPoint x: 352, startPoint y: 672, endPoint x: 249, endPoint y: 659, distance: 103.8
click at [249, 659] on div "450 Beta Sections(18) Elements(83) Section Element Hero Section Product Detail …" at bounding box center [124, 427] width 249 height 771
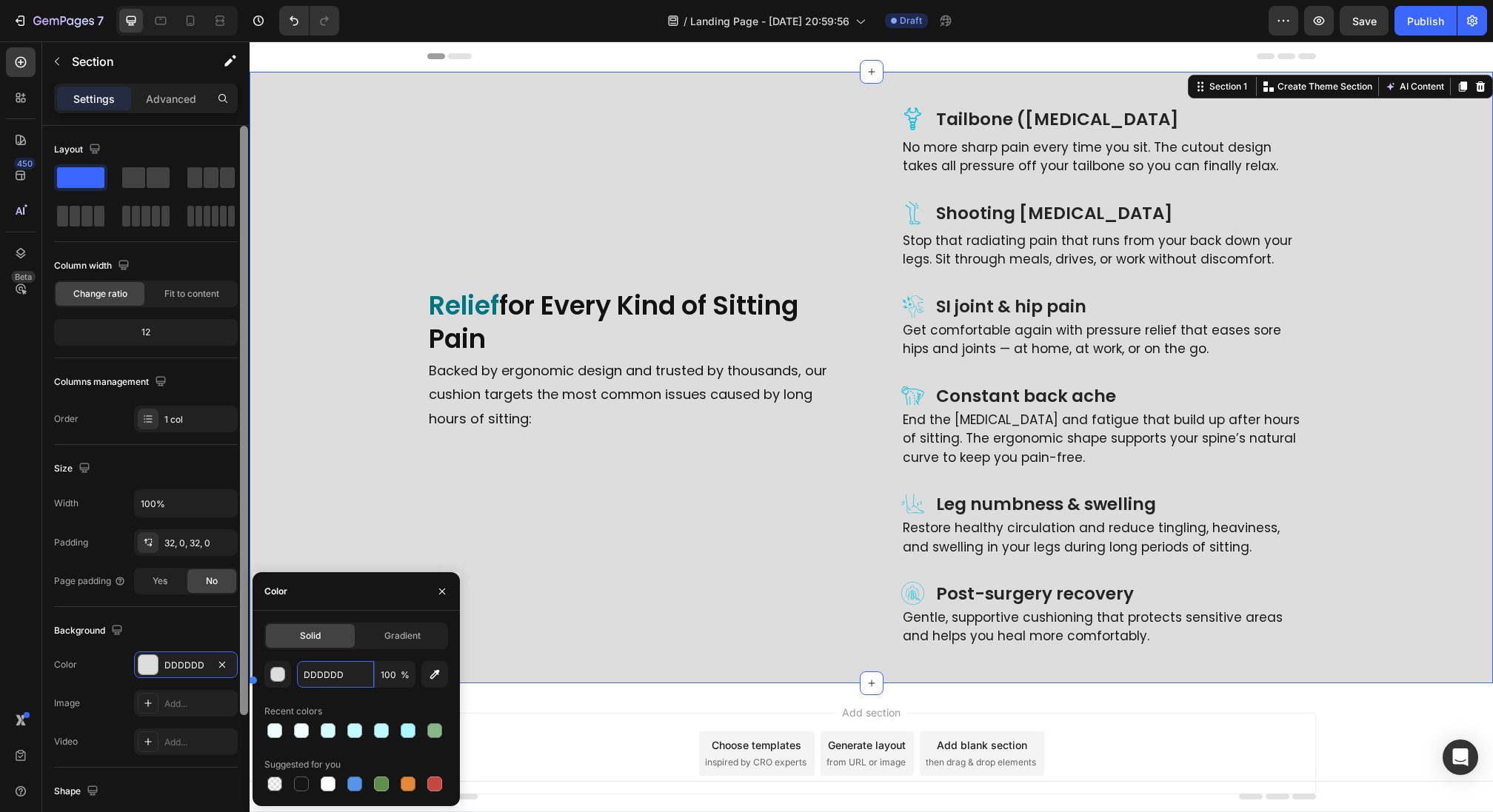
paste input "3FBFF"
type input "D3FBFF"
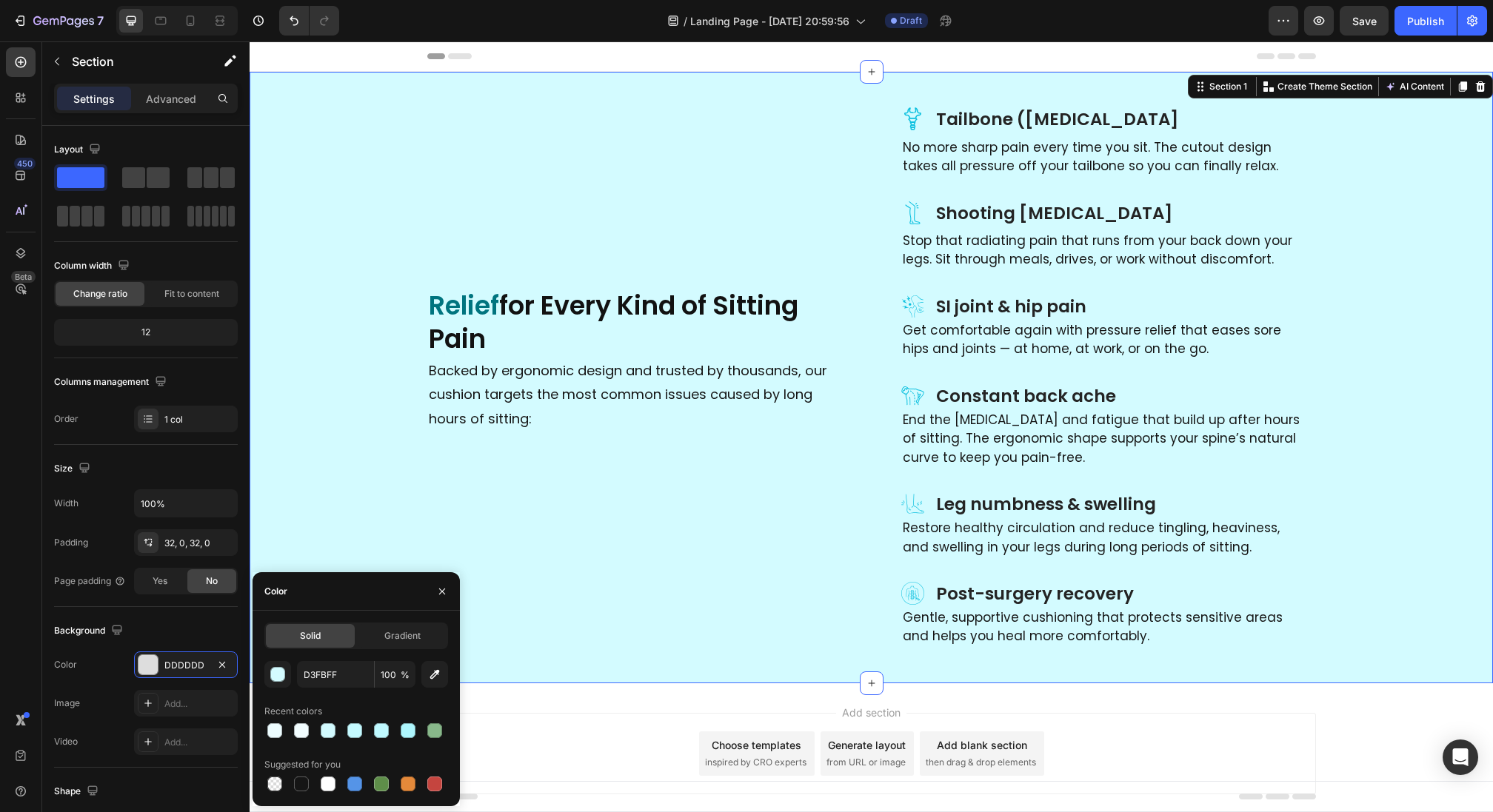
click at [1416, 275] on div "Icon Tailbone ([MEDICAL_DATA] Heading Row No more sharp pain every time you sit…" at bounding box center [871, 378] width 1244 height 564
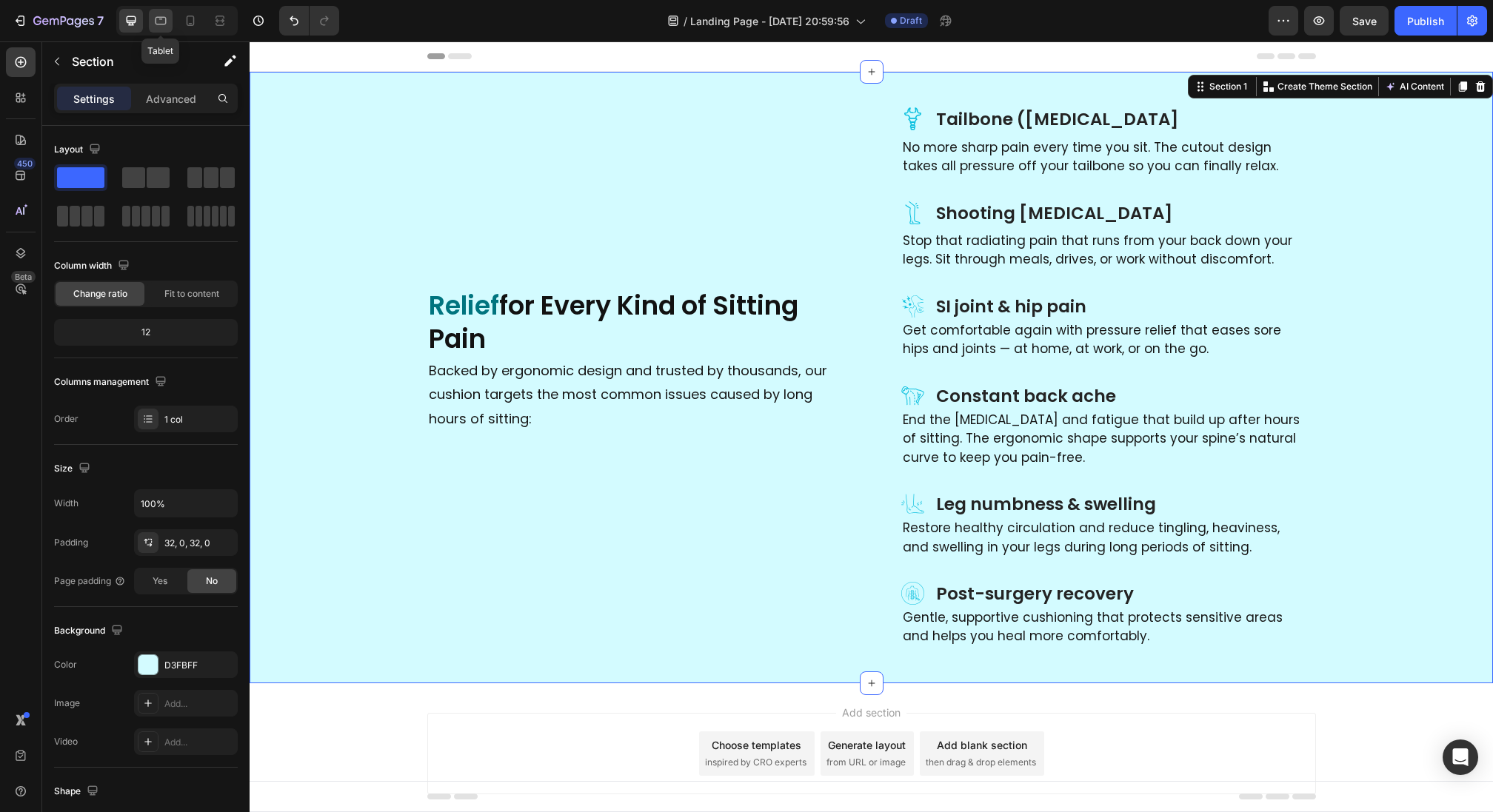
click at [162, 22] on icon at bounding box center [161, 21] width 15 height 15
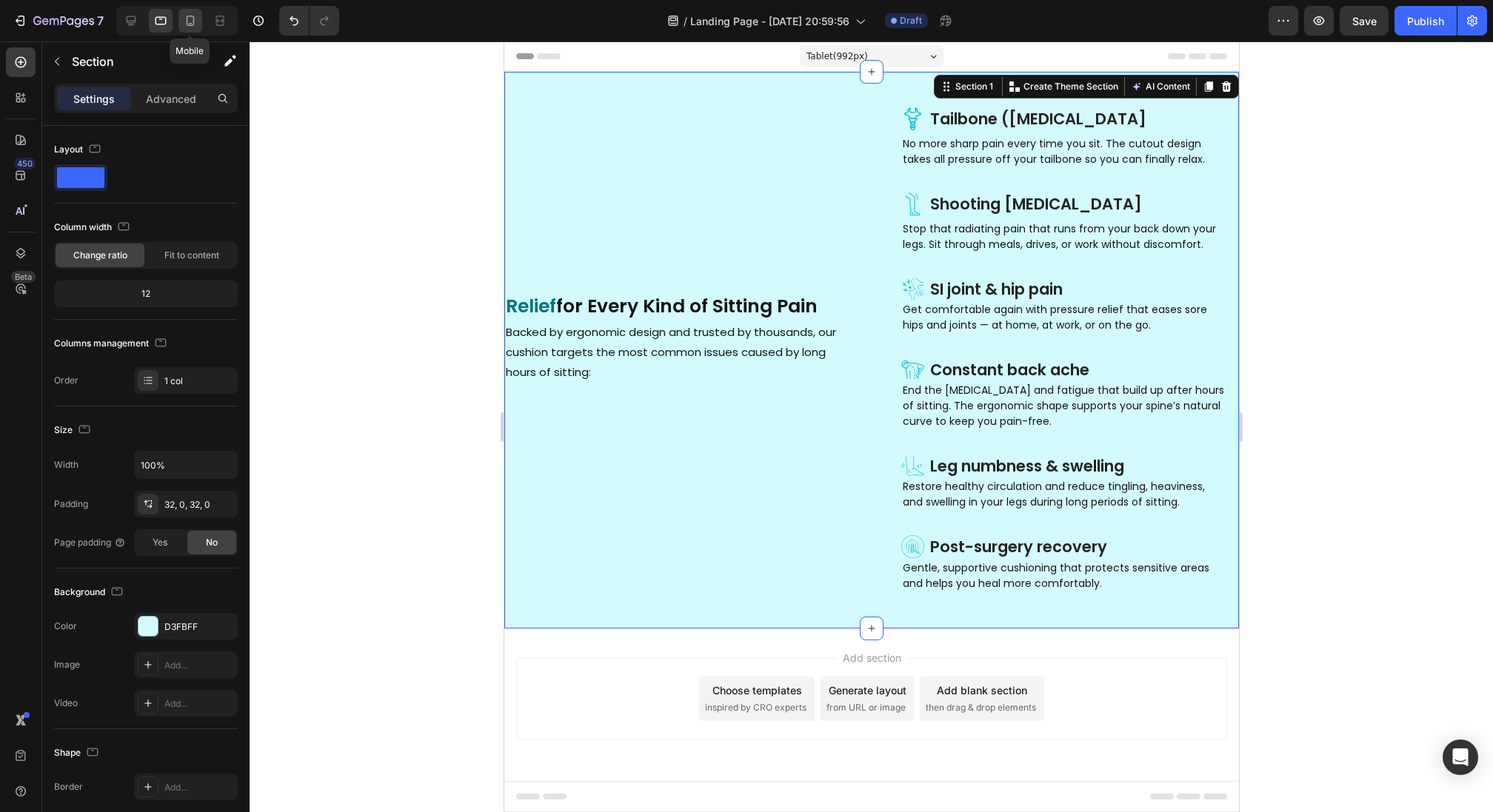
click at [185, 25] on icon at bounding box center [190, 21] width 15 height 15
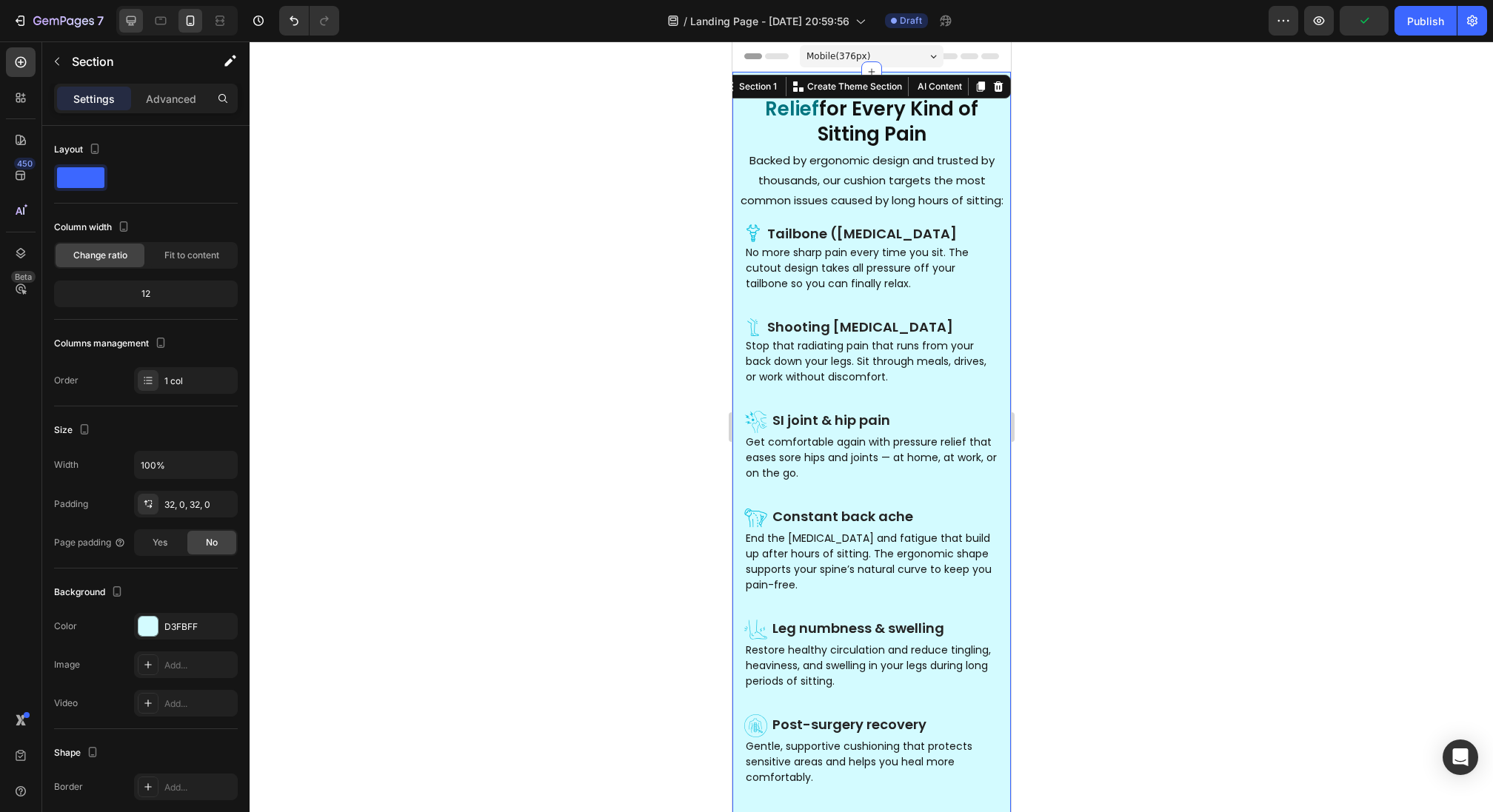
click at [123, 23] on div at bounding box center [132, 21] width 24 height 24
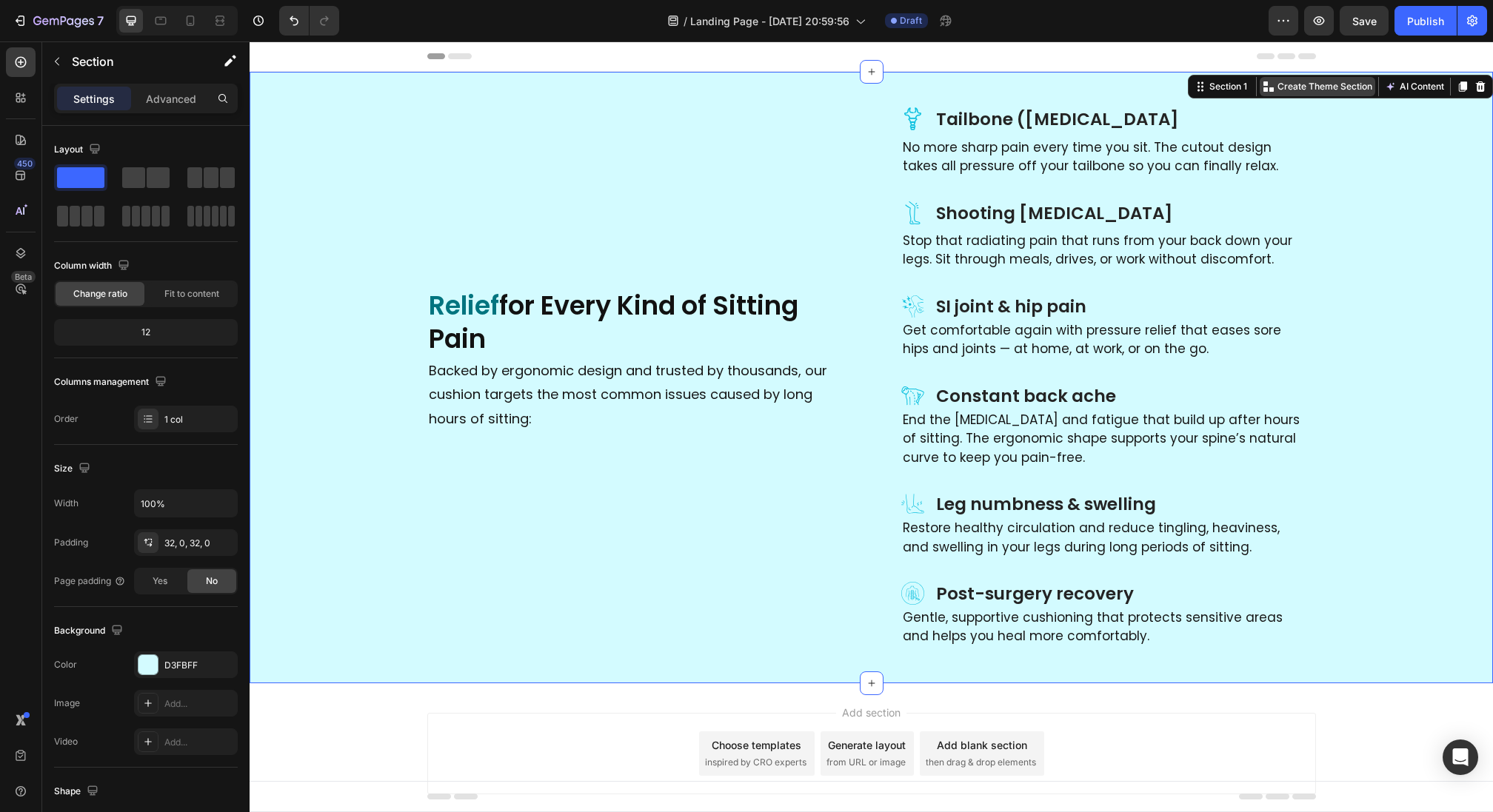
click at [1288, 83] on p "Create Theme Section" at bounding box center [1325, 87] width 95 height 14
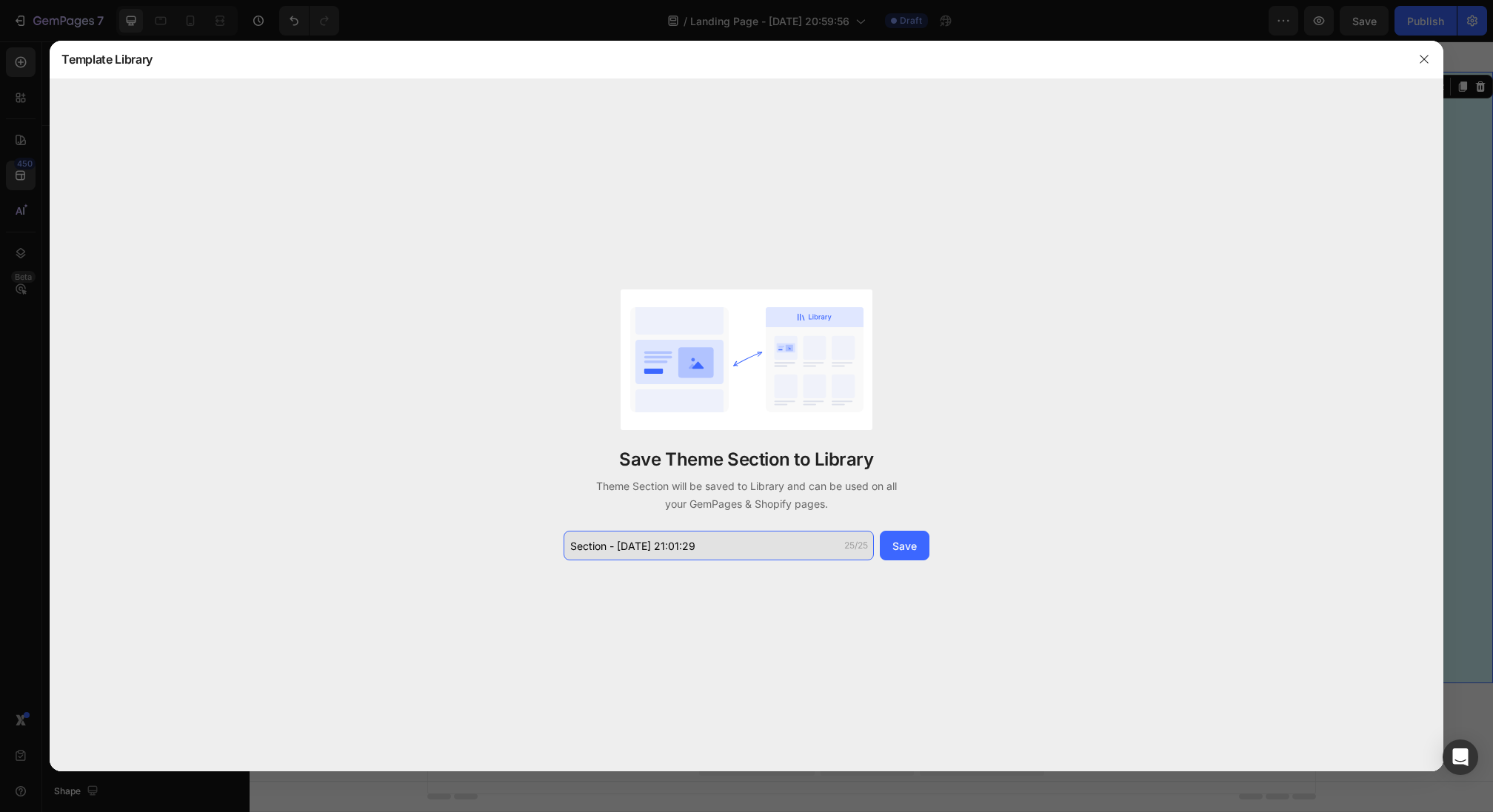
click at [710, 541] on input "Section - [DATE] 21:01:29" at bounding box center [719, 545] width 311 height 29
type input "benf comp full"
click at [918, 544] on button "Save" at bounding box center [905, 545] width 49 height 29
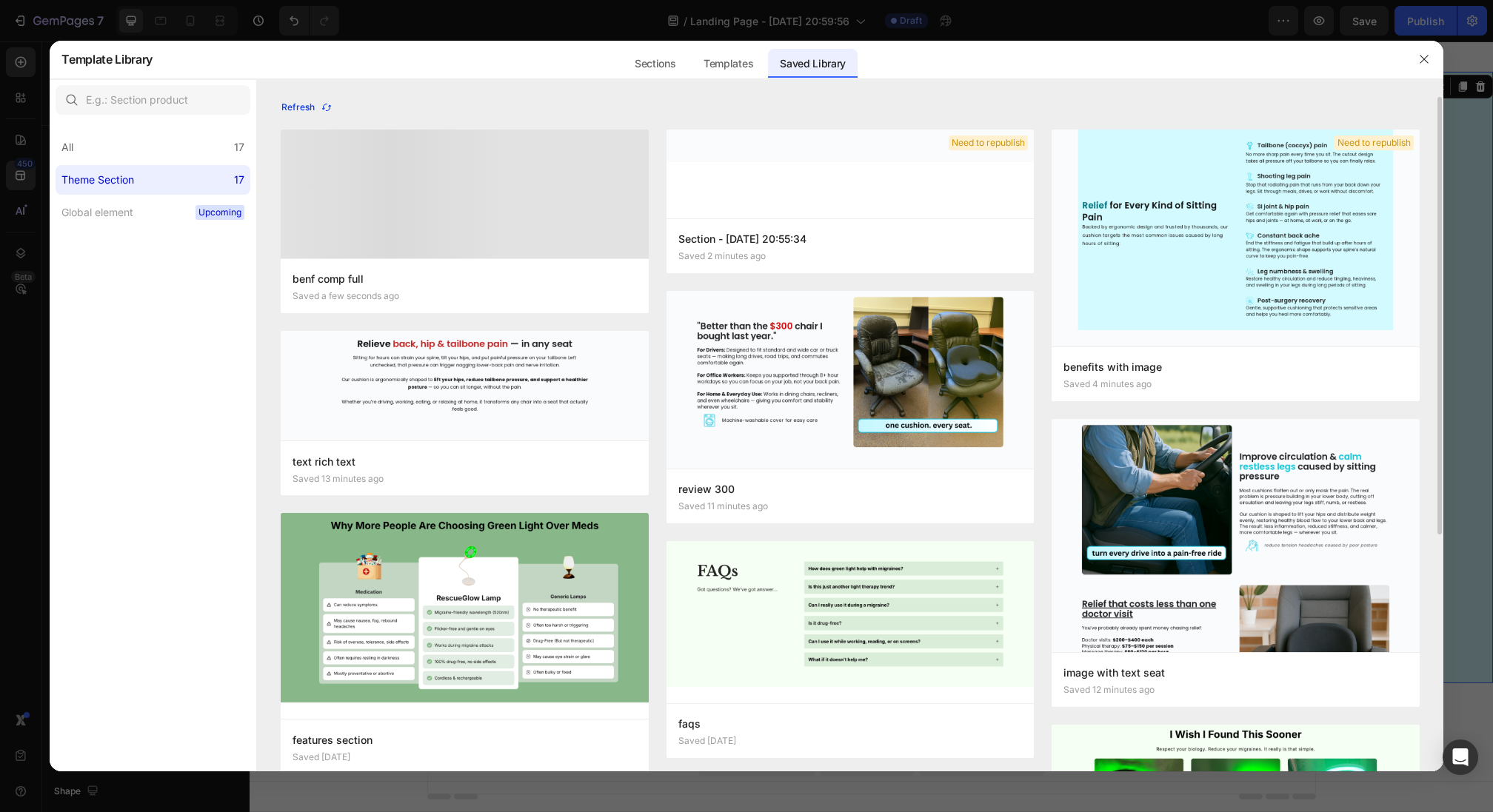
click at [323, 103] on icon "button" at bounding box center [326, 107] width 12 height 12
click at [298, 111] on div "Refresh" at bounding box center [307, 107] width 51 height 14
